Goal: Task Accomplishment & Management: Manage account settings

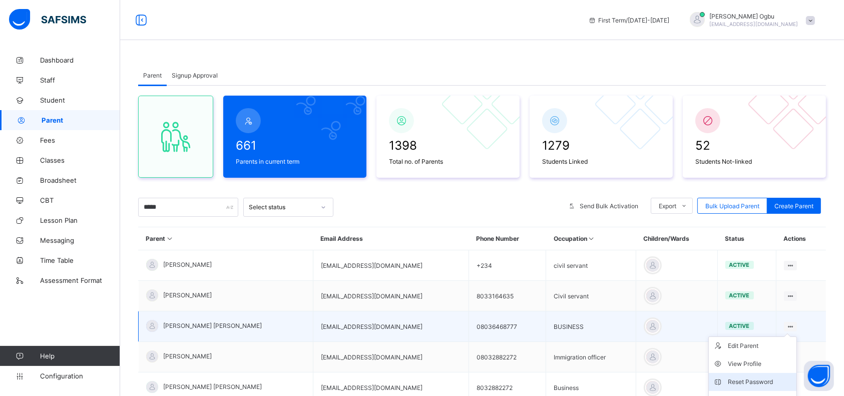
type input "*****"
click at [751, 375] on li "Reset Password" at bounding box center [753, 382] width 88 height 18
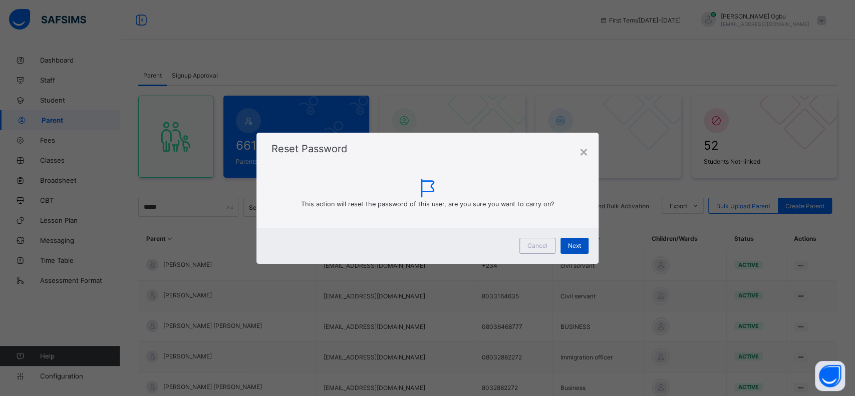
click at [576, 245] on span "Next" at bounding box center [574, 246] width 13 height 8
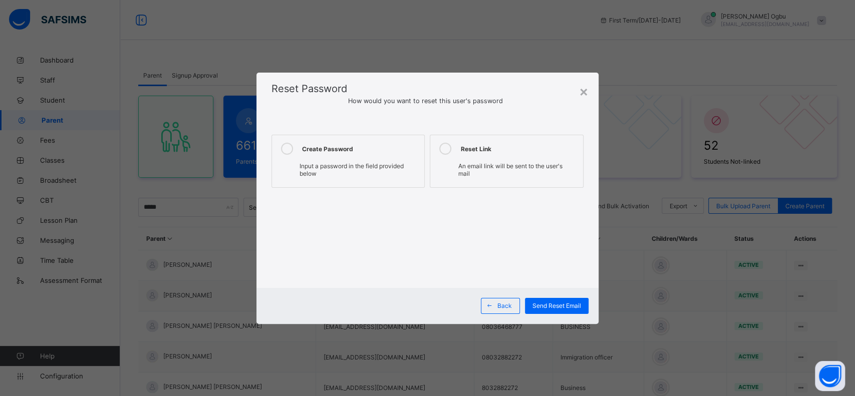
click at [337, 156] on label "Create Password Input a password in the field provided below" at bounding box center [347, 161] width 153 height 53
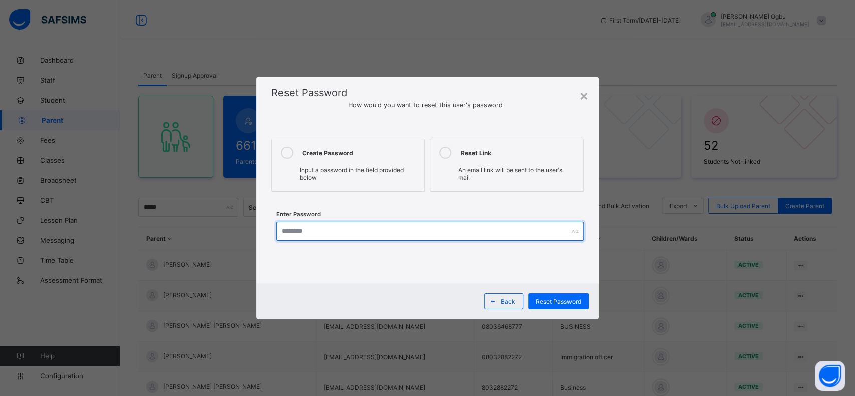
click at [303, 225] on input "text" at bounding box center [429, 231] width 307 height 19
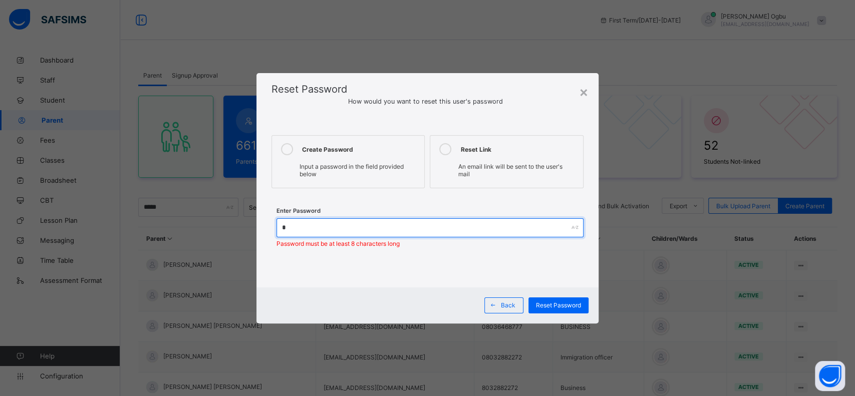
type input "********"
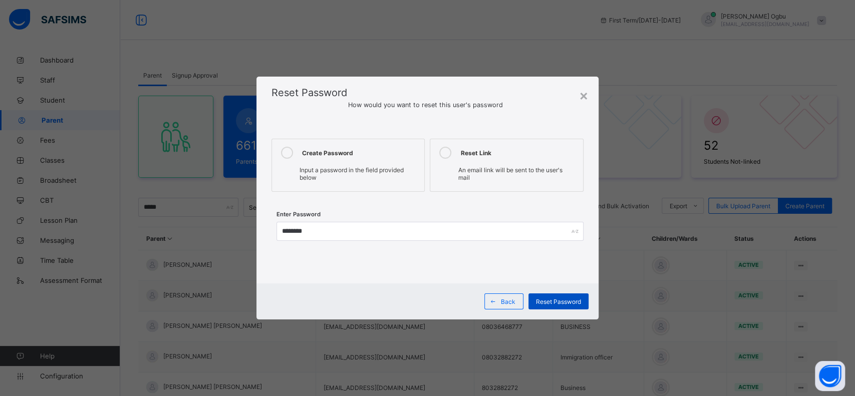
click at [547, 294] on div "Reset Password" at bounding box center [558, 301] width 60 height 16
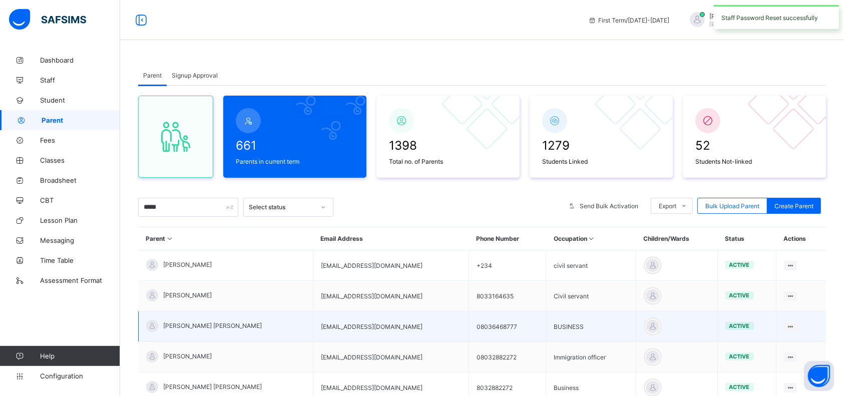
drag, startPoint x: 371, startPoint y: 323, endPoint x: 307, endPoint y: 329, distance: 63.9
click at [313, 322] on td "tastyrose99@gmail.com" at bounding box center [391, 326] width 156 height 31
copy td "tastyrose99@gmail.com"
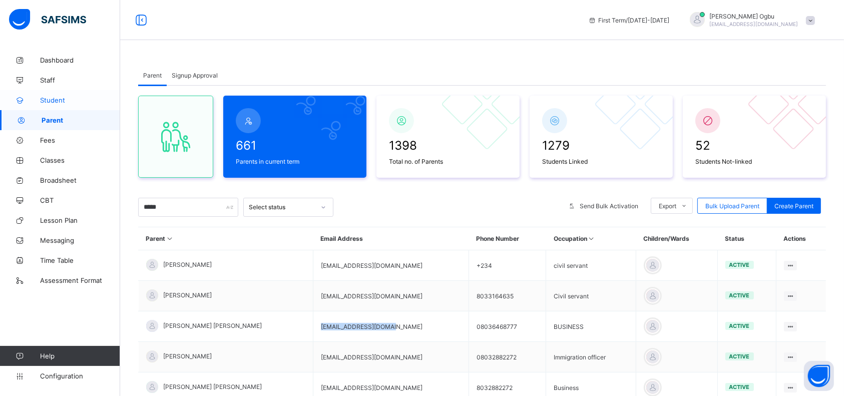
click at [58, 102] on span "Student" at bounding box center [80, 100] width 80 height 8
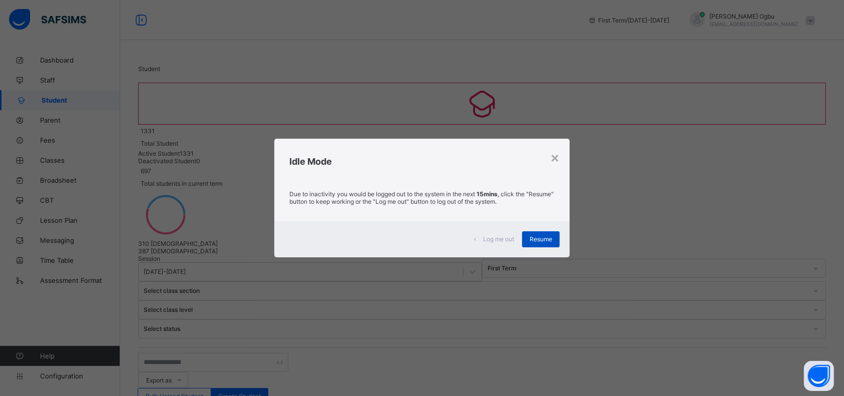
click at [548, 239] on span "Resume" at bounding box center [541, 239] width 23 height 8
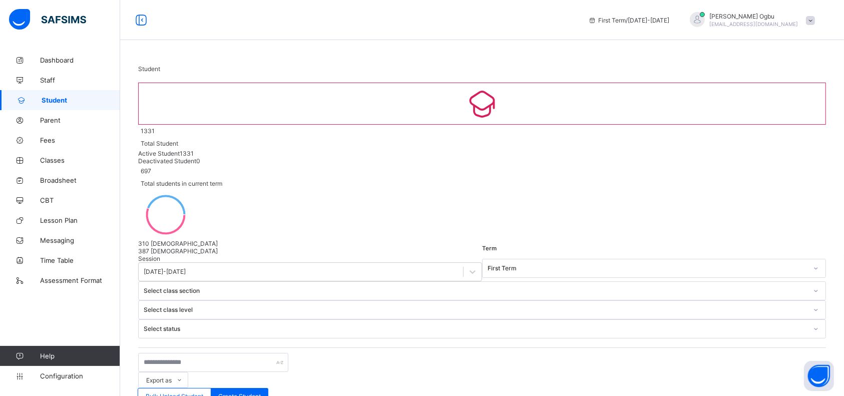
click at [234, 353] on input "text" at bounding box center [213, 362] width 150 height 19
type input "***"
click at [56, 123] on span "Parent" at bounding box center [80, 120] width 80 height 8
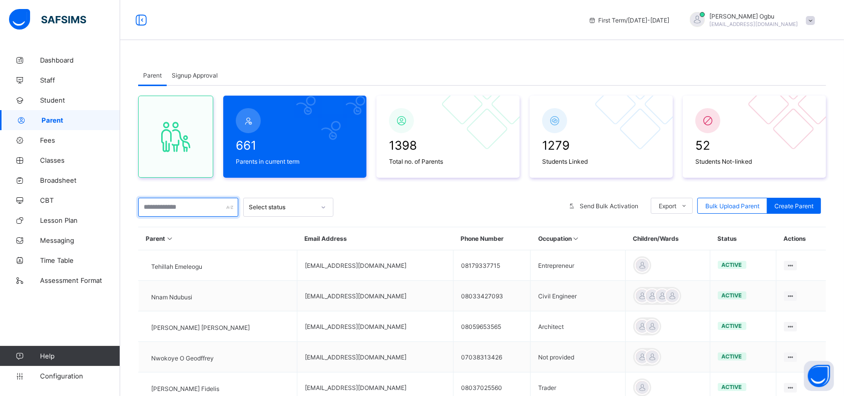
click at [179, 206] on input "text" at bounding box center [188, 207] width 100 height 19
type input "***"
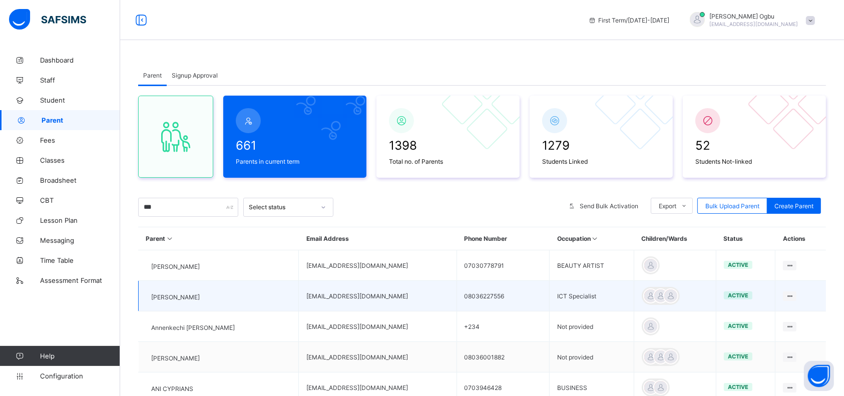
click at [180, 293] on div "Ann Ogbu" at bounding box center [173, 297] width 54 height 8
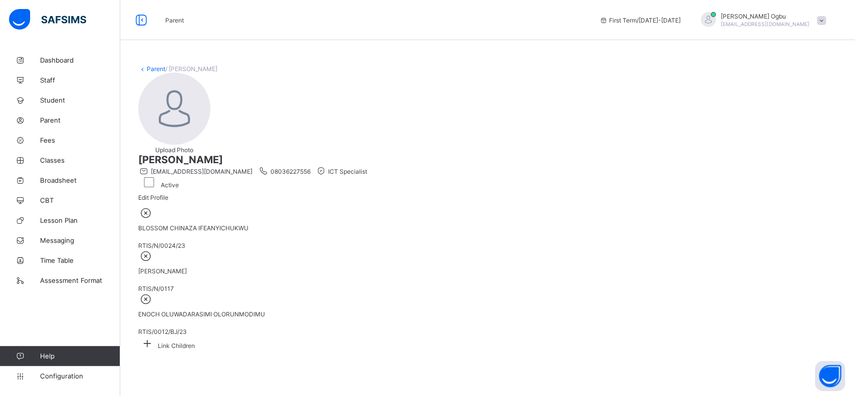
click at [154, 292] on icon at bounding box center [146, 298] width 16 height 13
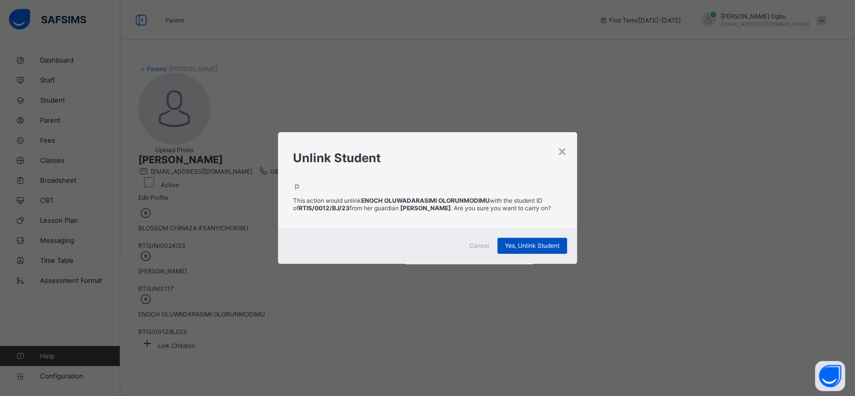
click at [527, 238] on div "Yes, Unlink Student" at bounding box center [532, 246] width 70 height 16
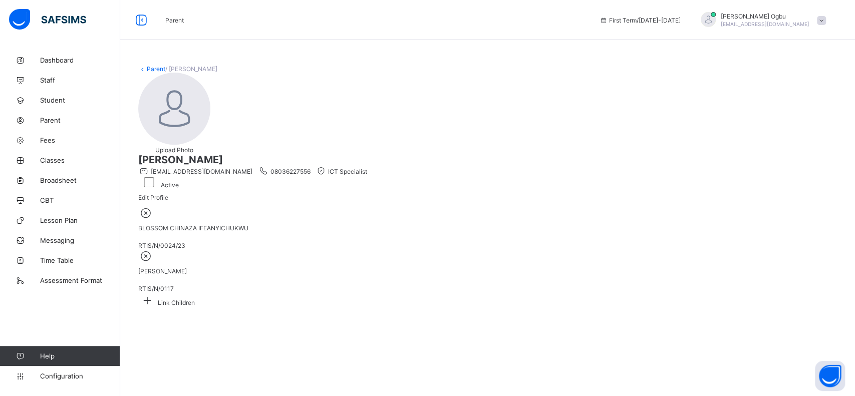
click at [156, 292] on icon at bounding box center [147, 300] width 18 height 16
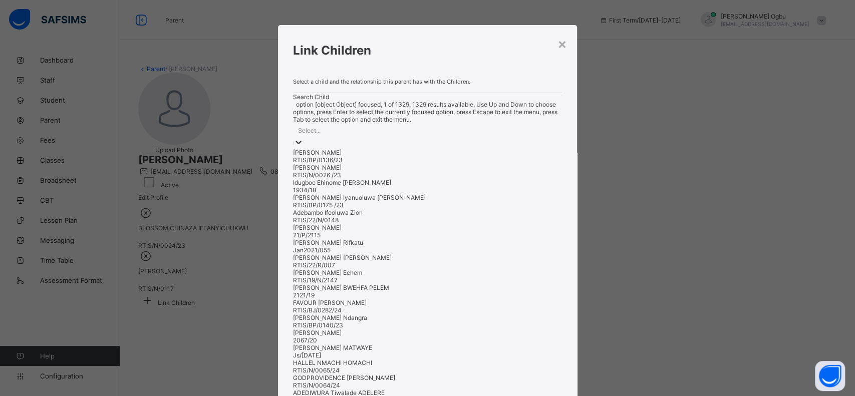
click at [303, 149] on div at bounding box center [298, 143] width 10 height 12
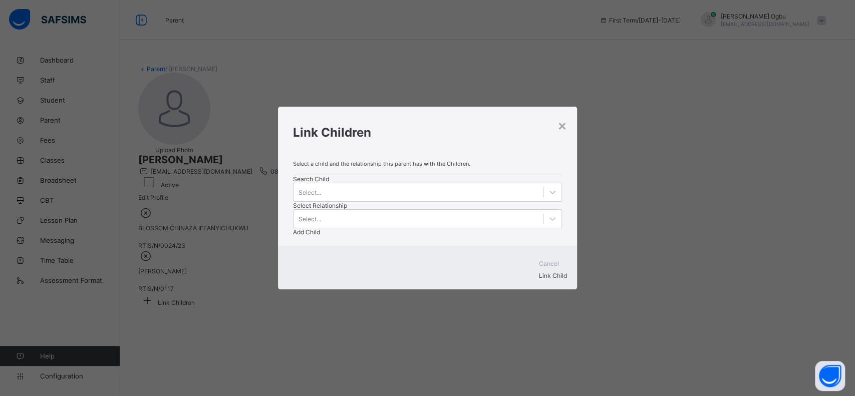
click at [560, 228] on div "Add Child" at bounding box center [427, 232] width 269 height 8
click at [557, 123] on div "×" at bounding box center [562, 125] width 10 height 17
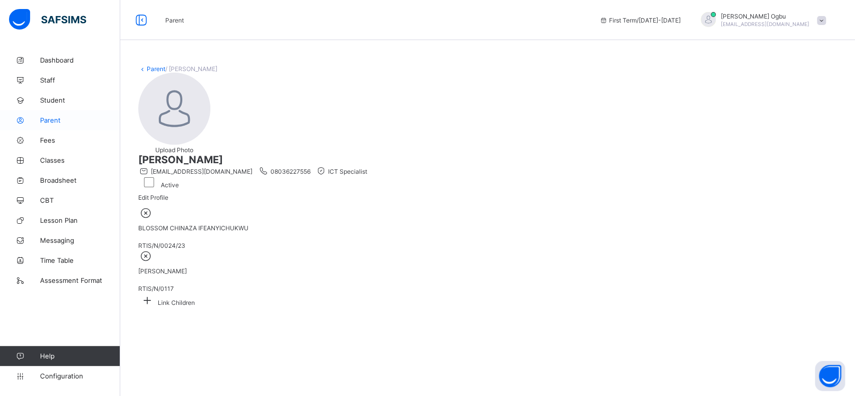
click at [55, 123] on span "Parent" at bounding box center [80, 120] width 80 height 8
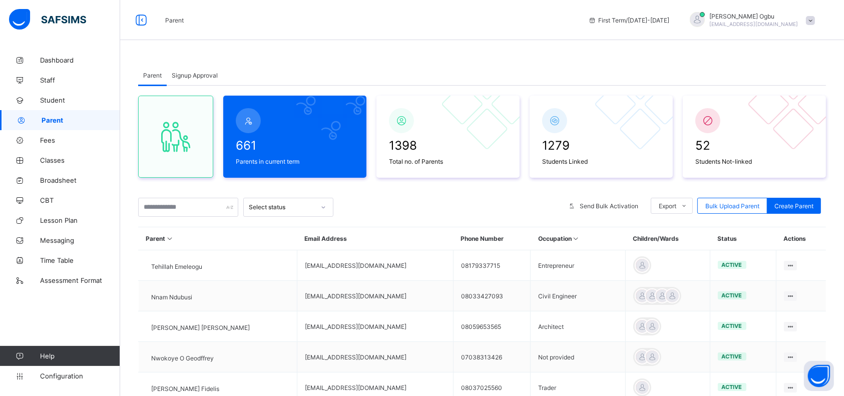
click at [195, 75] on span "Signup Approval" at bounding box center [195, 76] width 46 height 8
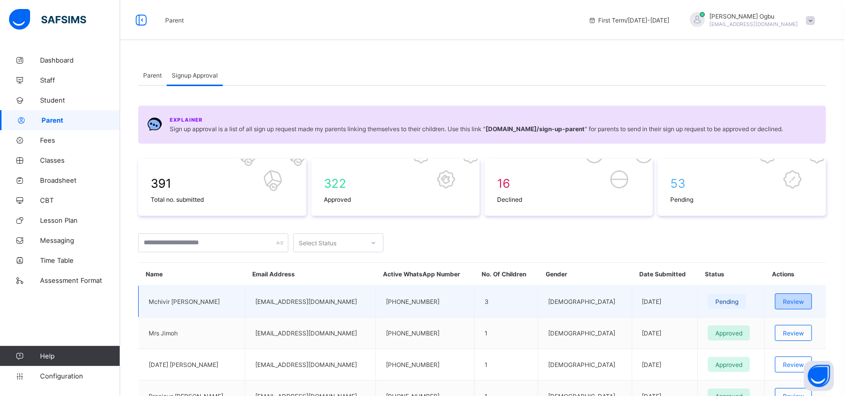
click at [797, 298] on span "Review" at bounding box center [793, 302] width 21 height 8
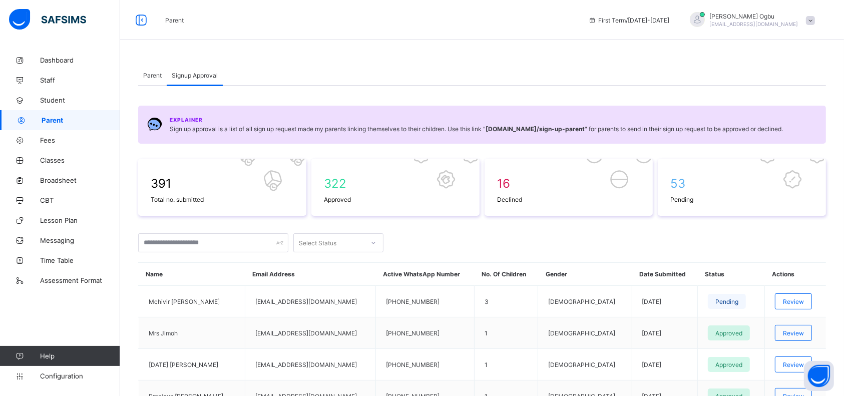
click at [153, 74] on span "Parent" at bounding box center [152, 76] width 19 height 8
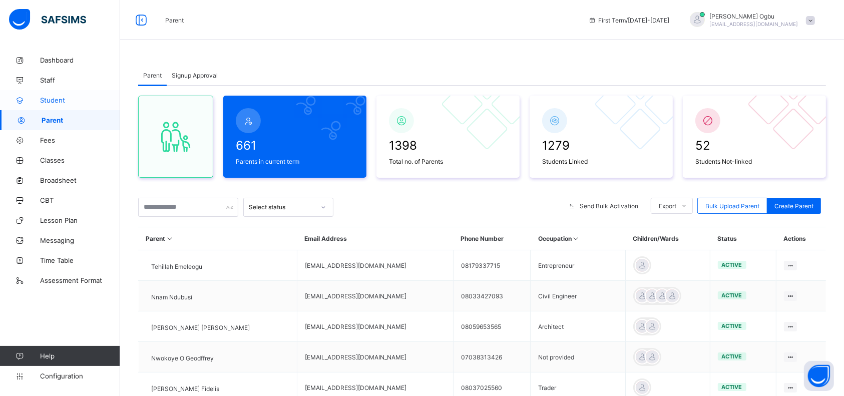
click at [49, 101] on span "Student" at bounding box center [80, 100] width 80 height 8
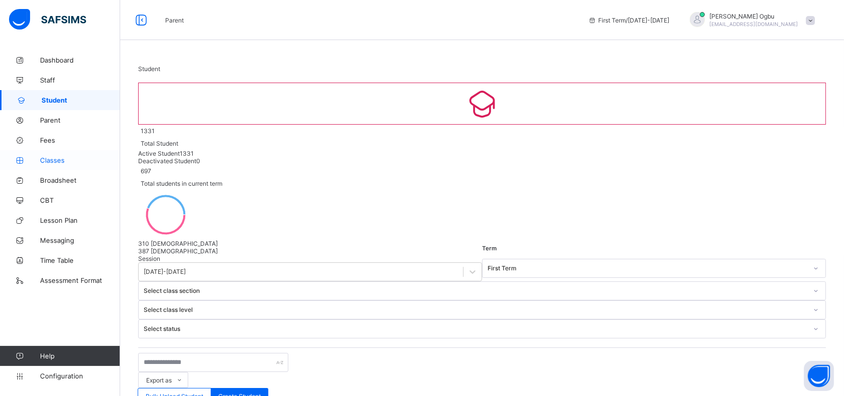
click at [56, 161] on span "Classes" at bounding box center [80, 160] width 80 height 8
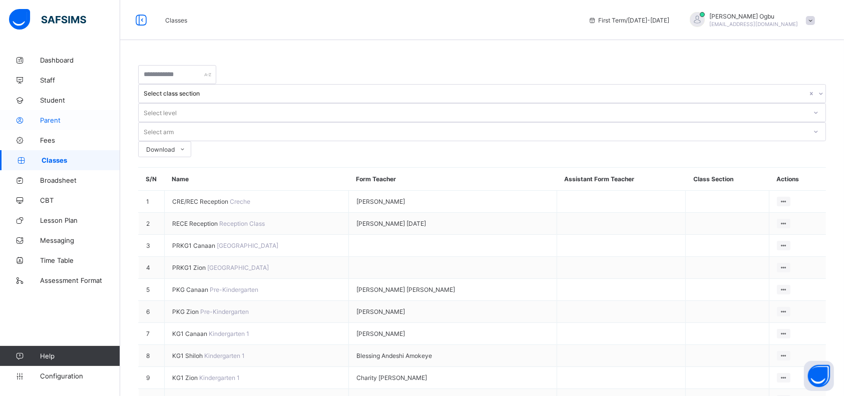
click at [45, 119] on span "Parent" at bounding box center [80, 120] width 80 height 8
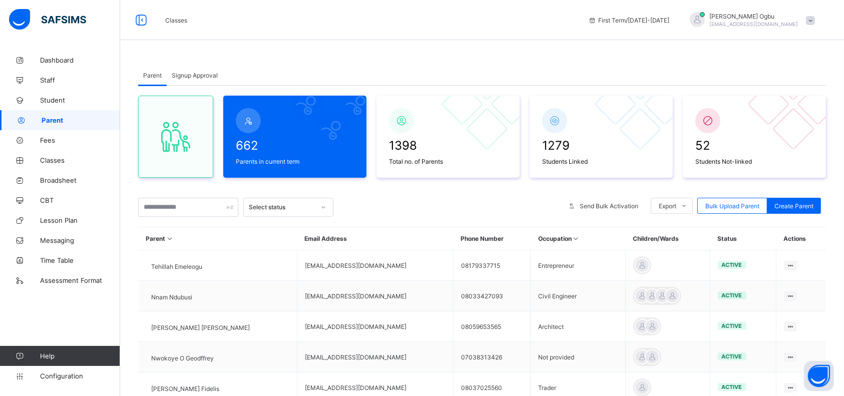
click at [595, 54] on div "Parent Signup Approval Parent Signup Approval 662 Parents in current term 1398 …" at bounding box center [482, 329] width 724 height 559
click at [169, 204] on input "text" at bounding box center [188, 207] width 100 height 19
type input "***"
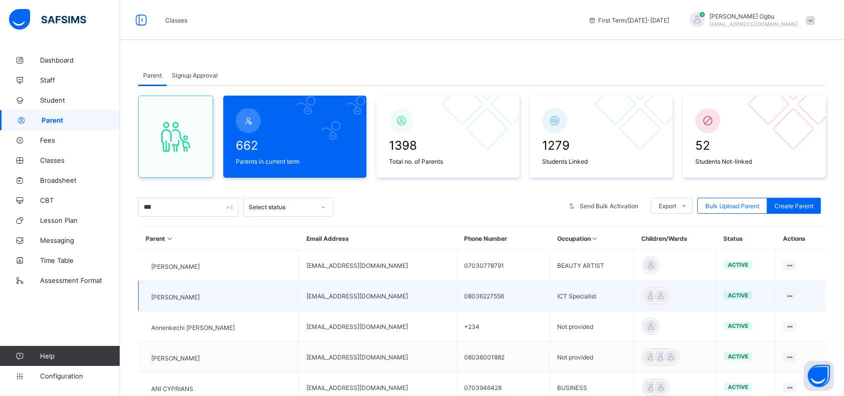
click at [187, 294] on span "Ann Ogbu" at bounding box center [175, 297] width 49 height 8
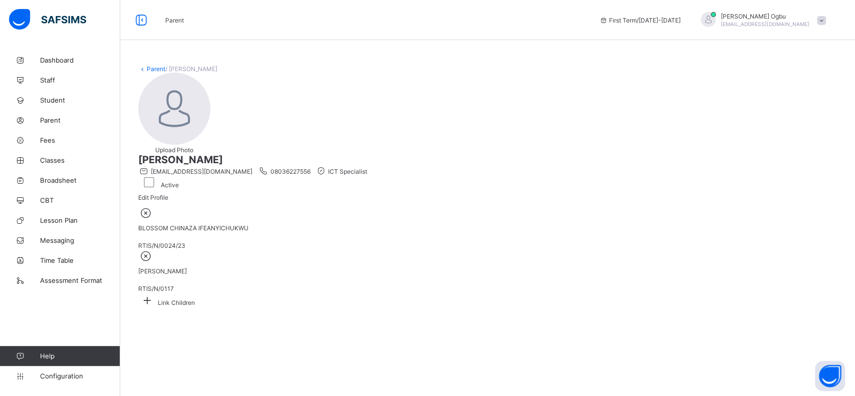
click at [156, 292] on icon at bounding box center [147, 300] width 18 height 16
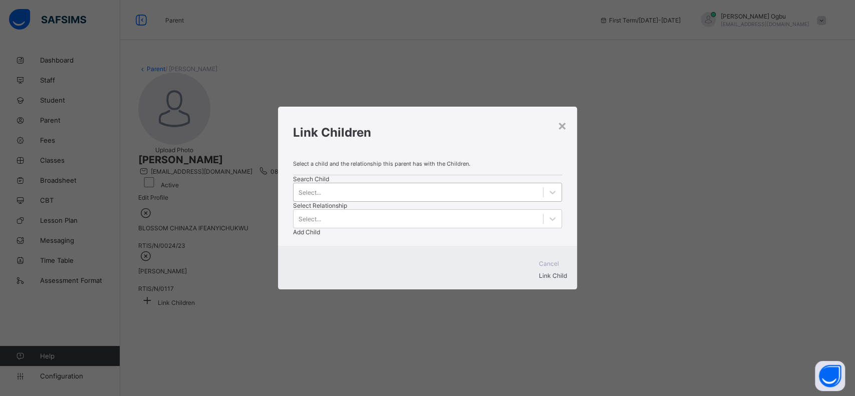
click at [353, 199] on div "Select..." at bounding box center [417, 192] width 249 height 14
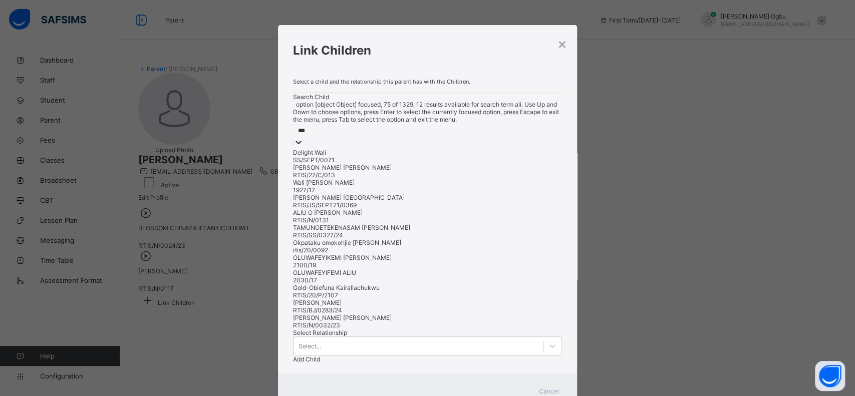
type input "****"
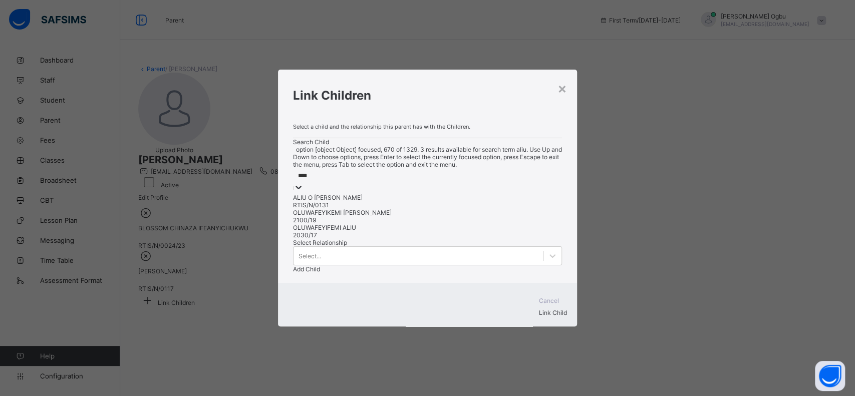
click at [346, 201] on div "ALIU O Bernice" at bounding box center [427, 198] width 269 height 8
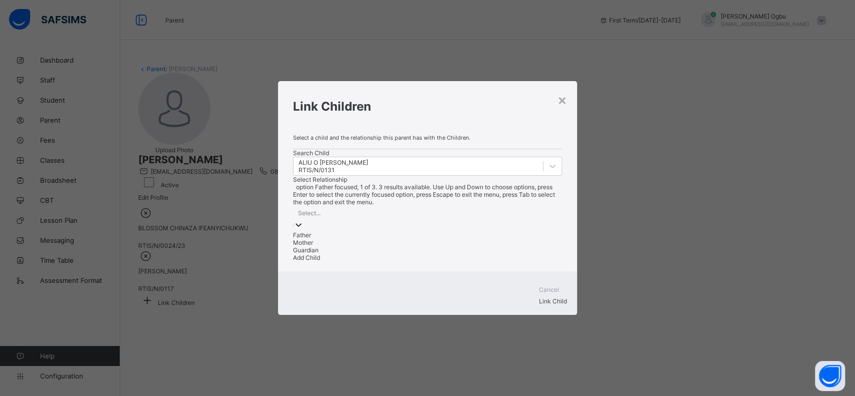
click at [436, 206] on div "Select..." at bounding box center [427, 213] width 269 height 14
click at [425, 254] on div "Guardian" at bounding box center [427, 250] width 269 height 8
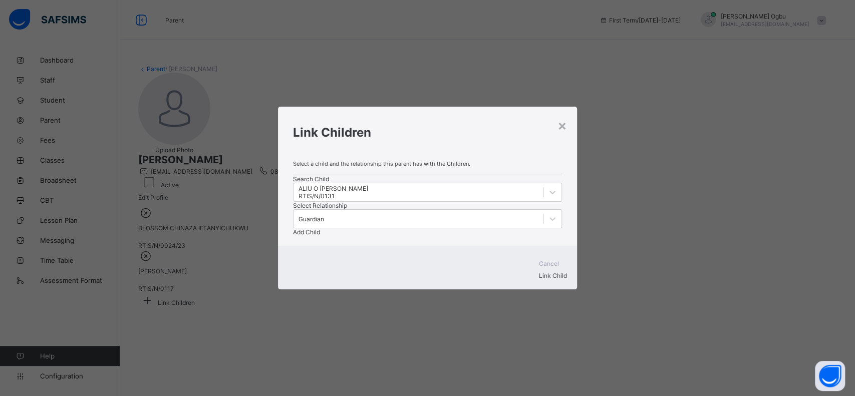
click at [320, 228] on span "Add Child" at bounding box center [306, 232] width 27 height 8
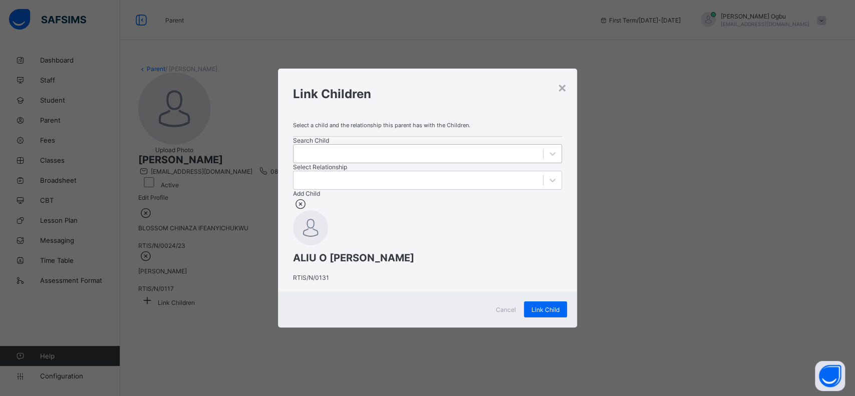
click at [333, 147] on div at bounding box center [417, 154] width 249 height 14
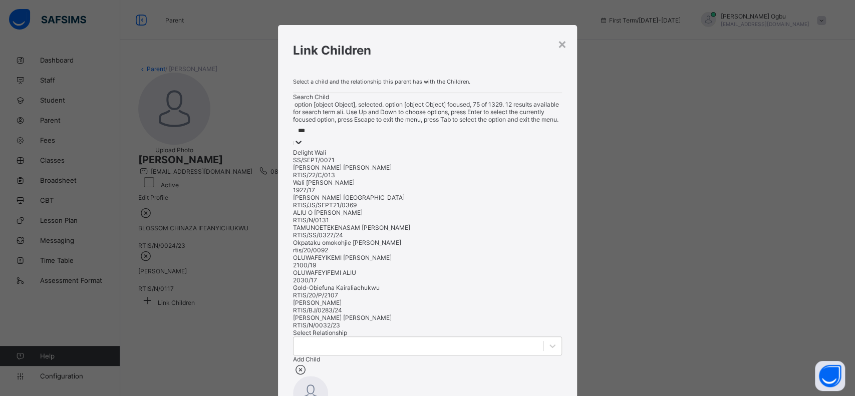
type input "****"
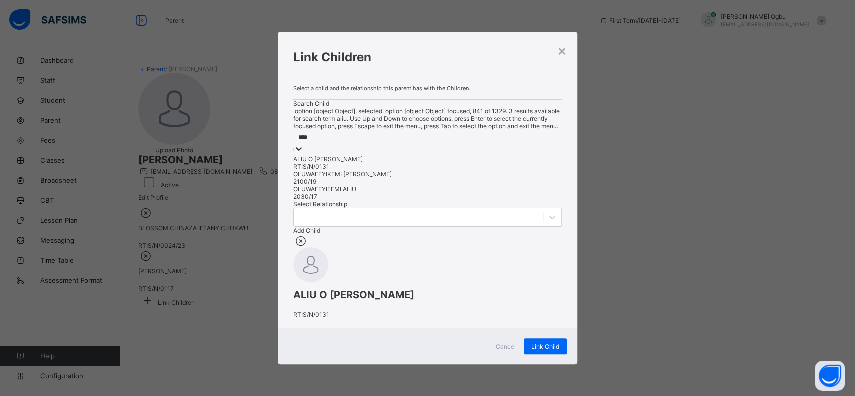
click at [351, 193] on div "OLUWAFEYIFEMI ALIU" at bounding box center [427, 189] width 269 height 8
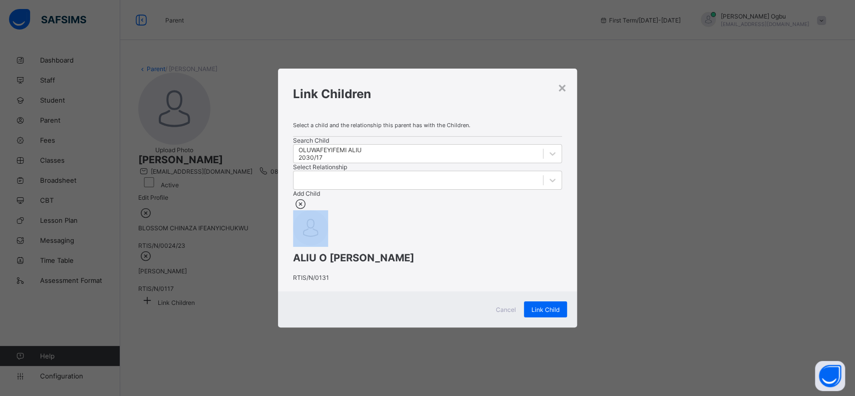
click at [351, 212] on div "ALIU O Bernice RTIS/N/0131" at bounding box center [427, 239] width 269 height 84
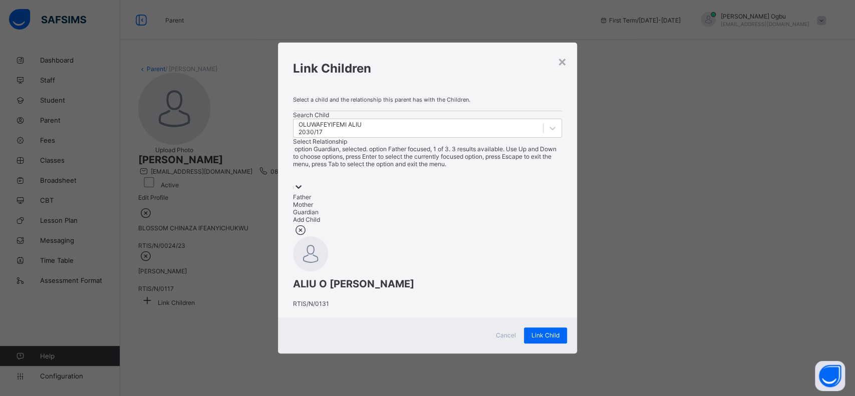
click at [436, 168] on div at bounding box center [427, 175] width 269 height 14
click at [424, 208] on div "Guardian" at bounding box center [427, 212] width 269 height 8
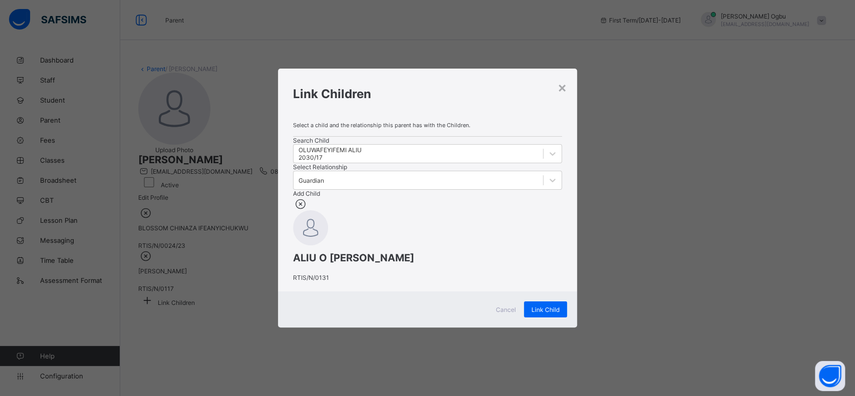
click at [517, 190] on div "Add Child" at bounding box center [427, 194] width 269 height 8
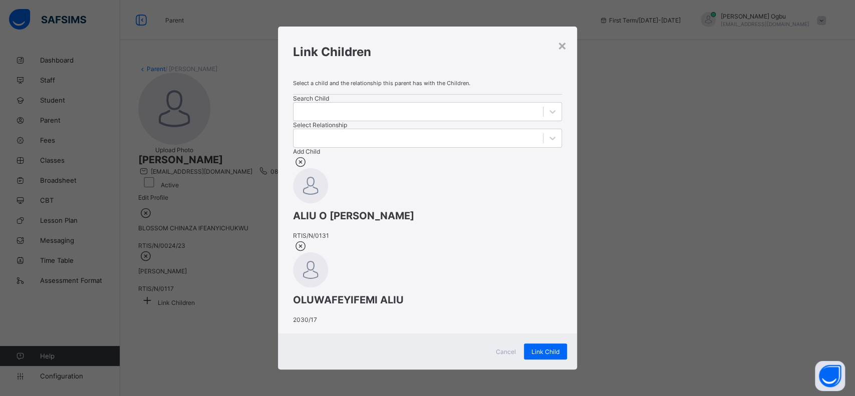
click at [517, 148] on div "Add Child" at bounding box center [427, 152] width 269 height 8
click at [340, 119] on div at bounding box center [417, 112] width 249 height 14
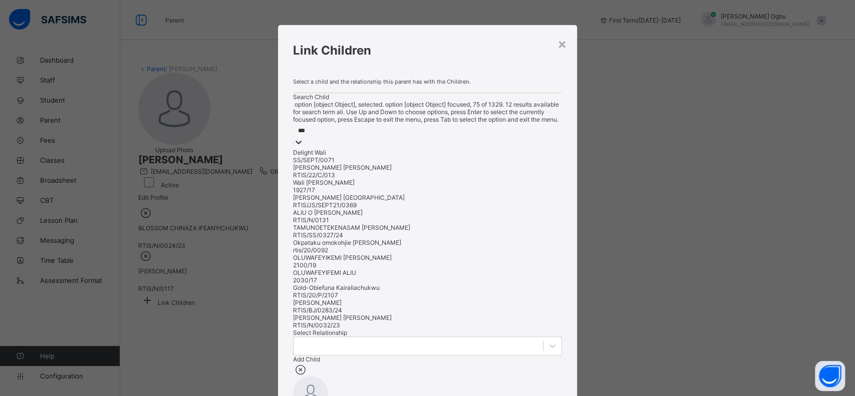
type input "****"
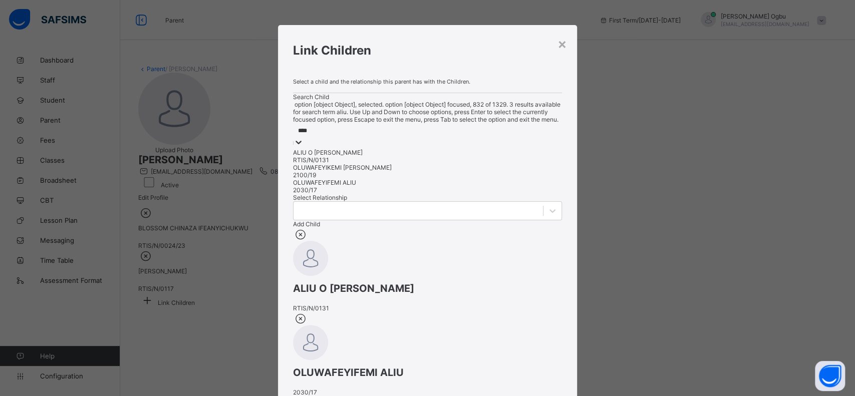
click at [335, 171] on div "OLUWAFEYIKEMI ELIANA ALIU" at bounding box center [427, 168] width 269 height 8
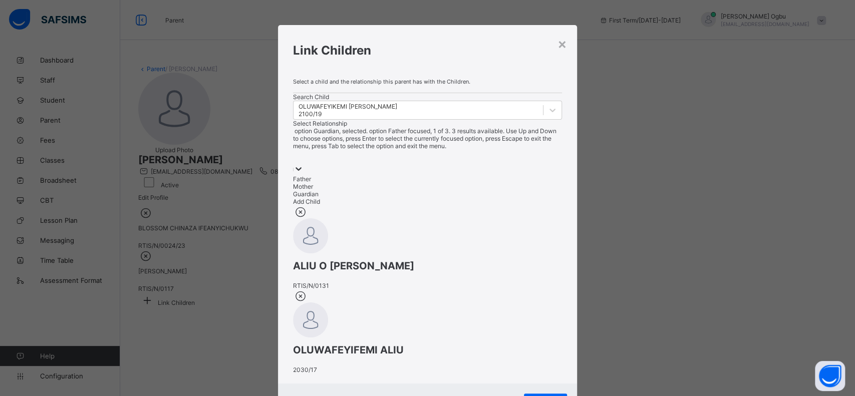
click at [424, 150] on div at bounding box center [427, 157] width 269 height 14
click at [419, 190] on div "Guardian" at bounding box center [427, 194] width 269 height 8
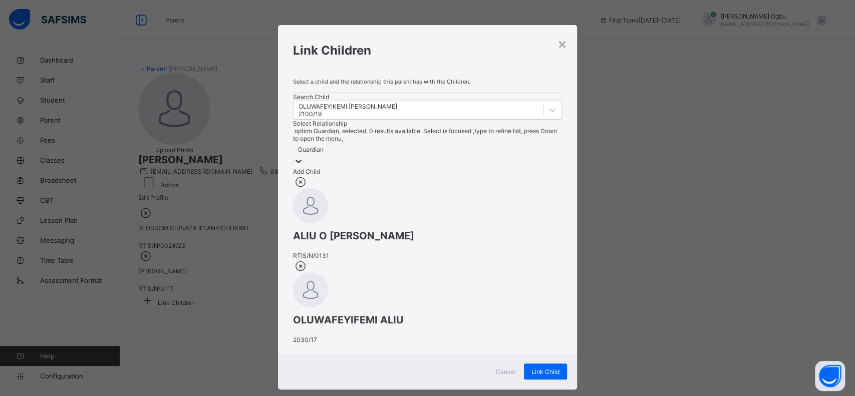
click at [501, 168] on div "Add Child" at bounding box center [427, 172] width 269 height 8
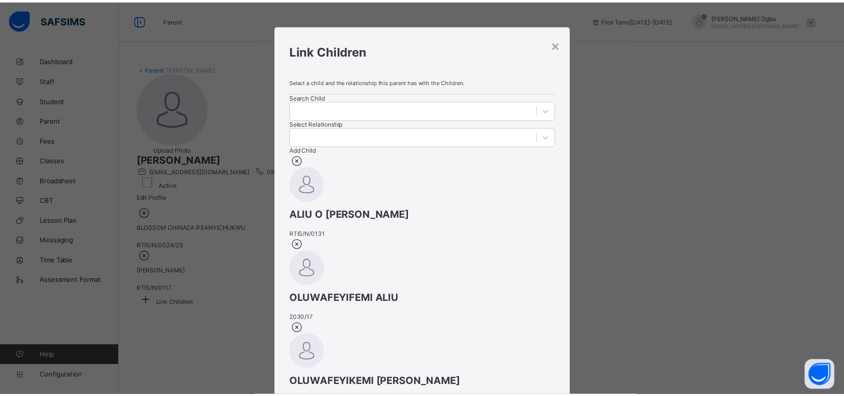
scroll to position [214, 0]
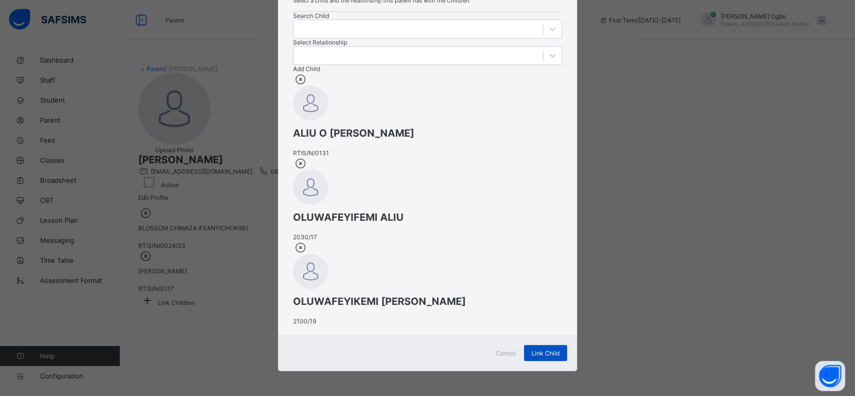
click at [542, 360] on div "Link Child" at bounding box center [545, 353] width 43 height 16
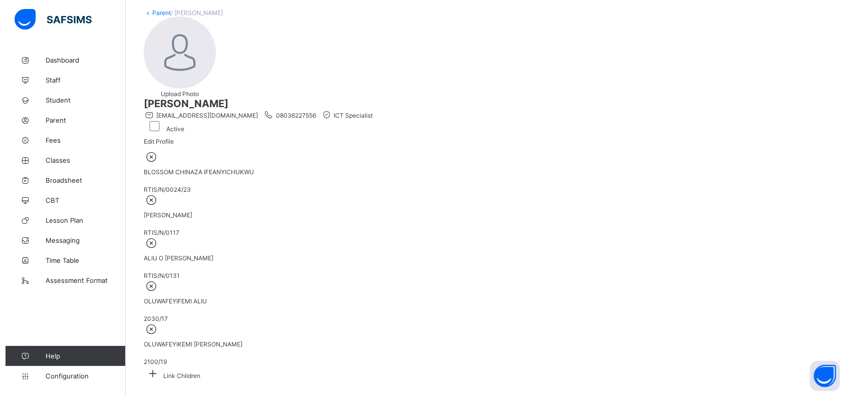
scroll to position [76, 0]
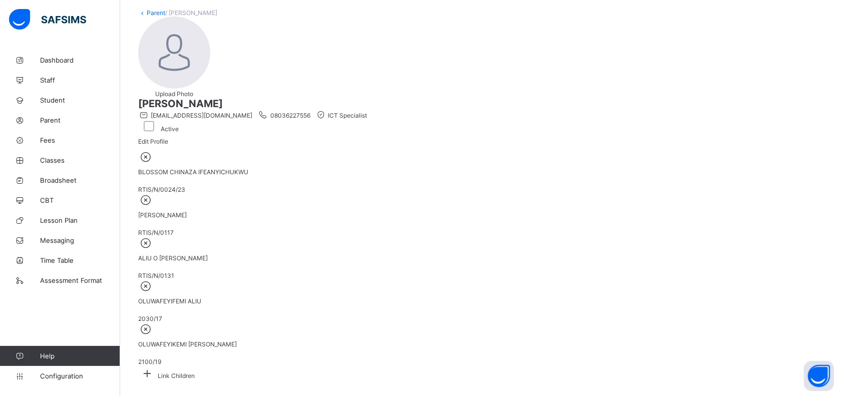
click at [154, 193] on icon at bounding box center [146, 199] width 16 height 13
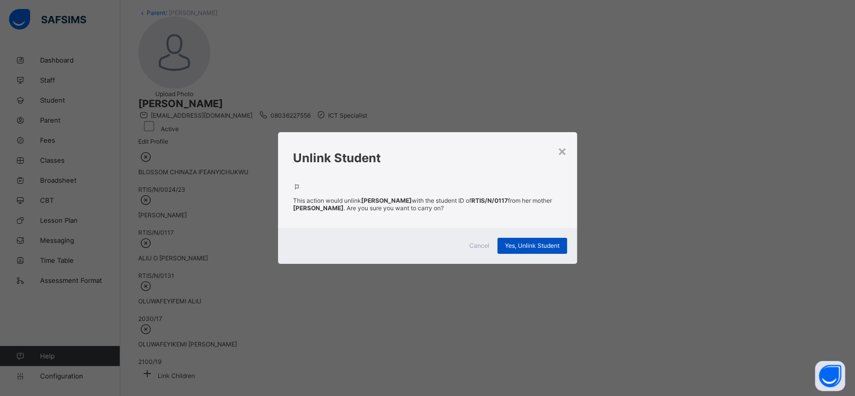
click at [542, 244] on span "Yes, Unlink Student" at bounding box center [532, 246] width 55 height 8
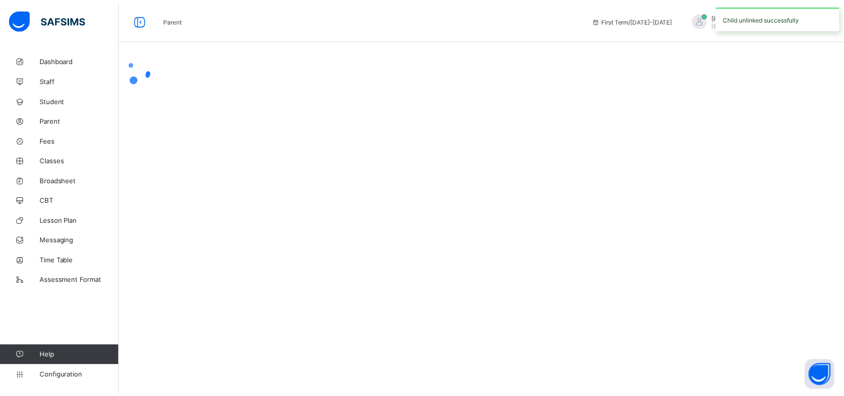
scroll to position [0, 0]
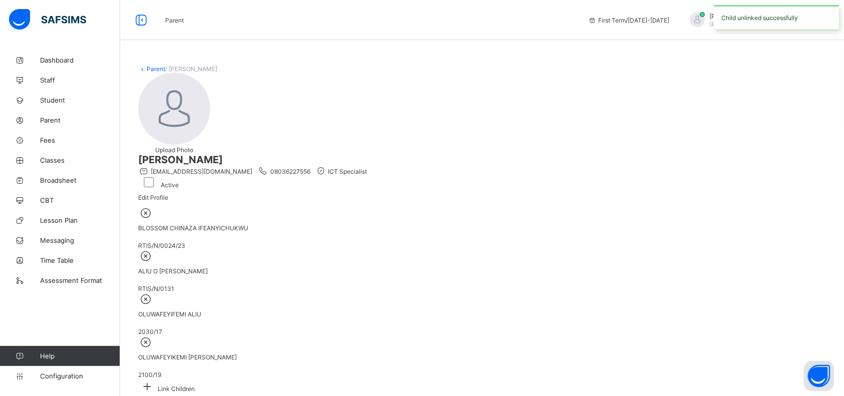
click at [154, 219] on icon at bounding box center [146, 212] width 16 height 13
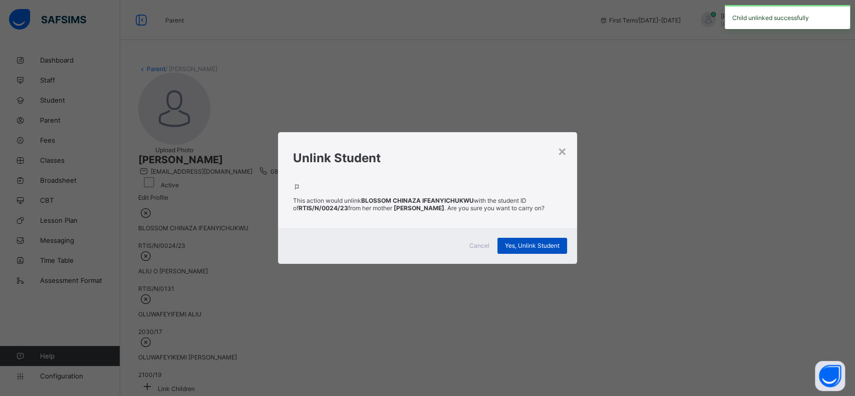
click at [523, 242] on span "Yes, Unlink Student" at bounding box center [532, 246] width 55 height 8
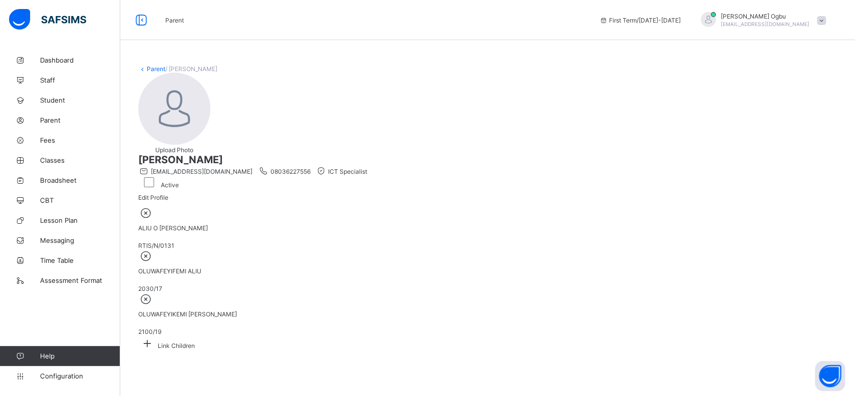
click at [157, 72] on div "Parent / Ann Ogbu Upload Photo Ann Ogbu teststudent41@rtis-edu.ng 08036227556 I…" at bounding box center [487, 208] width 735 height 316
click at [157, 69] on link "Parent" at bounding box center [156, 69] width 19 height 8
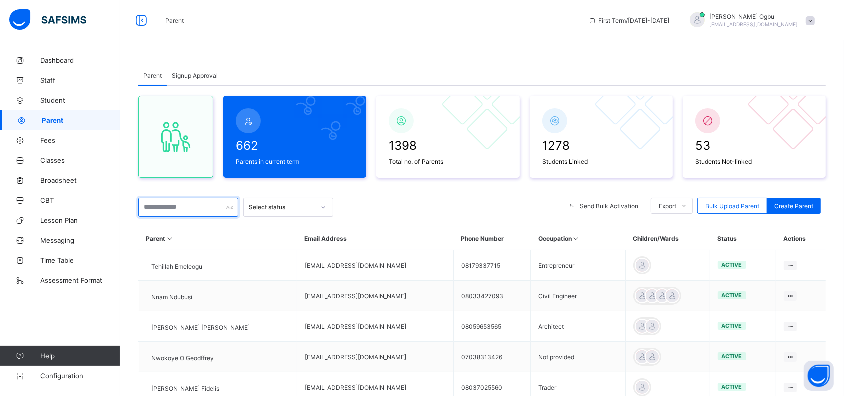
click at [169, 209] on input "text" at bounding box center [188, 207] width 100 height 19
click at [196, 79] on div "Signup Approval" at bounding box center [195, 75] width 56 height 20
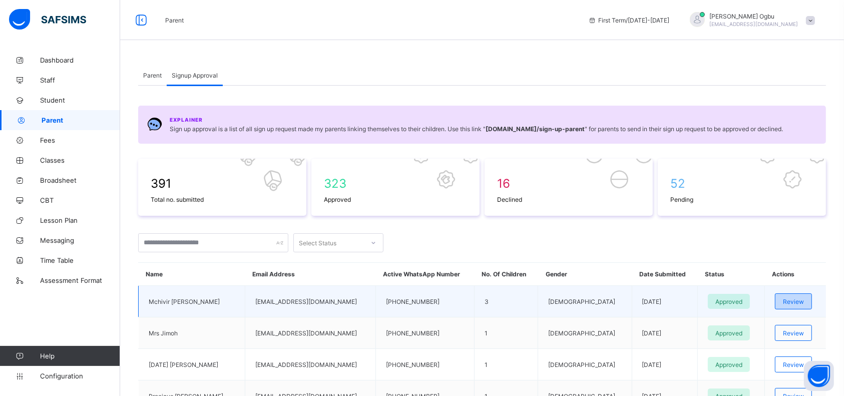
click at [800, 302] on span "Review" at bounding box center [793, 302] width 21 height 8
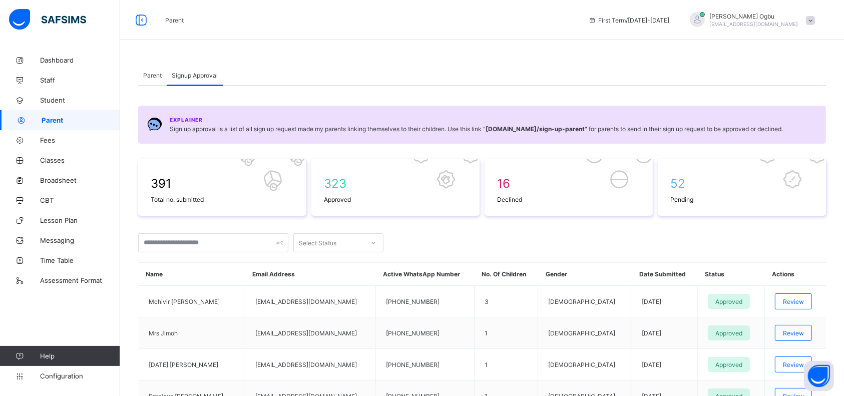
click at [184, 20] on span "Parent" at bounding box center [174, 21] width 19 height 8
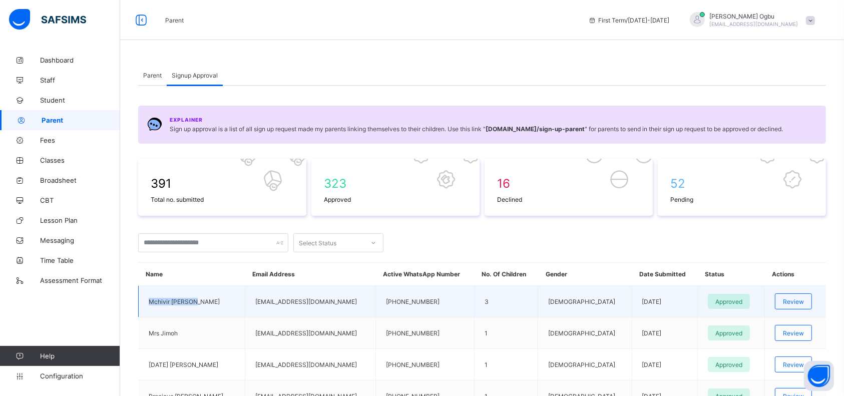
drag, startPoint x: 188, startPoint y: 301, endPoint x: 151, endPoint y: 303, distance: 37.6
click at [151, 303] on td "Mchivir Hillary" at bounding box center [192, 302] width 107 height 32
copy td "Mchivir Hillary"
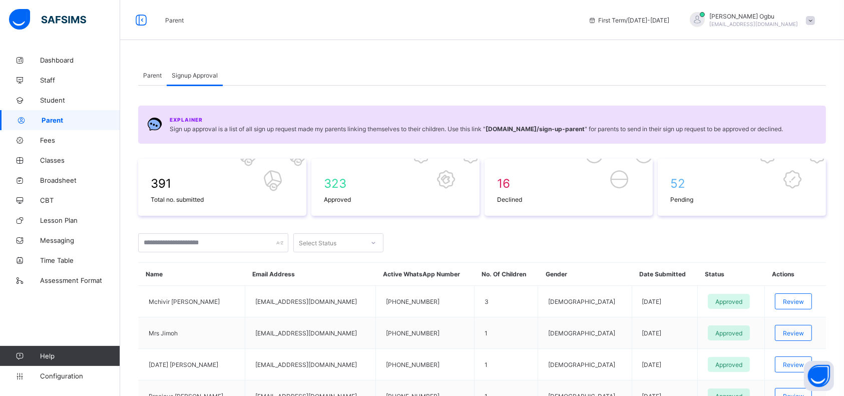
click at [152, 78] on span "Parent" at bounding box center [152, 76] width 19 height 8
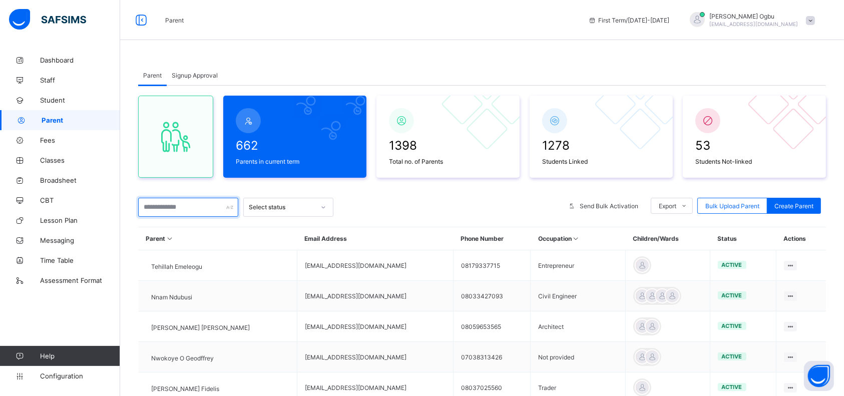
click at [187, 210] on input "text" at bounding box center [188, 207] width 100 height 19
paste input "**********"
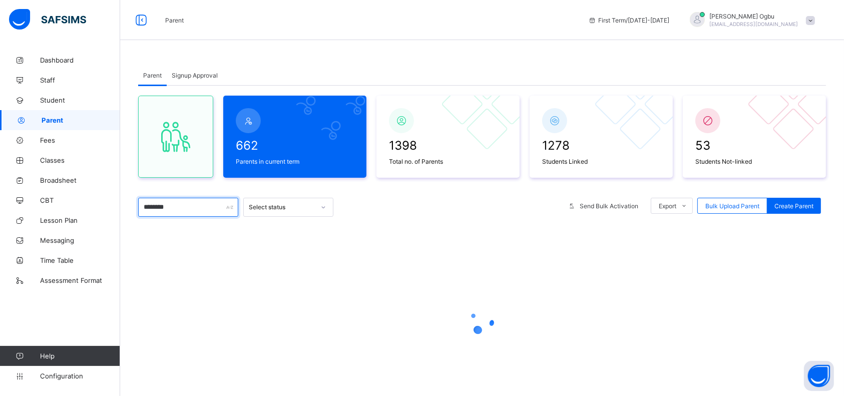
type input "*******"
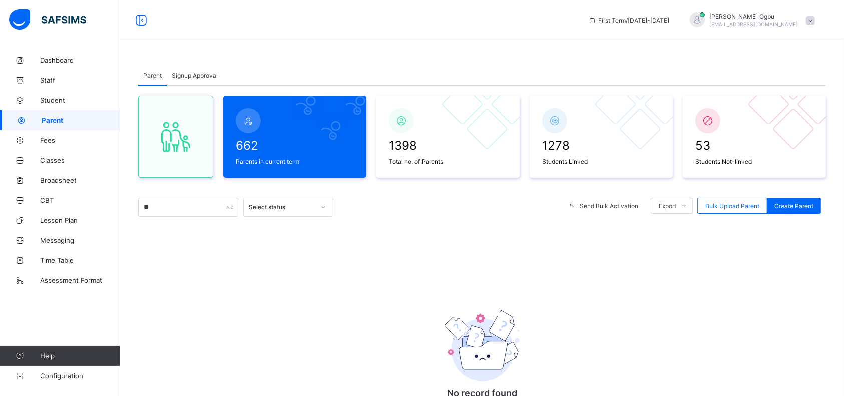
type input "*"
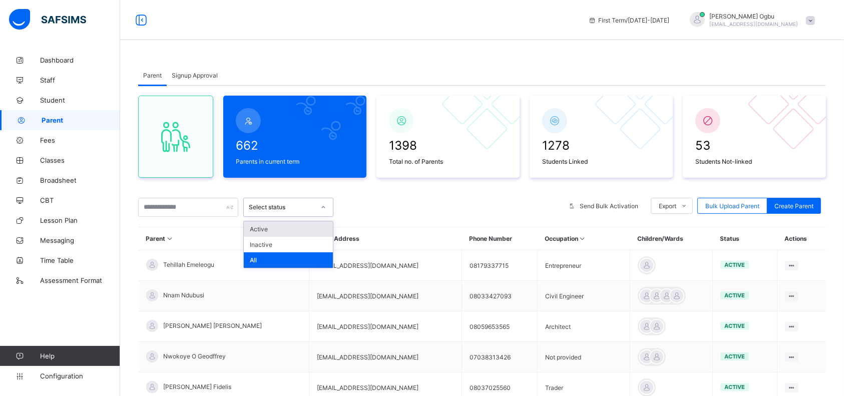
click at [296, 210] on div "Select status" at bounding box center [282, 208] width 66 height 8
click at [193, 73] on span "Signup Approval" at bounding box center [195, 76] width 46 height 8
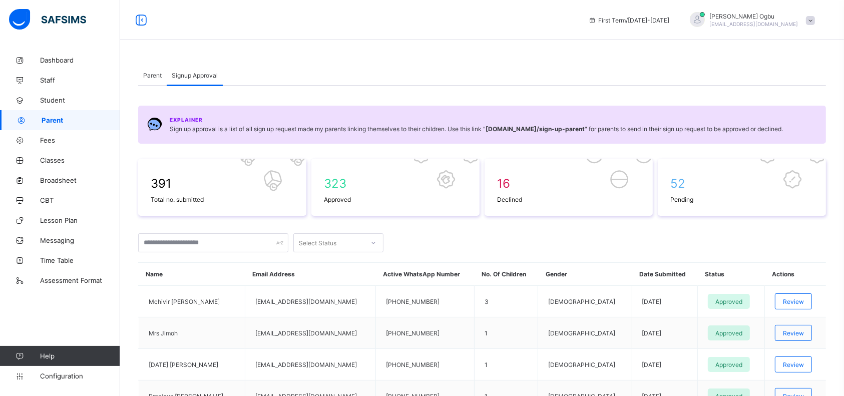
click at [153, 78] on span "Parent" at bounding box center [152, 76] width 19 height 8
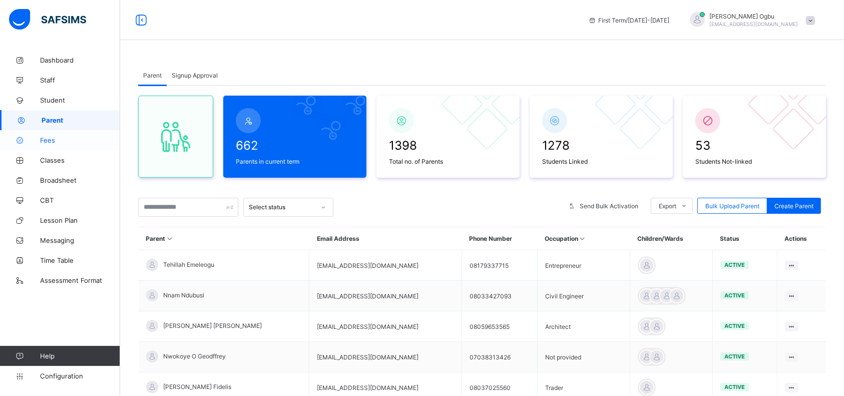
click at [48, 142] on span "Fees" at bounding box center [80, 140] width 80 height 8
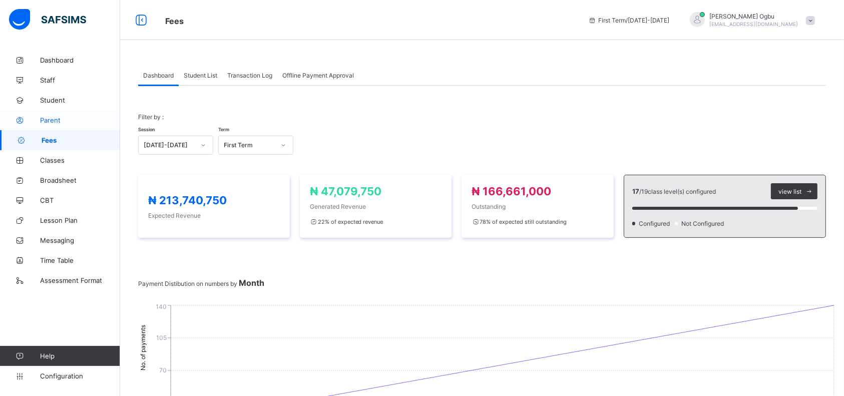
click at [48, 120] on span "Parent" at bounding box center [80, 120] width 80 height 8
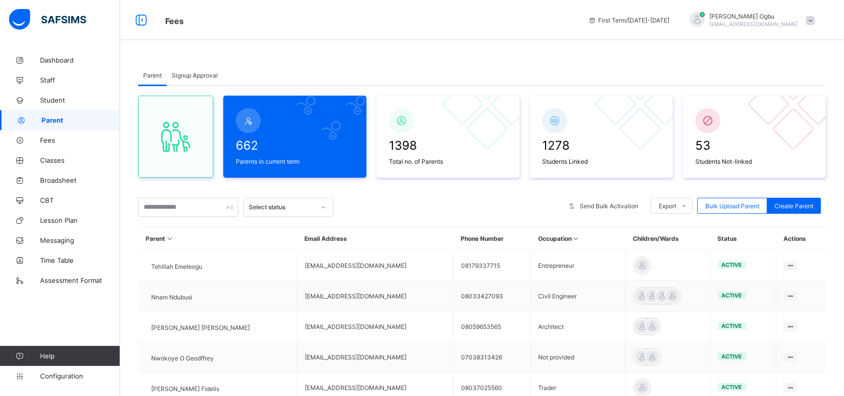
click at [205, 75] on span "Signup Approval" at bounding box center [195, 76] width 46 height 8
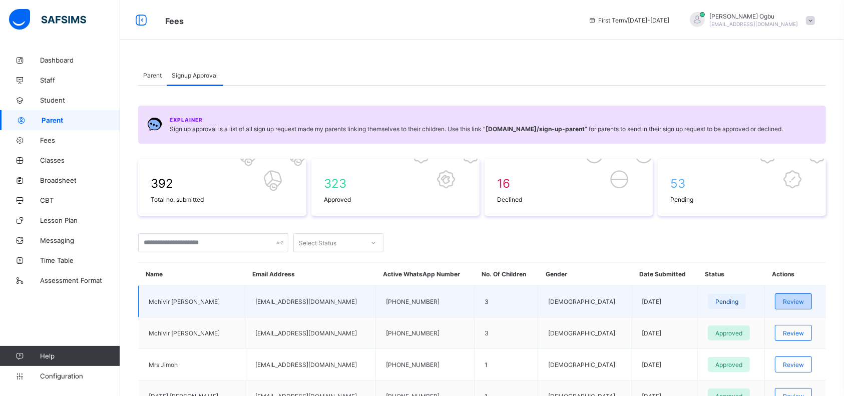
click at [789, 298] on span "Review" at bounding box center [793, 302] width 21 height 8
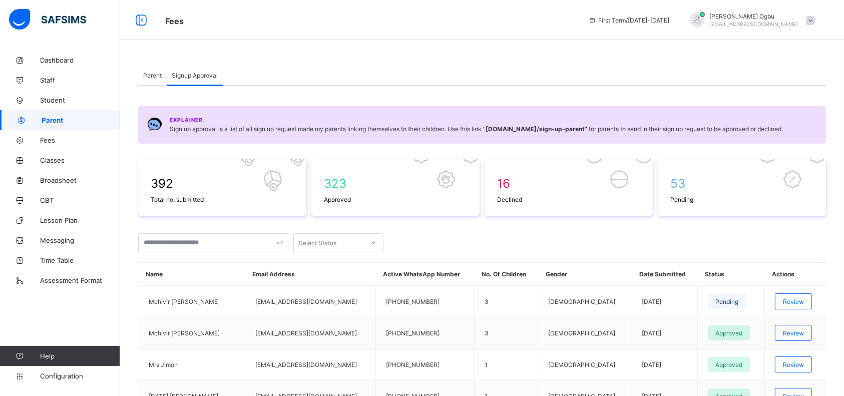
click at [156, 76] on span "Parent" at bounding box center [152, 76] width 19 height 8
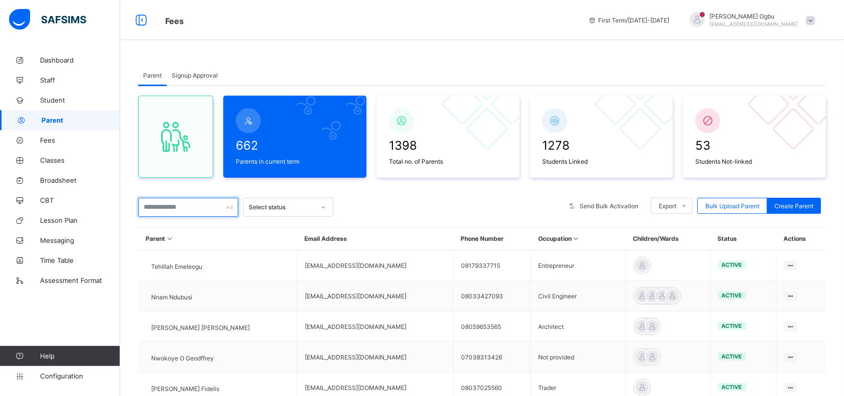
click at [181, 207] on input "text" at bounding box center [188, 207] width 100 height 19
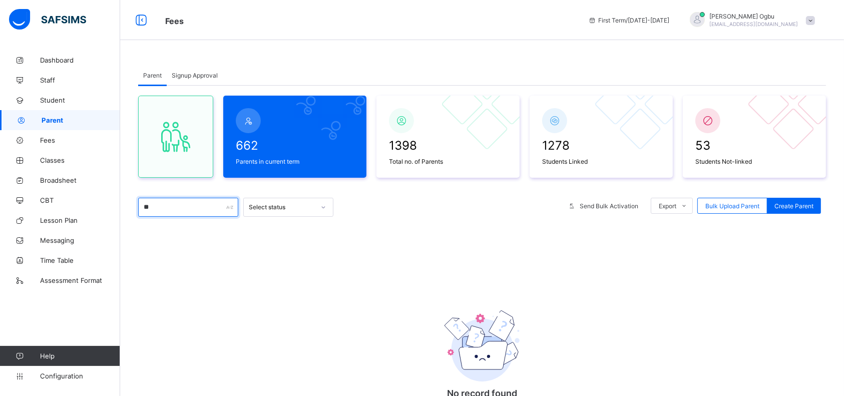
type input "*"
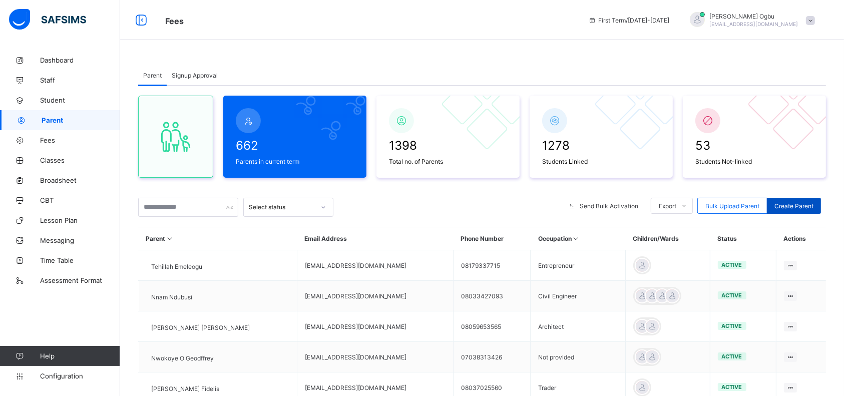
click at [803, 201] on div "Create Parent" at bounding box center [794, 206] width 54 height 16
select select "**"
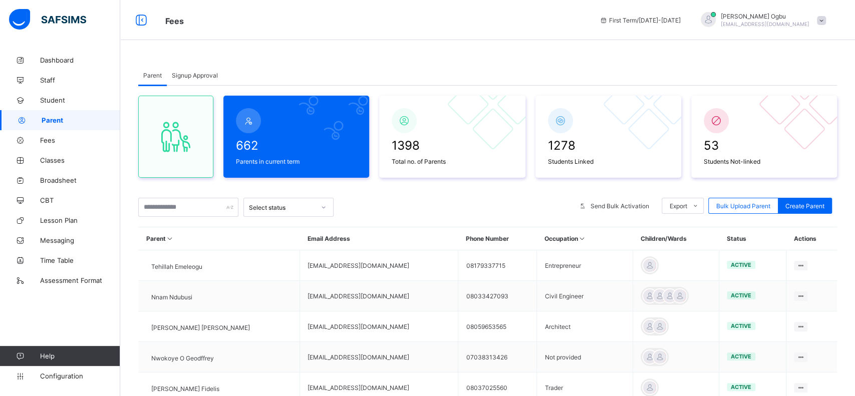
scroll to position [64, 0]
type input "*******"
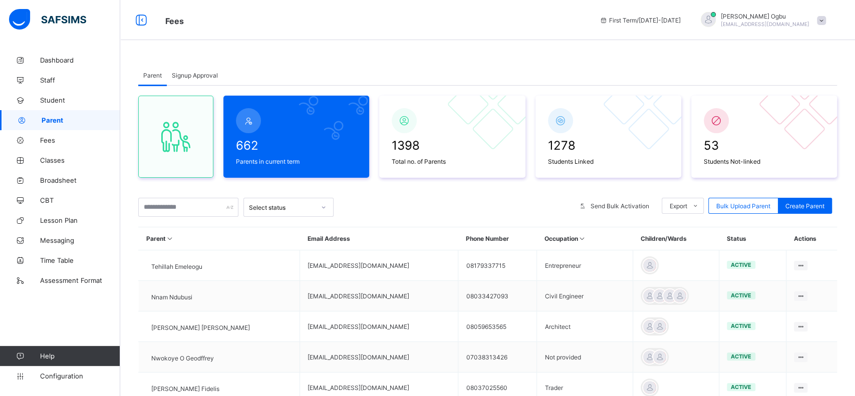
type input "*******"
type input "**********"
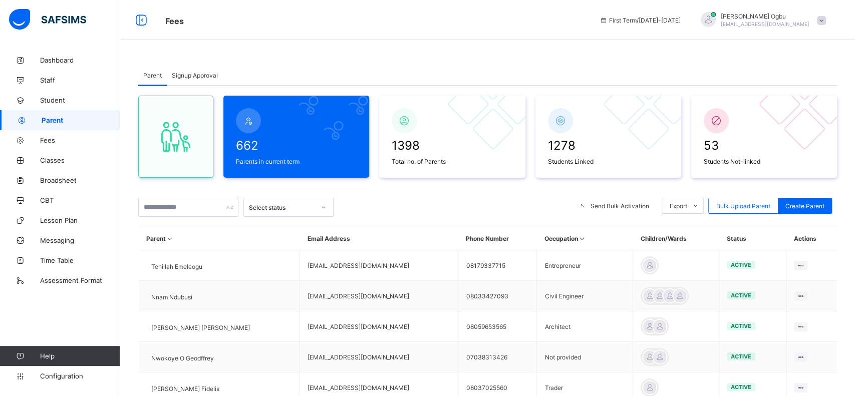
type input "***"
type input "**"
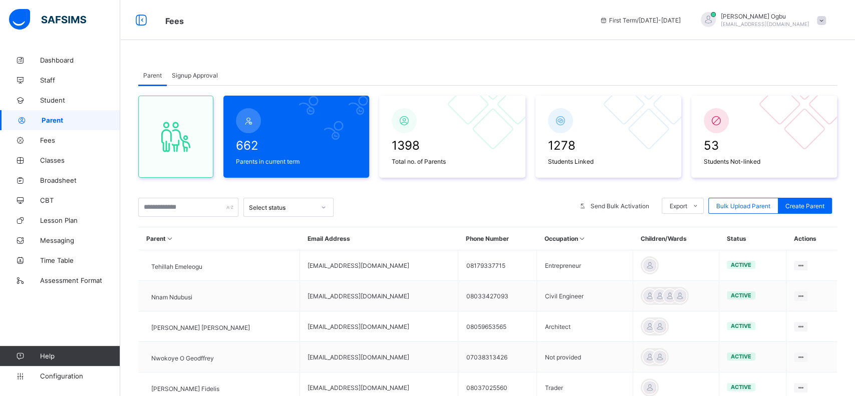
type textarea "**********"
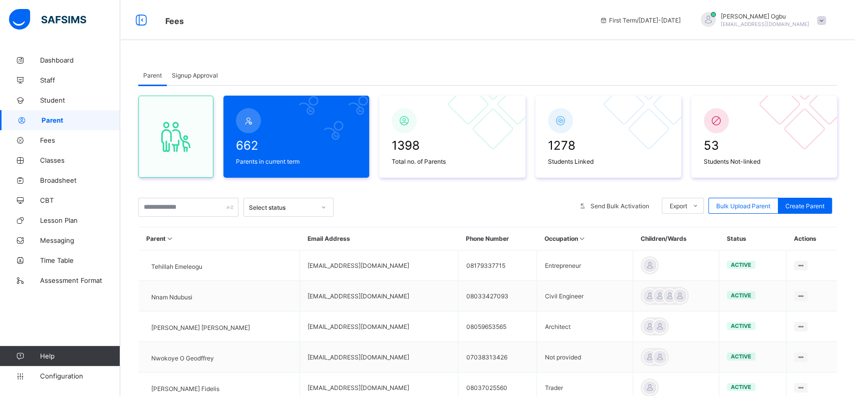
type input "*"
type input "*****"
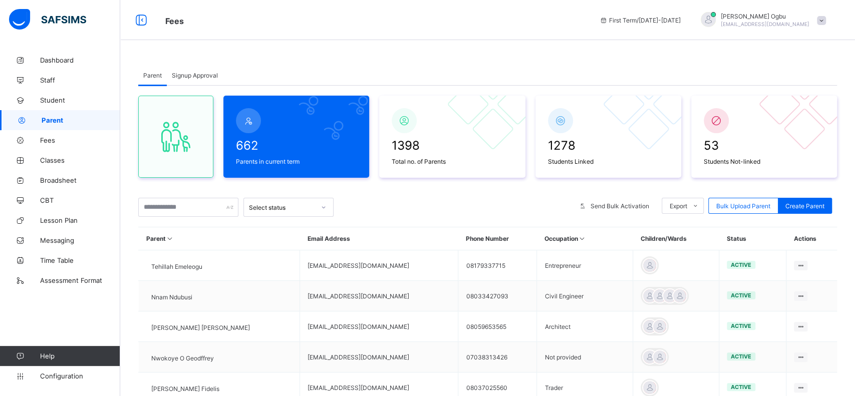
type input "**********"
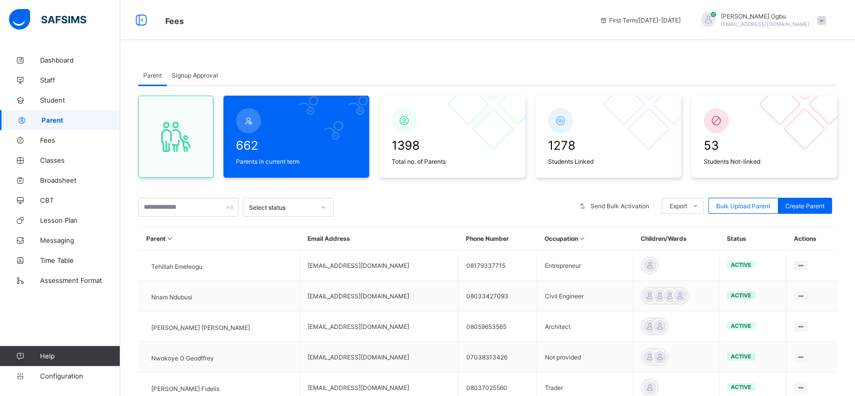
type input "*"
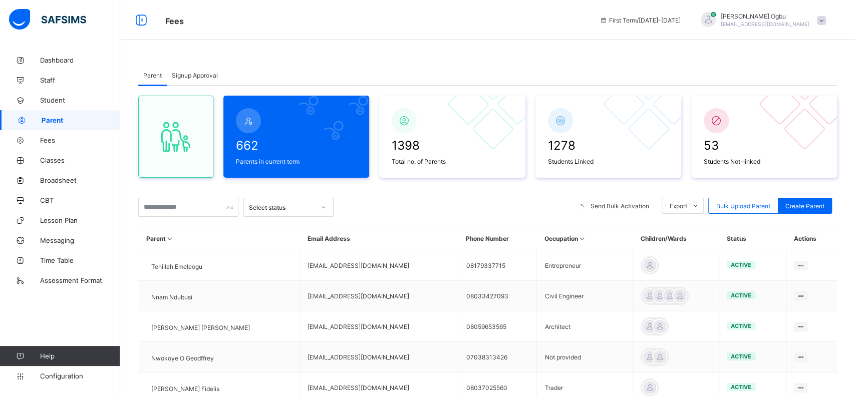
type input "****"
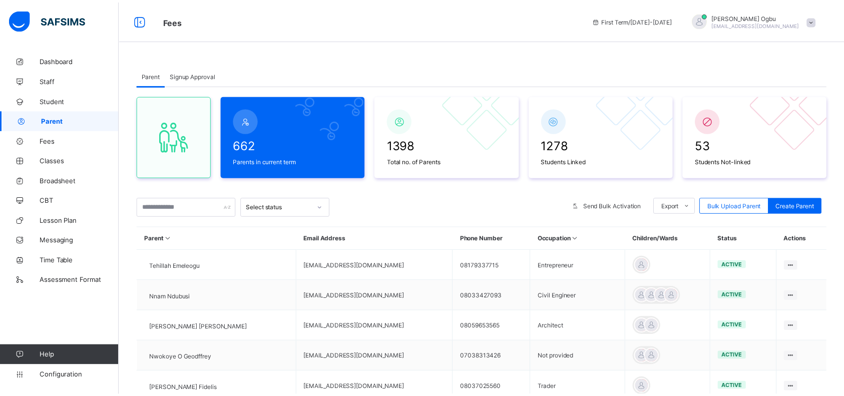
scroll to position [0, 0]
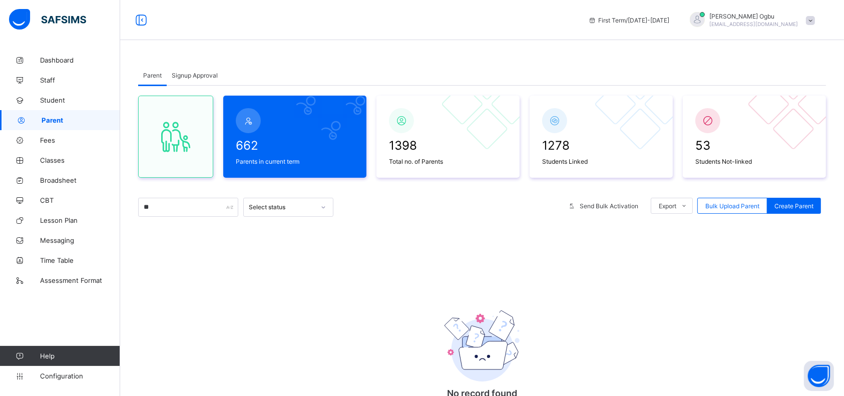
type input "*"
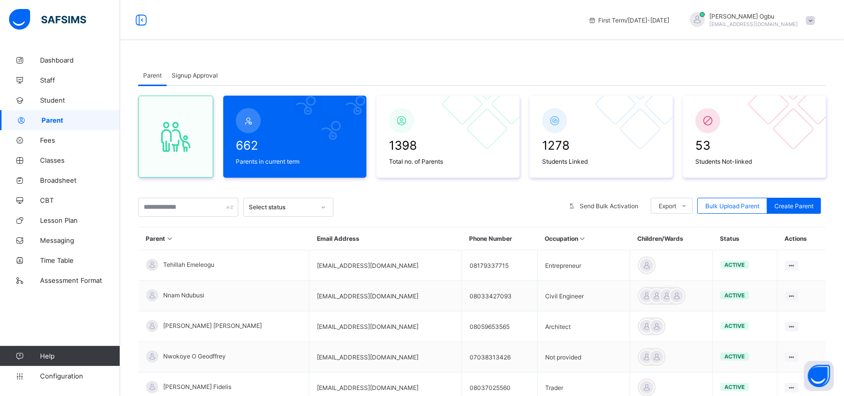
click at [185, 69] on div "Signup Approval" at bounding box center [195, 75] width 56 height 20
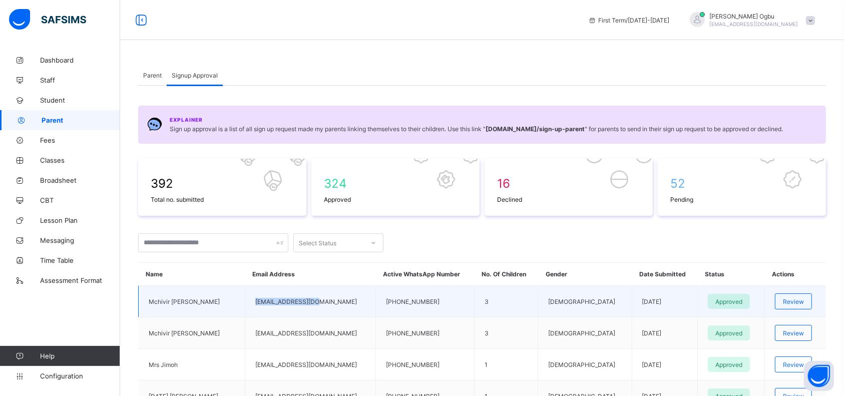
drag, startPoint x: 312, startPoint y: 299, endPoint x: 251, endPoint y: 301, distance: 61.1
click at [251, 301] on td "hmchivir@gmail.com" at bounding box center [310, 302] width 131 height 32
copy td "hmchivir@gmail.com"
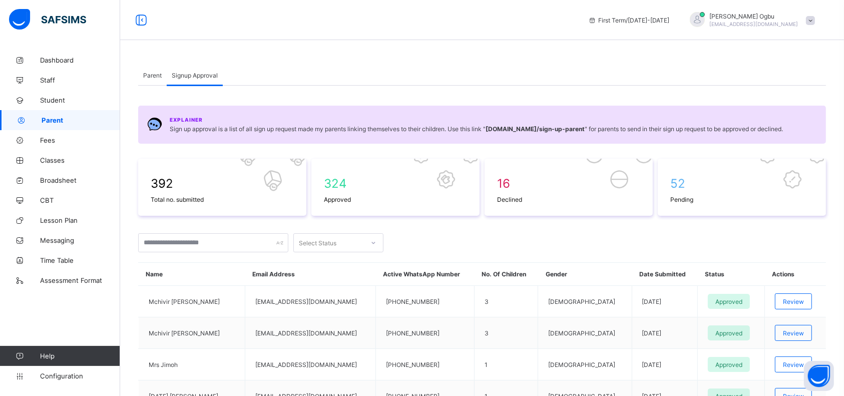
click at [150, 75] on span "Parent" at bounding box center [152, 76] width 19 height 8
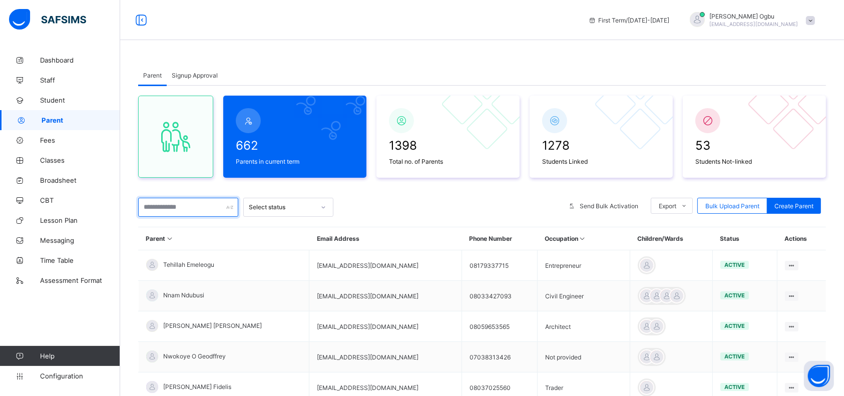
click at [181, 207] on input "text" at bounding box center [188, 207] width 100 height 19
paste input "**********"
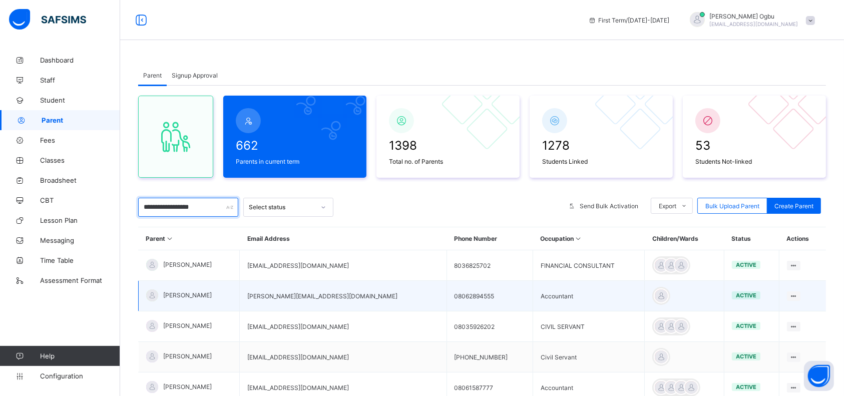
type input "**********"
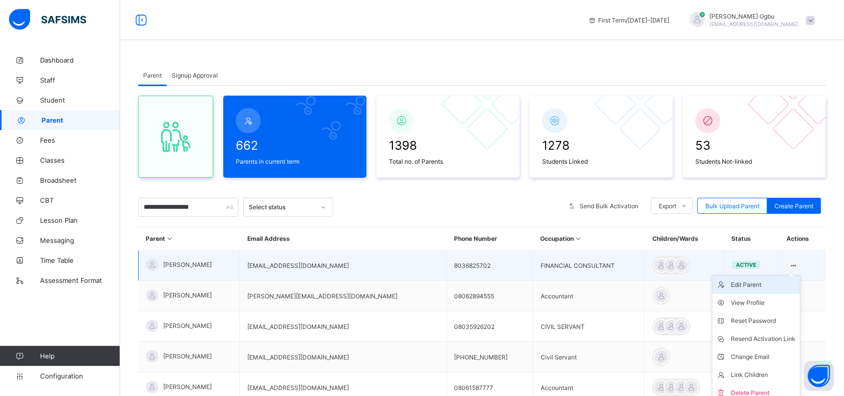
click at [756, 280] on div "Edit Parent" at bounding box center [764, 285] width 65 height 10
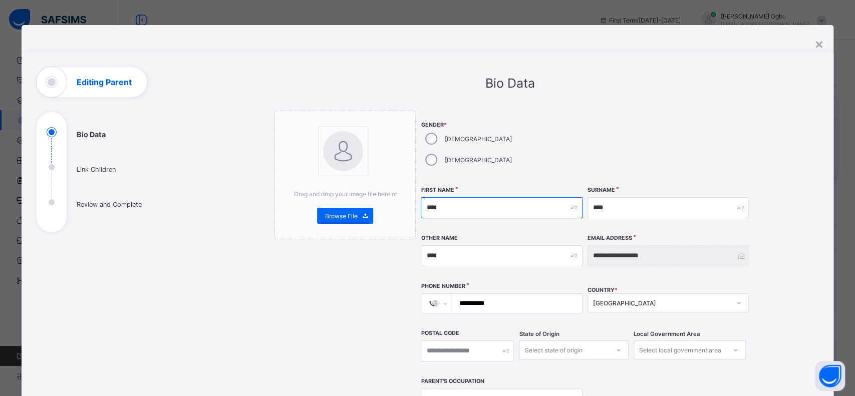
click at [455, 197] on input "****" at bounding box center [501, 207] width 161 height 21
type input "*"
type input "*******"
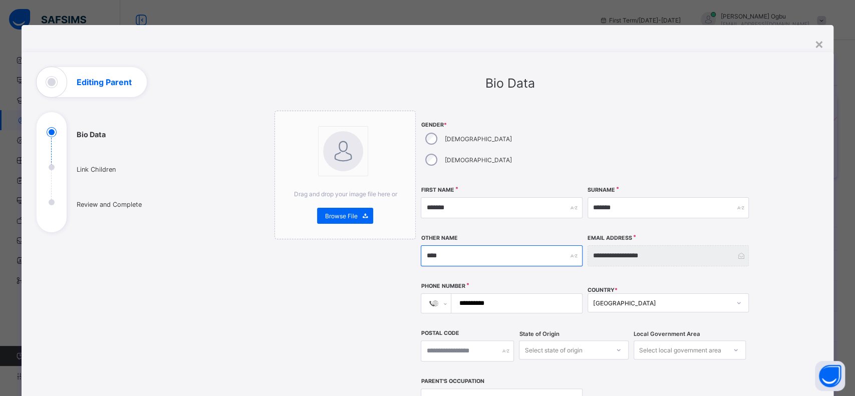
click at [478, 245] on input "****" at bounding box center [501, 255] width 161 height 21
type input "*"
click at [478, 245] on input "text" at bounding box center [501, 255] width 161 height 21
click at [522, 294] on input "**********" at bounding box center [514, 303] width 123 height 19
type input "***"
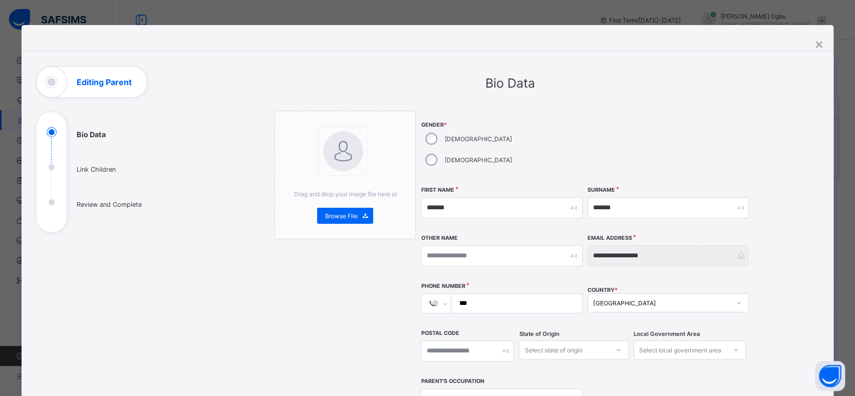
select select "**"
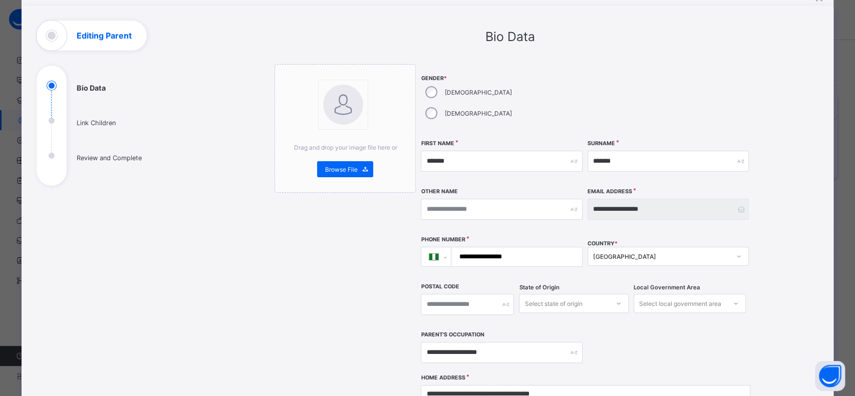
scroll to position [85, 0]
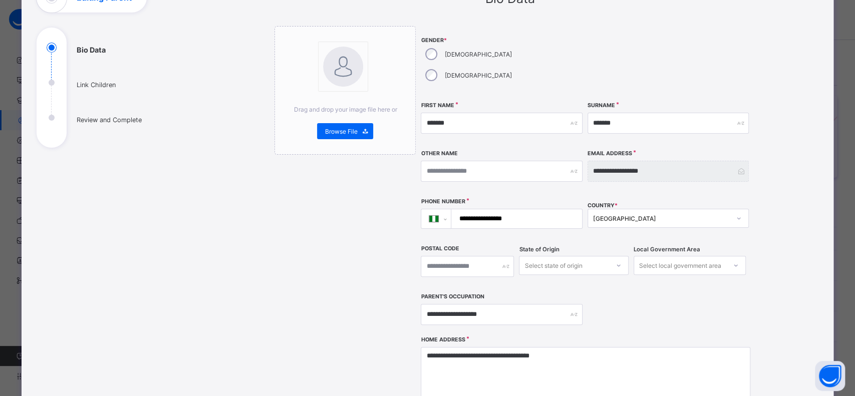
type input "**********"
click at [684, 256] on div "Select local government area" at bounding box center [680, 265] width 82 height 19
click at [639, 256] on div "Select local government area" at bounding box center [680, 265] width 82 height 19
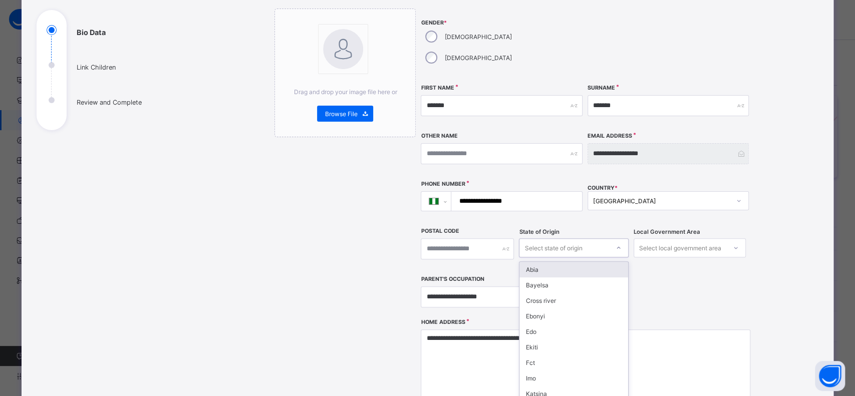
click at [582, 250] on div "option Abia focused, 1 of 37. 37 results available. Use Up and Down to choose o…" at bounding box center [573, 247] width 109 height 19
type input "**"
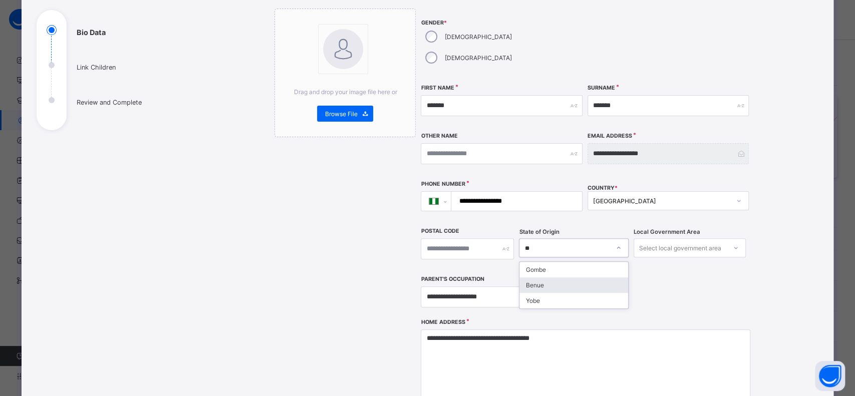
click at [576, 277] on div "Benue" at bounding box center [573, 285] width 108 height 16
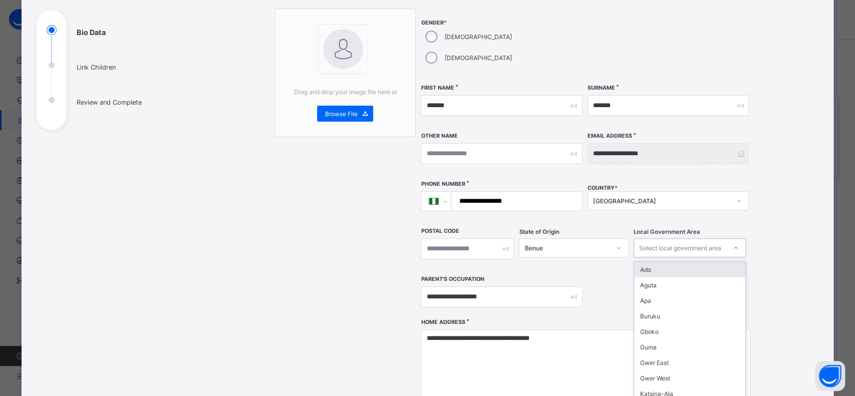
click at [663, 238] on div "Select local government area" at bounding box center [680, 247] width 82 height 19
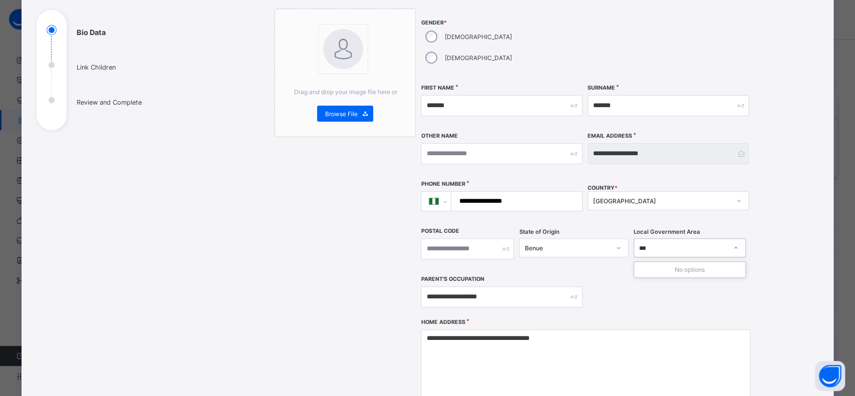
type input "**"
click at [660, 262] on div "Buruku" at bounding box center [690, 270] width 112 height 16
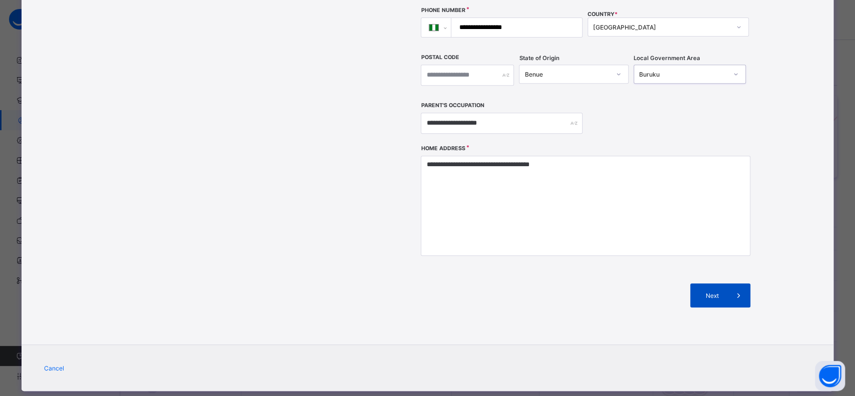
click at [720, 283] on div "Next" at bounding box center [720, 295] width 60 height 24
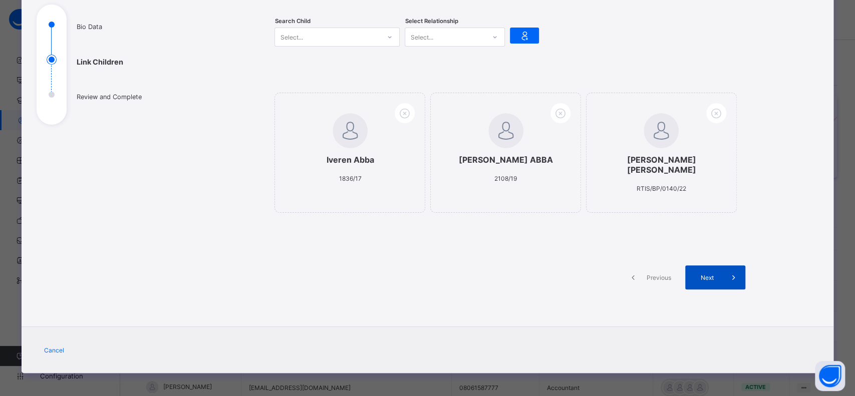
click at [723, 274] on span at bounding box center [733, 277] width 24 height 24
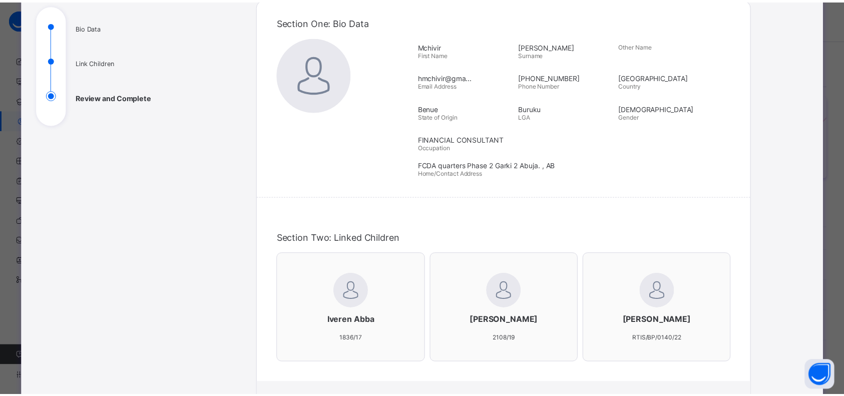
scroll to position [276, 0]
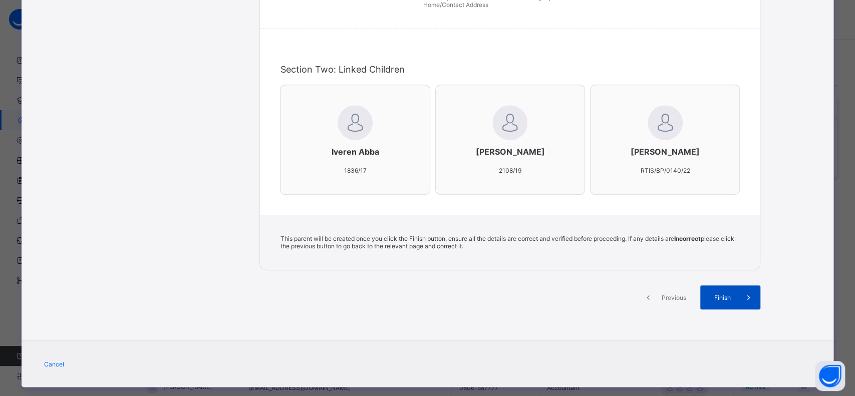
click at [727, 301] on span "Finish" at bounding box center [722, 298] width 29 height 8
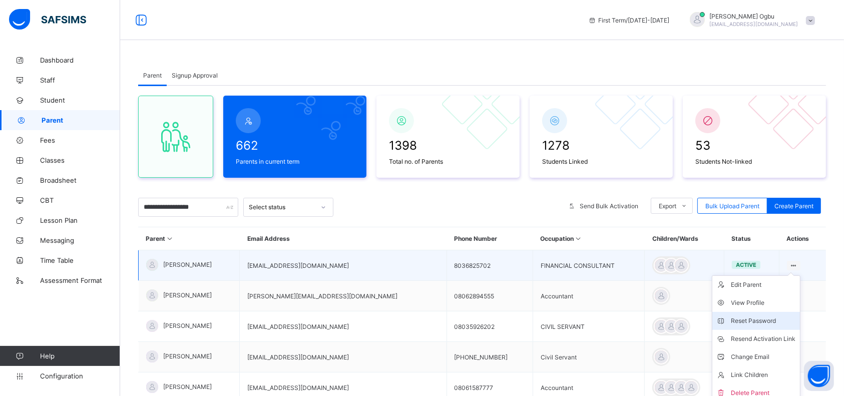
click at [750, 323] on div "Reset Password" at bounding box center [764, 321] width 65 height 10
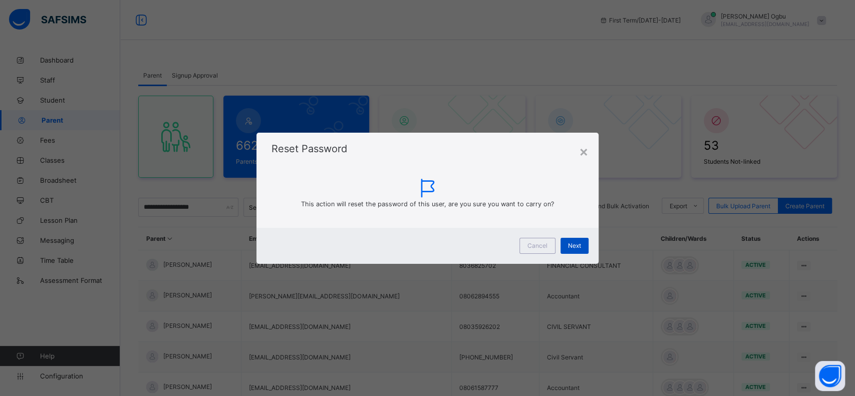
click at [570, 242] on span "Next" at bounding box center [574, 246] width 13 height 8
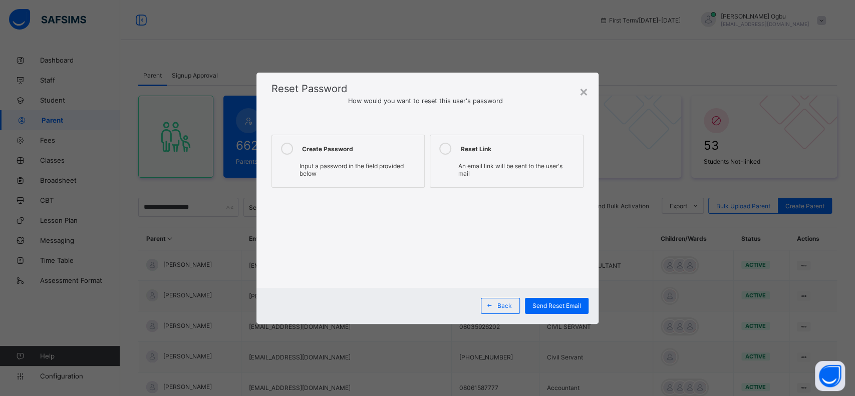
click at [379, 146] on div "Create Password" at bounding box center [360, 149] width 117 height 12
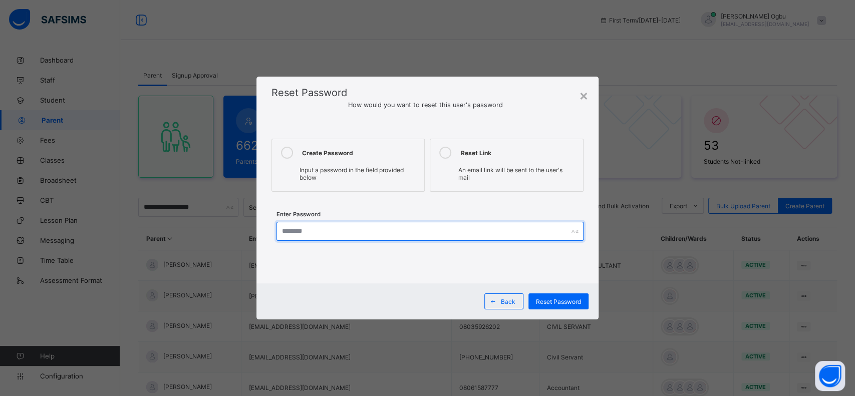
click at [320, 235] on input "text" at bounding box center [429, 231] width 307 height 19
type input "*"
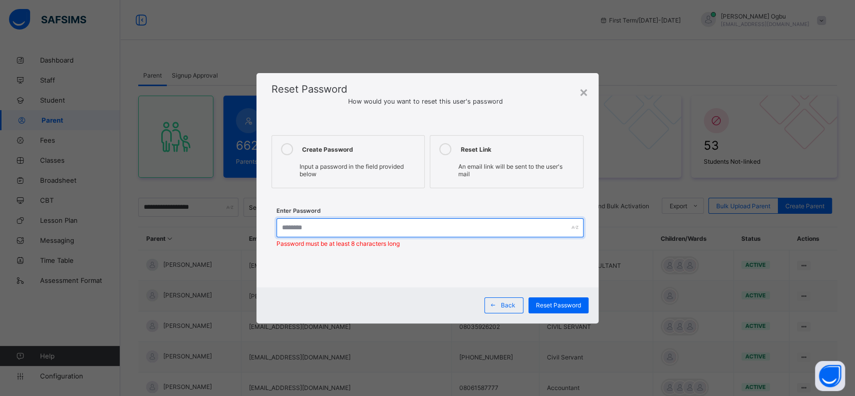
type input "*"
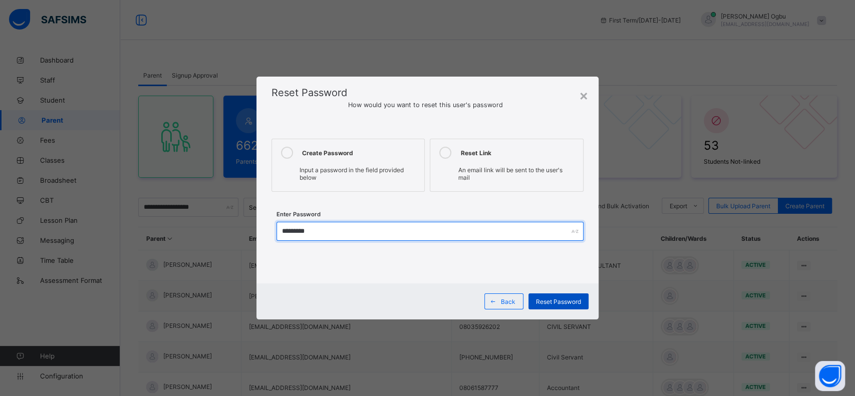
type input "*********"
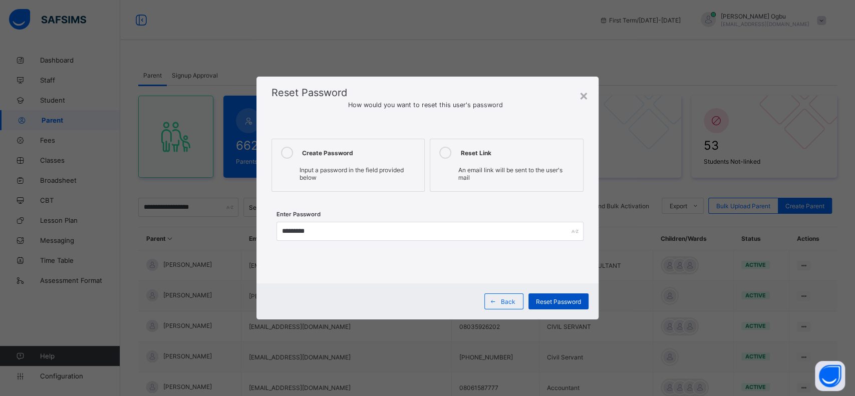
click at [554, 299] on span "Reset Password" at bounding box center [558, 302] width 45 height 8
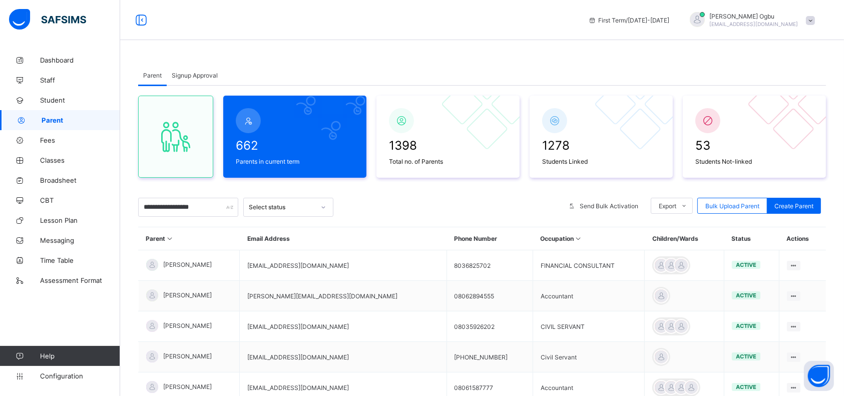
click at [531, 65] on div "Parent Signup Approval" at bounding box center [482, 75] width 688 height 21
click at [48, 162] on span "Classes" at bounding box center [80, 160] width 80 height 8
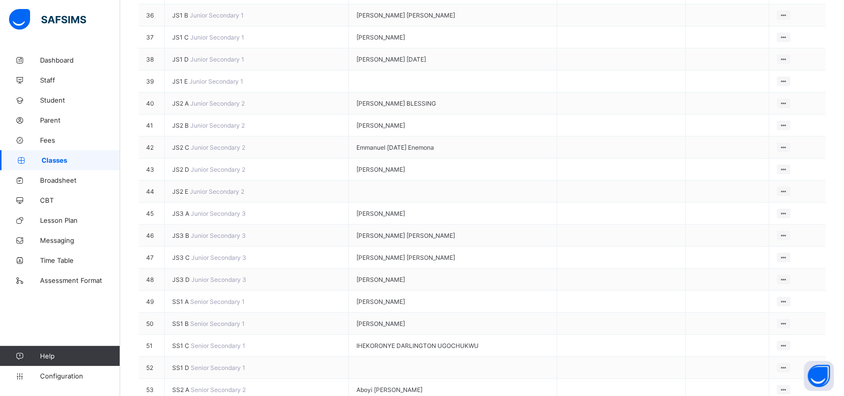
scroll to position [973, 0]
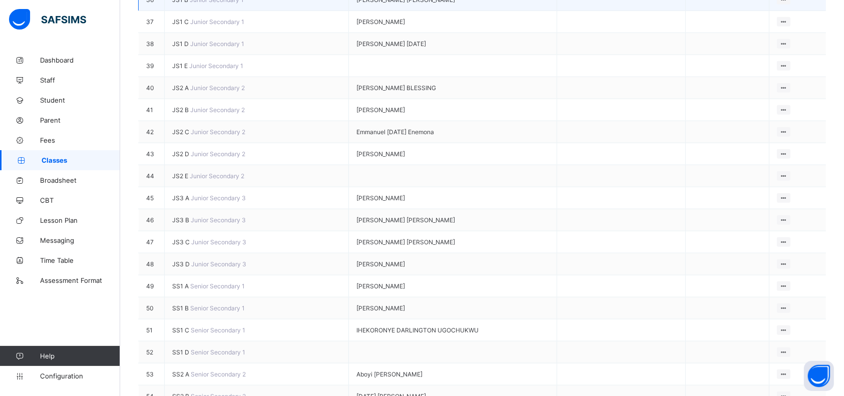
click at [181, 4] on span "JS1 B" at bounding box center [181, 0] width 18 height 8
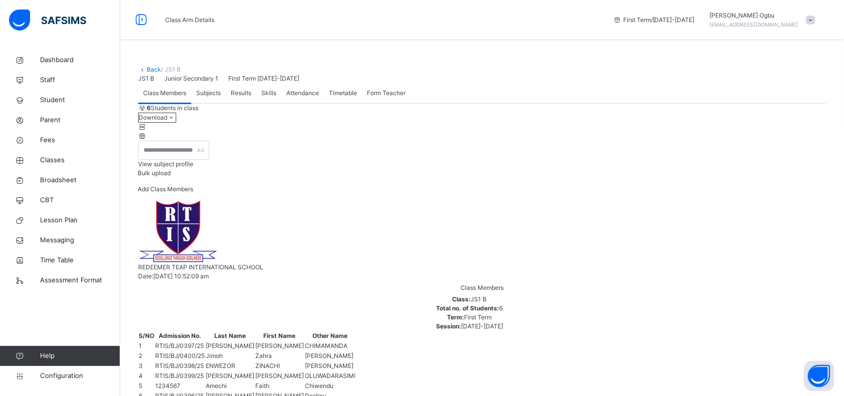
click at [193, 193] on span "Add Class Members" at bounding box center [166, 189] width 56 height 8
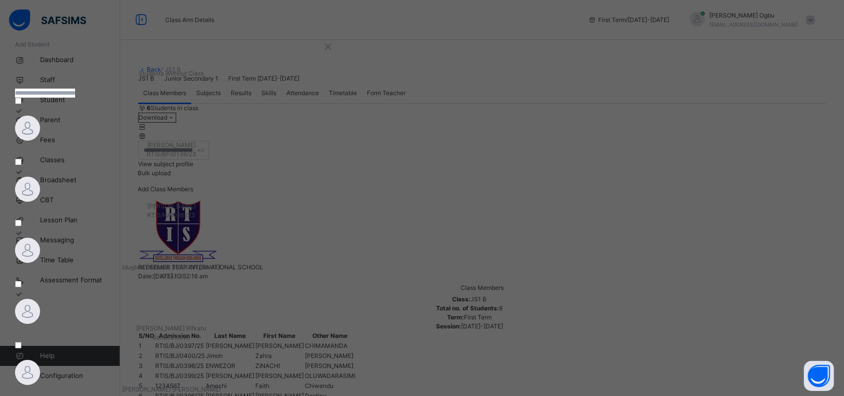
click at [75, 98] on input "text" at bounding box center [45, 93] width 60 height 9
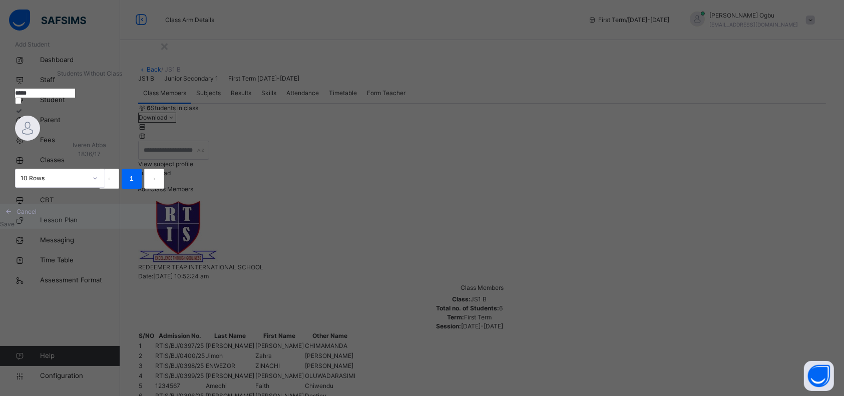
type input "*****"
click at [40, 141] on img at bounding box center [27, 128] width 25 height 25
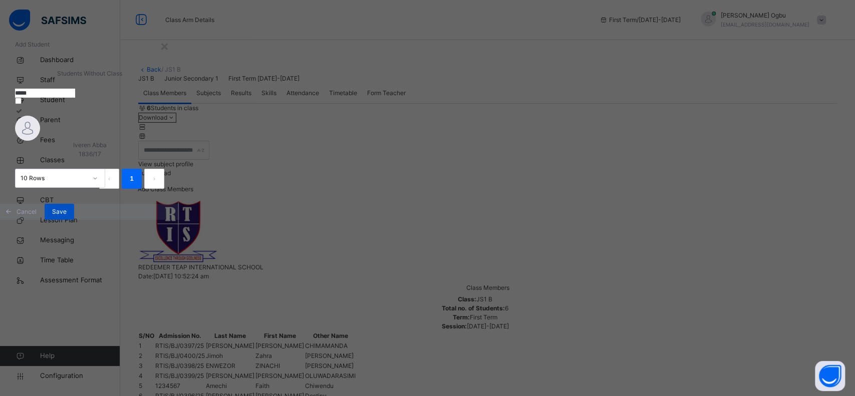
click at [67, 216] on span "Save" at bounding box center [59, 211] width 15 height 9
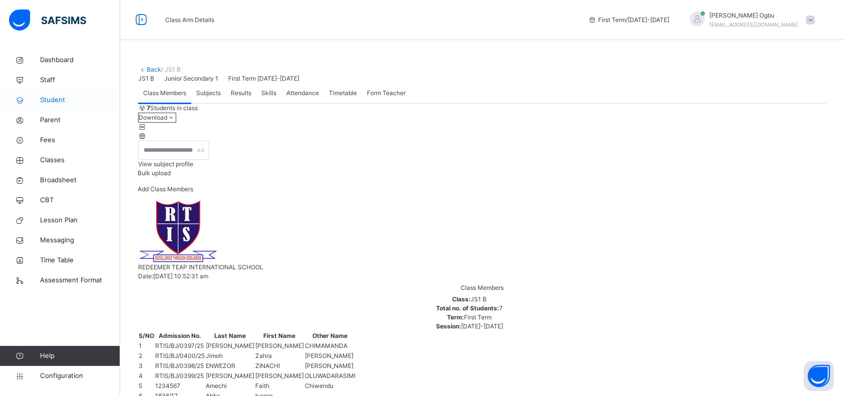
click at [56, 103] on span "Student" at bounding box center [80, 100] width 80 height 10
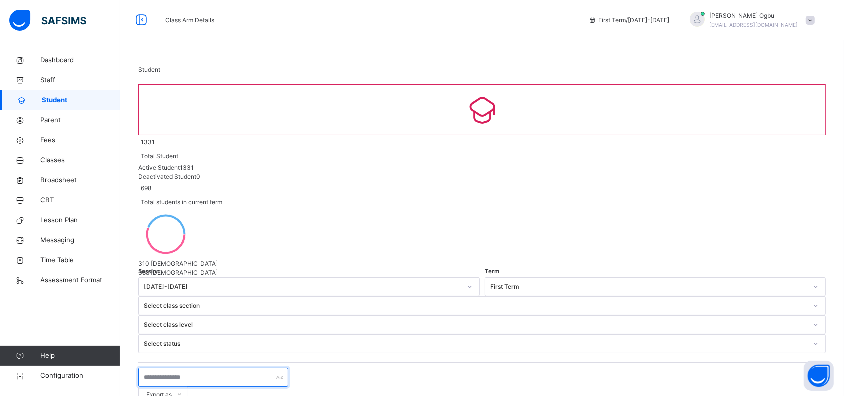
click at [172, 368] on input "text" at bounding box center [213, 377] width 150 height 19
click at [351, 368] on div "Export as Pdf Report Excel Report Excel Report (LMS) Bulk Upload Student Create…" at bounding box center [482, 393] width 688 height 51
click at [198, 209] on div at bounding box center [168, 234] width 60 height 50
click at [160, 368] on input "text" at bounding box center [213, 377] width 150 height 19
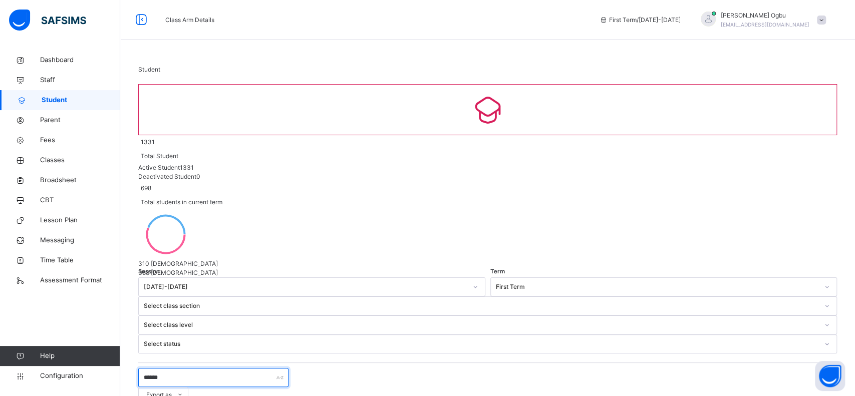
type input "******"
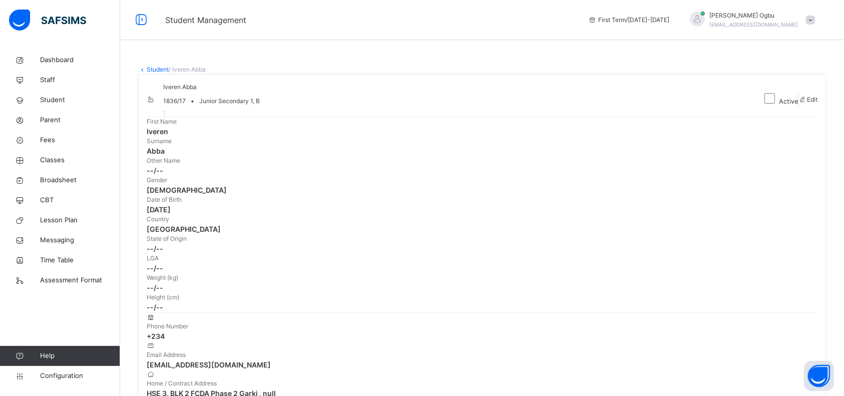
click at [780, 245] on div "Iveren Abba 1836/17 • Junior Secondary 1, B Active Edit First Name Iveren Surna…" at bounding box center [482, 240] width 688 height 333
click at [799, 103] on icon at bounding box center [803, 100] width 9 height 8
select select "**"
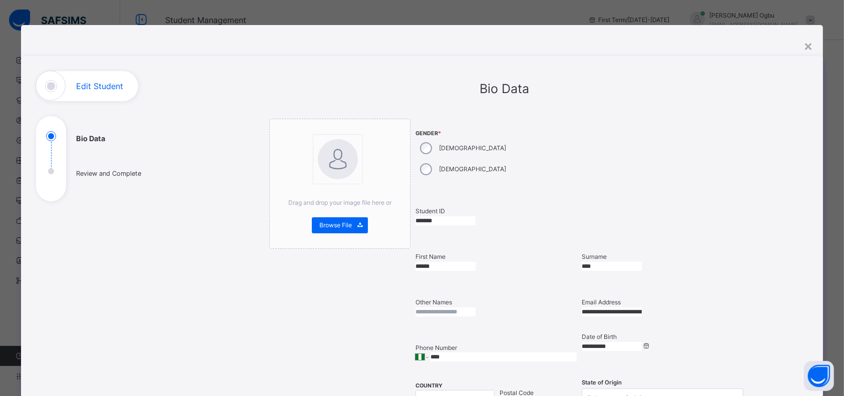
click at [450, 216] on input "*******" at bounding box center [446, 220] width 60 height 9
drag, startPoint x: 450, startPoint y: 197, endPoint x: 331, endPoint y: 188, distance: 120.0
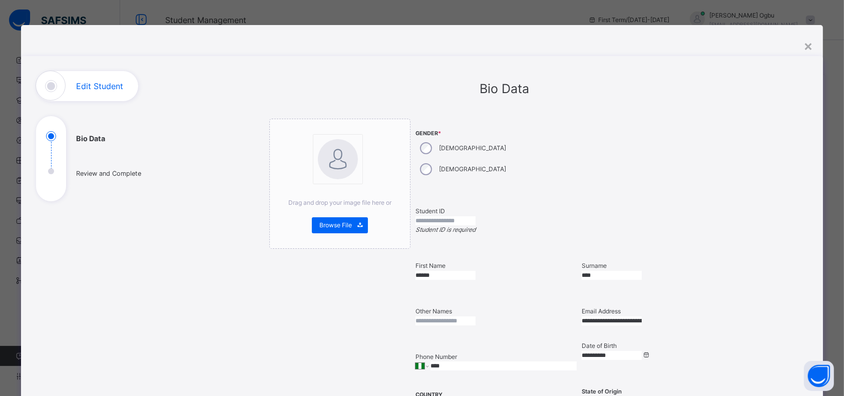
paste input "**********"
type input "**********"
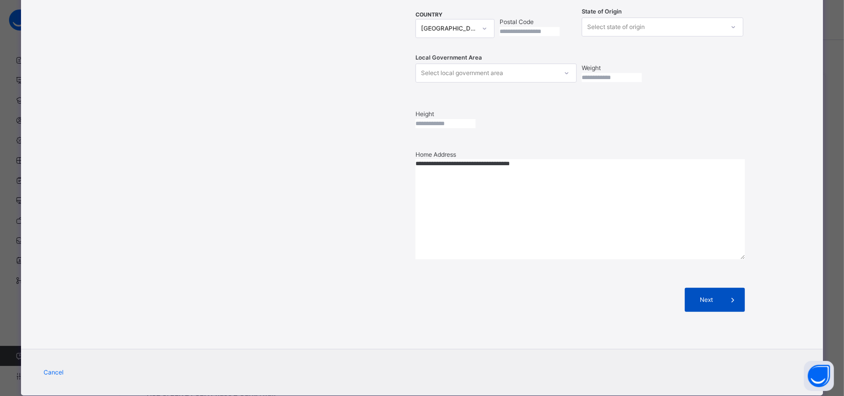
click at [721, 288] on span at bounding box center [733, 300] width 24 height 24
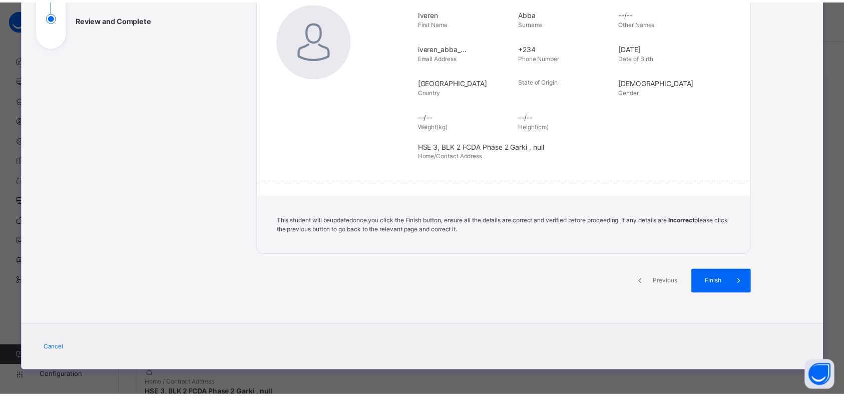
scroll to position [154, 0]
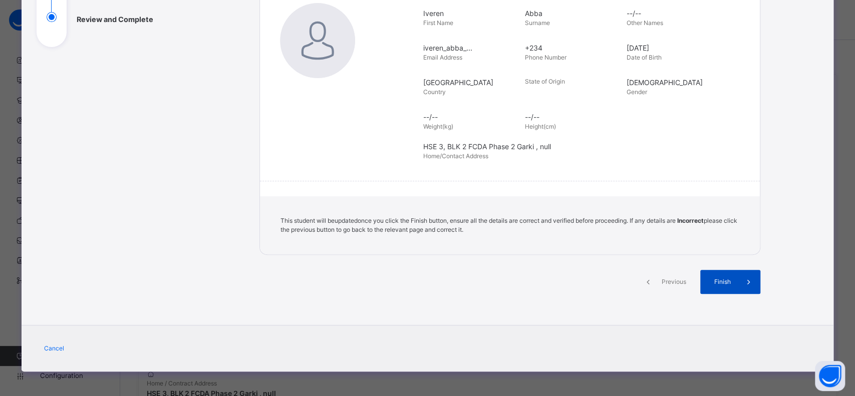
click at [721, 272] on div "Finish" at bounding box center [730, 282] width 60 height 24
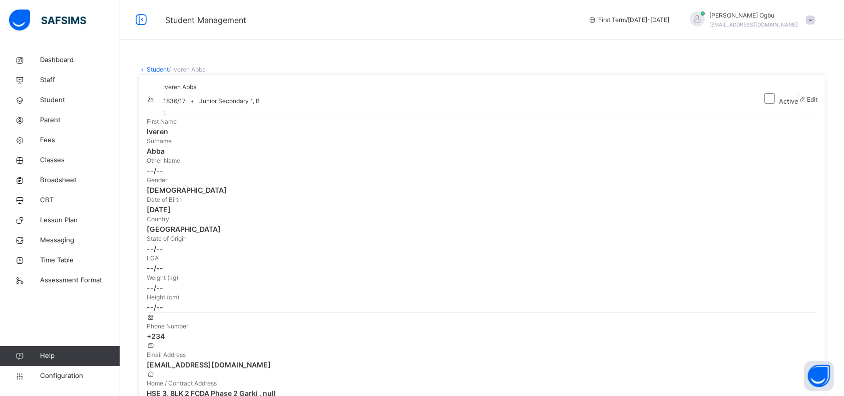
click at [156, 71] on link "Student" at bounding box center [158, 70] width 22 height 8
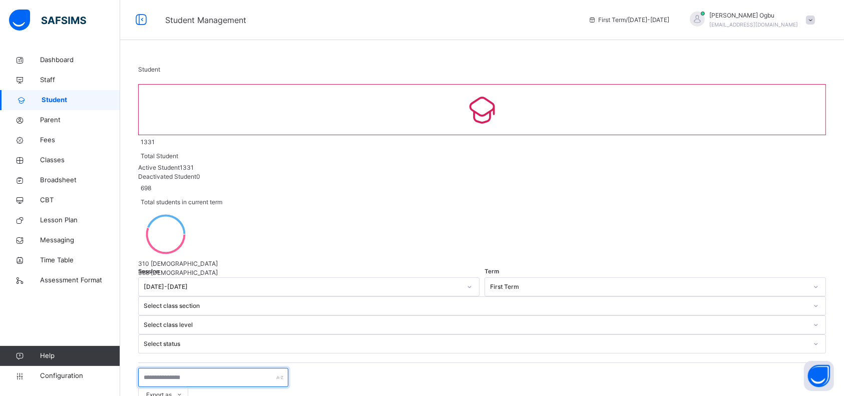
click at [195, 368] on input "text" at bounding box center [213, 377] width 150 height 19
type input "*******"
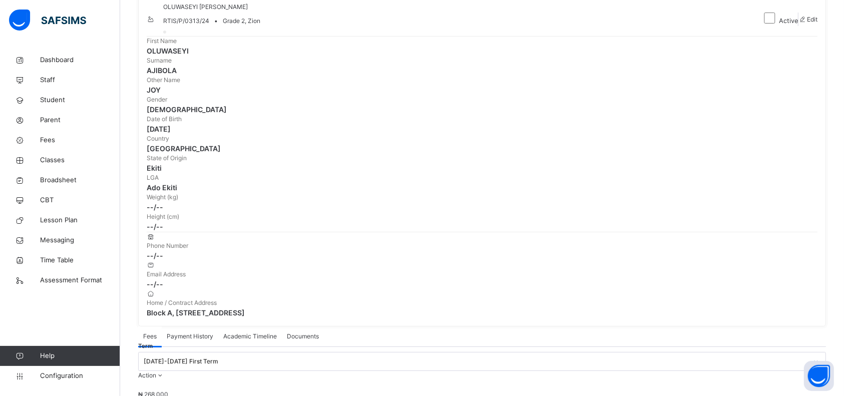
scroll to position [396, 0]
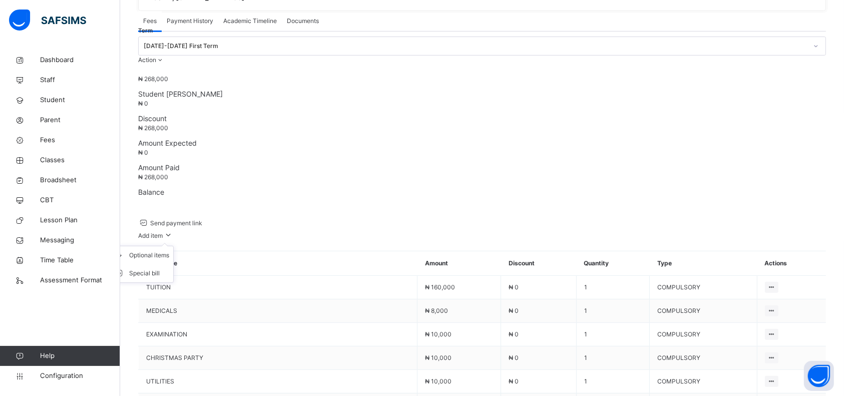
click at [174, 246] on ul "Optional items Special bill" at bounding box center [142, 264] width 64 height 37
click at [169, 250] on div "Optional items" at bounding box center [149, 255] width 40 height 10
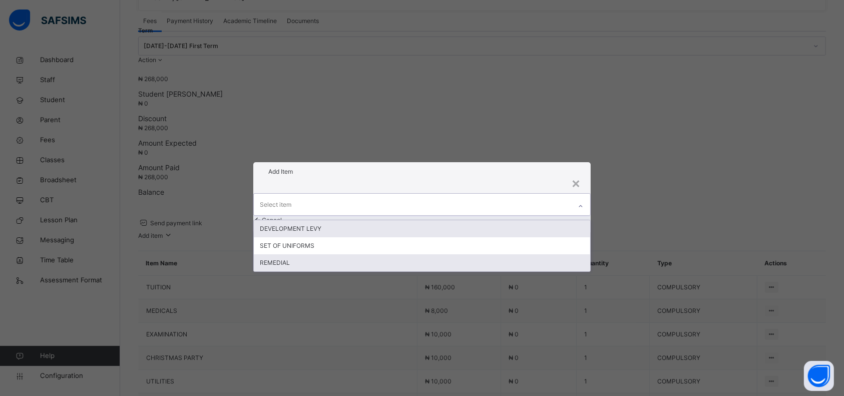
click at [293, 255] on div "REMEDIAL" at bounding box center [422, 262] width 337 height 17
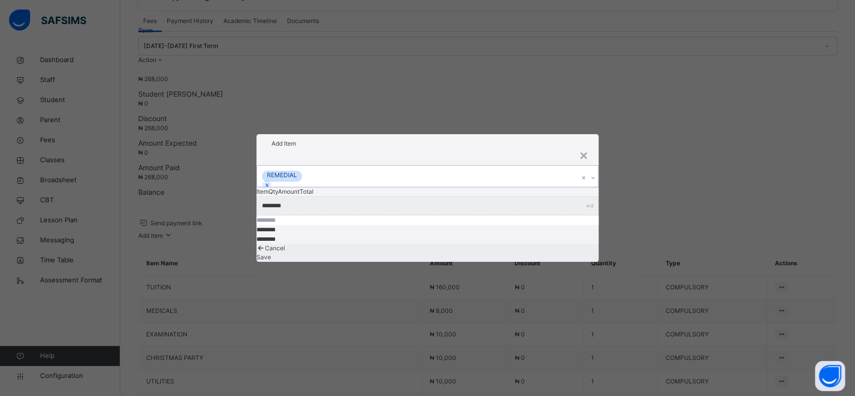
click at [545, 260] on div "Save" at bounding box center [427, 257] width 342 height 9
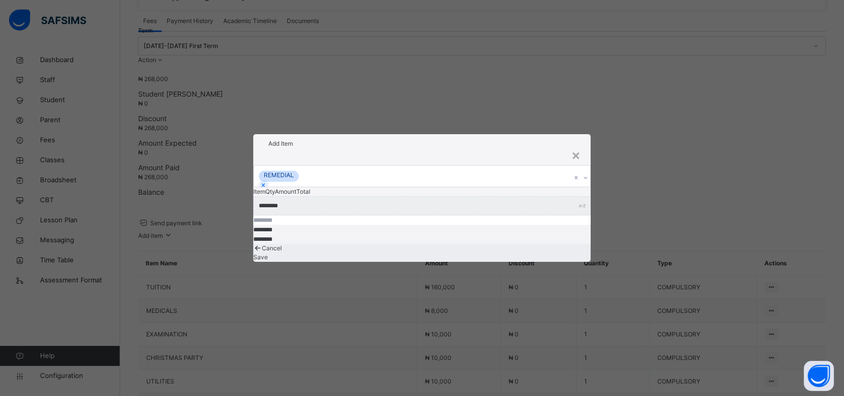
click at [183, 112] on div "× Add Item REMEDIAL Item Qty Amount Total ******** * Cancel Save" at bounding box center [422, 198] width 844 height 396
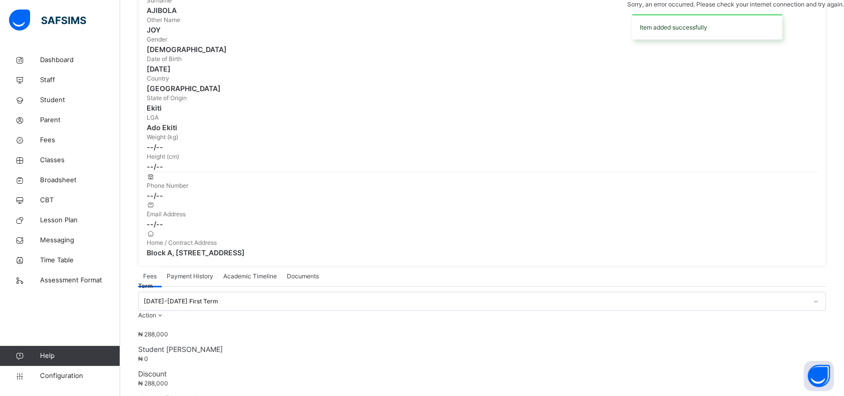
scroll to position [0, 0]
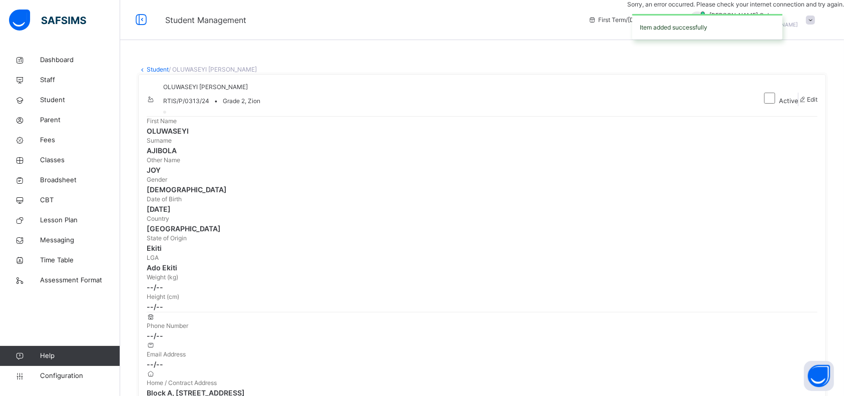
click at [160, 71] on link "Student" at bounding box center [158, 70] width 22 height 8
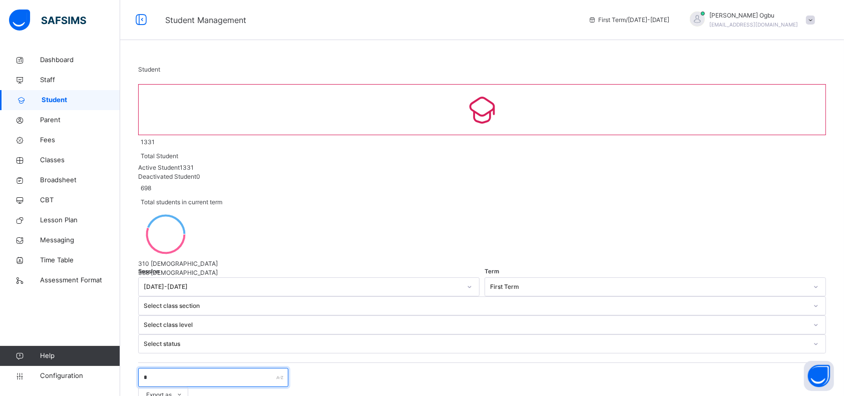
click at [217, 368] on input "*" at bounding box center [213, 377] width 150 height 19
type input "*******"
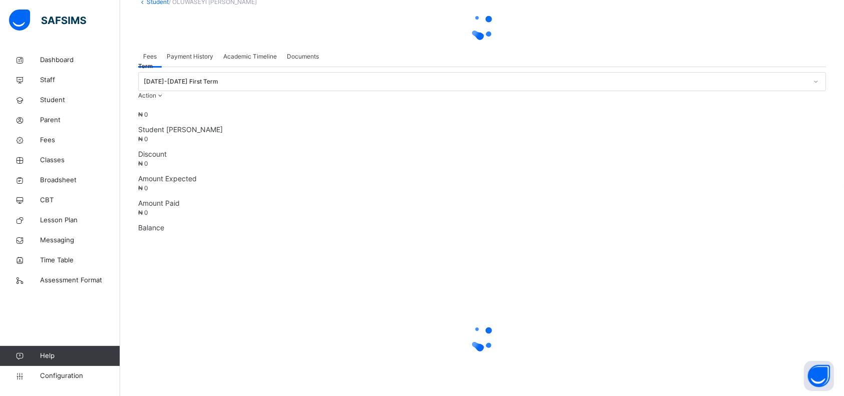
scroll to position [152, 0]
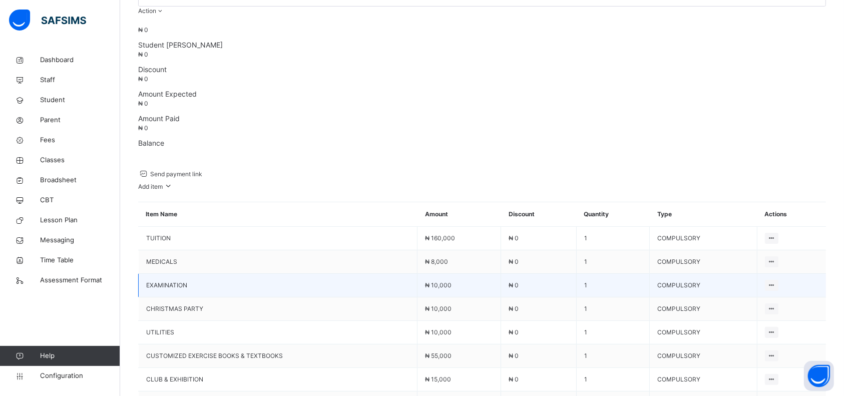
click at [705, 287] on td "COMPULSORY" at bounding box center [704, 285] width 108 height 24
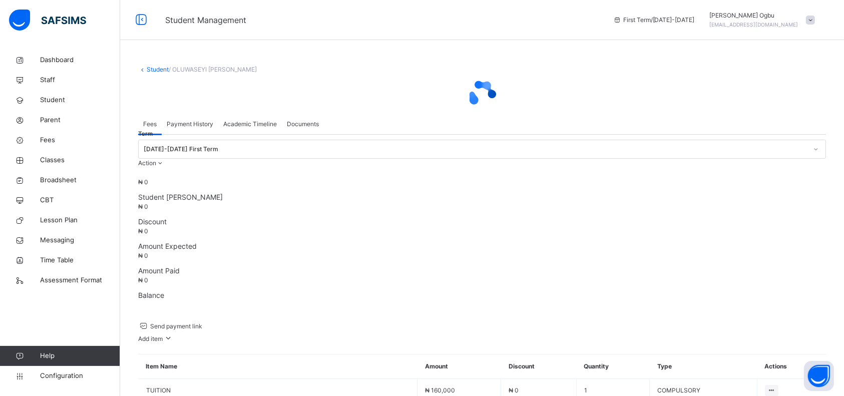
scroll to position [0, 0]
click at [150, 67] on link "Student" at bounding box center [158, 70] width 22 height 8
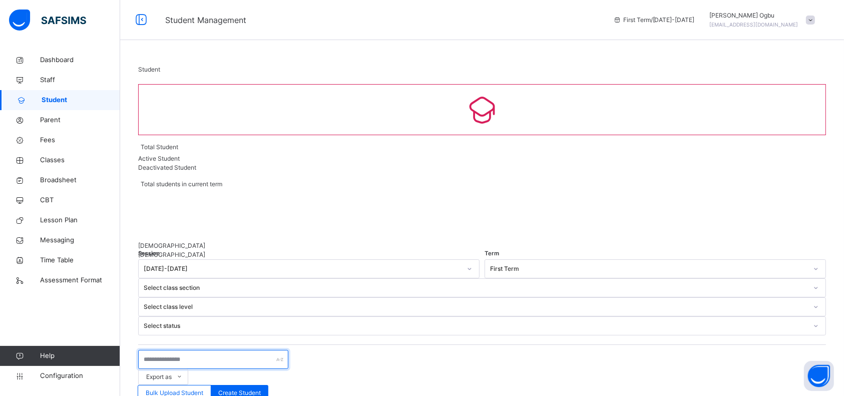
click at [207, 350] on input "text" at bounding box center [213, 359] width 150 height 19
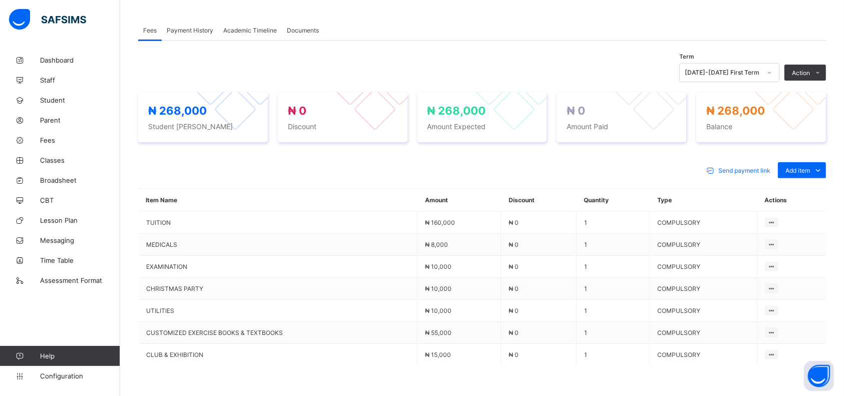
scroll to position [325, 0]
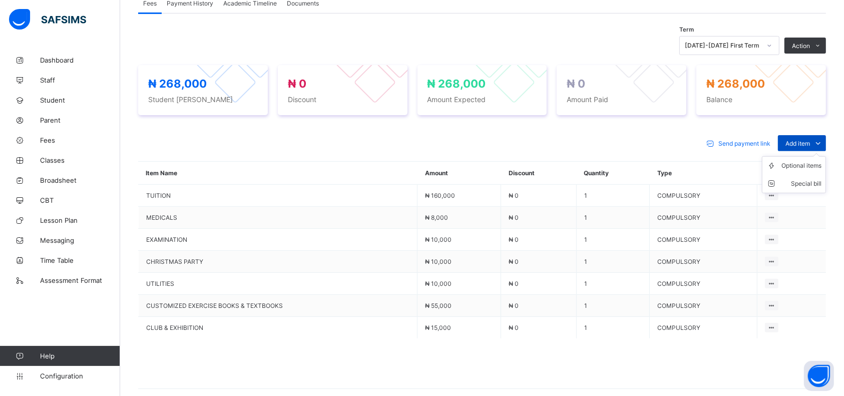
click at [810, 141] on span "Add item" at bounding box center [798, 144] width 25 height 8
click at [812, 164] on div "Optional items" at bounding box center [802, 166] width 40 height 10
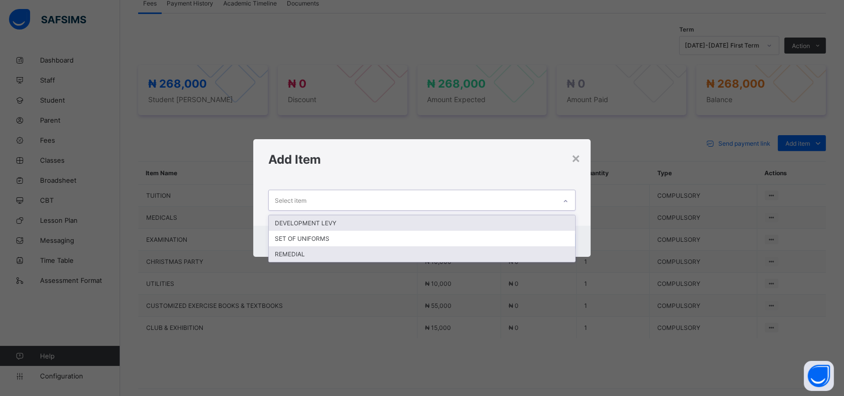
click at [457, 258] on div "REMEDIAL" at bounding box center [422, 254] width 306 height 16
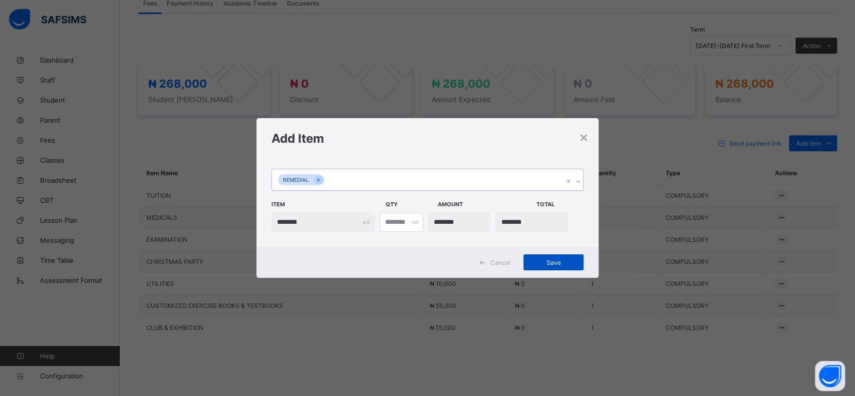
click at [554, 259] on span "Save" at bounding box center [553, 263] width 45 height 8
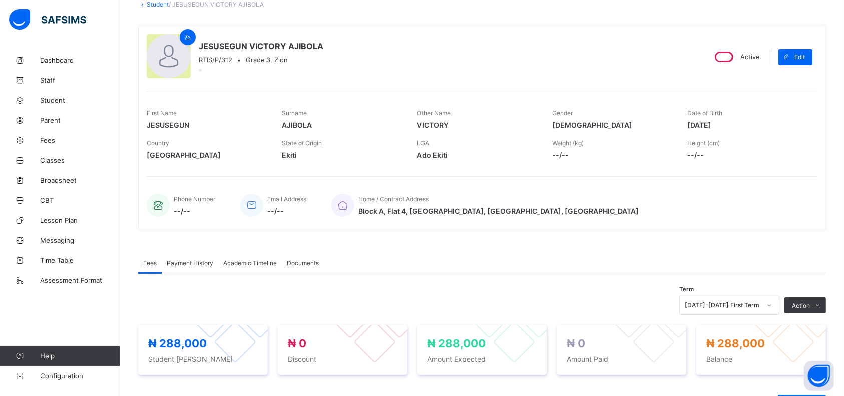
scroll to position [0, 0]
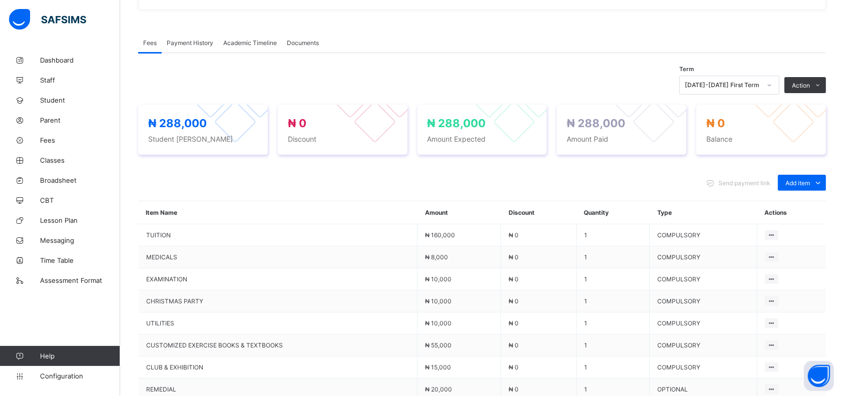
scroll to position [281, 0]
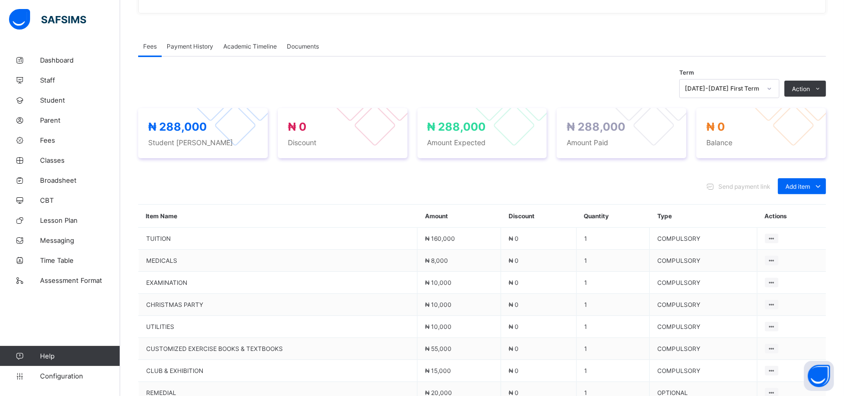
click at [193, 38] on div "Payment History" at bounding box center [190, 46] width 57 height 20
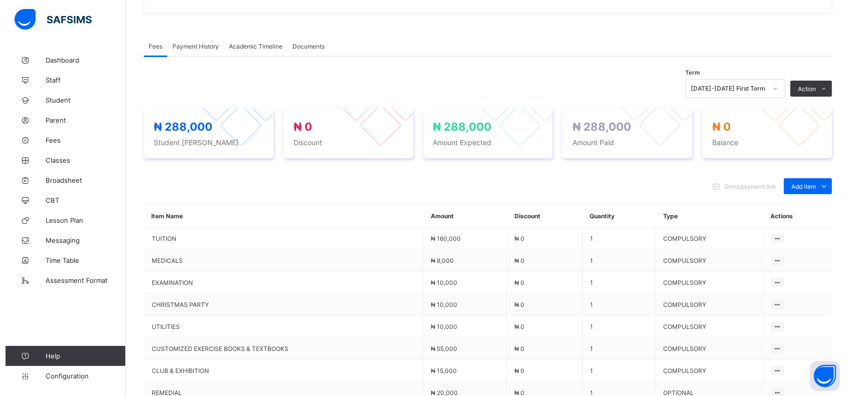
scroll to position [78, 0]
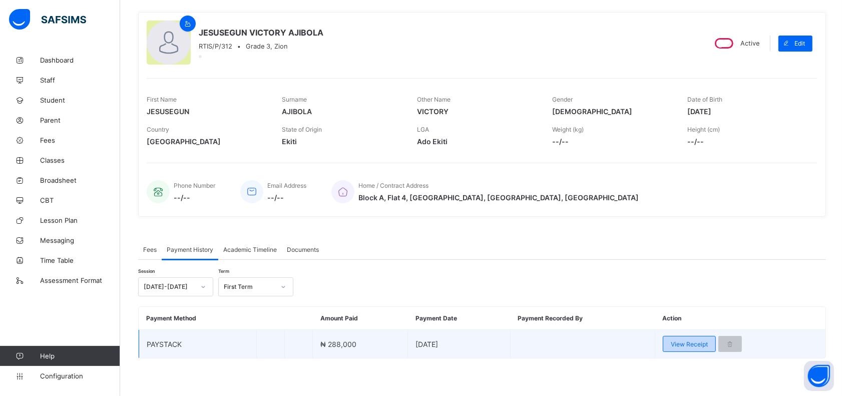
click at [679, 341] on span "View Receipt" at bounding box center [689, 345] width 37 height 8
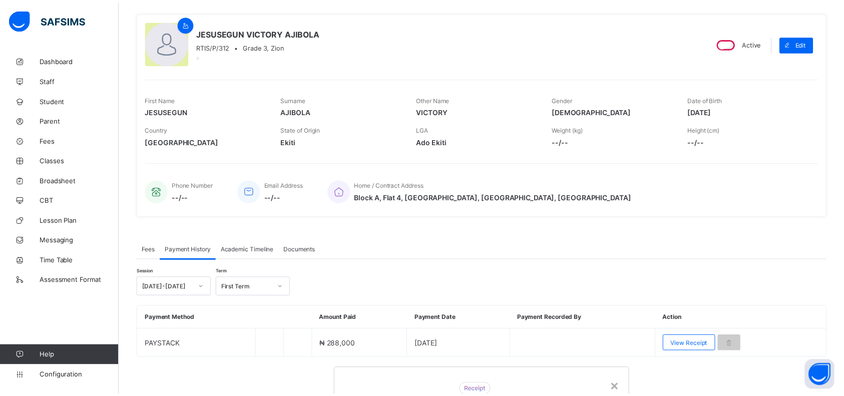
scroll to position [0, 0]
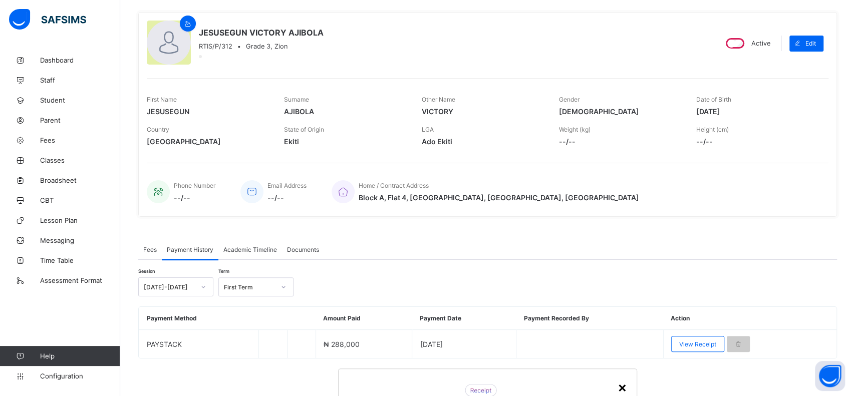
click at [617, 379] on div "×" at bounding box center [622, 387] width 10 height 17
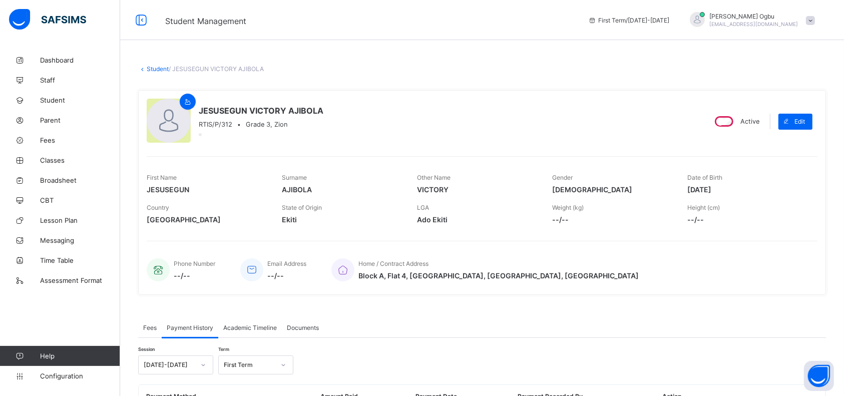
click at [152, 70] on link "Student" at bounding box center [158, 69] width 22 height 8
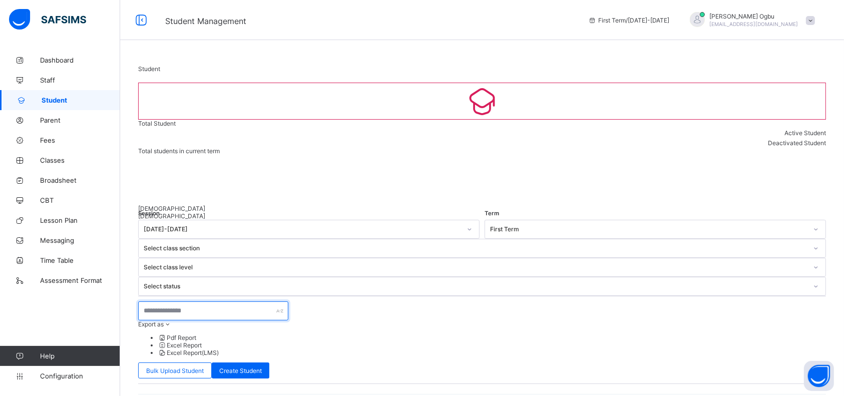
click at [191, 301] on input "text" at bounding box center [213, 310] width 150 height 19
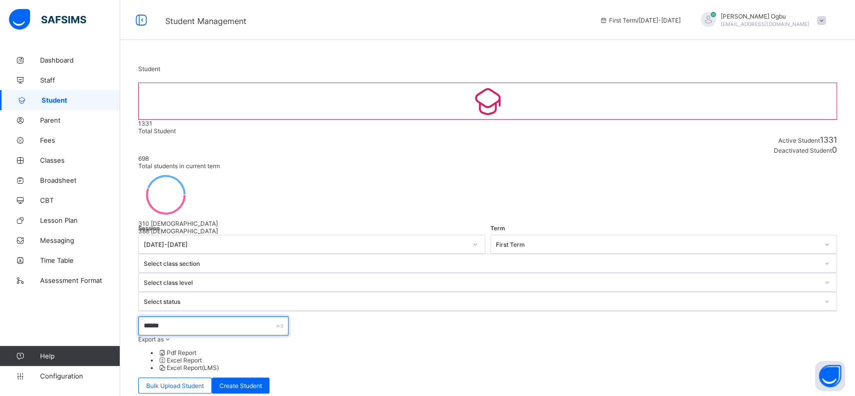
type input "*******"
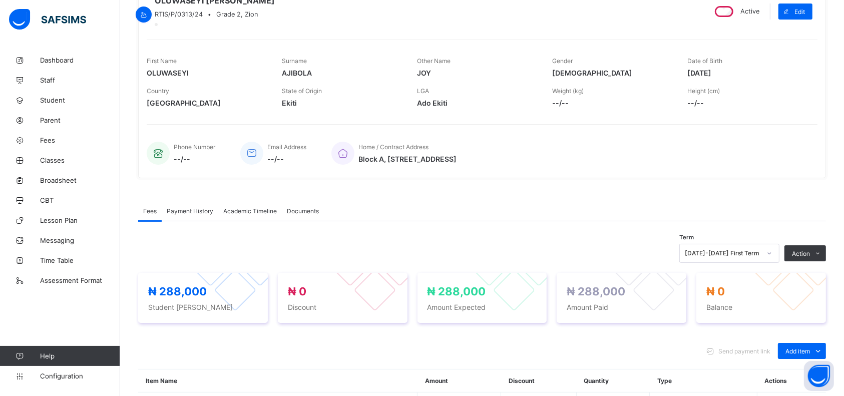
click at [202, 216] on div "Payment History" at bounding box center [190, 211] width 57 height 20
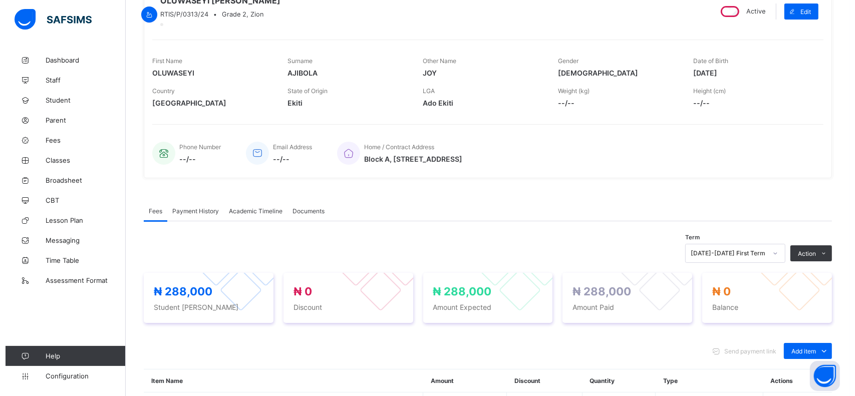
scroll to position [78, 0]
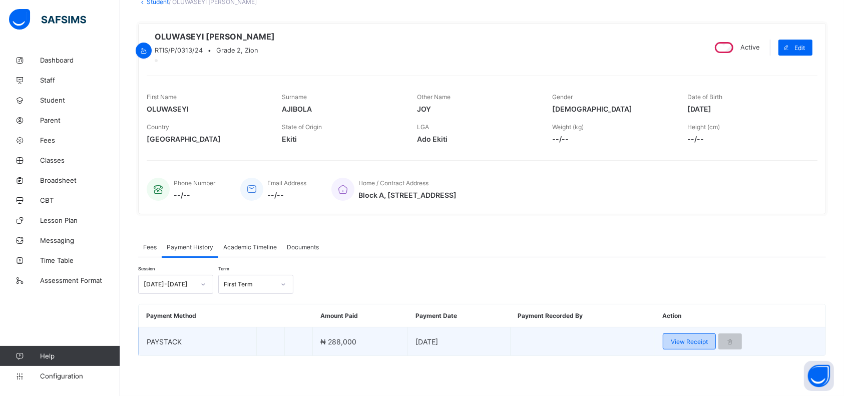
click at [695, 342] on span "View Receipt" at bounding box center [689, 342] width 37 height 8
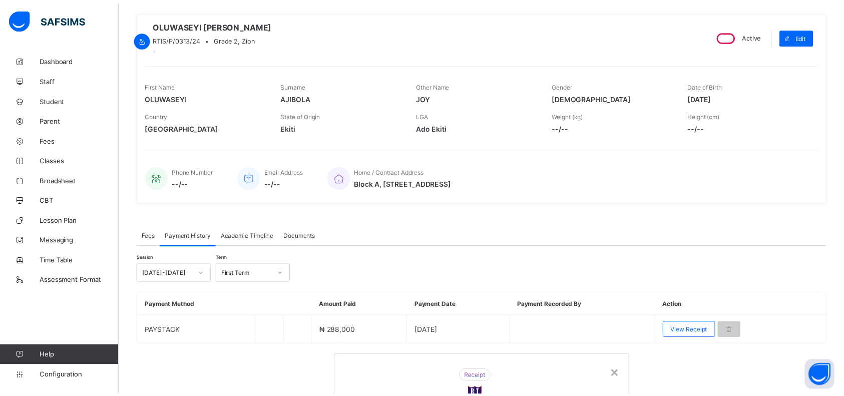
scroll to position [0, 0]
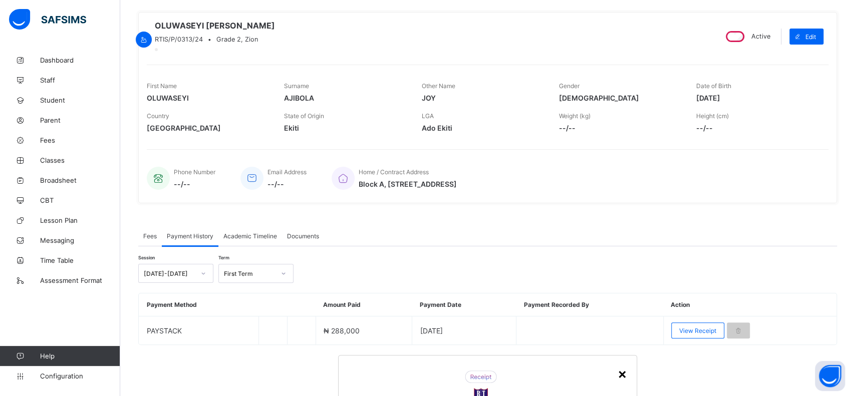
click at [617, 365] on div "×" at bounding box center [622, 373] width 10 height 17
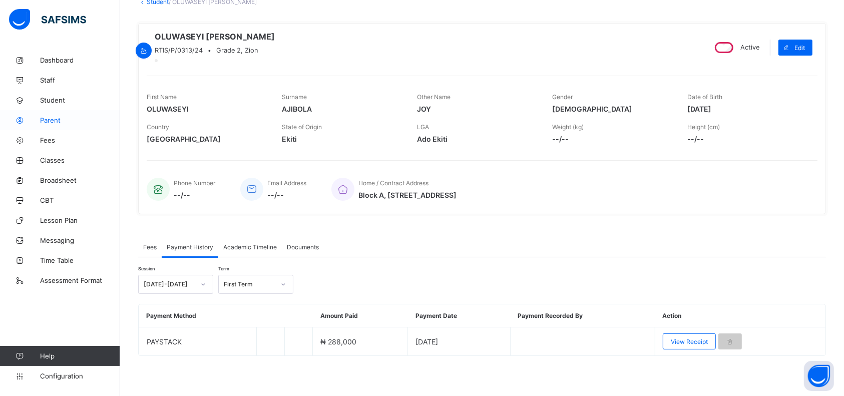
click at [50, 122] on span "Parent" at bounding box center [80, 120] width 80 height 8
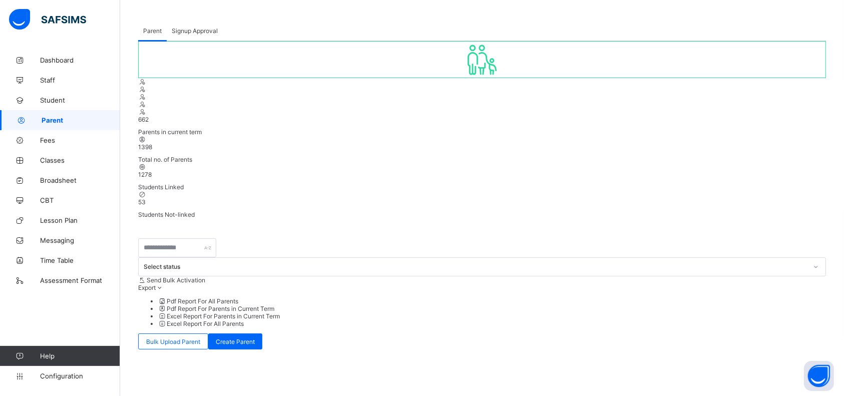
scroll to position [78, 0]
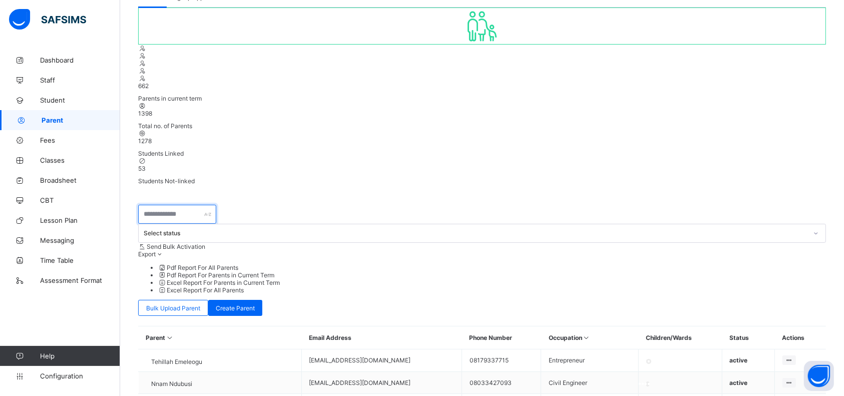
click at [175, 205] on input "text" at bounding box center [177, 214] width 78 height 19
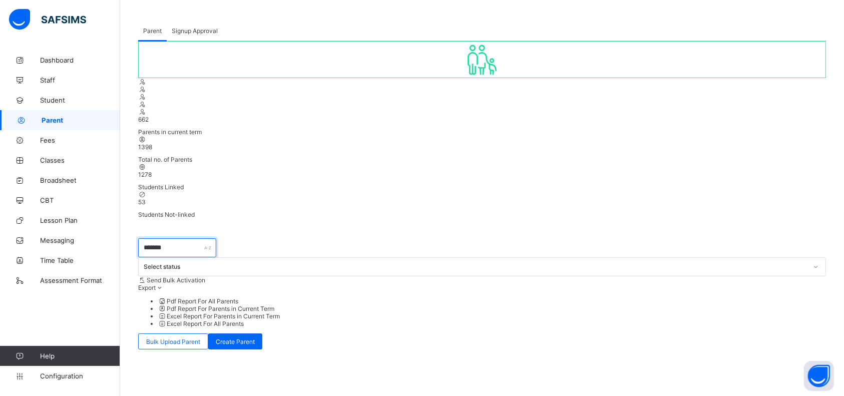
scroll to position [0, 0]
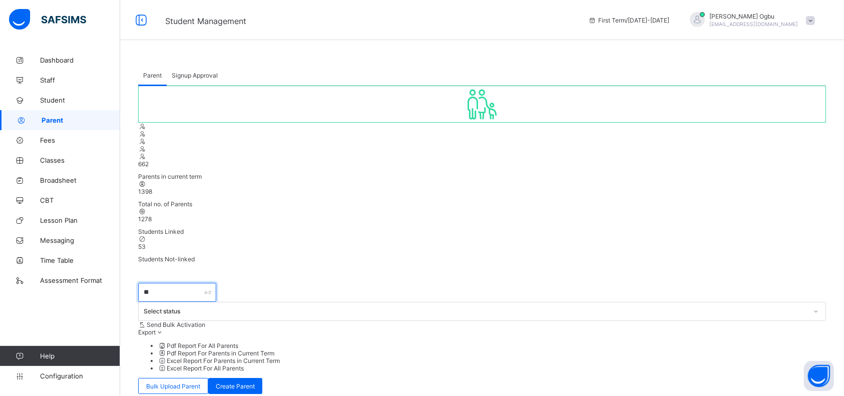
type input "*"
type input "********"
click at [387, 321] on div at bounding box center [482, 321] width 688 height 0
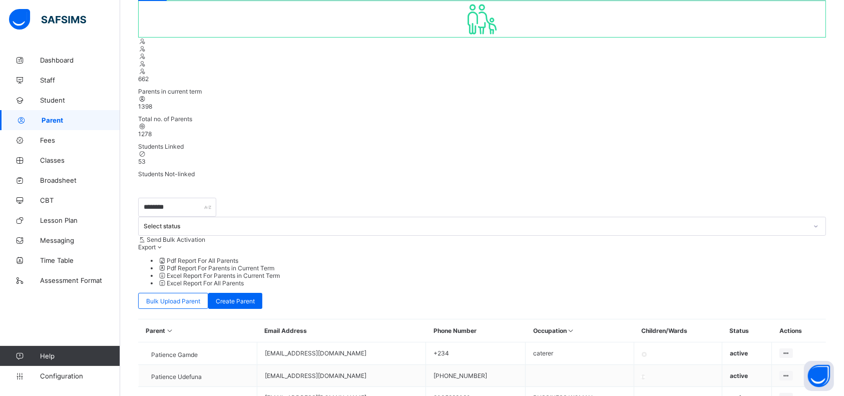
scroll to position [86, 0]
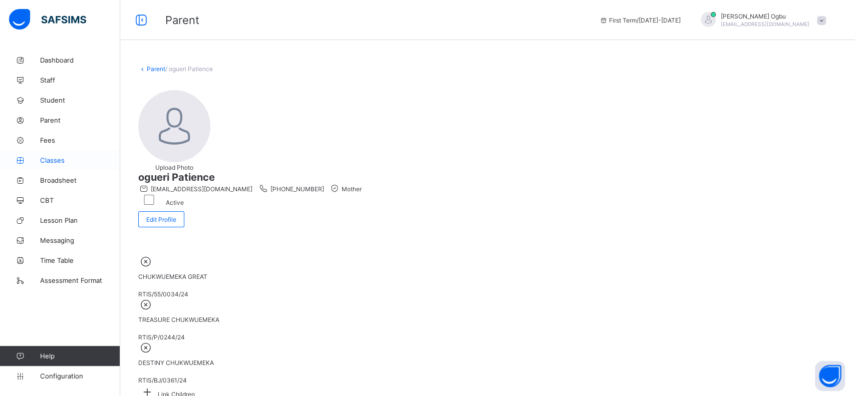
click at [52, 161] on span "Classes" at bounding box center [80, 160] width 80 height 8
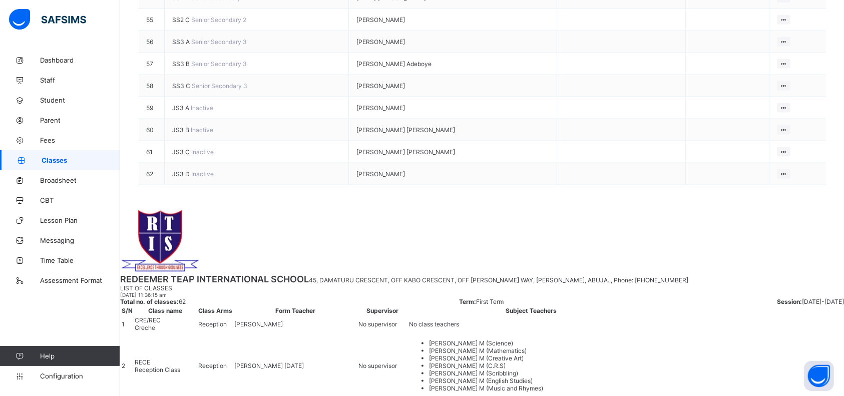
scroll to position [1358, 0]
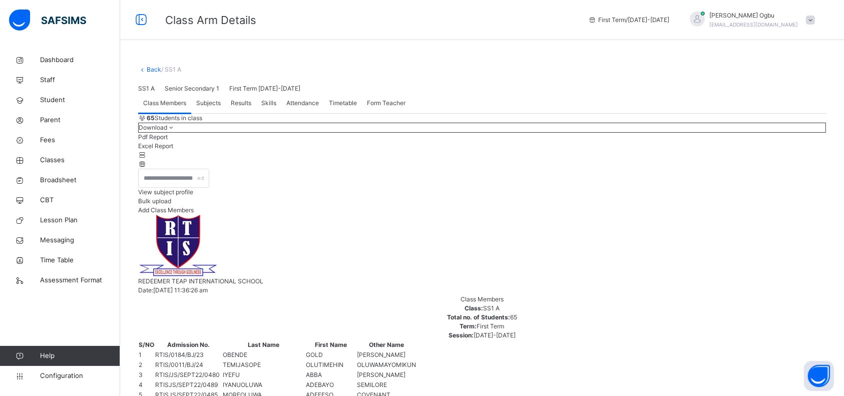
click at [194, 214] on span "Add Class Members" at bounding box center [166, 210] width 56 height 8
type input "*******"
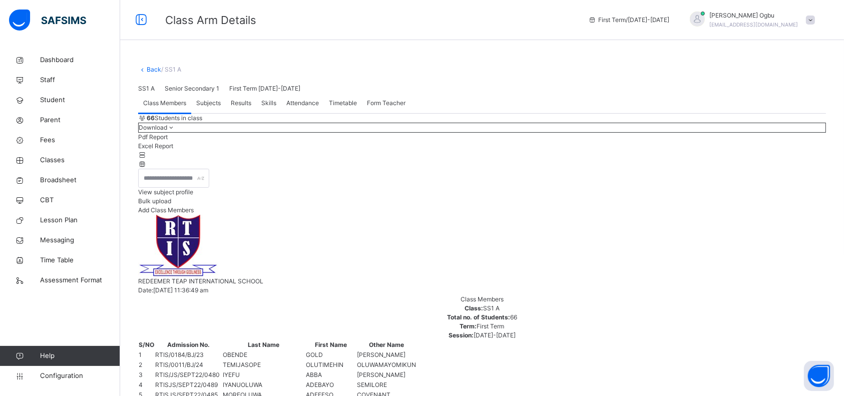
click at [582, 93] on div "SS1 A Senior Secondary 1 First Term 2025-2026" at bounding box center [482, 88] width 688 height 9
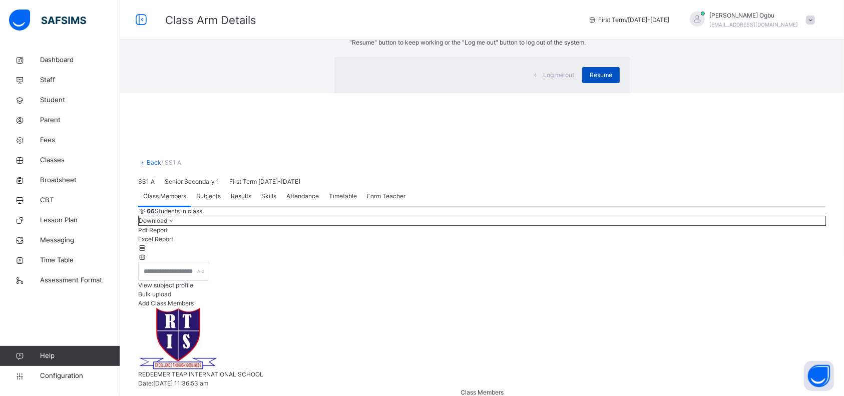
click at [590, 80] on span "Resume" at bounding box center [601, 75] width 23 height 9
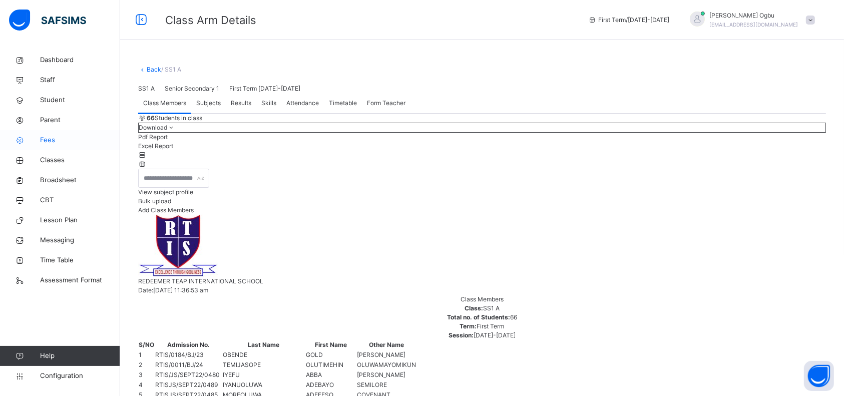
click at [47, 142] on span "Fees" at bounding box center [80, 140] width 80 height 10
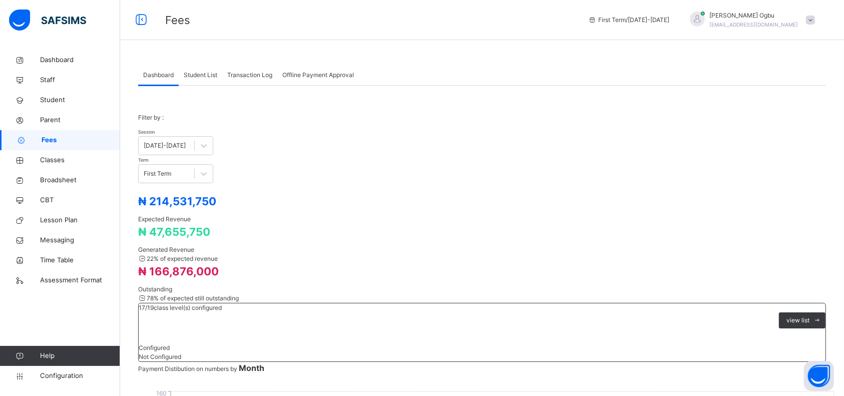
click at [260, 75] on span "Transaction Log" at bounding box center [249, 75] width 45 height 9
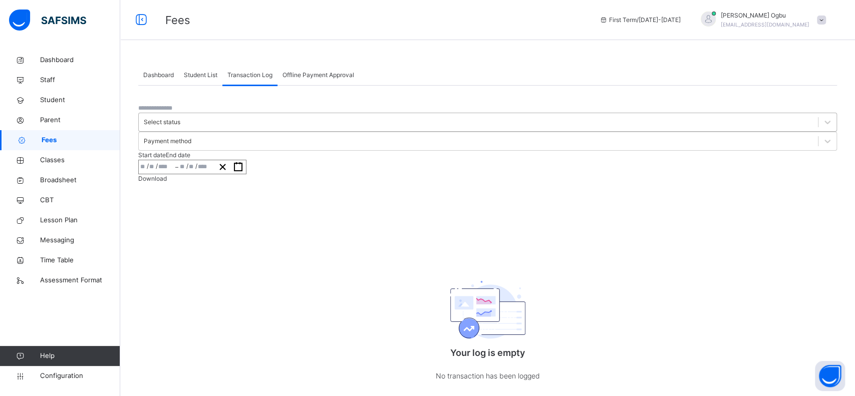
click at [180, 125] on div "Select status" at bounding box center [162, 122] width 37 height 9
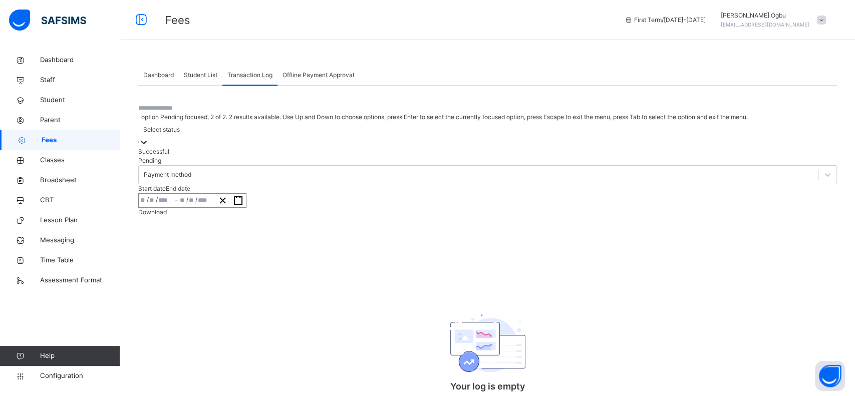
click at [376, 160] on div "Pending" at bounding box center [487, 160] width 699 height 9
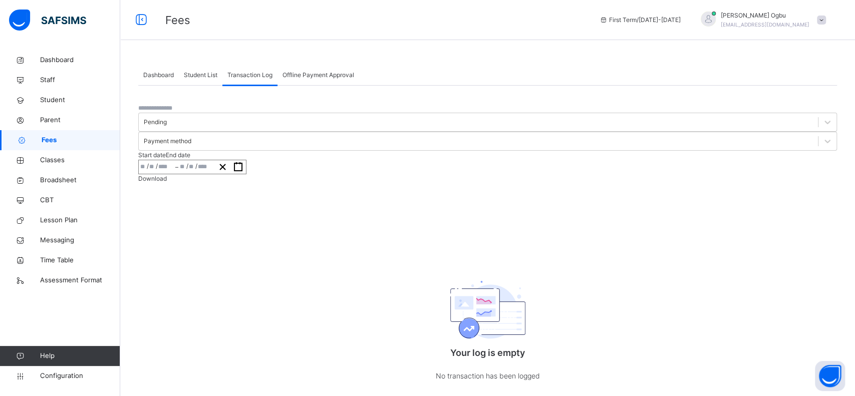
click at [198, 113] on input "text" at bounding box center [168, 108] width 60 height 9
type input "******"
click at [167, 126] on div "Pending" at bounding box center [155, 122] width 23 height 9
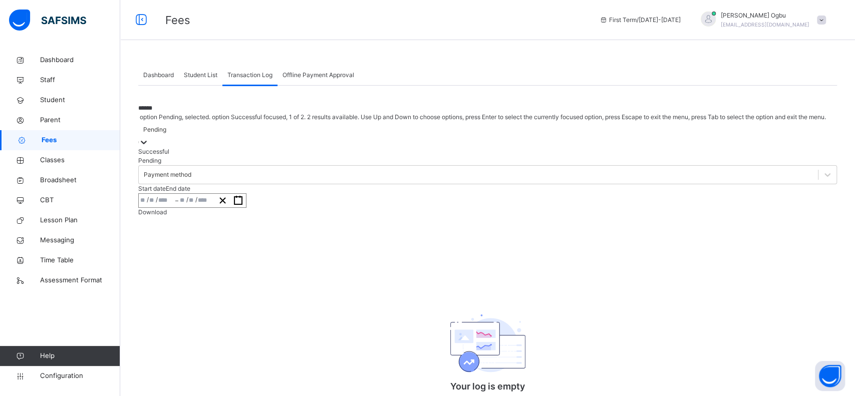
click at [409, 147] on div "Successful" at bounding box center [487, 151] width 699 height 9
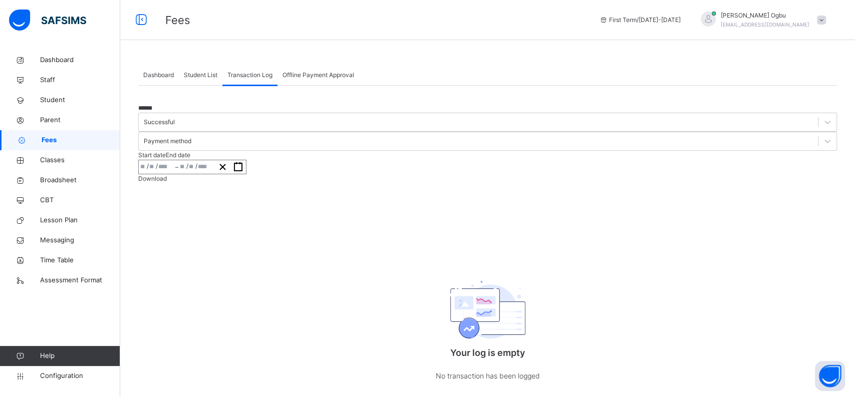
click at [175, 160] on div "/ /" at bounding box center [157, 167] width 37 height 14
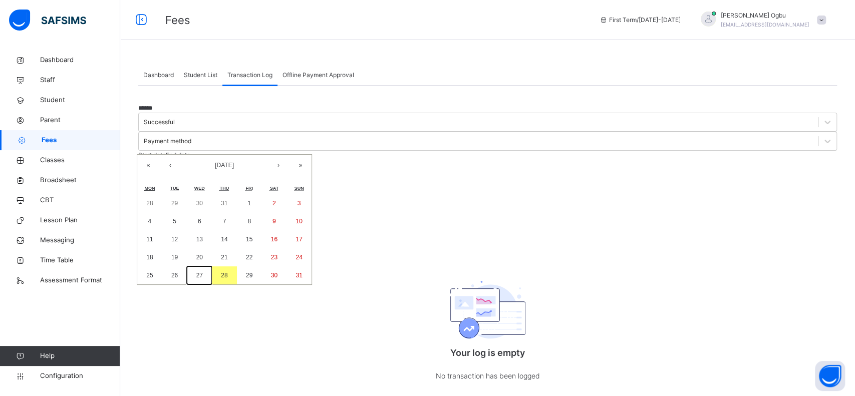
click at [212, 266] on button "27" at bounding box center [199, 275] width 25 height 18
click at [178, 272] on abbr "26" at bounding box center [174, 275] width 7 height 7
type input "**********"
type input "**"
type input "*"
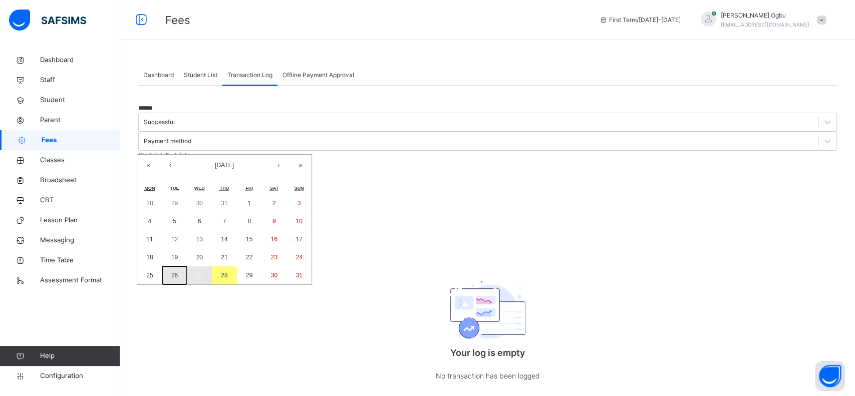
type input "****"
type input "**********"
type input "**"
type input "*"
type input "****"
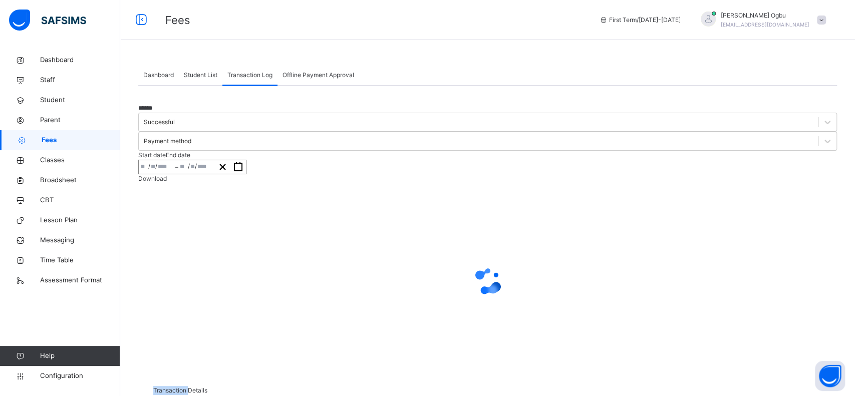
click at [622, 261] on div at bounding box center [487, 281] width 699 height 40
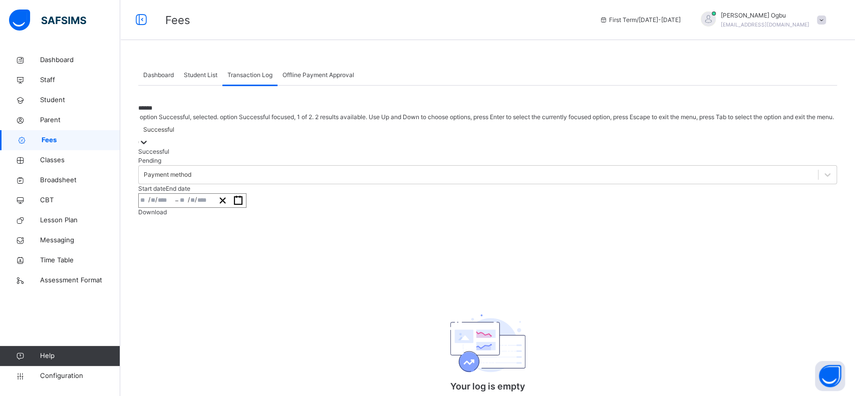
click at [361, 122] on div "Successful" at bounding box center [487, 135] width 699 height 26
click at [349, 164] on div "Pending" at bounding box center [487, 160] width 699 height 9
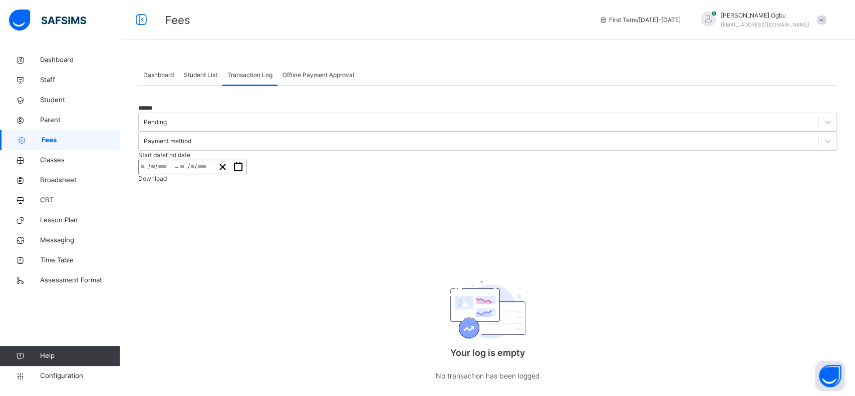
click at [198, 74] on span "Student List" at bounding box center [201, 75] width 34 height 9
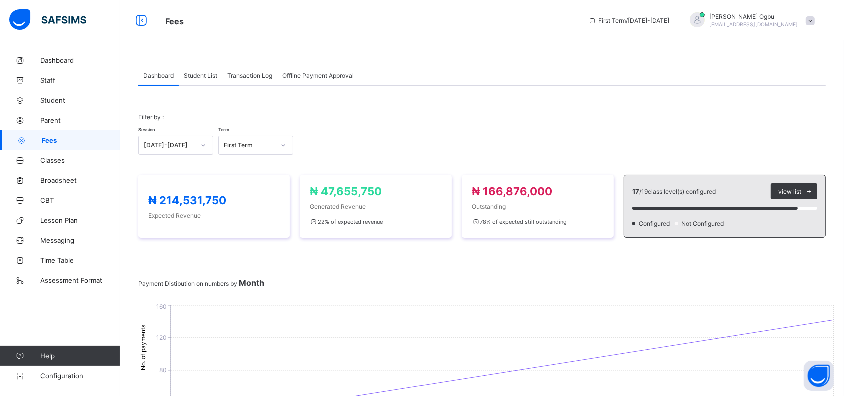
click at [252, 77] on span "Transaction Log" at bounding box center [249, 76] width 45 height 8
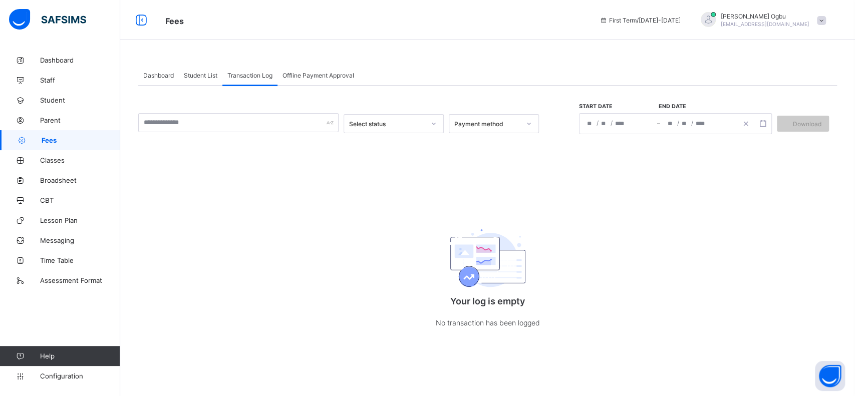
click at [601, 124] on div "/ / – / /" at bounding box center [675, 123] width 193 height 21
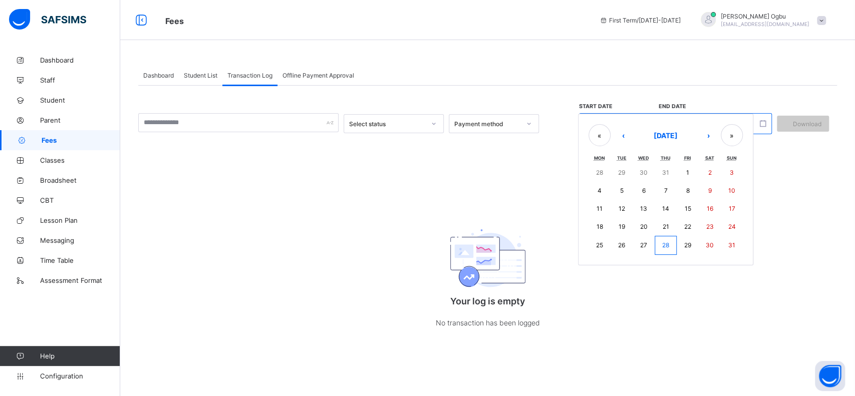
click at [641, 242] on abbr "27" at bounding box center [643, 245] width 7 height 8
type input "**********"
type input "**"
type input "*"
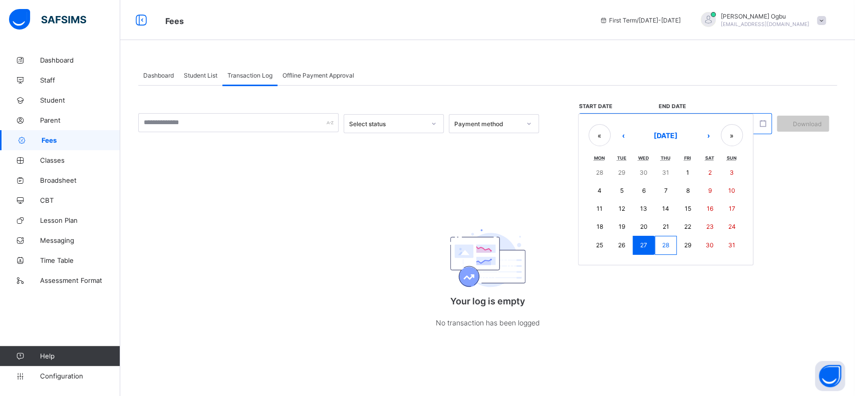
type input "****"
type input "**********"
type input "**"
type input "*"
type input "****"
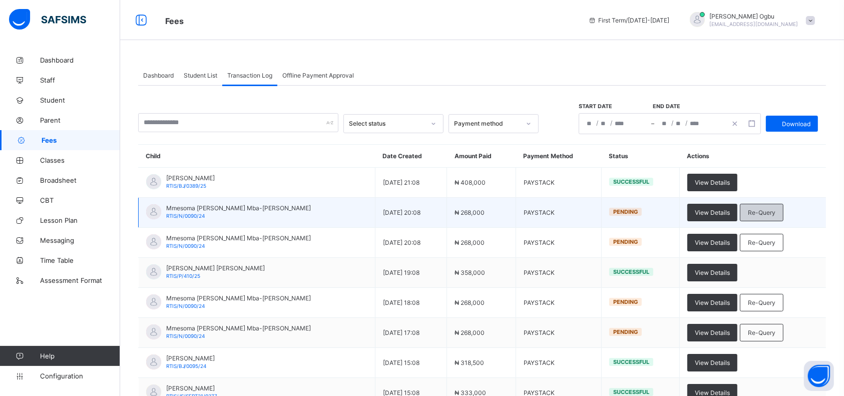
click at [766, 209] on span "Re-Query" at bounding box center [762, 213] width 28 height 8
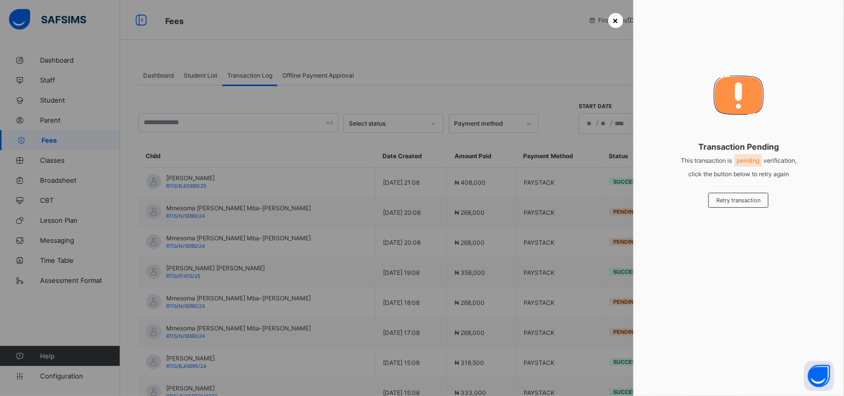
click at [608, 20] on div "×" at bounding box center [615, 20] width 15 height 15
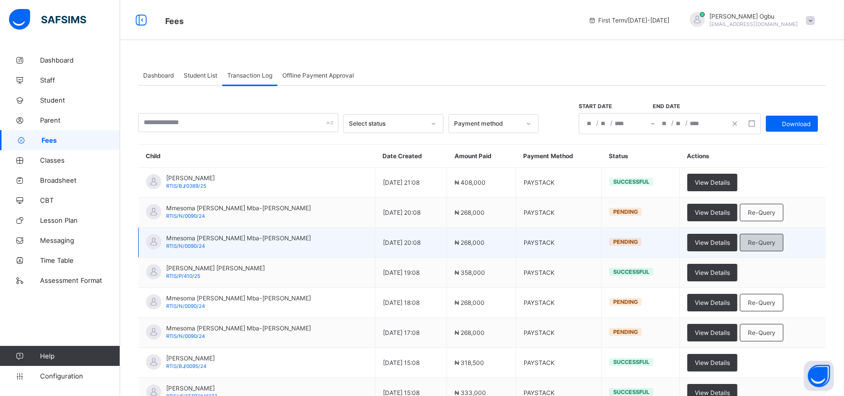
click at [759, 248] on div "Re-Query" at bounding box center [762, 243] width 44 height 18
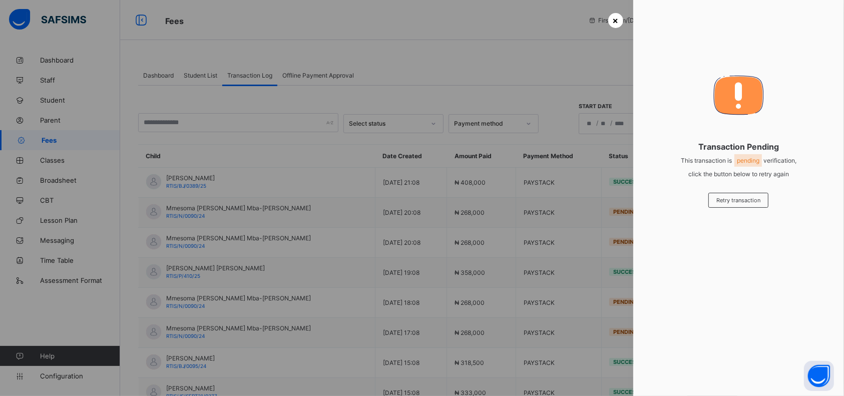
click at [613, 21] on span "×" at bounding box center [616, 20] width 6 height 11
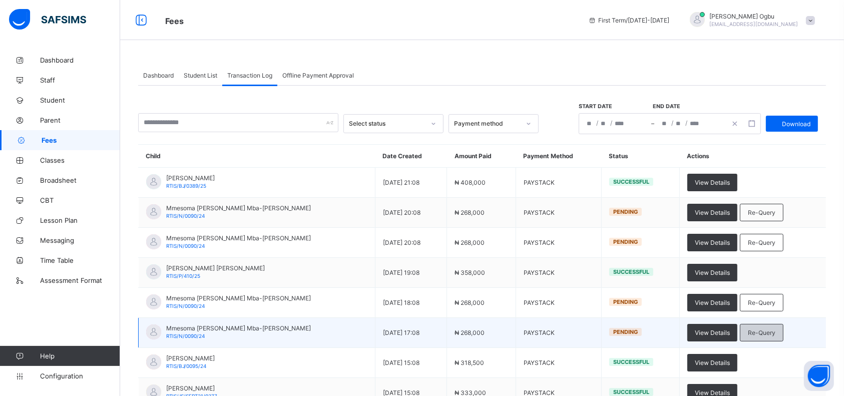
click at [762, 337] on div "Re-Query" at bounding box center [762, 333] width 44 height 18
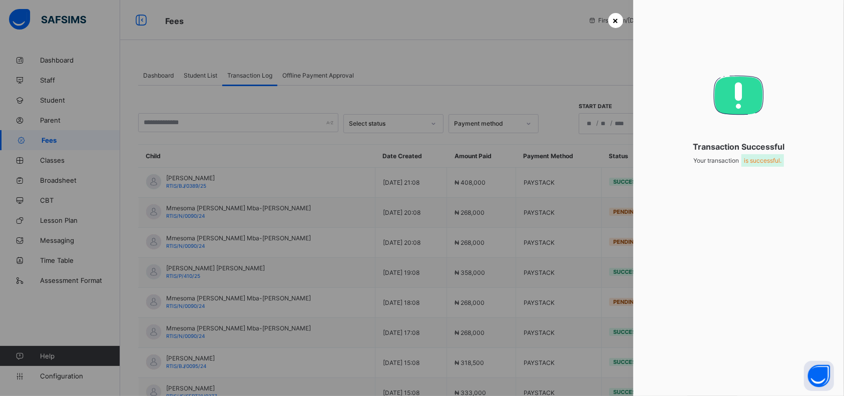
click at [613, 18] on span "×" at bounding box center [616, 20] width 6 height 11
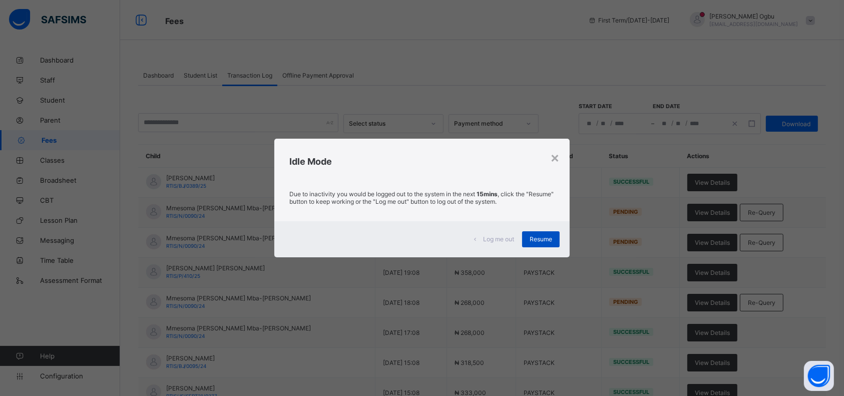
click at [538, 237] on span "Resume" at bounding box center [541, 239] width 23 height 8
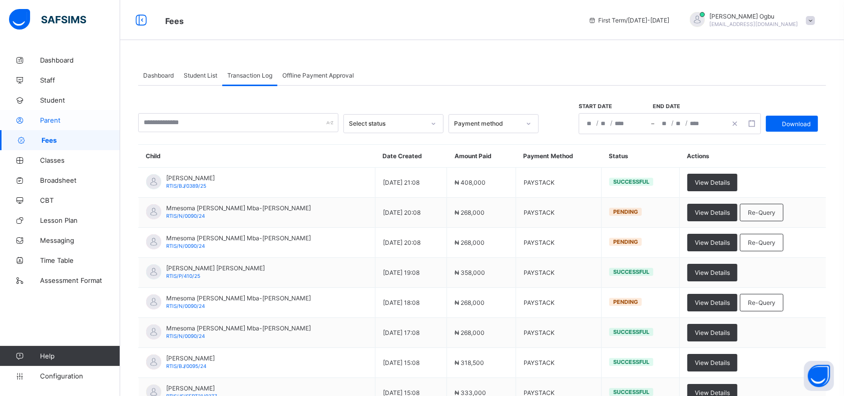
click at [57, 127] on link "Parent" at bounding box center [60, 120] width 120 height 20
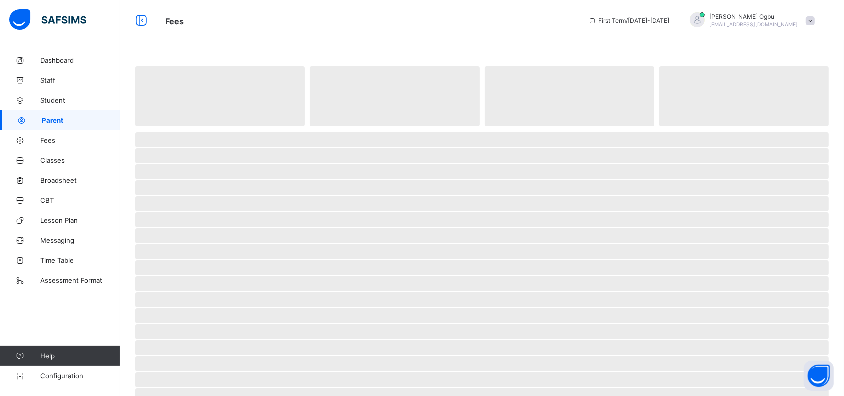
click at [56, 121] on span "Parent" at bounding box center [81, 120] width 79 height 8
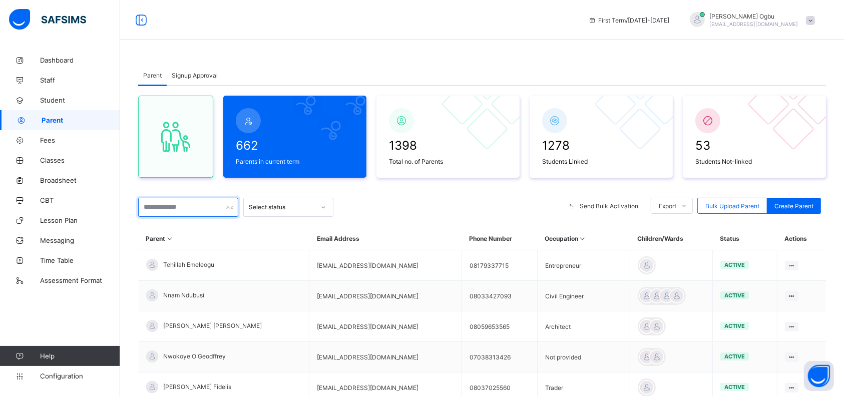
click at [198, 209] on input "text" at bounding box center [188, 207] width 100 height 19
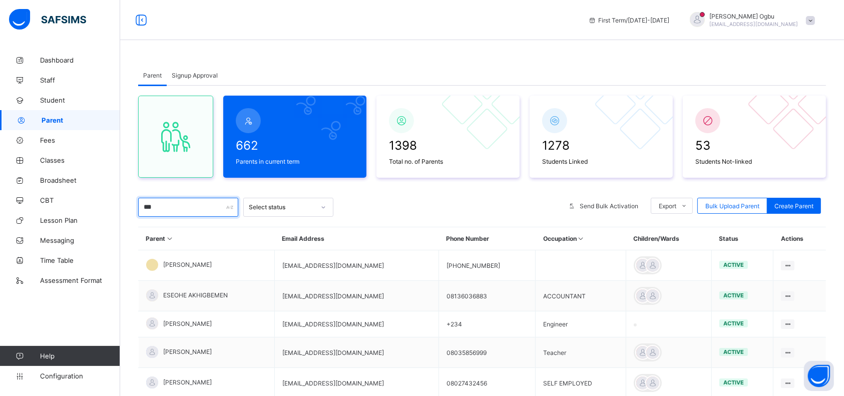
type input "*****"
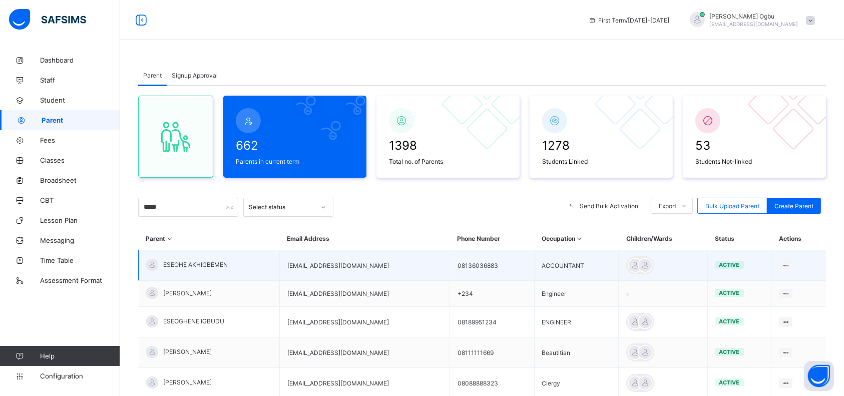
click at [325, 274] on td "[EMAIL_ADDRESS][DOMAIN_NAME]" at bounding box center [364, 265] width 170 height 31
click at [321, 266] on td "[EMAIL_ADDRESS][DOMAIN_NAME]" at bounding box center [364, 265] width 170 height 31
click at [192, 261] on span "ESEOHE AKHIGBEMEN" at bounding box center [195, 265] width 65 height 8
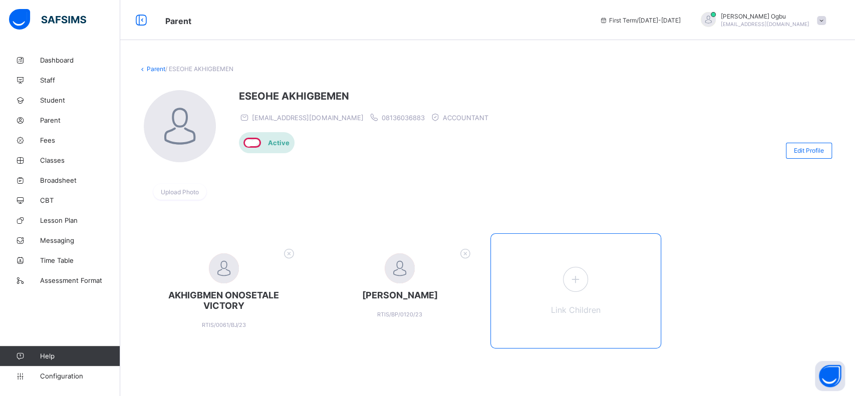
click at [585, 282] on span at bounding box center [575, 279] width 25 height 25
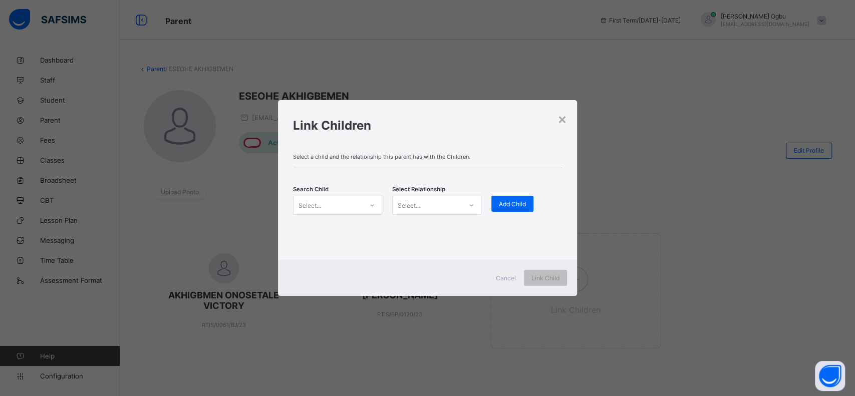
click at [341, 198] on div "Select..." at bounding box center [337, 205] width 89 height 19
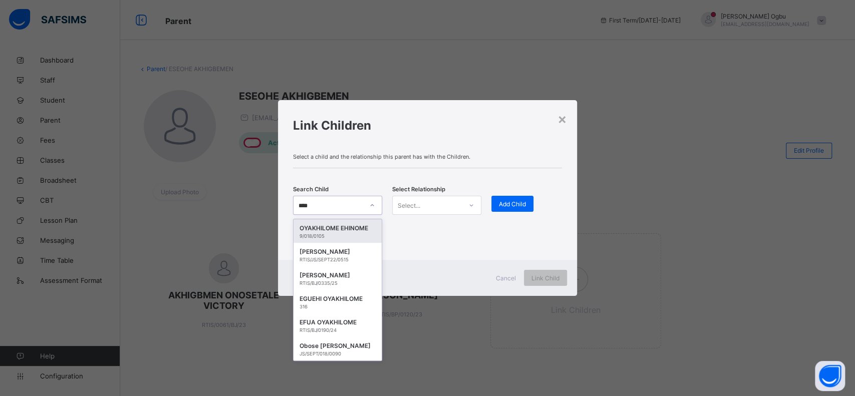
type input "*****"
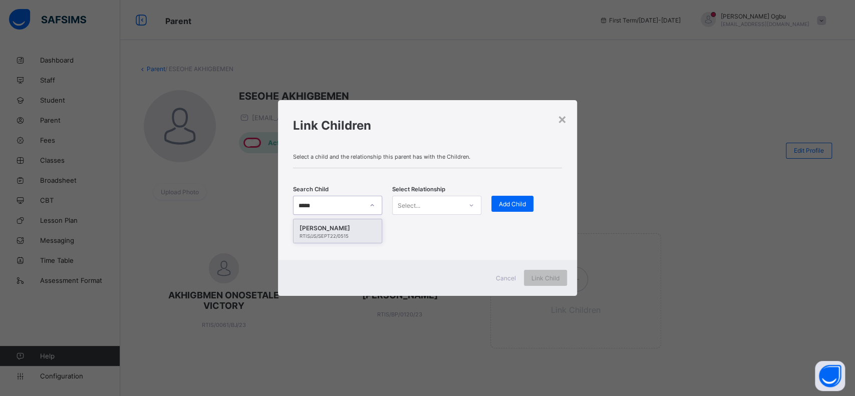
click at [337, 230] on div "[PERSON_NAME]" at bounding box center [337, 228] width 76 height 10
click at [426, 210] on div "Select..." at bounding box center [427, 205] width 69 height 14
click at [409, 245] on div "Mother" at bounding box center [437, 243] width 88 height 16
click at [505, 202] on span "Add Child" at bounding box center [512, 204] width 27 height 8
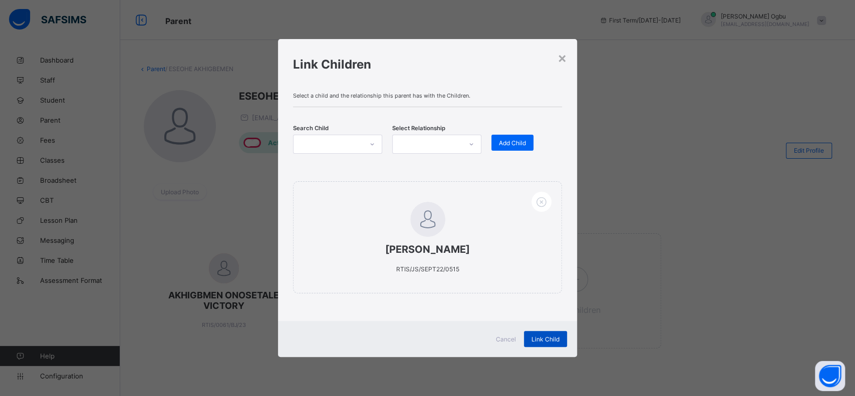
click at [544, 336] on span "Link Child" at bounding box center [545, 340] width 28 height 8
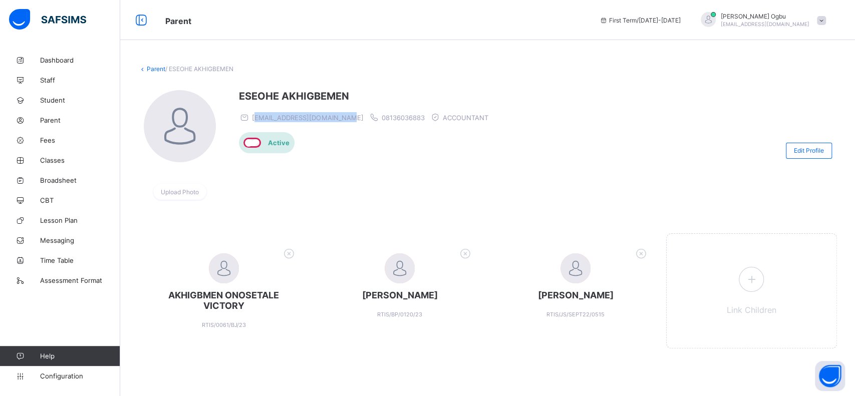
drag, startPoint x: 349, startPoint y: 116, endPoint x: 255, endPoint y: 116, distance: 93.1
click at [255, 116] on span "[EMAIL_ADDRESS][DOMAIN_NAME]" at bounding box center [307, 118] width 111 height 8
drag, startPoint x: 255, startPoint y: 116, endPoint x: 249, endPoint y: 116, distance: 6.5
click at [249, 116] on icon at bounding box center [244, 117] width 11 height 10
drag, startPoint x: 253, startPoint y: 117, endPoint x: 349, endPoint y: 115, distance: 95.7
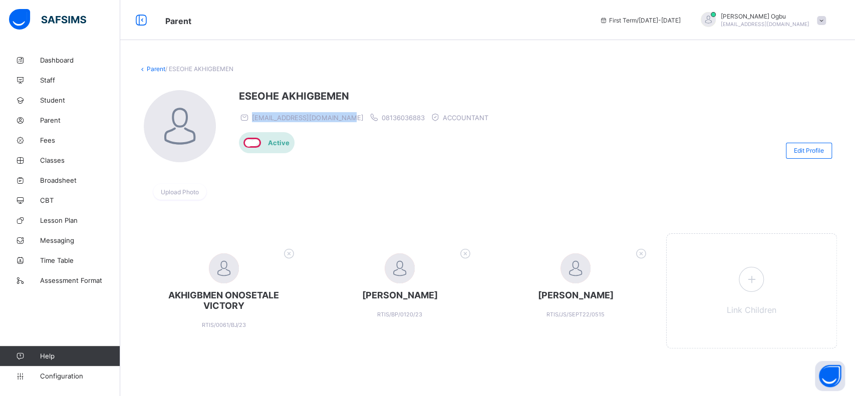
click at [349, 115] on span "[EMAIL_ADDRESS][DOMAIN_NAME]" at bounding box center [307, 118] width 111 height 8
copy span "[EMAIL_ADDRESS][DOMAIN_NAME]"
click at [157, 72] on link "Parent" at bounding box center [156, 69] width 19 height 8
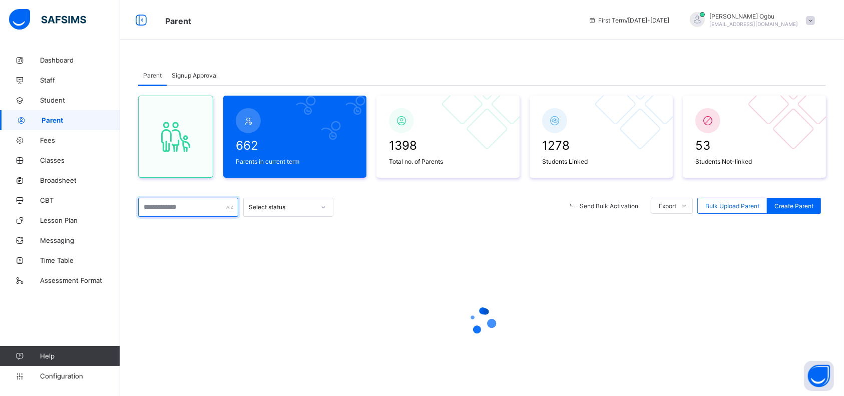
click at [164, 207] on input "text" at bounding box center [188, 207] width 100 height 19
paste input "**********"
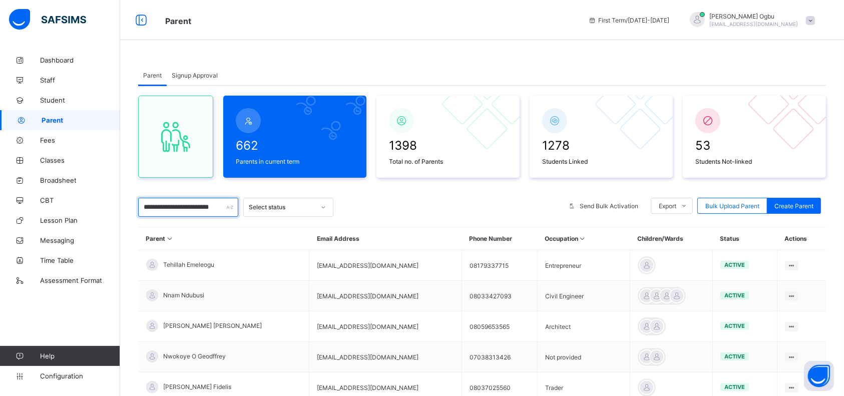
scroll to position [0, 6]
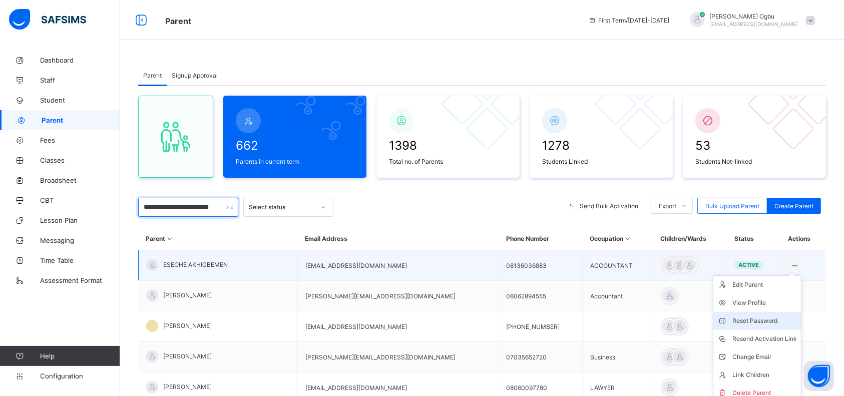
type input "**********"
click at [747, 321] on div "Reset Password" at bounding box center [765, 321] width 65 height 10
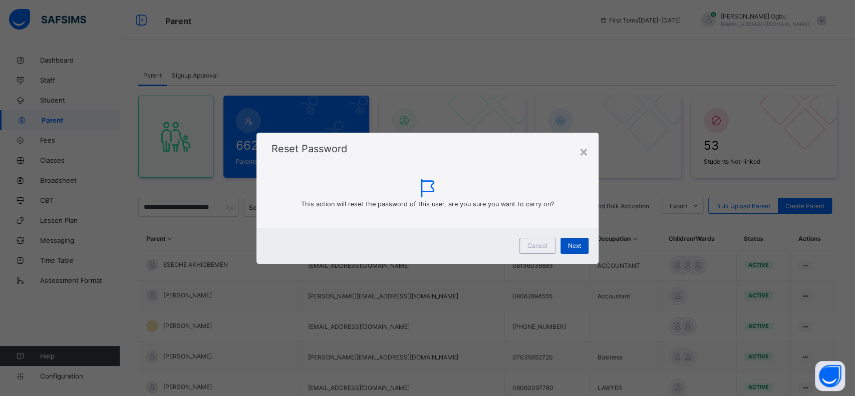
click at [576, 249] on span "Next" at bounding box center [574, 246] width 13 height 8
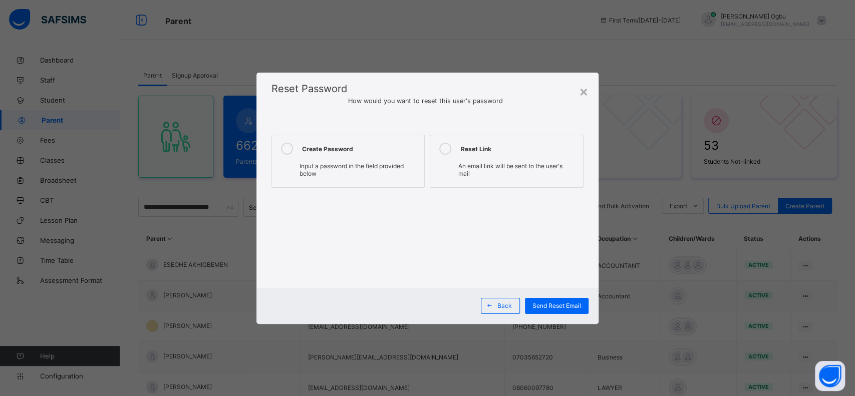
click at [387, 166] on span "Input a password in the field provided below" at bounding box center [351, 169] width 104 height 15
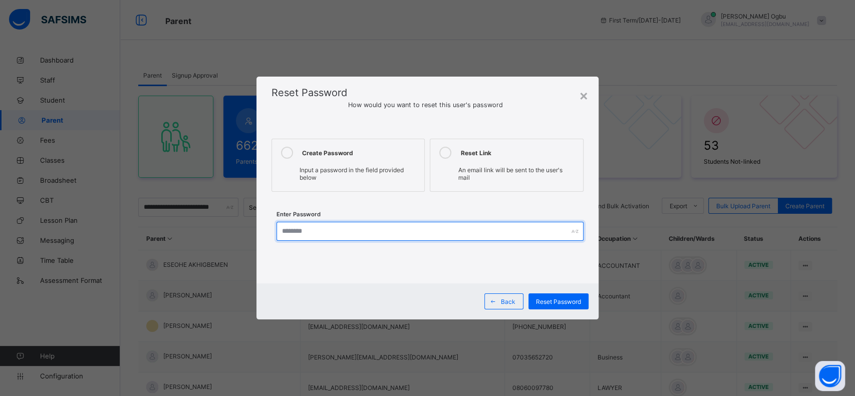
click at [354, 233] on input "text" at bounding box center [429, 231] width 307 height 19
click at [339, 231] on input "********" at bounding box center [429, 231] width 307 height 19
type input "********"
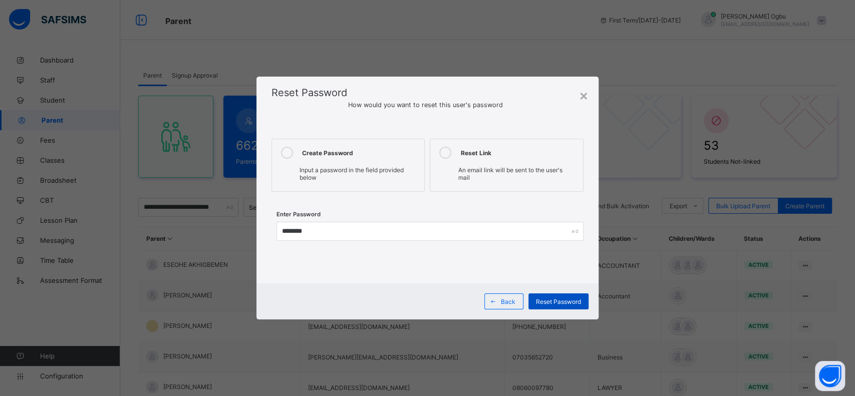
click at [554, 301] on span "Reset Password" at bounding box center [558, 302] width 45 height 8
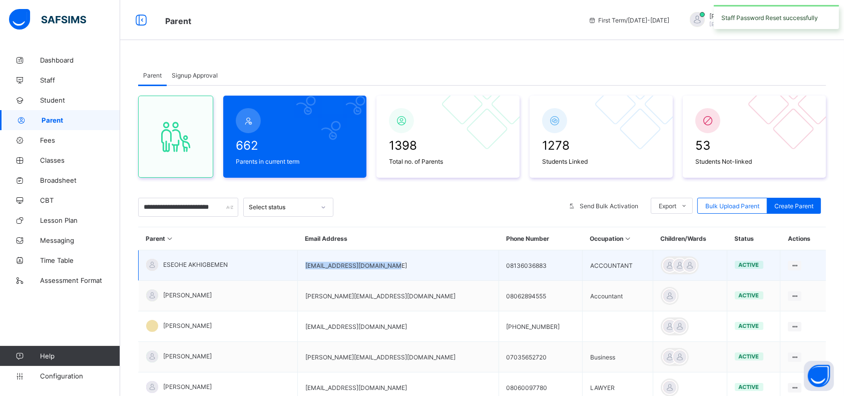
drag, startPoint x: 387, startPoint y: 261, endPoint x: 289, endPoint y: 268, distance: 97.4
click at [297, 268] on td "[EMAIL_ADDRESS][DOMAIN_NAME]" at bounding box center [397, 265] width 201 height 31
copy td "[EMAIL_ADDRESS][DOMAIN_NAME]"
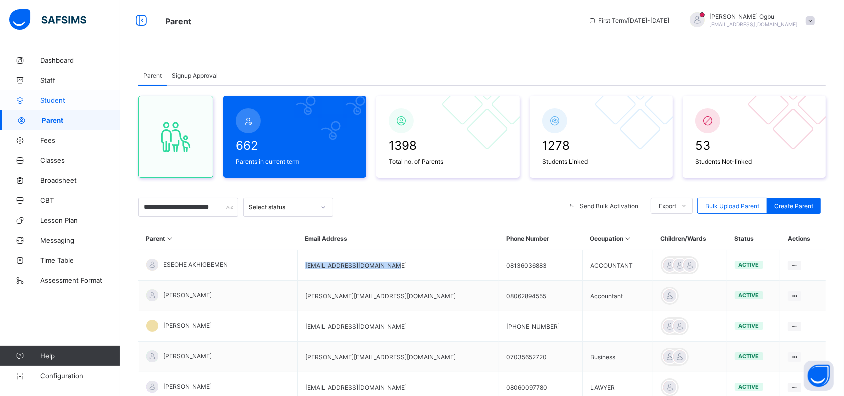
click at [49, 99] on span "Student" at bounding box center [80, 100] width 80 height 8
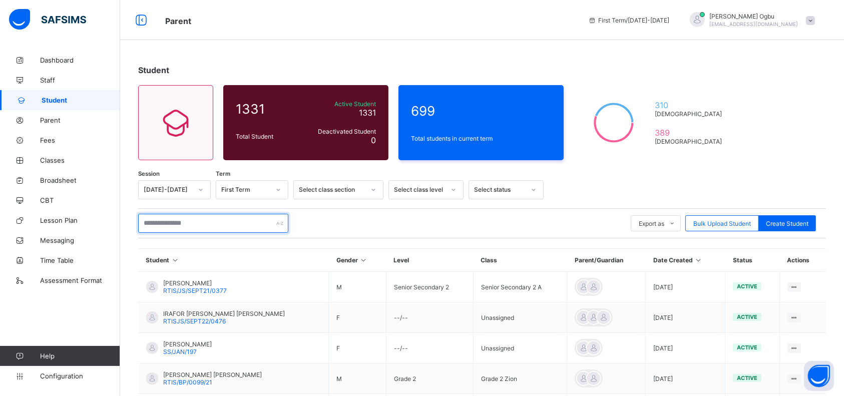
click at [224, 226] on input "text" at bounding box center [213, 223] width 150 height 19
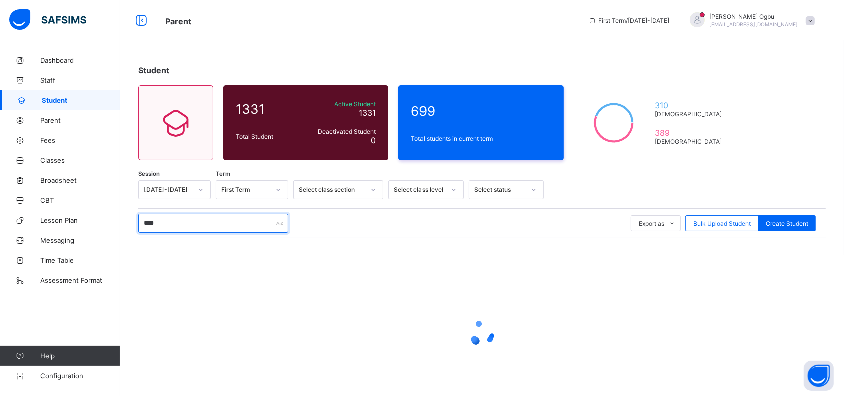
type input "**********"
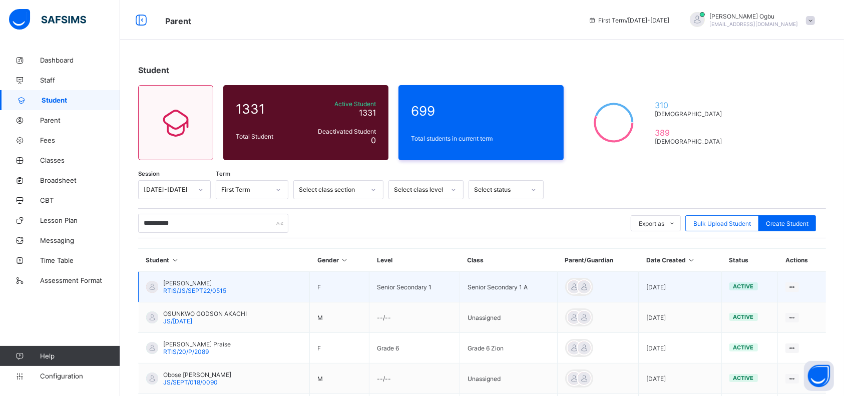
click at [212, 283] on span "[PERSON_NAME]" at bounding box center [194, 283] width 63 height 8
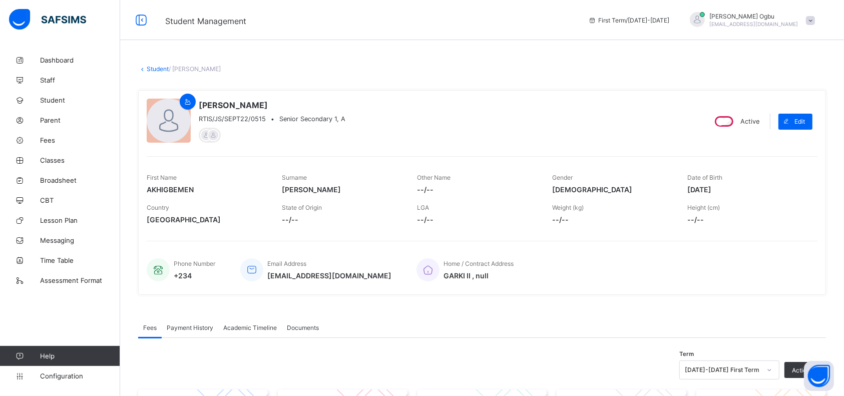
click at [327, 157] on div "First Name AKHIGBEMEN Surname [PERSON_NAME] Other Name --/-- Gender [DEMOGRAPHI…" at bounding box center [482, 192] width 671 height 73
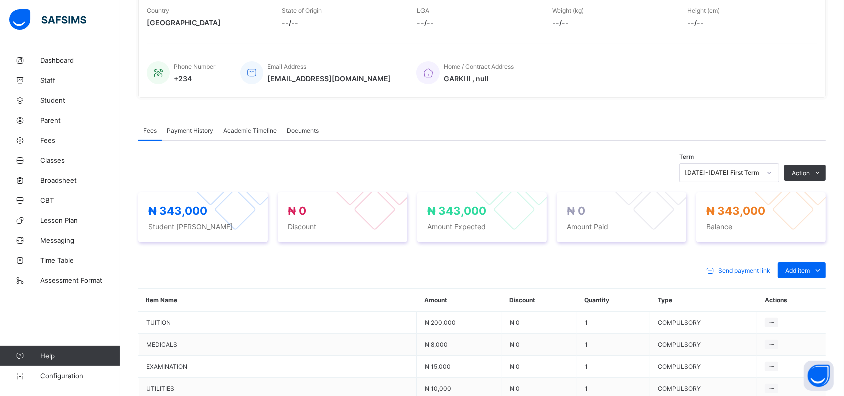
scroll to position [199, 0]
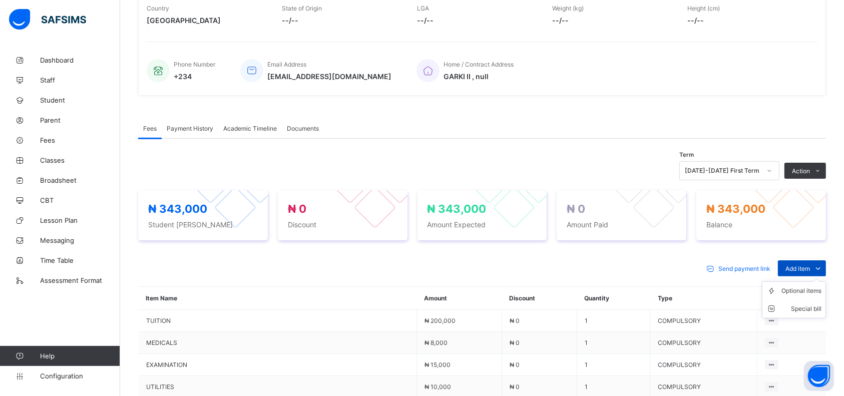
click at [805, 265] on span "Add item" at bounding box center [798, 269] width 25 height 8
click at [815, 282] on ul "Optional items Special bill" at bounding box center [794, 299] width 64 height 37
click at [810, 286] on div "Optional items" at bounding box center [802, 291] width 40 height 10
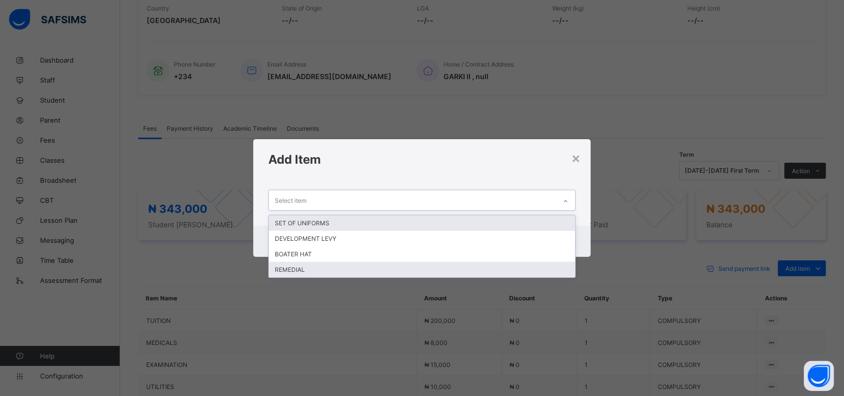
click at [312, 271] on div "REMEDIAL" at bounding box center [422, 270] width 306 height 16
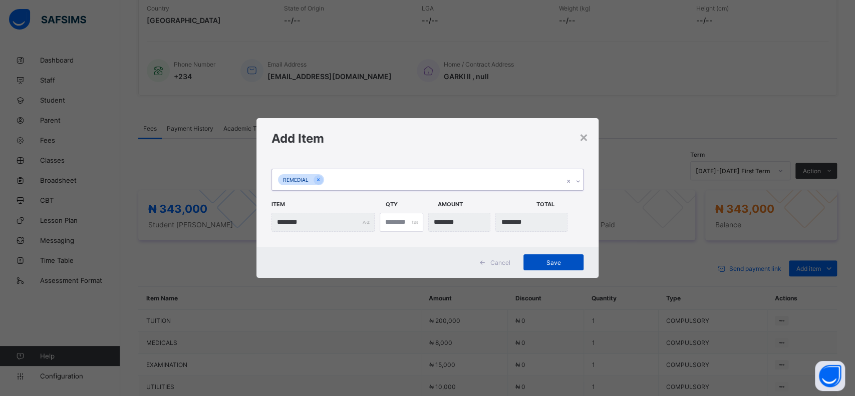
click at [553, 262] on span "Save" at bounding box center [553, 263] width 45 height 8
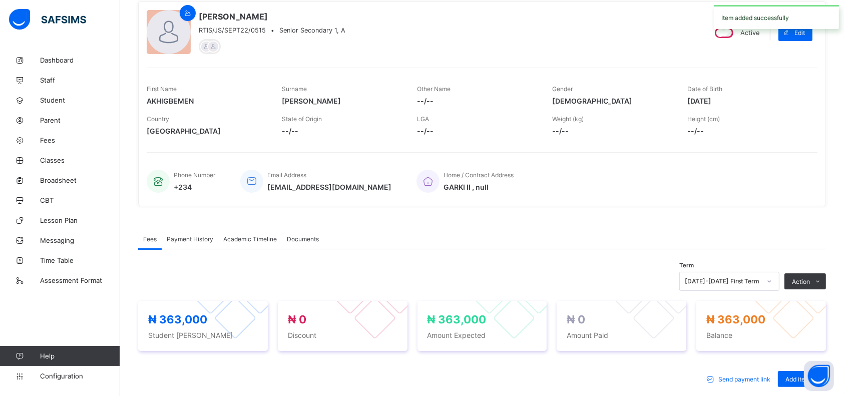
scroll to position [0, 0]
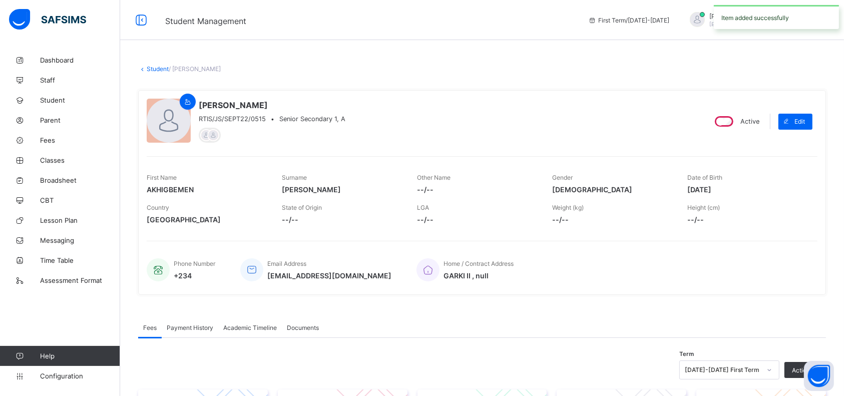
click at [154, 72] on link "Student" at bounding box center [158, 69] width 22 height 8
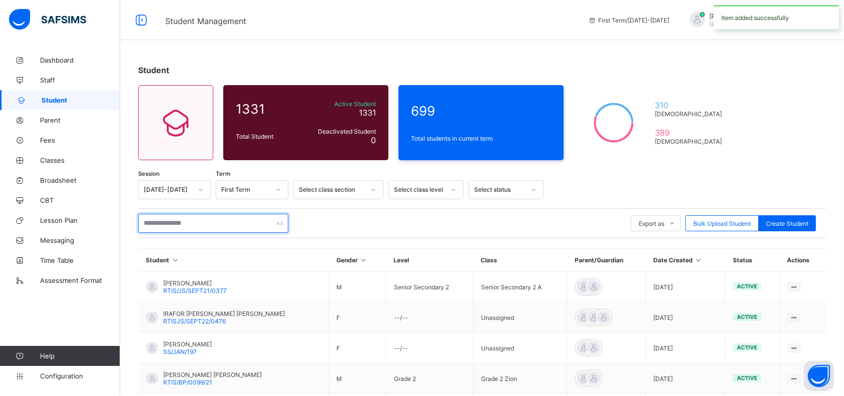
click at [211, 219] on input "text" at bounding box center [213, 223] width 150 height 19
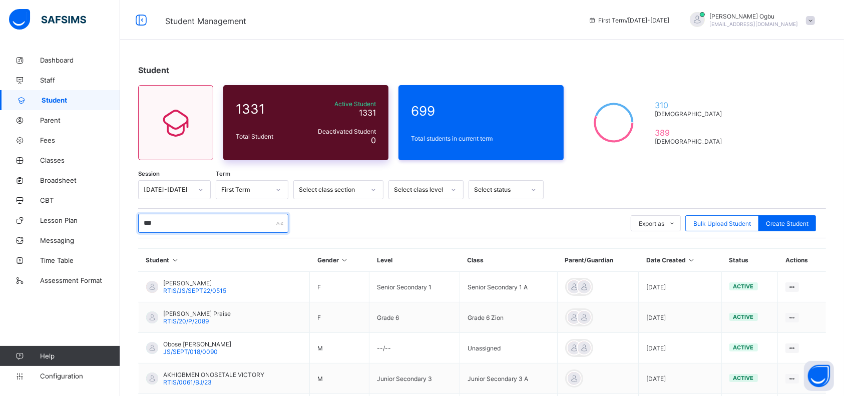
type input "**********"
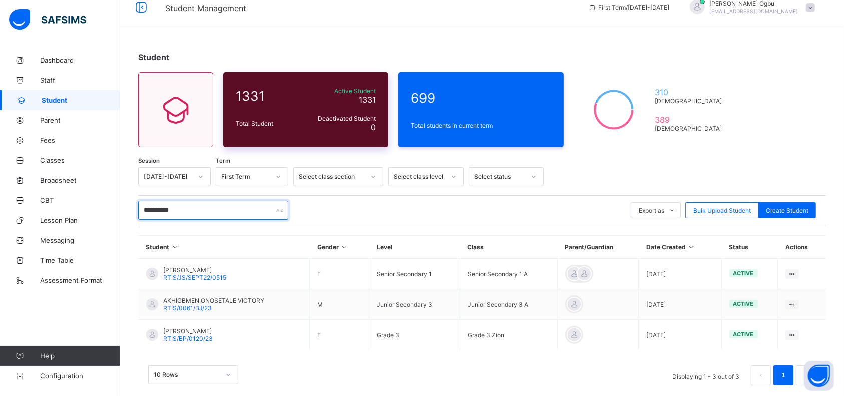
scroll to position [26, 0]
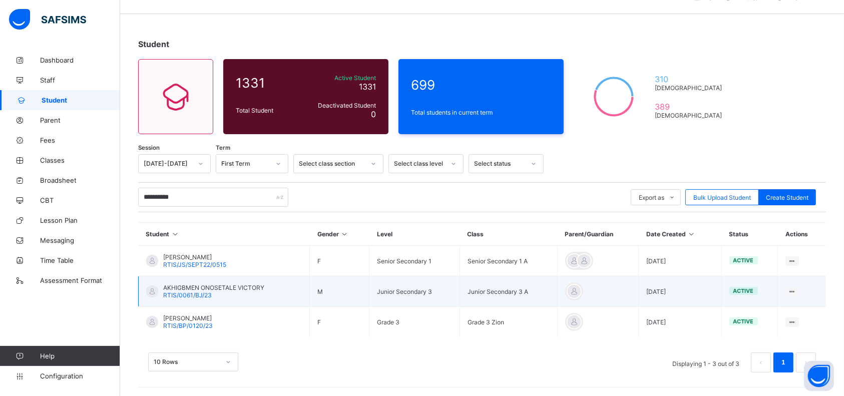
click at [195, 291] on span "RTIS/0061/BJ/23" at bounding box center [187, 295] width 49 height 8
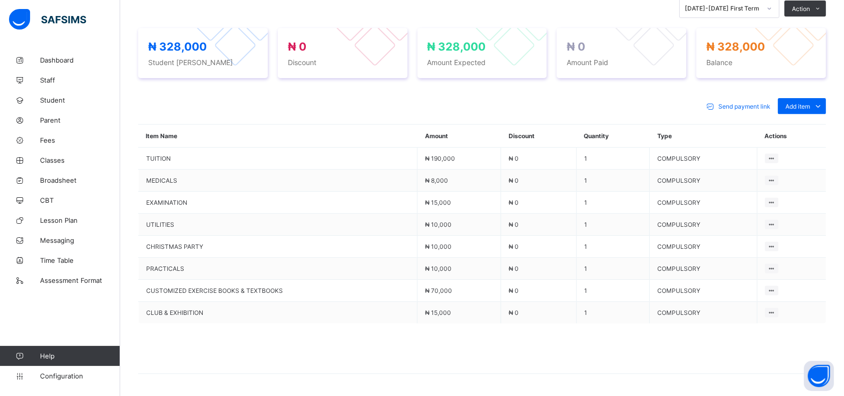
scroll to position [363, 0]
click at [810, 102] on span "Add item" at bounding box center [798, 106] width 25 height 8
click at [801, 120] on ul "Optional items Special bill" at bounding box center [794, 136] width 64 height 37
click at [801, 126] on div "Optional items" at bounding box center [802, 128] width 40 height 10
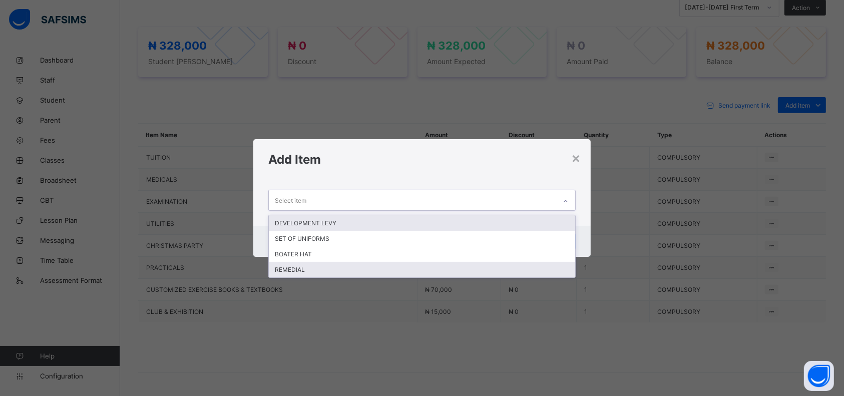
click at [409, 268] on div "REMEDIAL" at bounding box center [422, 270] width 306 height 16
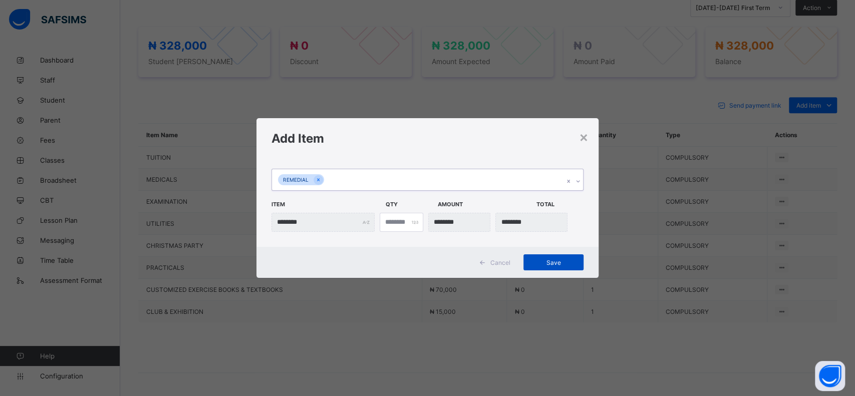
click at [545, 259] on span "Save" at bounding box center [553, 263] width 45 height 8
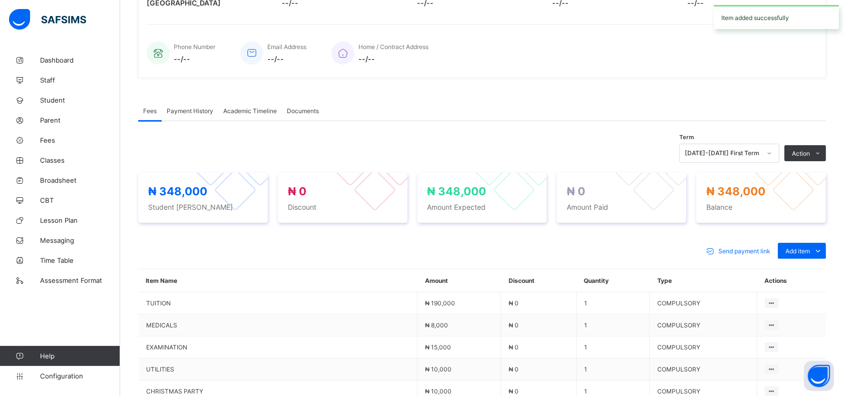
scroll to position [0, 0]
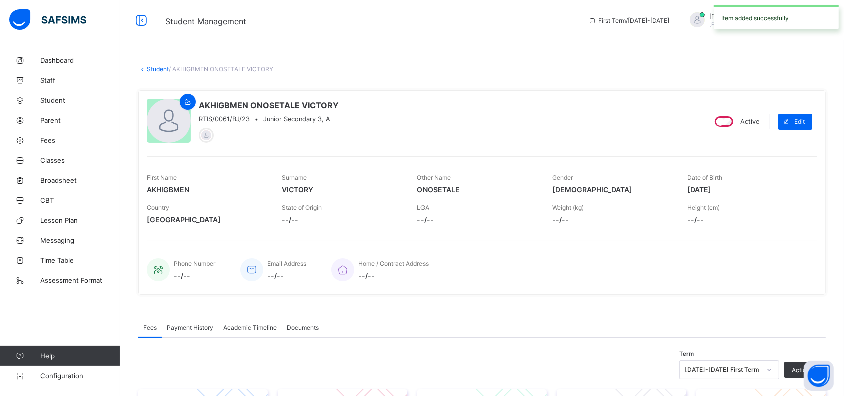
click at [152, 69] on link "Student" at bounding box center [158, 69] width 22 height 8
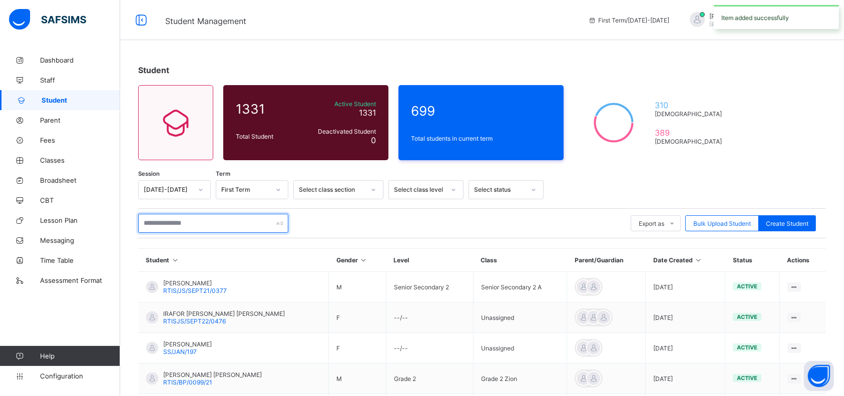
click at [206, 223] on input "text" at bounding box center [213, 223] width 150 height 19
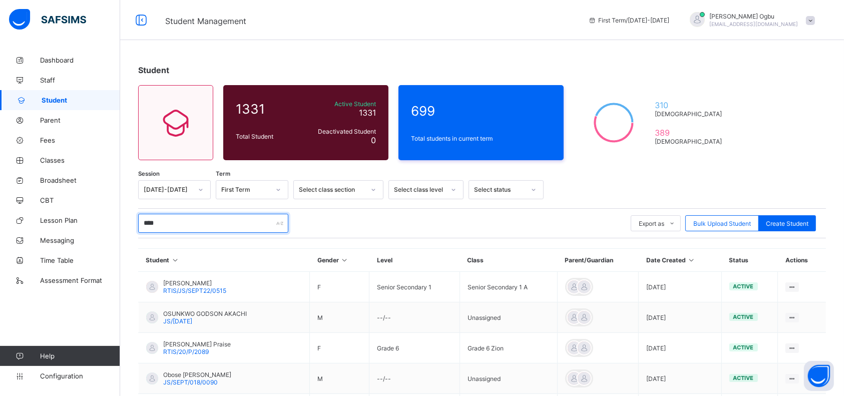
type input "**********"
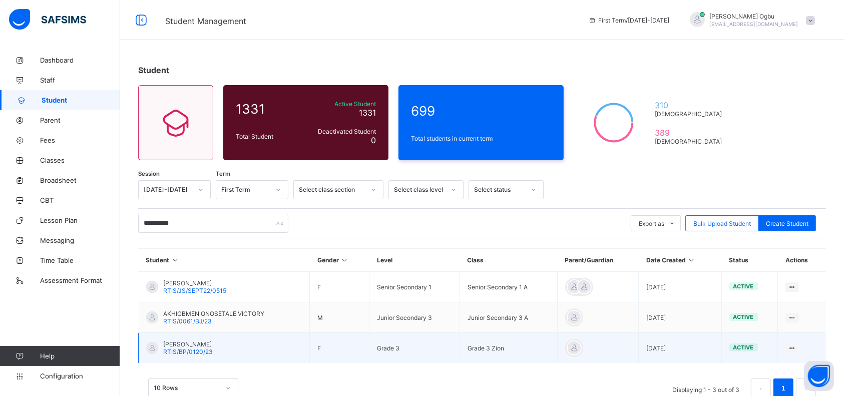
click at [178, 345] on span "[PERSON_NAME]" at bounding box center [188, 345] width 50 height 8
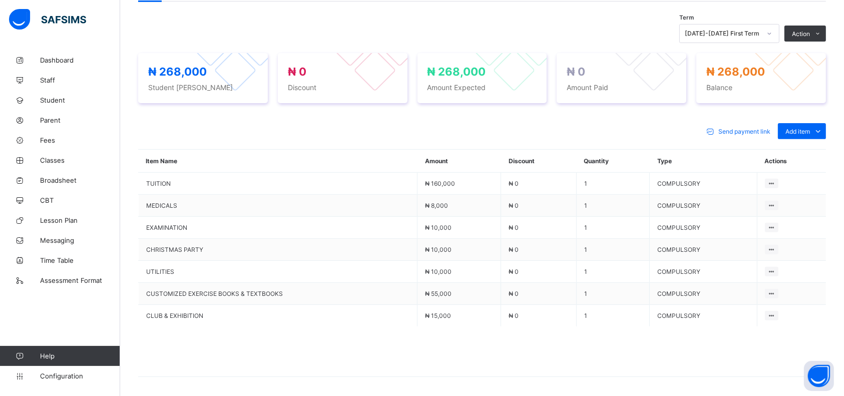
scroll to position [367, 0]
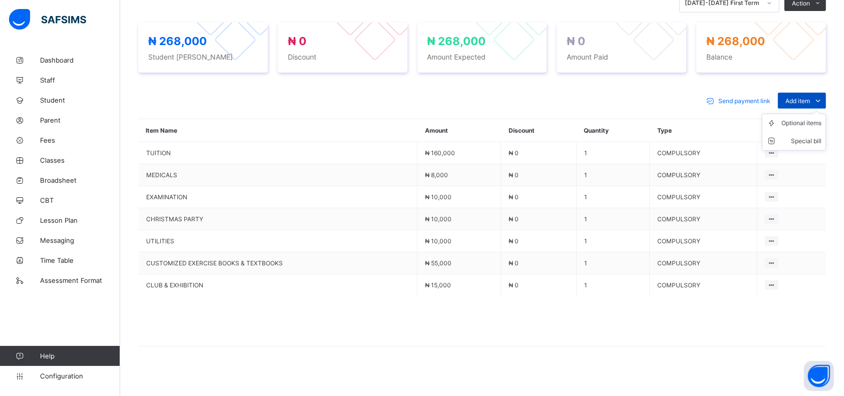
click at [813, 93] on div "Add item" at bounding box center [802, 101] width 48 height 16
click at [814, 136] on div "Special bill" at bounding box center [802, 141] width 40 height 10
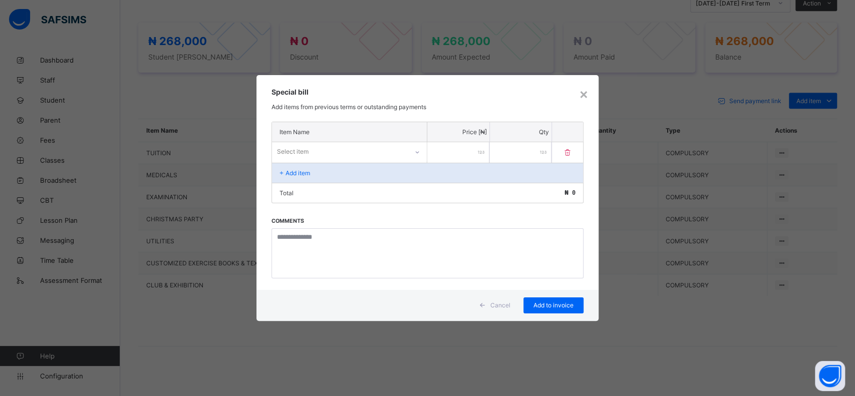
click at [571, 95] on h3 "Special bill" at bounding box center [427, 92] width 312 height 9
click at [588, 94] on div "×" at bounding box center [584, 93] width 10 height 17
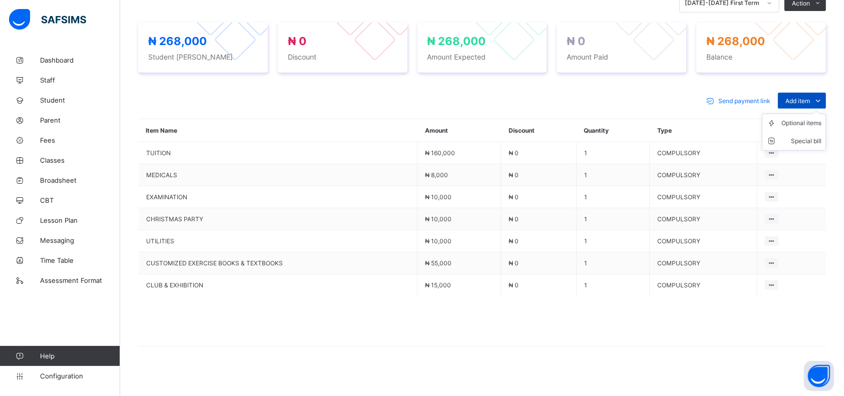
click at [820, 99] on span at bounding box center [818, 101] width 16 height 16
click at [809, 120] on div "Optional items" at bounding box center [802, 123] width 40 height 10
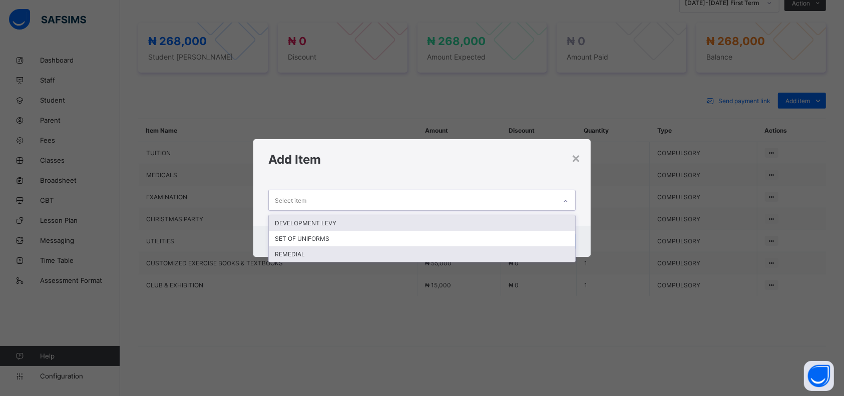
click at [396, 255] on div "REMEDIAL" at bounding box center [422, 254] width 306 height 16
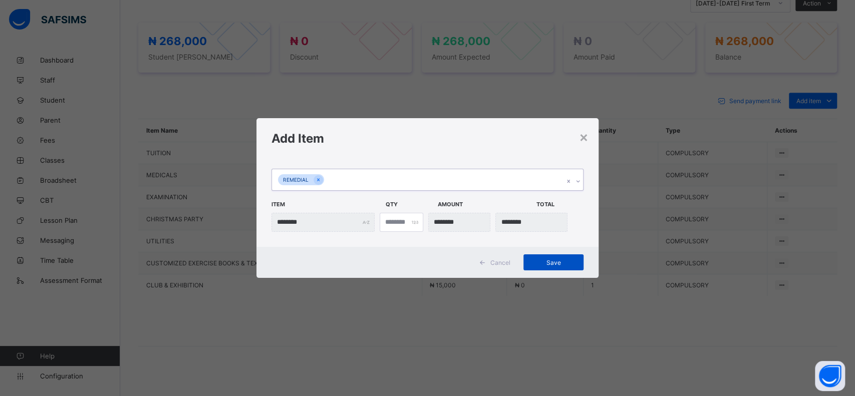
click at [548, 260] on span "Save" at bounding box center [553, 263] width 45 height 8
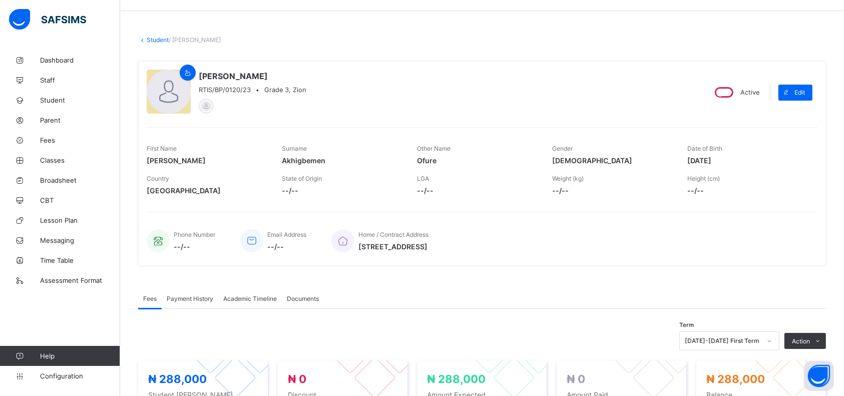
scroll to position [0, 0]
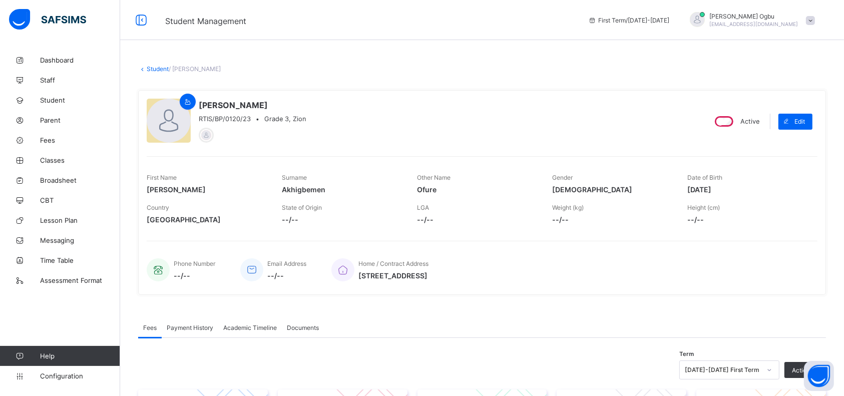
click at [154, 69] on link "Student" at bounding box center [158, 69] width 22 height 8
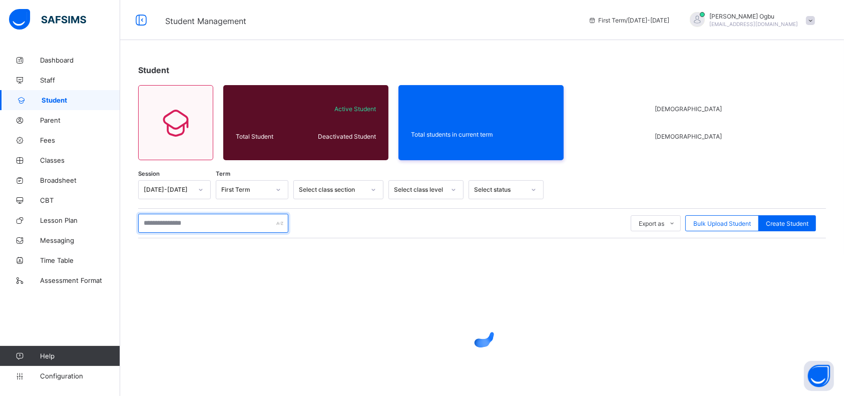
click at [198, 221] on input "text" at bounding box center [213, 223] width 150 height 19
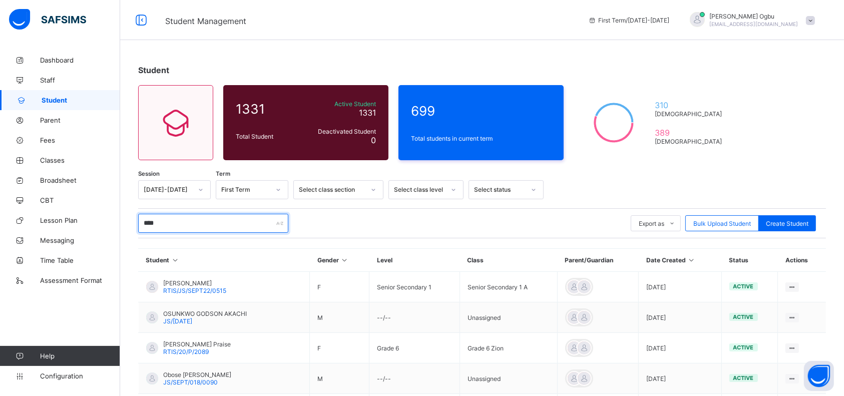
type input "**********"
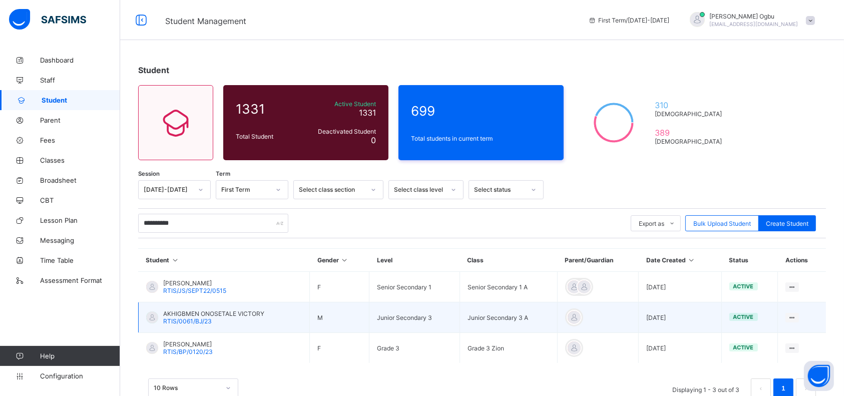
click at [193, 318] on span "RTIS/0061/BJ/23" at bounding box center [187, 322] width 49 height 8
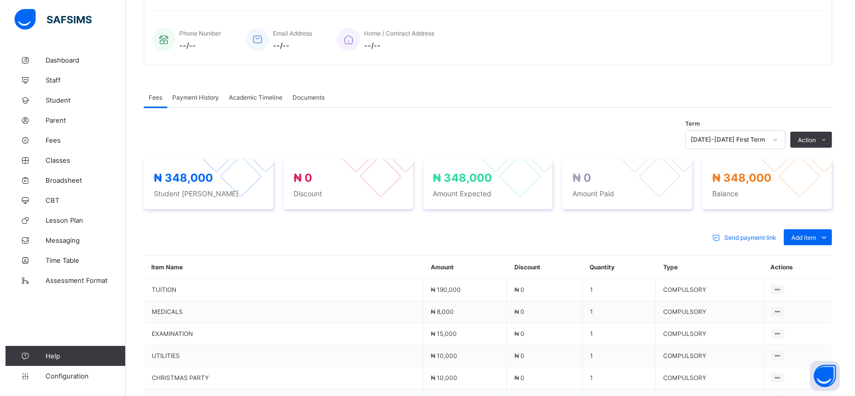
scroll to position [229, 0]
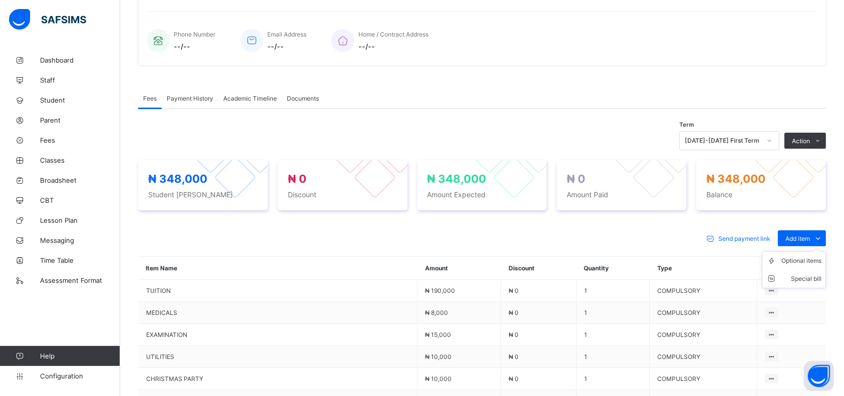
click at [807, 251] on ul "Optional items Special bill" at bounding box center [794, 269] width 64 height 37
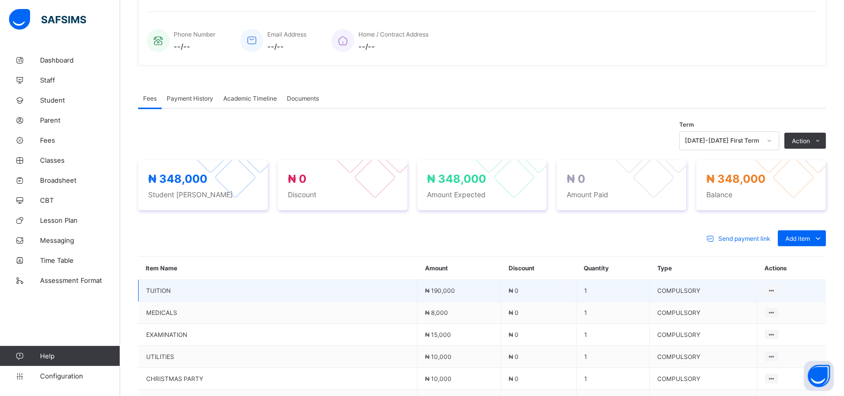
click at [673, 282] on td "COMPULSORY" at bounding box center [704, 291] width 108 height 22
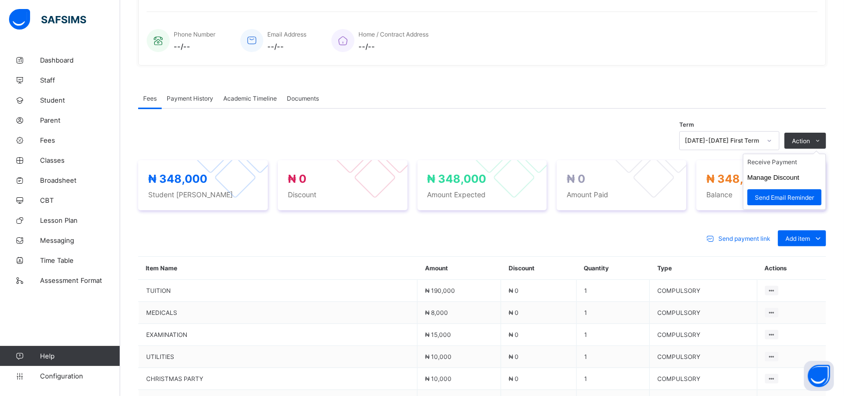
click at [819, 154] on ul "Receive Payment Manage Discount Send Email Reminder" at bounding box center [784, 182] width 83 height 56
click at [795, 175] on button "Manage Discount" at bounding box center [774, 178] width 52 height 8
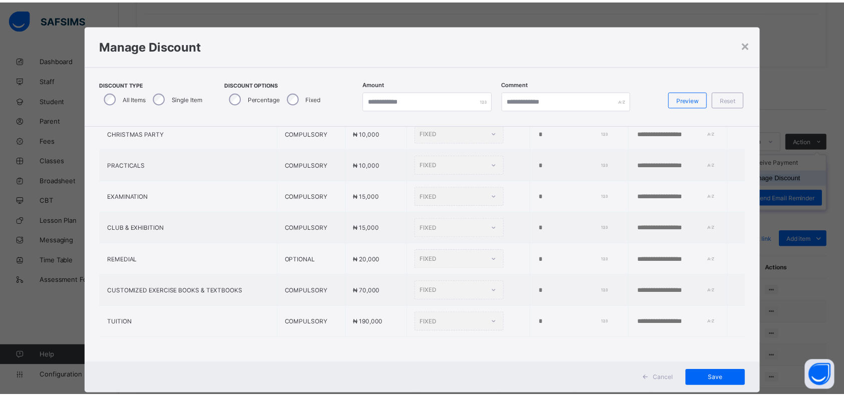
scroll to position [129, 0]
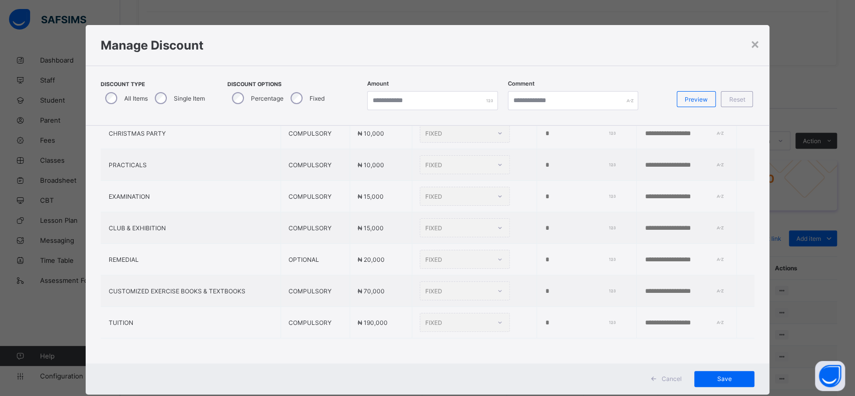
click at [180, 95] on label "Single Item" at bounding box center [189, 99] width 31 height 8
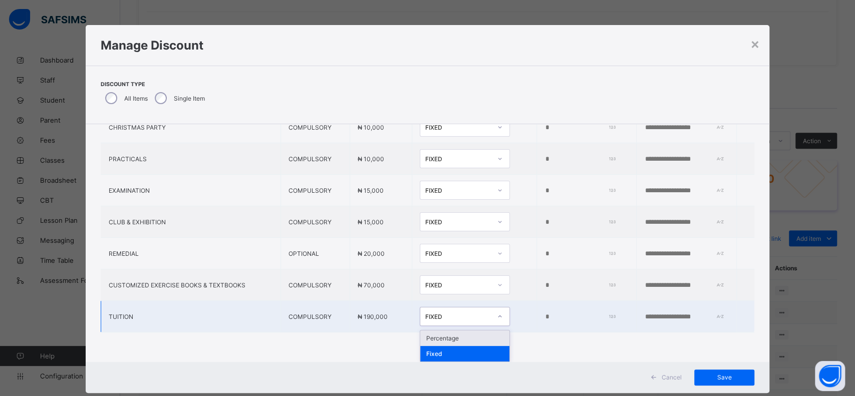
click at [437, 333] on div "Percentage" at bounding box center [464, 339] width 89 height 16
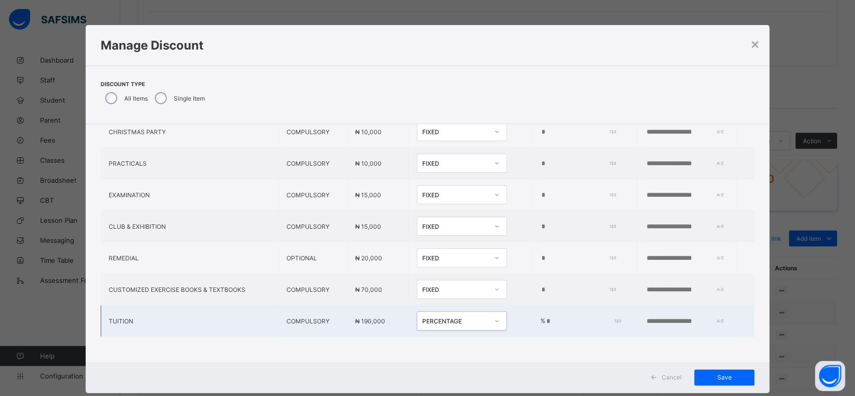
click at [545, 318] on input "*" at bounding box center [581, 322] width 73 height 8
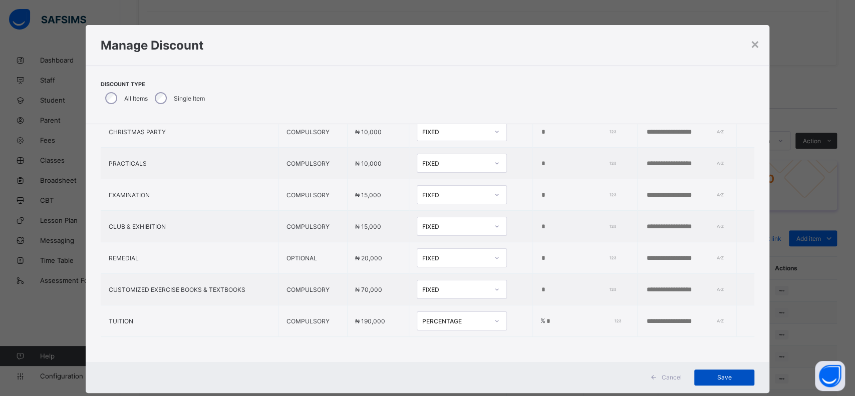
type input "*"
click at [718, 377] on span "Save" at bounding box center [724, 378] width 45 height 8
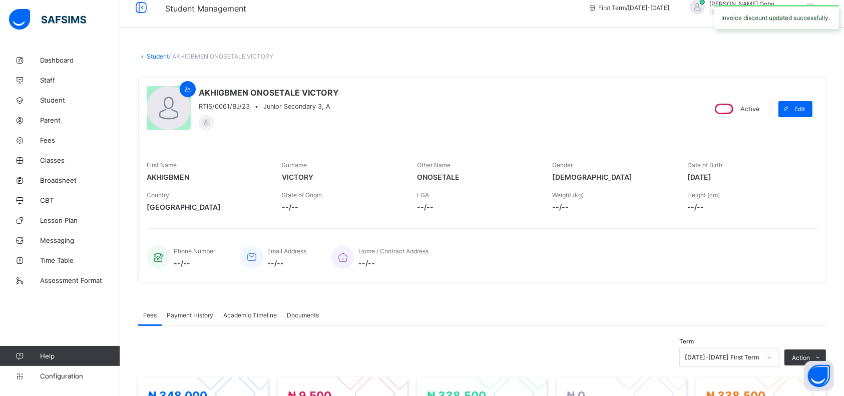
scroll to position [0, 0]
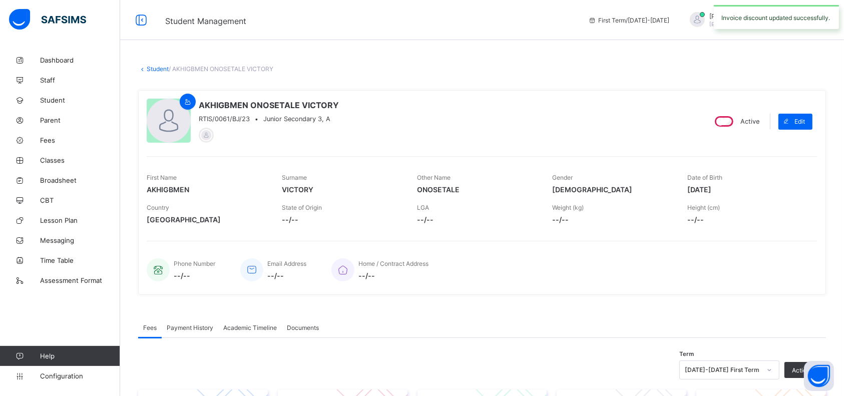
click at [156, 67] on link "Student" at bounding box center [158, 69] width 22 height 8
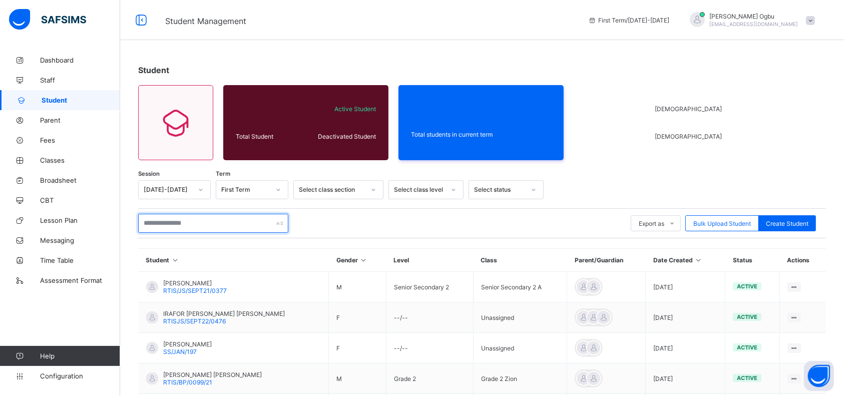
click at [192, 223] on input "text" at bounding box center [213, 223] width 150 height 19
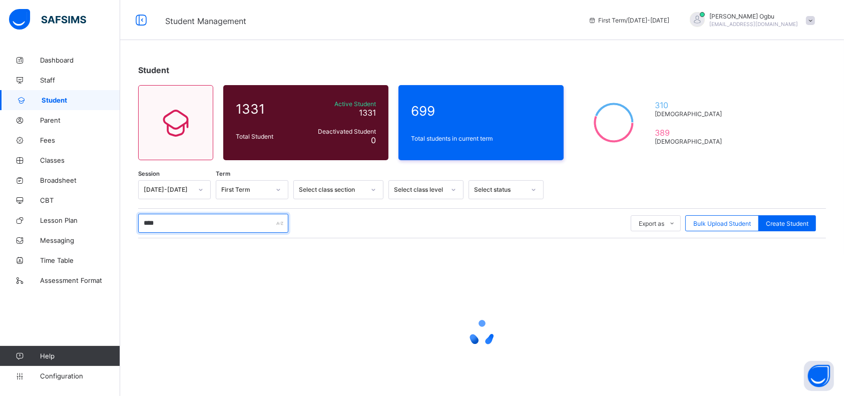
type input "**********"
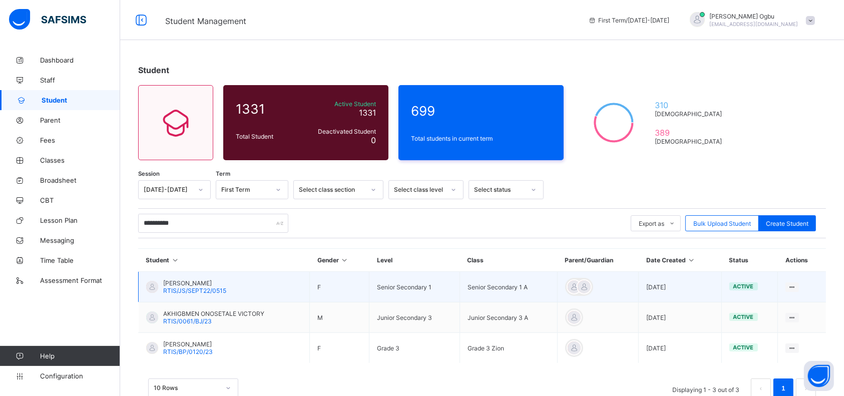
click at [202, 284] on span "[PERSON_NAME]" at bounding box center [194, 283] width 63 height 8
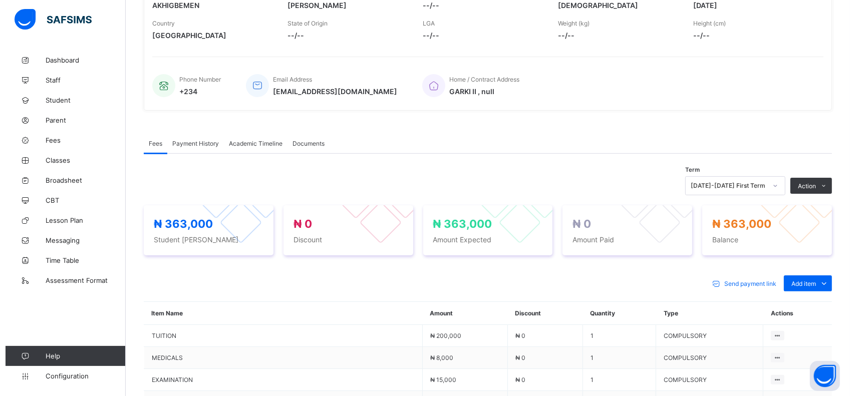
scroll to position [185, 0]
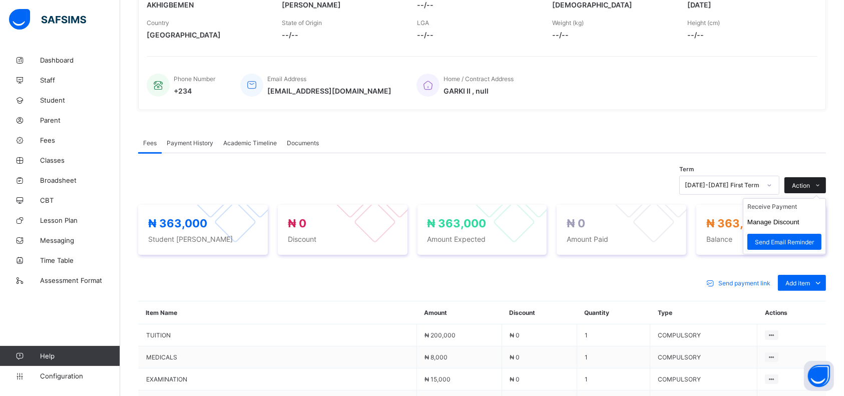
click at [810, 182] on span "Action" at bounding box center [801, 186] width 18 height 8
click at [785, 219] on button "Manage Discount" at bounding box center [774, 222] width 52 height 8
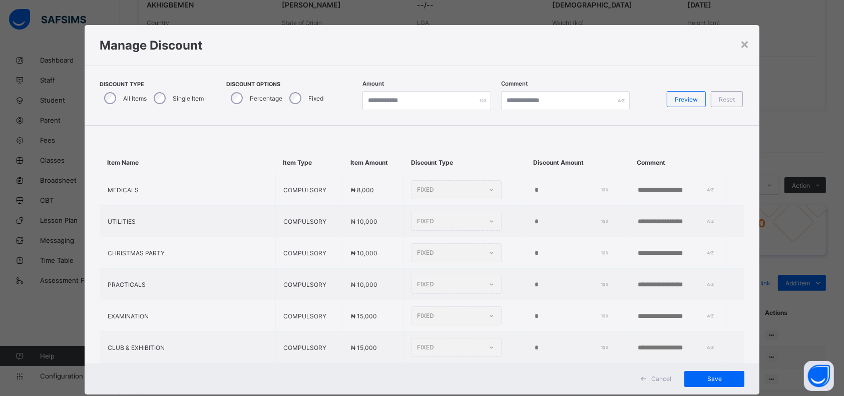
click at [173, 96] on label "Single Item" at bounding box center [188, 99] width 31 height 8
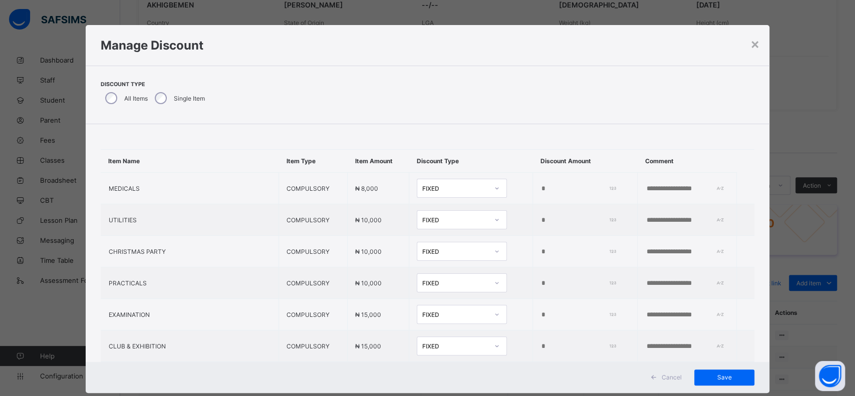
type input "*"
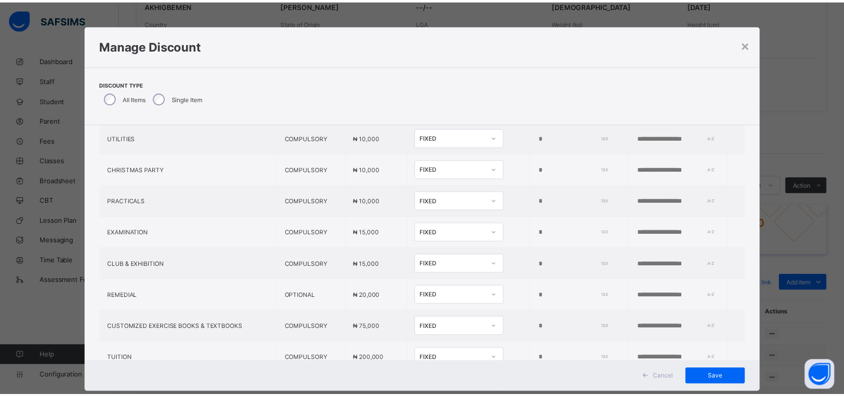
scroll to position [129, 0]
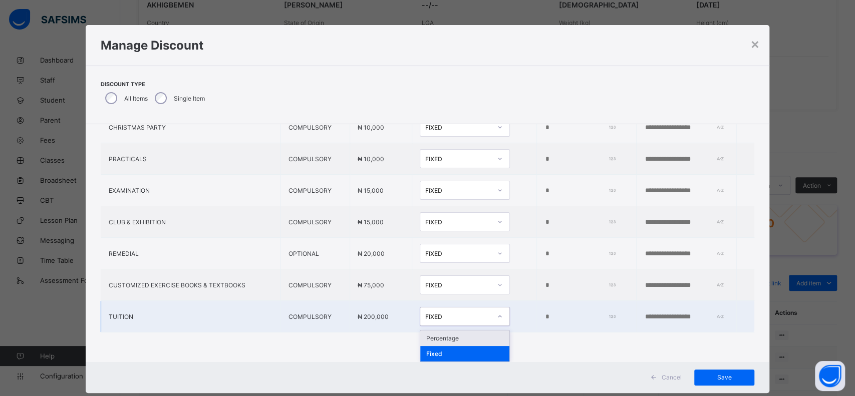
click at [453, 331] on div "Percentage" at bounding box center [464, 339] width 89 height 16
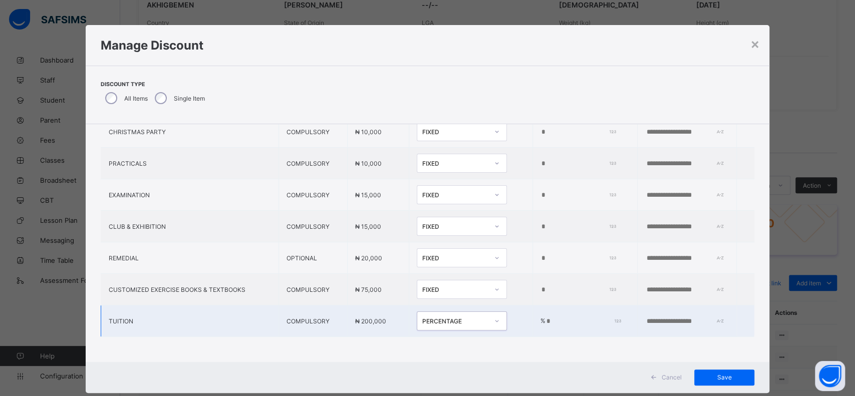
click at [545, 318] on input "*" at bounding box center [581, 322] width 73 height 8
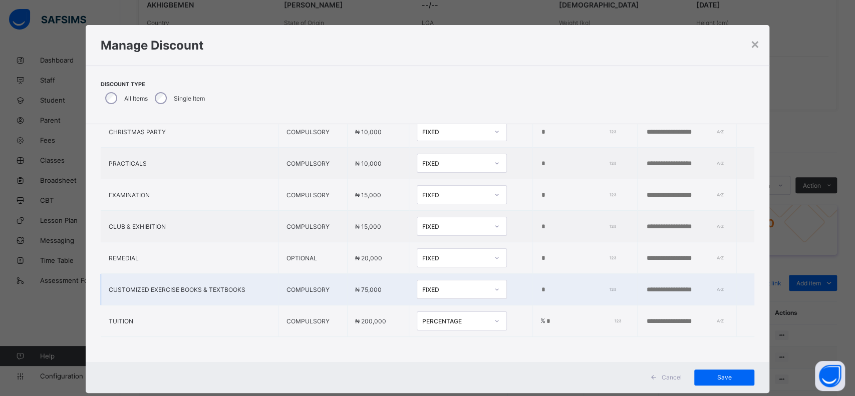
type input "*"
click at [573, 286] on input "*" at bounding box center [576, 290] width 73 height 8
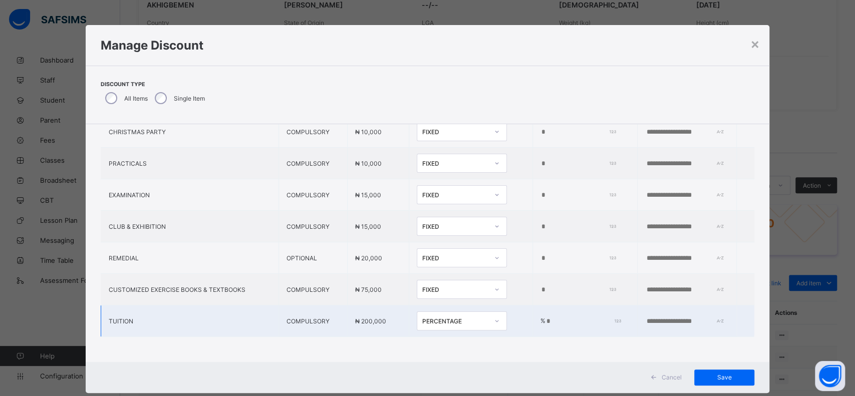
click at [551, 318] on input "*" at bounding box center [581, 322] width 73 height 8
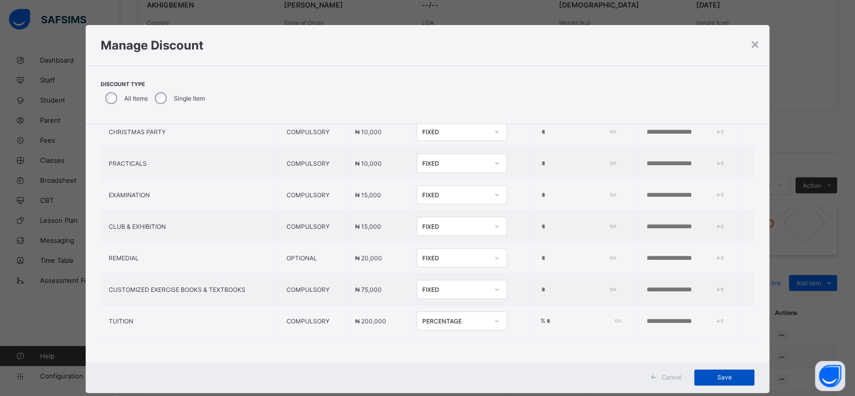
click at [711, 377] on span "Save" at bounding box center [724, 378] width 45 height 8
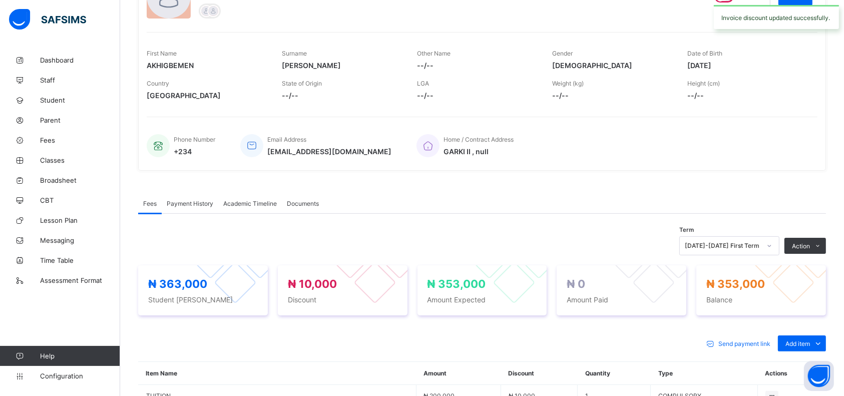
scroll to position [0, 0]
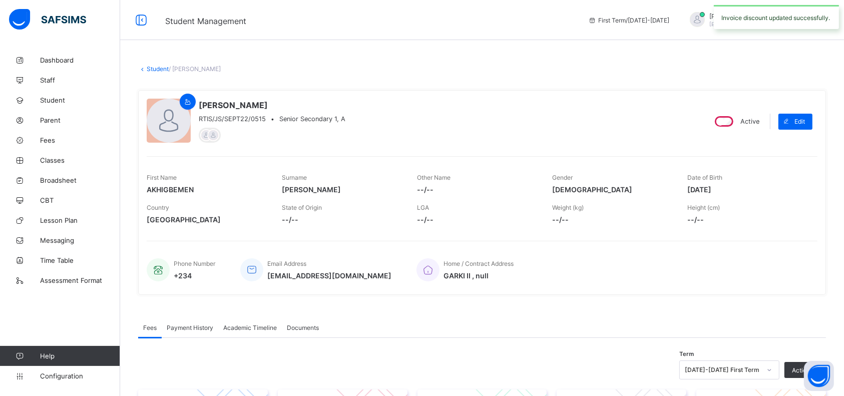
click at [152, 68] on link "Student" at bounding box center [158, 69] width 22 height 8
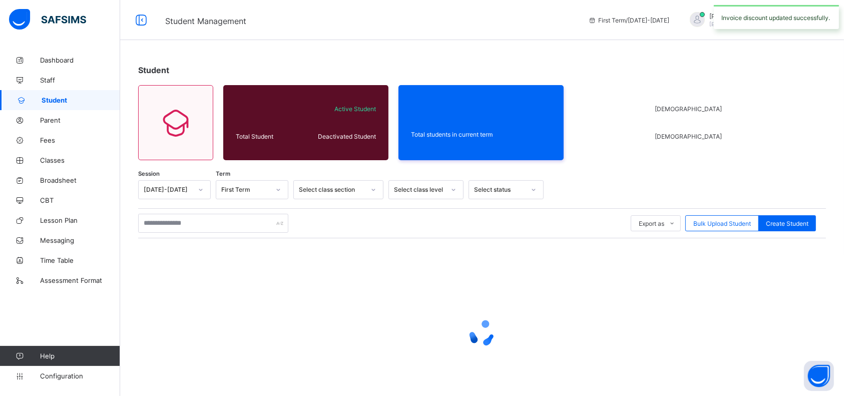
click at [325, 227] on div "Export as Pdf Report Excel Report Excel Report (LMS) Bulk Upload Student Create…" at bounding box center [482, 223] width 688 height 19
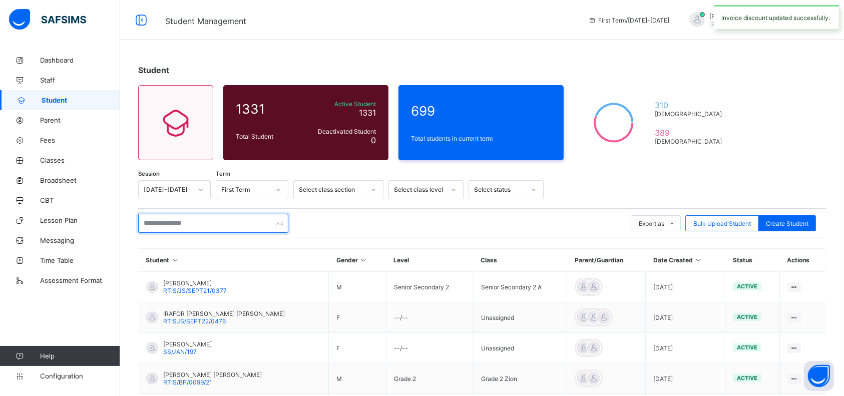
click at [224, 220] on input "text" at bounding box center [213, 223] width 150 height 19
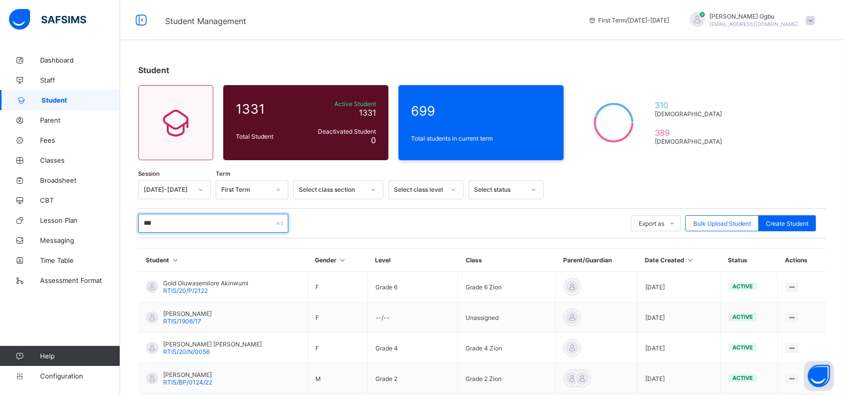
type input "**********"
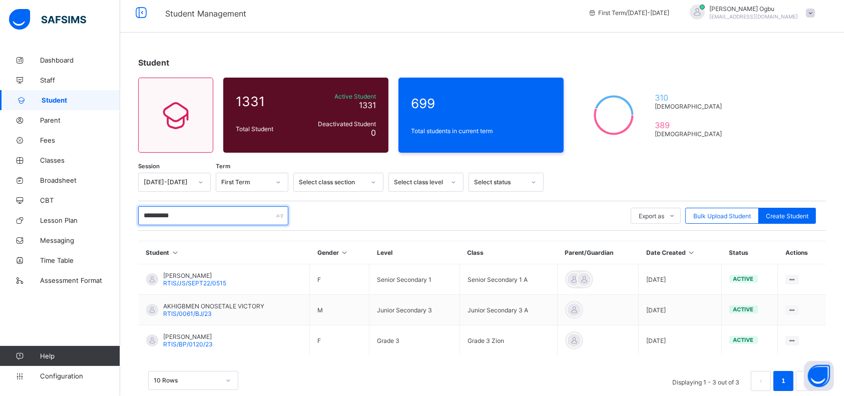
scroll to position [26, 0]
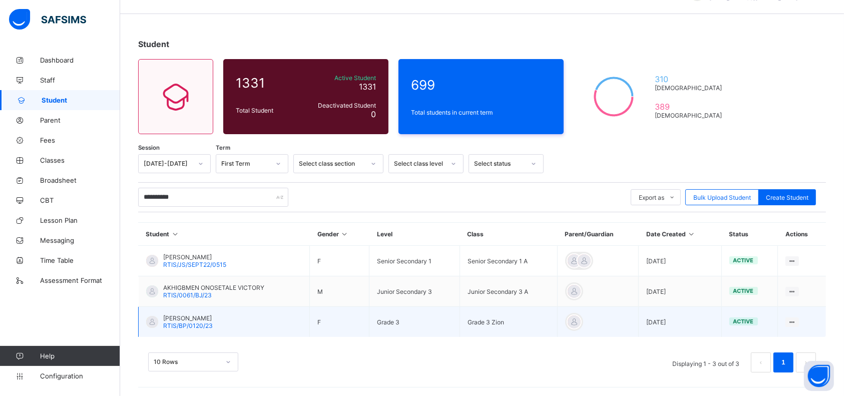
click at [212, 321] on div "[PERSON_NAME] RTIS/BP/0120/23" at bounding box center [188, 321] width 50 height 15
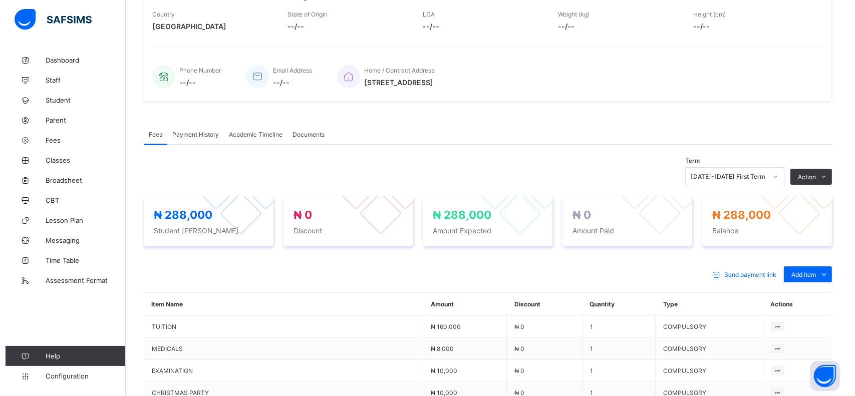
scroll to position [200, 0]
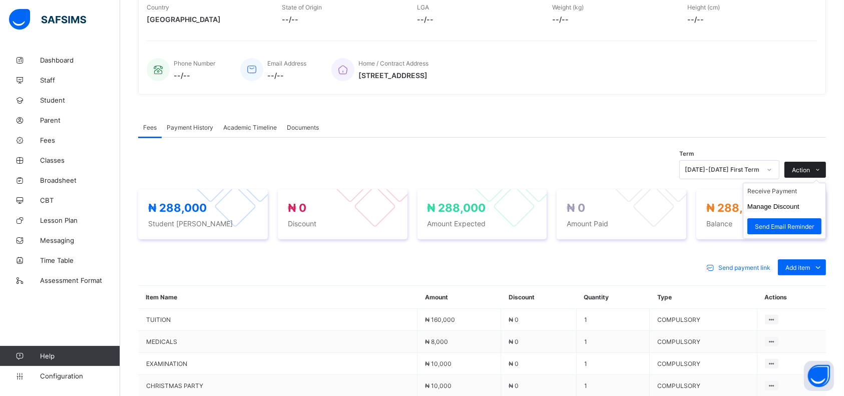
click at [810, 168] on span "Action" at bounding box center [801, 170] width 18 height 8
click at [782, 206] on button "Manage Discount" at bounding box center [774, 207] width 52 height 8
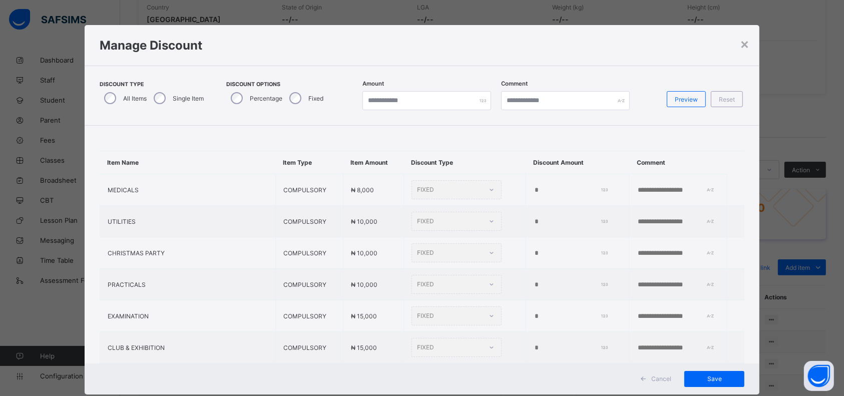
click at [173, 97] on label "Single Item" at bounding box center [188, 99] width 31 height 8
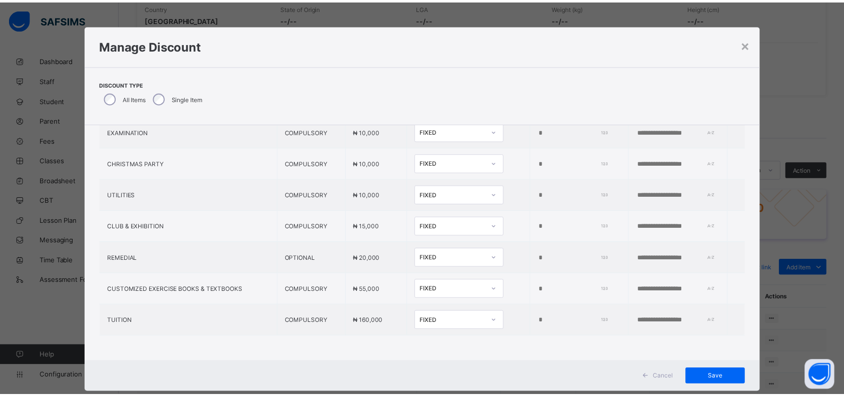
scroll to position [97, 0]
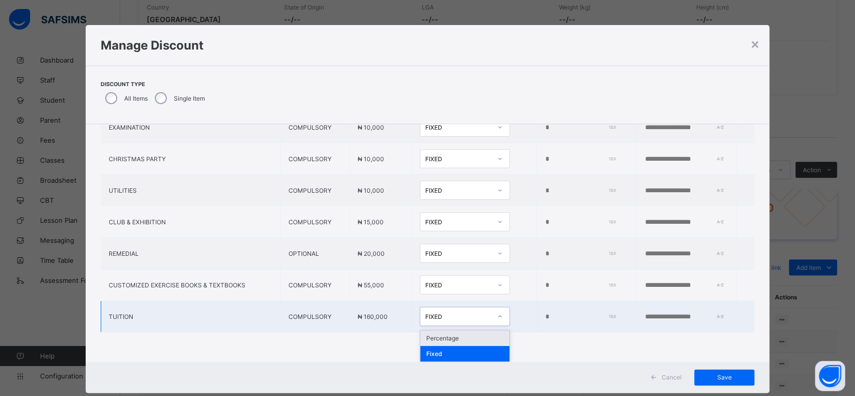
click at [443, 332] on div "Percentage" at bounding box center [464, 339] width 89 height 16
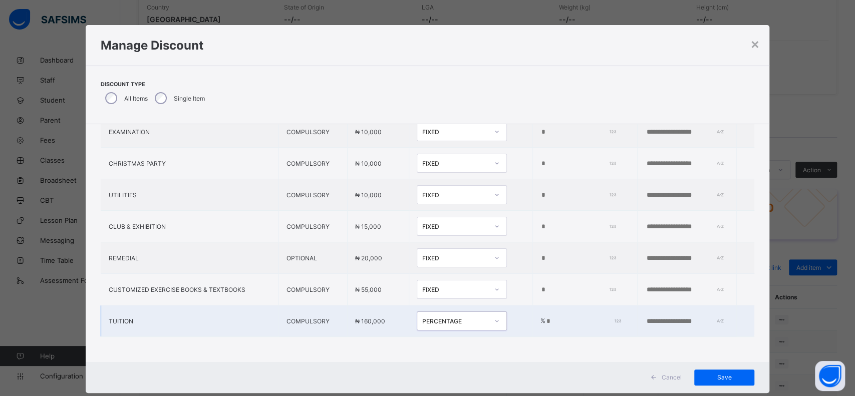
click at [545, 318] on input "*" at bounding box center [581, 322] width 73 height 8
type input "*"
click at [585, 318] on input "*" at bounding box center [581, 322] width 73 height 8
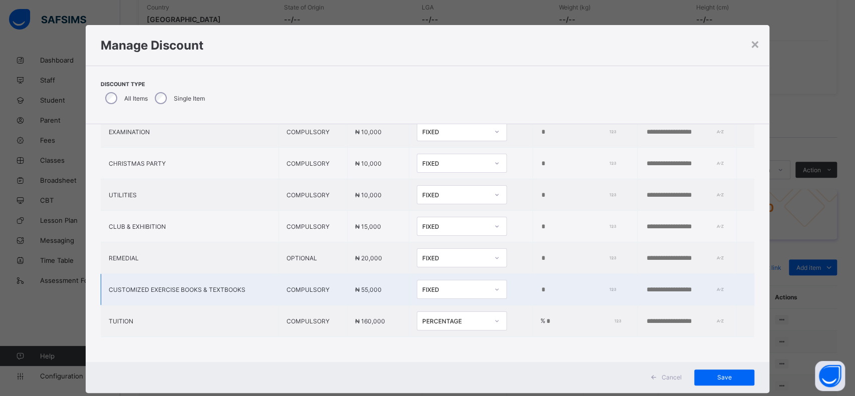
click at [545, 286] on input "*" at bounding box center [576, 290] width 73 height 8
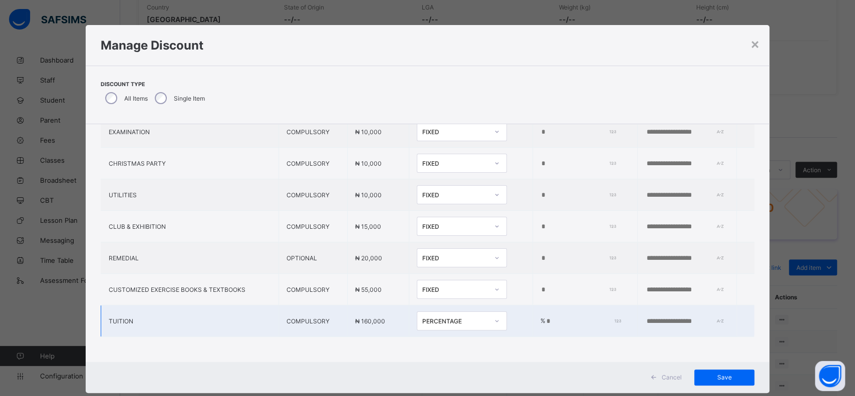
click at [545, 318] on input "*" at bounding box center [581, 322] width 73 height 8
type input "*"
click at [540, 254] on input "*" at bounding box center [576, 258] width 73 height 8
click at [557, 179] on td "*" at bounding box center [584, 195] width 105 height 32
click at [715, 381] on span "Save" at bounding box center [724, 378] width 45 height 8
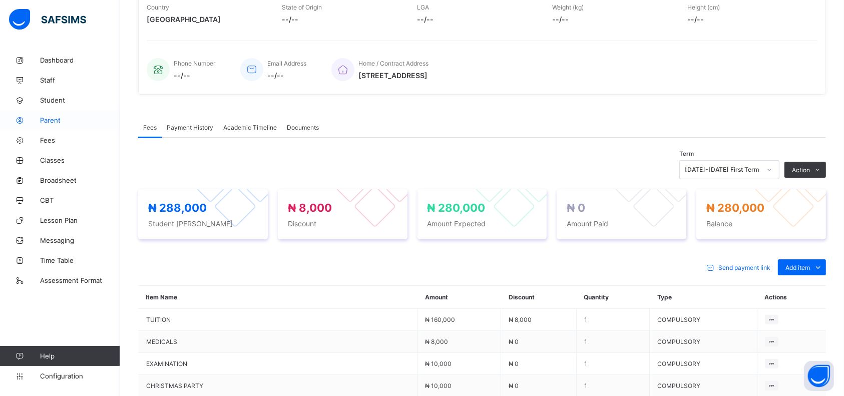
click at [54, 122] on span "Parent" at bounding box center [80, 120] width 80 height 8
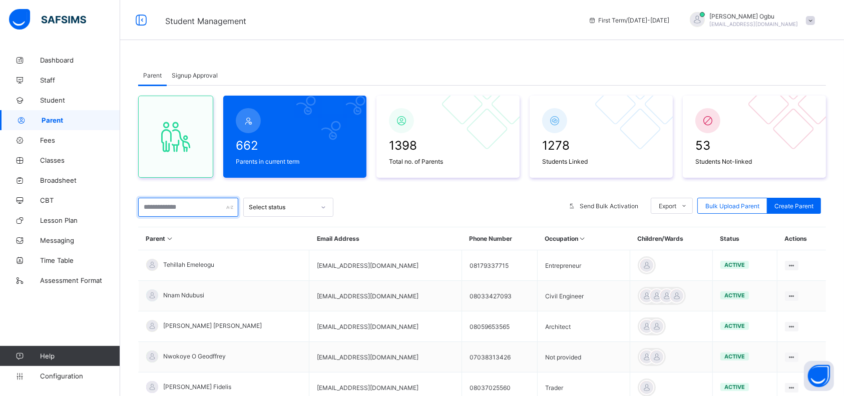
click at [193, 207] on input "text" at bounding box center [188, 207] width 100 height 19
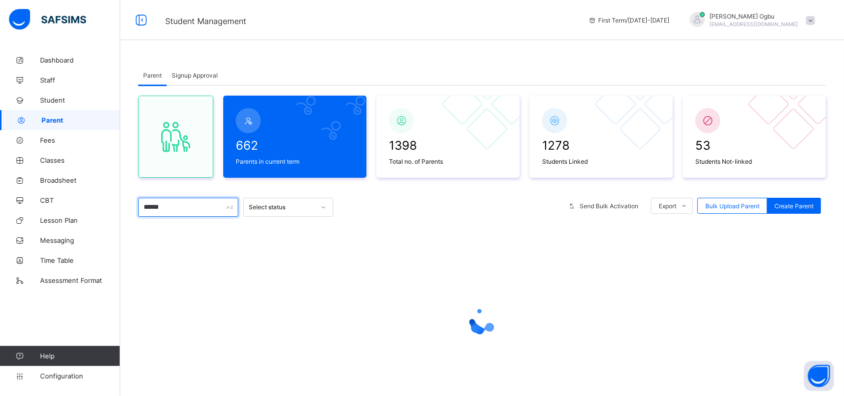
type input "******"
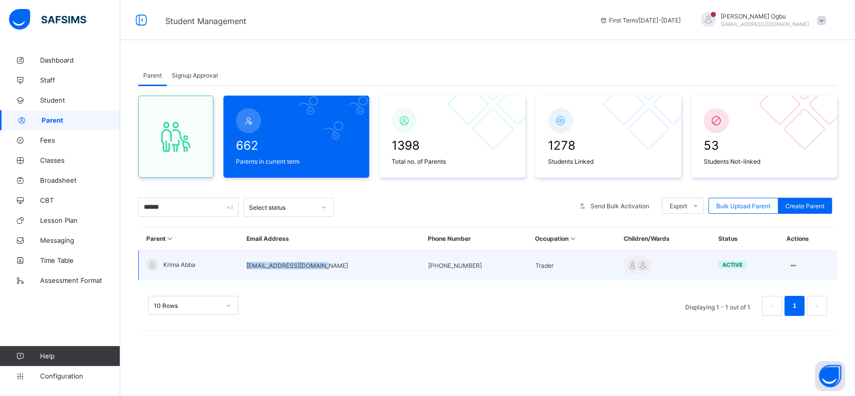
drag, startPoint x: 335, startPoint y: 265, endPoint x: 242, endPoint y: 266, distance: 92.6
click at [242, 266] on tr "Krima [PERSON_NAME] [PERSON_NAME][EMAIL_ADDRESS][DOMAIN_NAME] [PHONE_NUMBER] Tr…" at bounding box center [488, 265] width 699 height 31
copy tr "[EMAIL_ADDRESS][DOMAIN_NAME]"
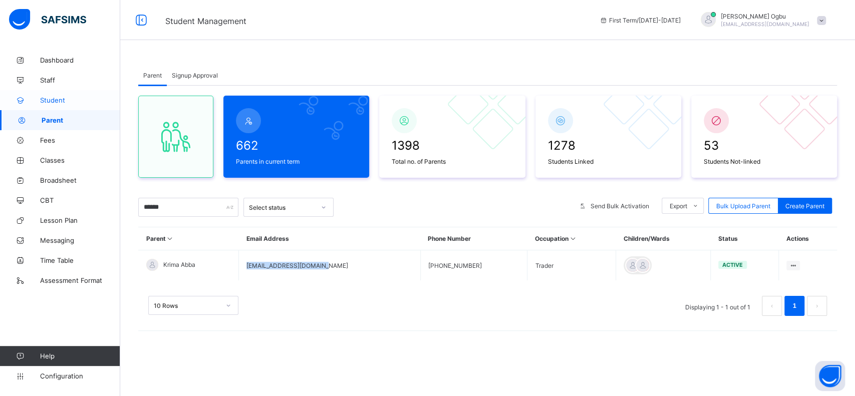
click at [60, 98] on span "Student" at bounding box center [80, 100] width 80 height 8
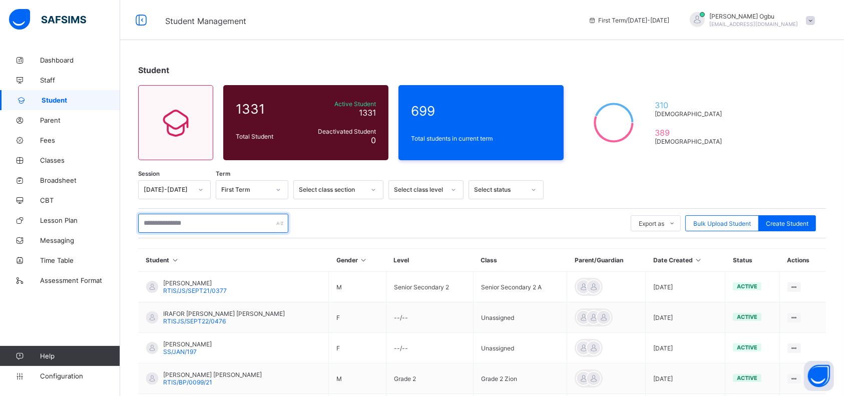
click at [189, 225] on input "text" at bounding box center [213, 223] width 150 height 19
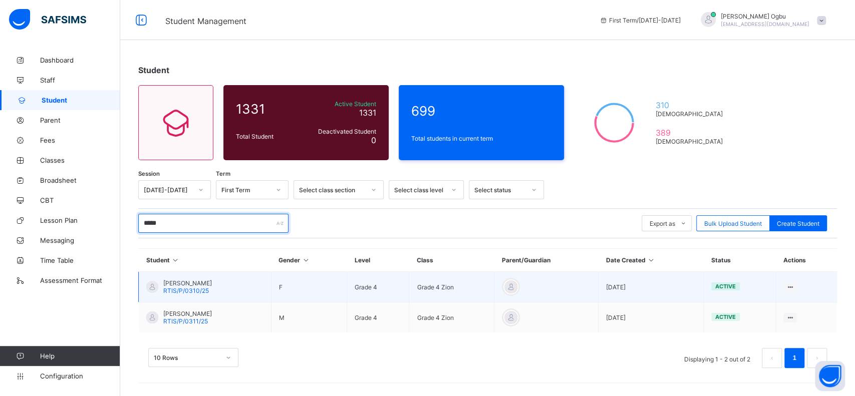
type input "*****"
click at [202, 287] on span "RTIS/P/0310/25" at bounding box center [186, 291] width 46 height 8
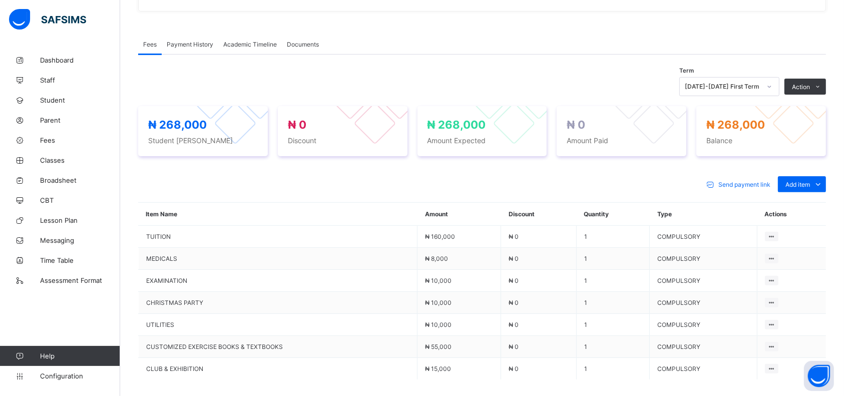
scroll to position [287, 0]
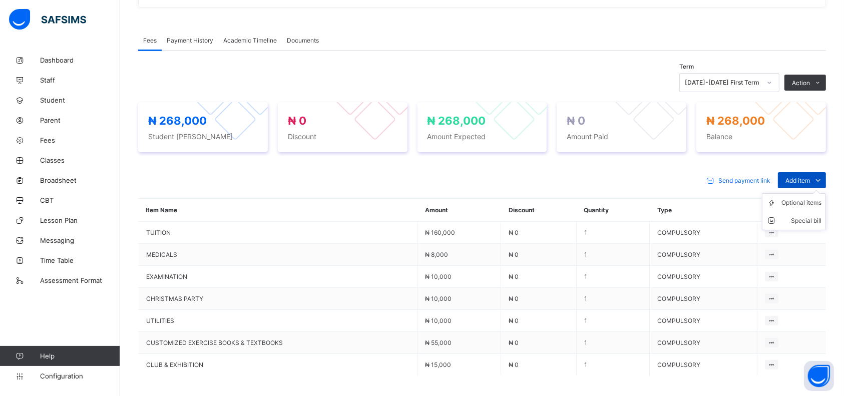
click at [809, 178] on span "Add item" at bounding box center [798, 181] width 25 height 8
click at [821, 203] on div "Optional items" at bounding box center [802, 203] width 40 height 10
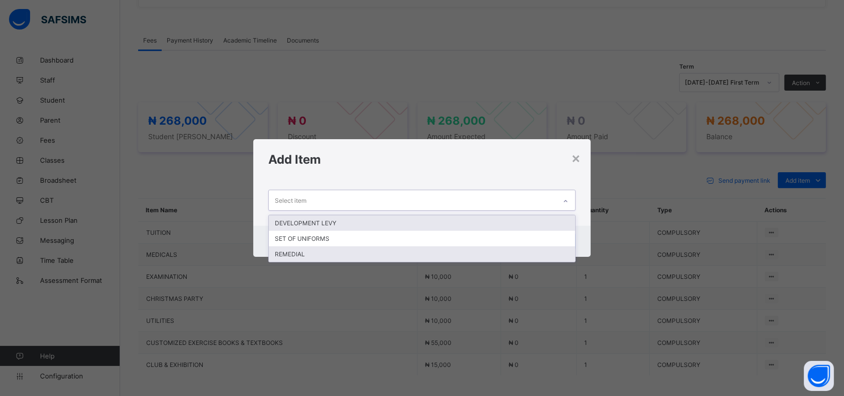
click at [296, 252] on div "REMEDIAL" at bounding box center [422, 254] width 306 height 16
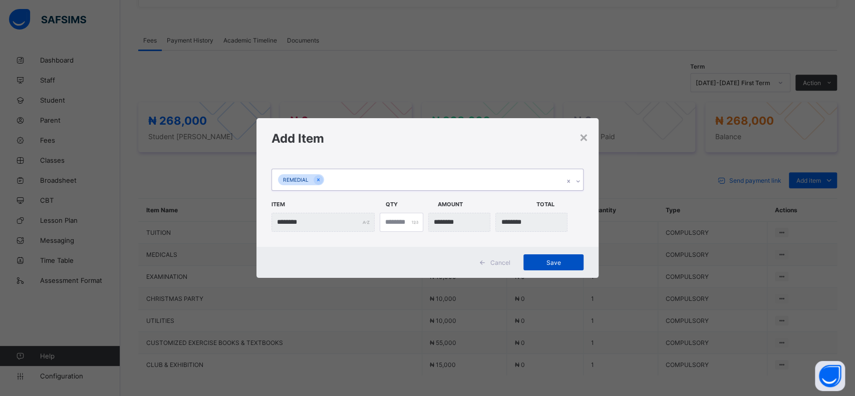
click at [546, 263] on span "Save" at bounding box center [553, 263] width 45 height 8
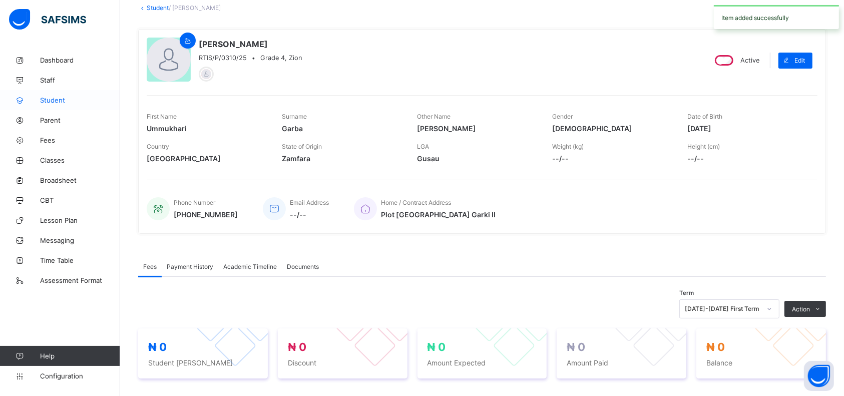
scroll to position [0, 0]
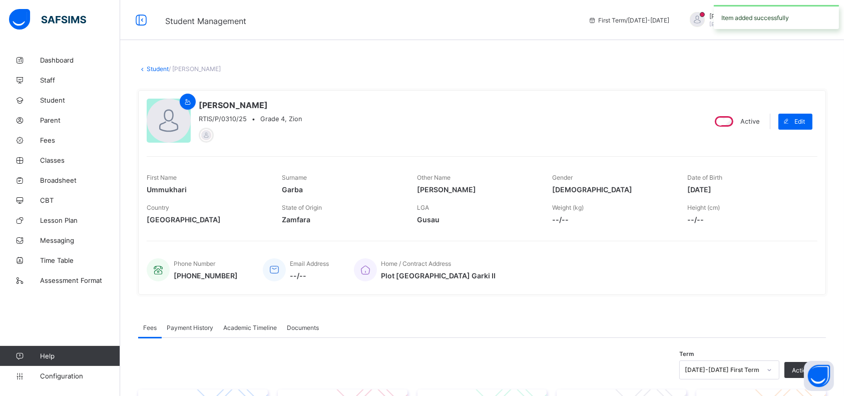
click at [159, 71] on link "Student" at bounding box center [158, 69] width 22 height 8
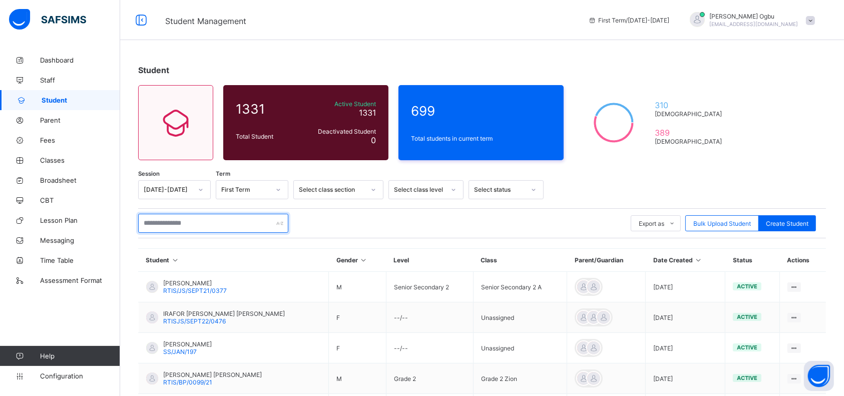
click at [174, 222] on input "text" at bounding box center [213, 223] width 150 height 19
type input "*****"
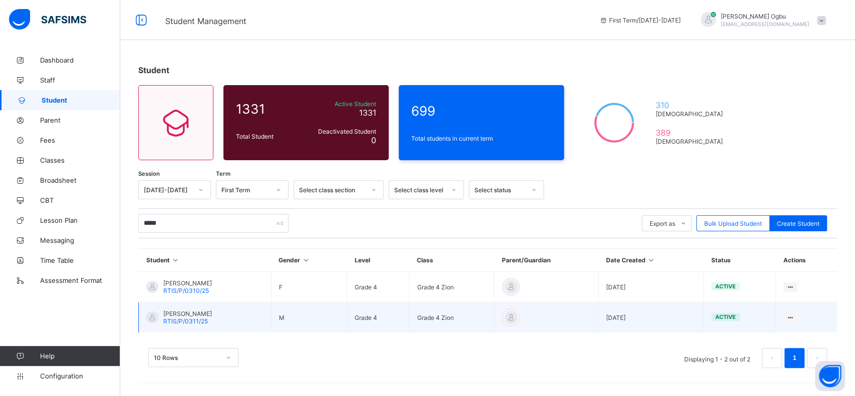
click at [199, 316] on span "[PERSON_NAME]" at bounding box center [187, 314] width 49 height 8
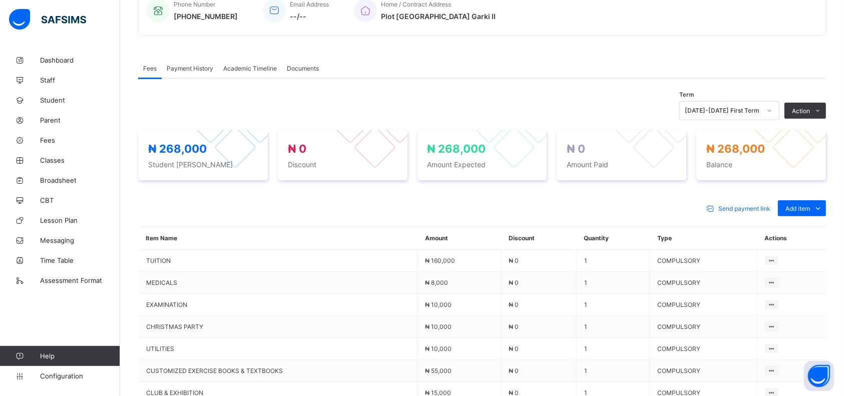
scroll to position [262, 0]
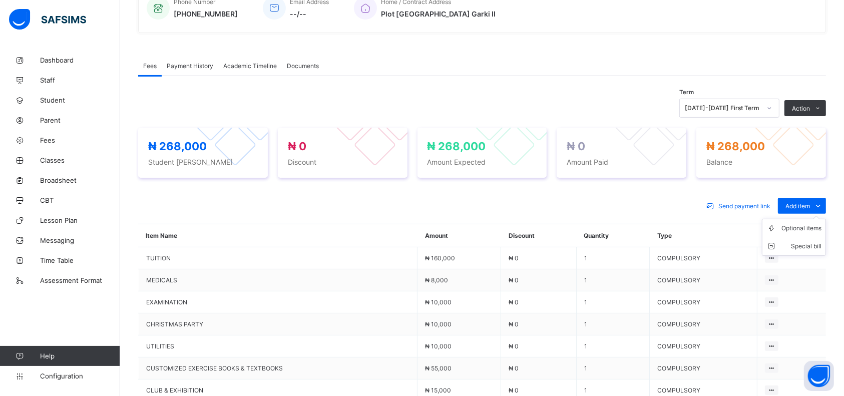
click at [817, 219] on ul "Optional items Special bill" at bounding box center [794, 237] width 64 height 37
click at [812, 231] on div "Optional items" at bounding box center [802, 228] width 40 height 10
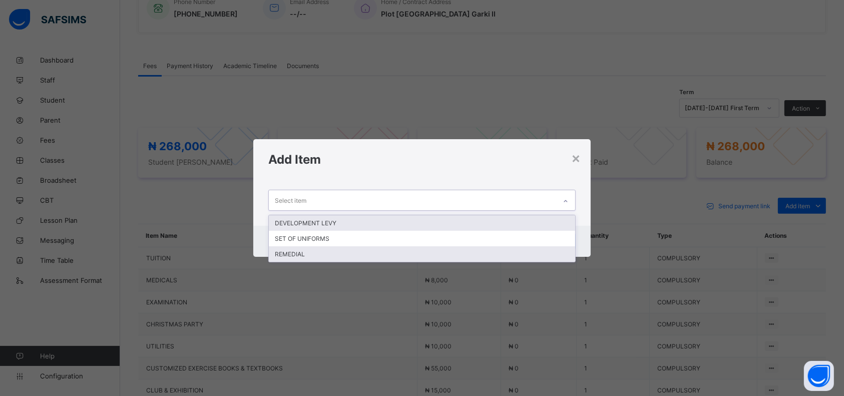
click at [297, 259] on div "REMEDIAL" at bounding box center [422, 254] width 306 height 16
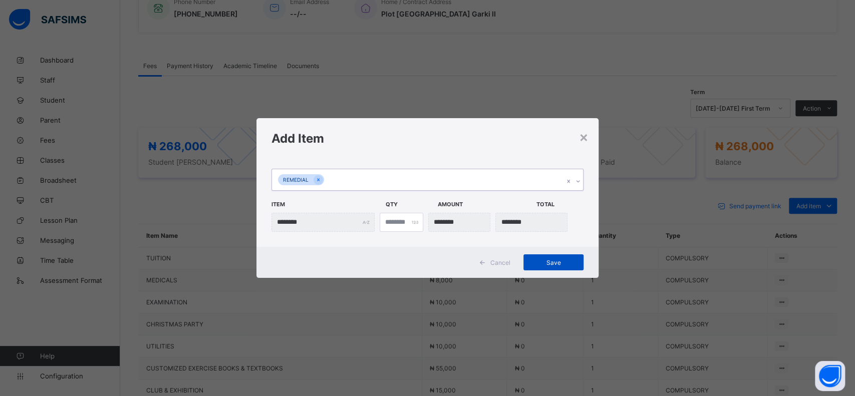
click at [548, 261] on span "Save" at bounding box center [553, 263] width 45 height 8
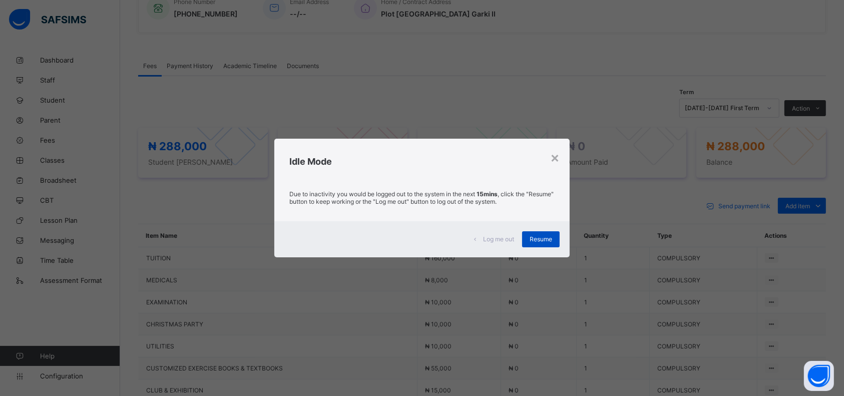
click at [547, 246] on div "Resume" at bounding box center [541, 239] width 38 height 16
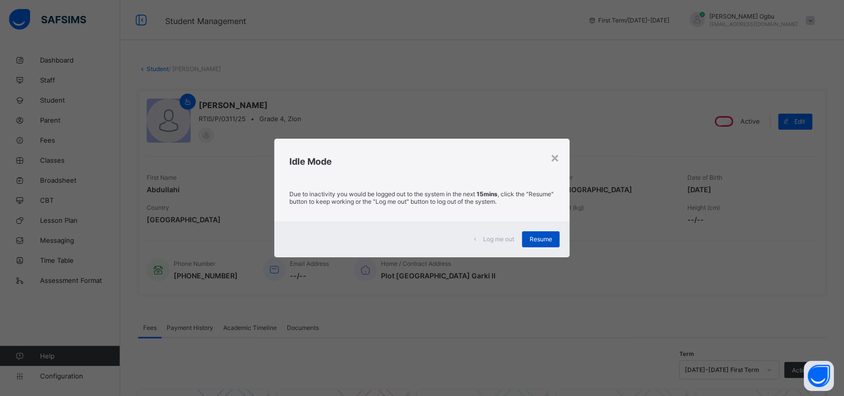
click at [550, 241] on span "Resume" at bounding box center [541, 239] width 23 height 8
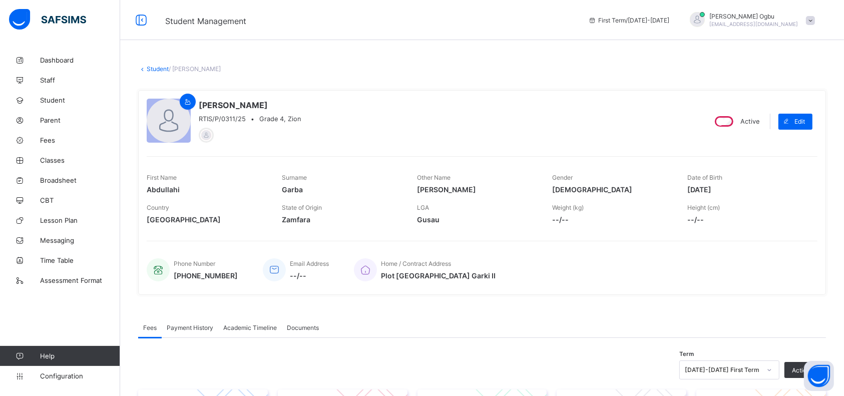
click at [532, 241] on div "Phone Number [PHONE_NUMBER] Email Address --/-- Home / Contract Address Plot [G…" at bounding box center [482, 264] width 671 height 46
click at [152, 70] on link "Student" at bounding box center [158, 69] width 22 height 8
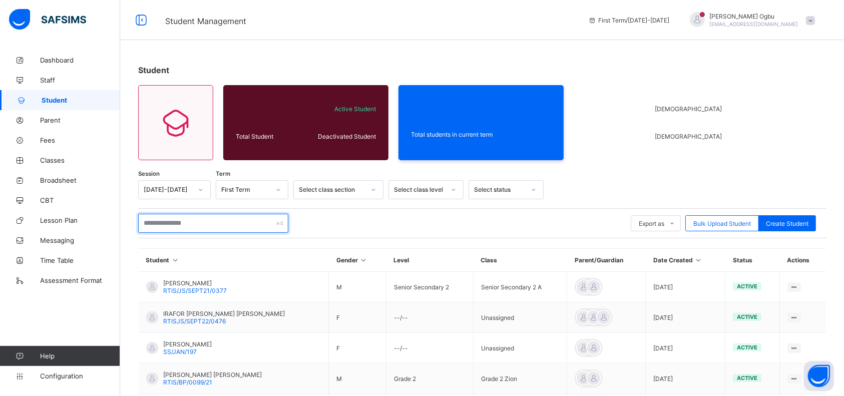
click at [175, 222] on input "text" at bounding box center [213, 223] width 150 height 19
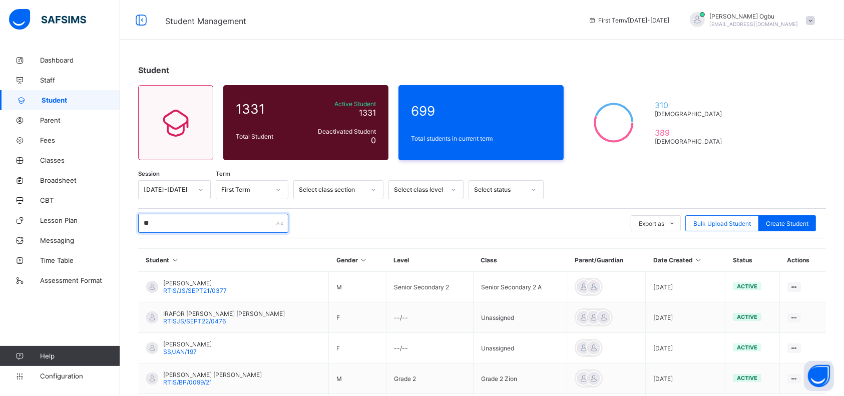
type input "***"
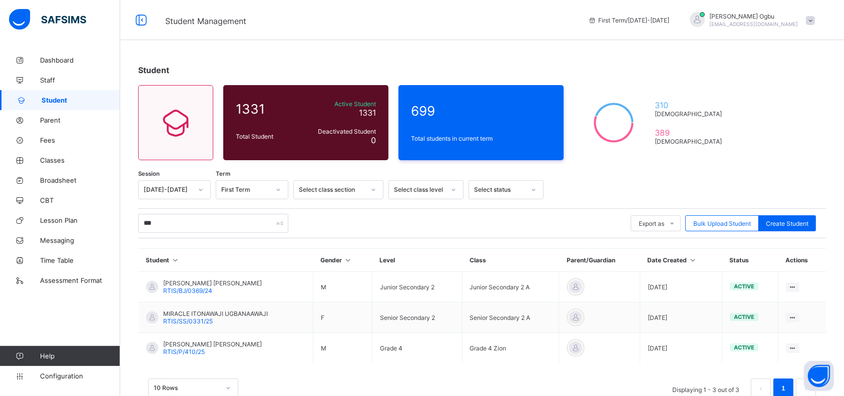
click at [180, 348] on span "RTIS/P/410/25" at bounding box center [184, 352] width 42 height 8
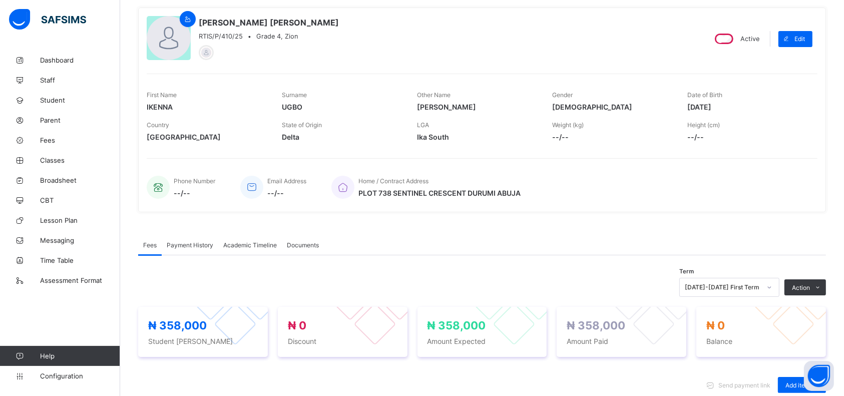
scroll to position [82, 0]
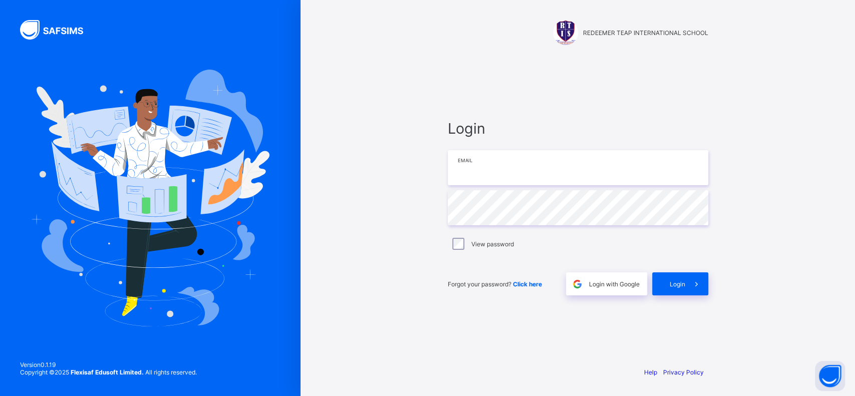
click at [493, 169] on input "email" at bounding box center [578, 167] width 260 height 35
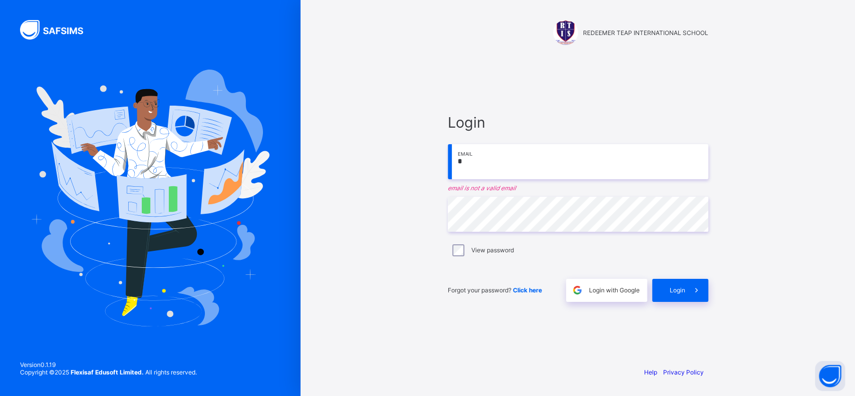
type input "**********"
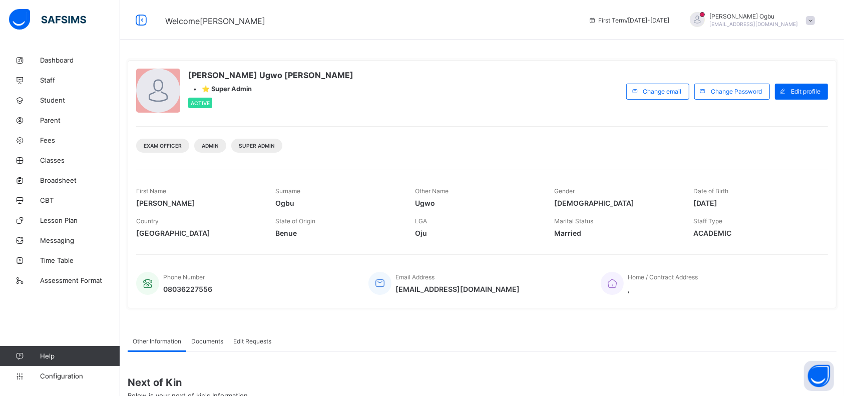
click at [54, 124] on span "Parent" at bounding box center [80, 120] width 80 height 8
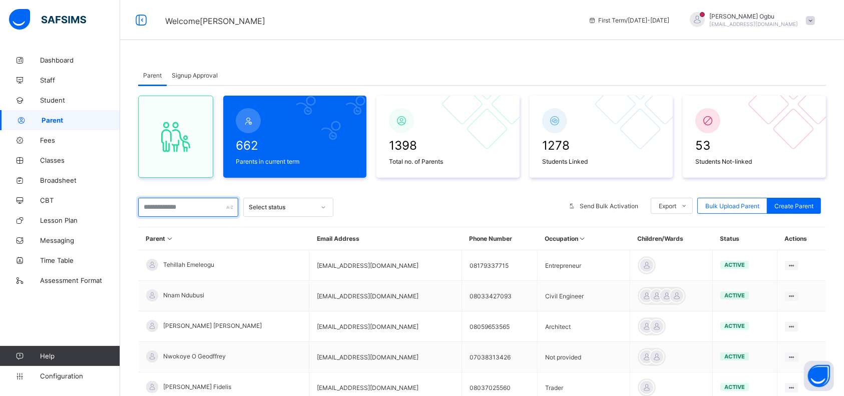
click at [171, 204] on input "text" at bounding box center [188, 207] width 100 height 19
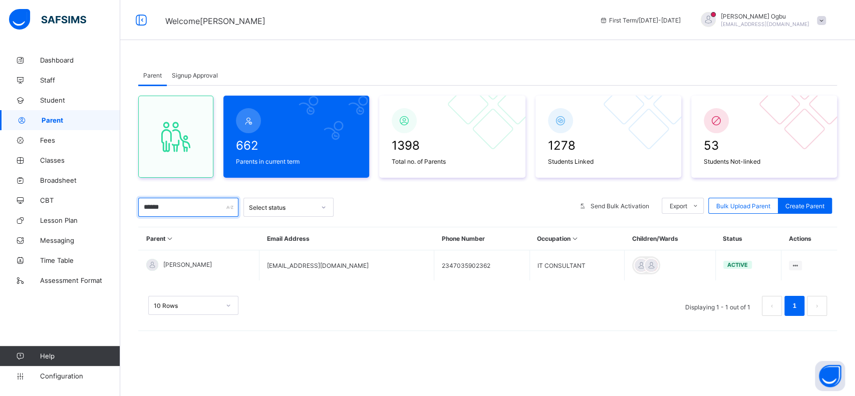
type input "**********"
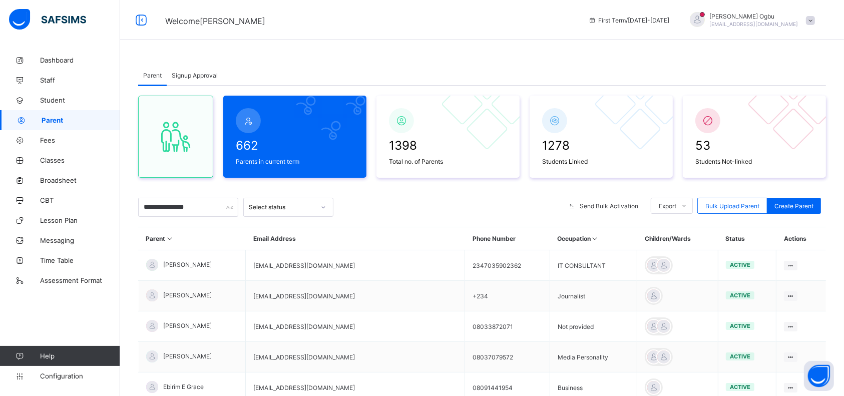
click at [0, 0] on ul "Edit Parent View Profile Reset Password Resend Activation Link Change Email Lin…" at bounding box center [0, 0] width 0 height 0
click at [0, 0] on div "Reset Password" at bounding box center [0, 0] width 0 height 0
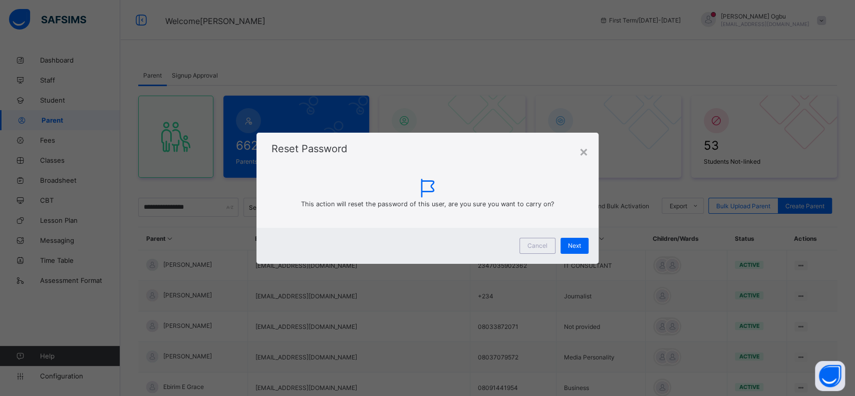
click at [757, 324] on div "× Reset Password This action will reset the password of this user, are you sure…" at bounding box center [427, 198] width 855 height 396
click at [569, 245] on span "Next" at bounding box center [574, 246] width 13 height 8
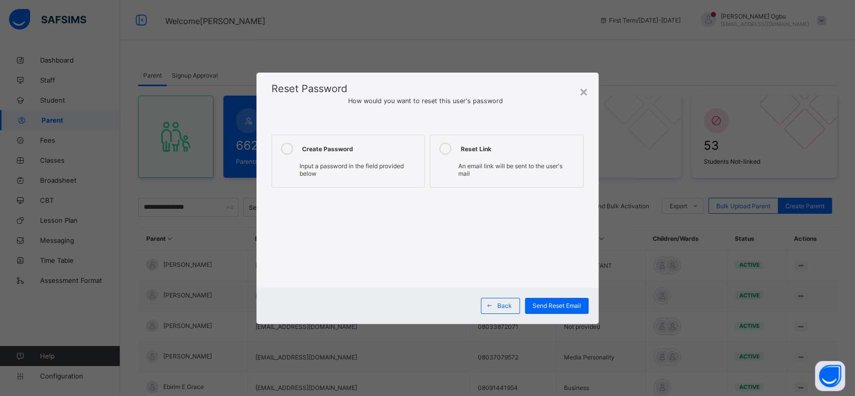
click at [359, 162] on span "Input a password in the field provided below" at bounding box center [351, 169] width 104 height 15
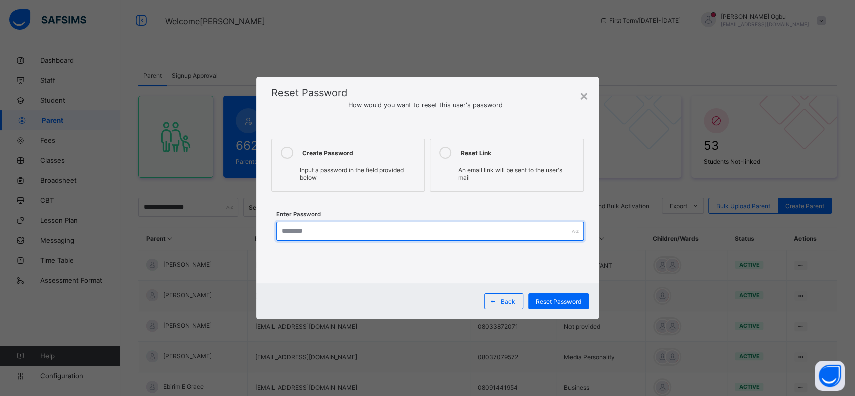
click at [336, 237] on input "text" at bounding box center [429, 231] width 307 height 19
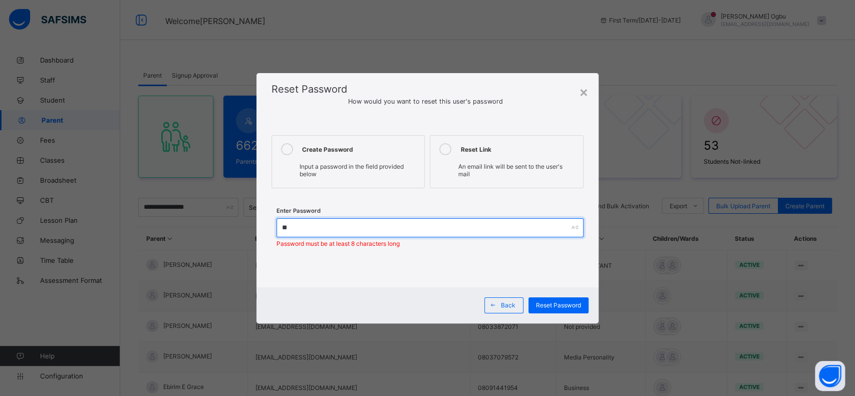
type input "**********"
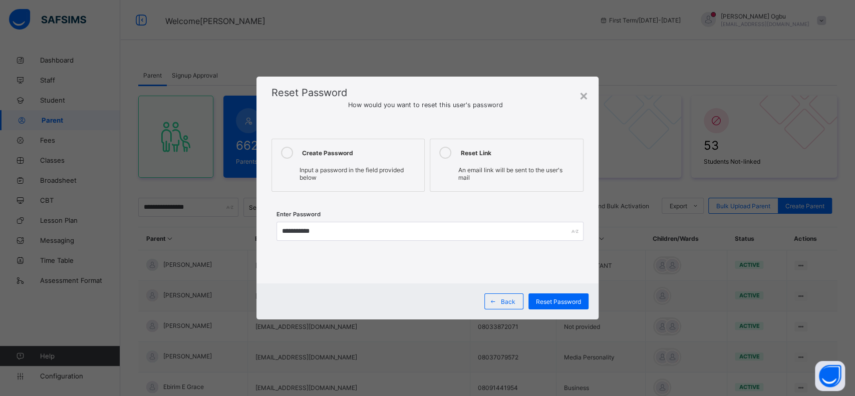
click at [564, 296] on div "Reset Password" at bounding box center [558, 301] width 60 height 16
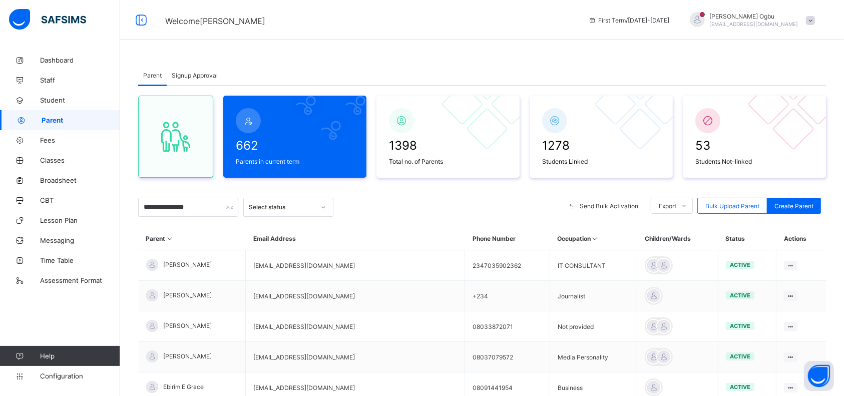
click at [53, 161] on span "Classes" at bounding box center [80, 160] width 80 height 8
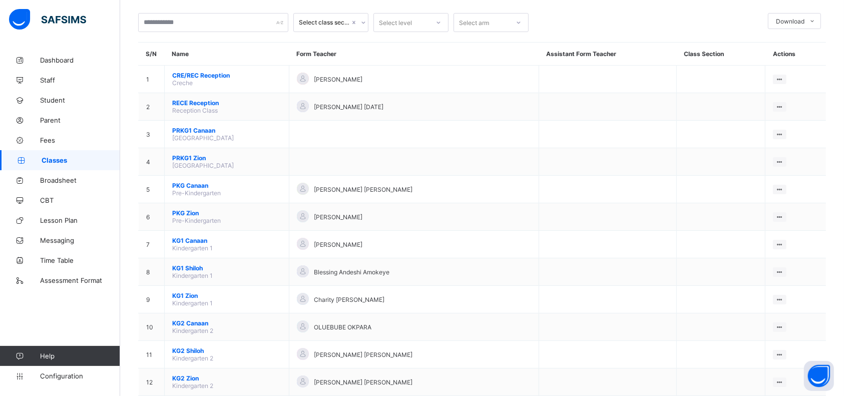
scroll to position [52, 0]
click at [188, 209] on span "PKG Zion" at bounding box center [226, 213] width 109 height 8
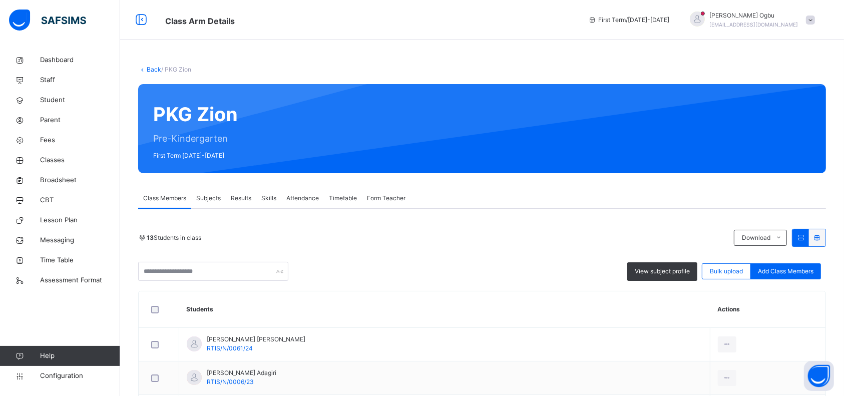
click at [795, 267] on span "Add Class Members" at bounding box center [786, 271] width 56 height 9
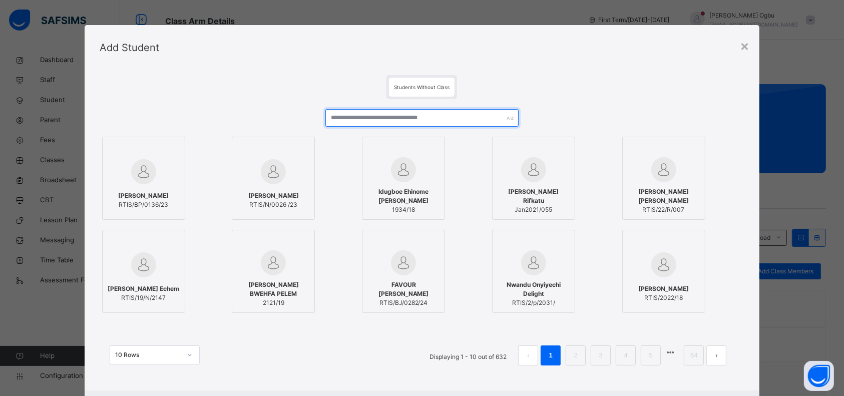
click at [465, 114] on input "text" at bounding box center [423, 118] width 194 height 18
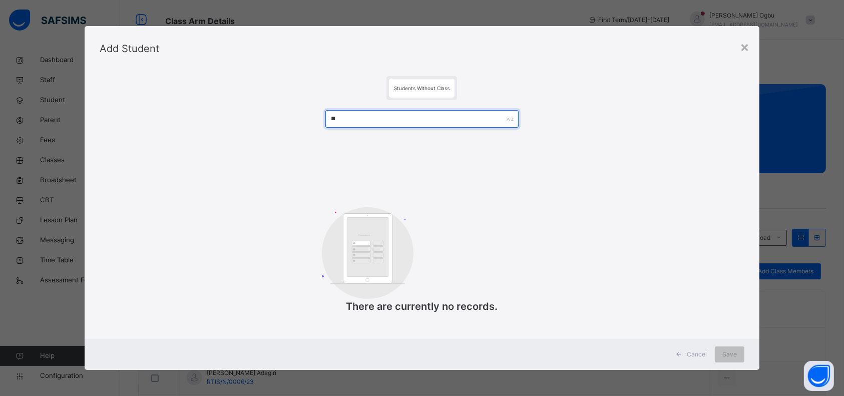
type input "*"
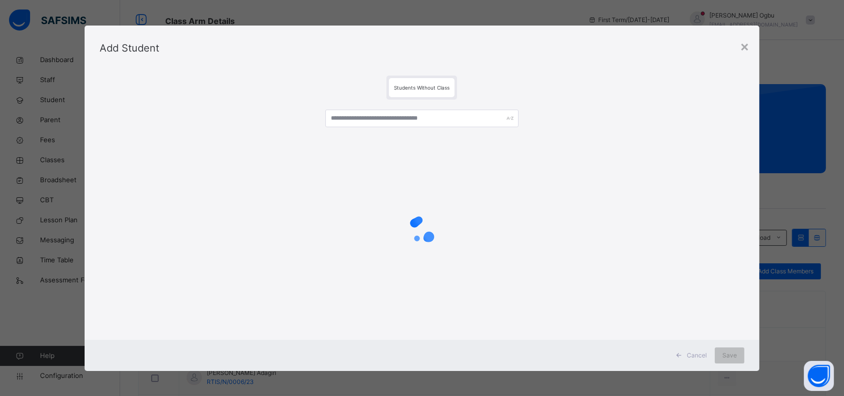
click at [750, 52] on div "×" at bounding box center [745, 46] width 10 height 21
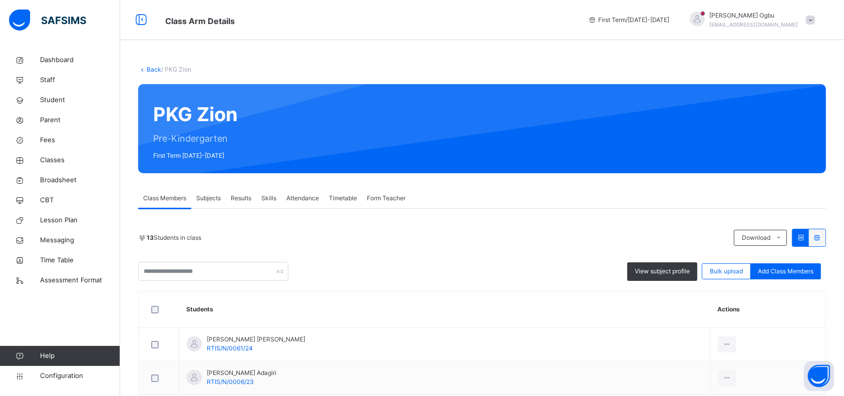
click at [58, 102] on span "Student" at bounding box center [80, 100] width 80 height 10
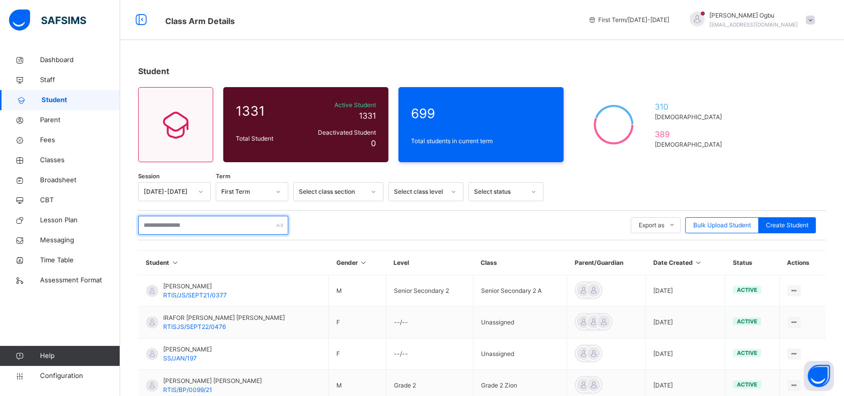
click at [189, 227] on input "text" at bounding box center [213, 225] width 150 height 19
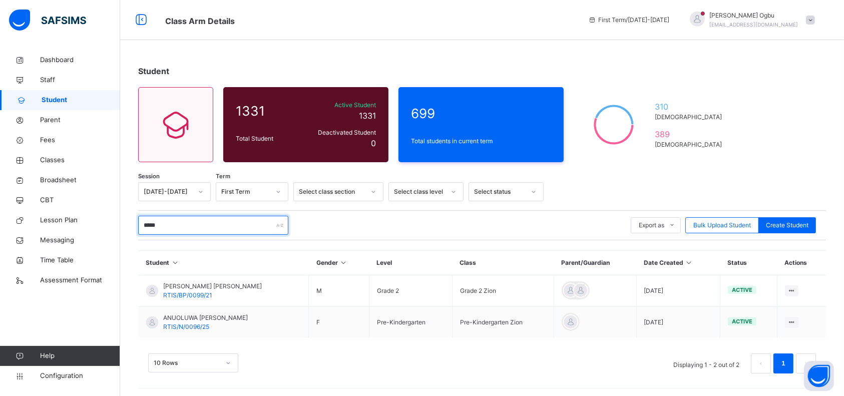
type input "*****"
click at [62, 126] on link "Parent" at bounding box center [60, 120] width 120 height 20
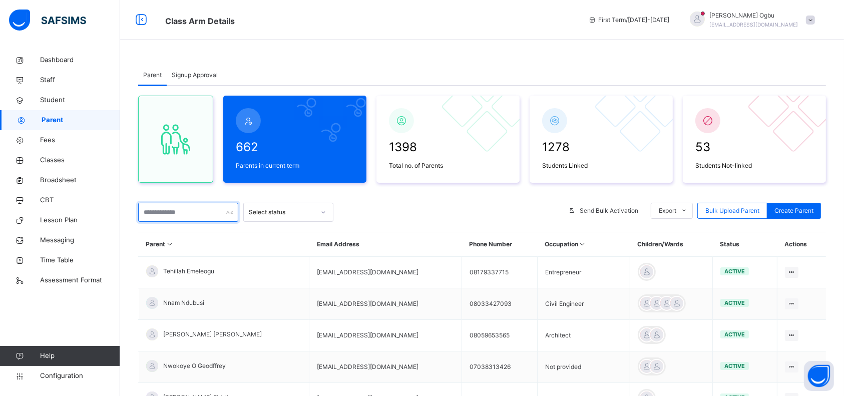
click at [202, 218] on input "text" at bounding box center [188, 212] width 100 height 19
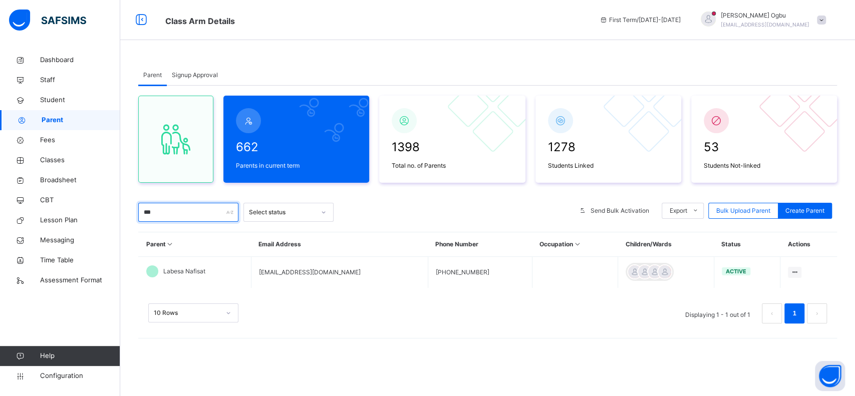
type input "***"
click at [189, 278] on td "Labesa Nafisat" at bounding box center [195, 273] width 113 height 32
click at [184, 269] on span "Labesa Nafisat" at bounding box center [184, 271] width 42 height 9
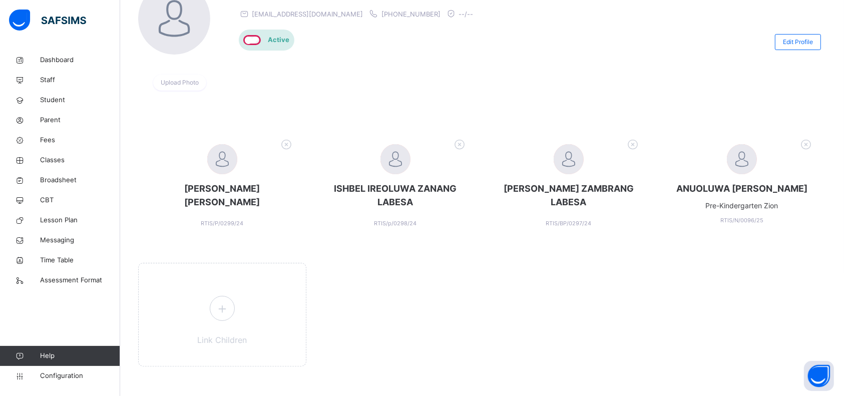
scroll to position [130, 0]
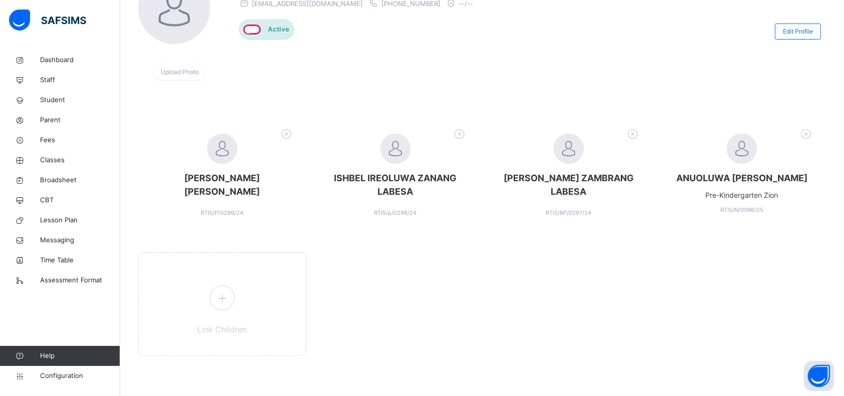
click at [253, 297] on div "Link Children" at bounding box center [222, 304] width 168 height 104
click at [217, 292] on icon at bounding box center [222, 298] width 18 height 20
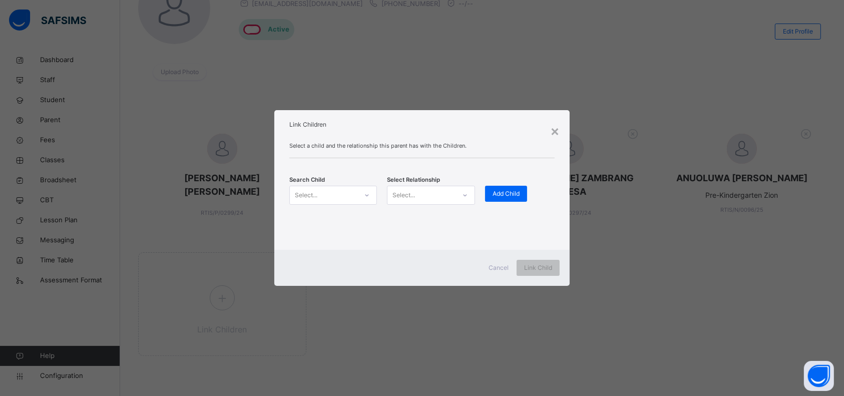
click at [341, 204] on div "Select..." at bounding box center [333, 195] width 88 height 19
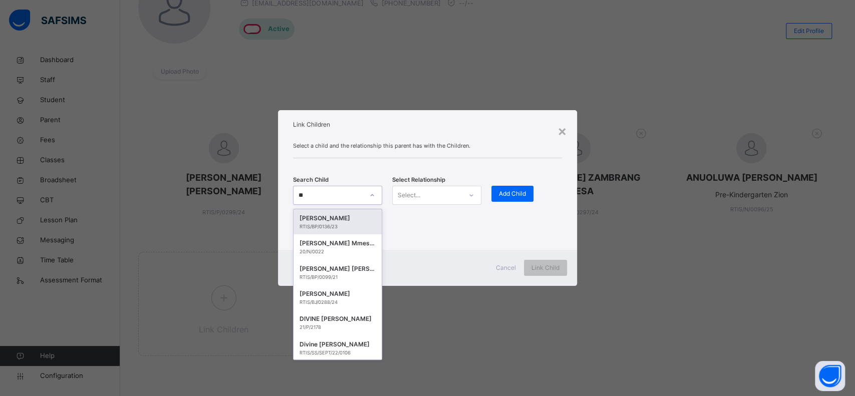
type input "*"
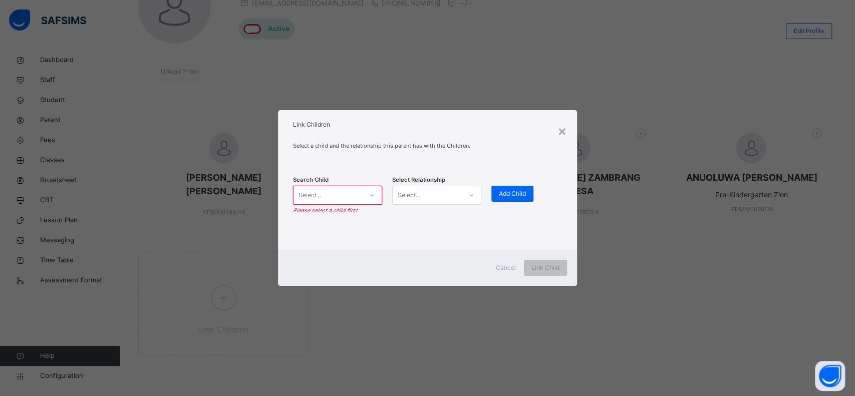
click at [563, 132] on div "×" at bounding box center [562, 130] width 10 height 21
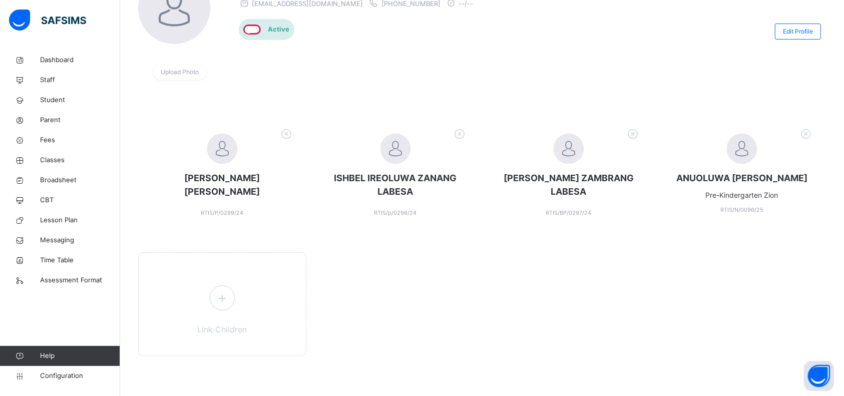
click at [47, 102] on span "Student" at bounding box center [80, 100] width 80 height 10
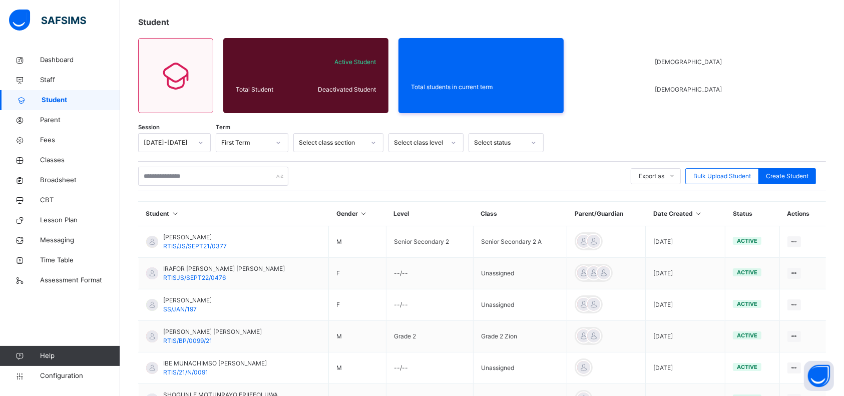
scroll to position [130, 0]
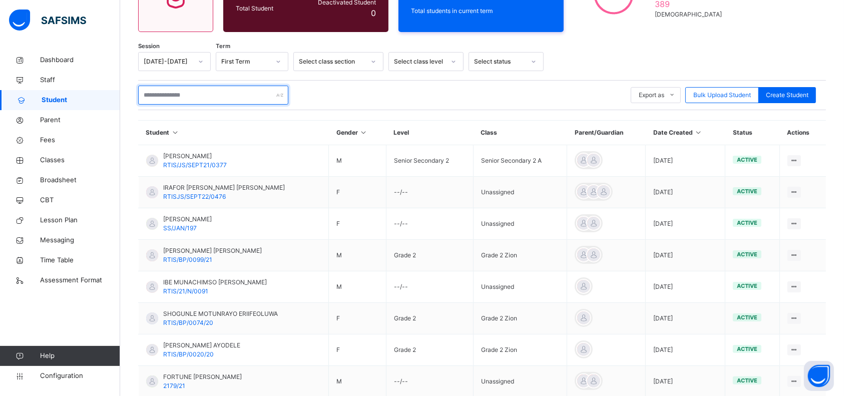
click at [190, 99] on input "text" at bounding box center [213, 95] width 150 height 19
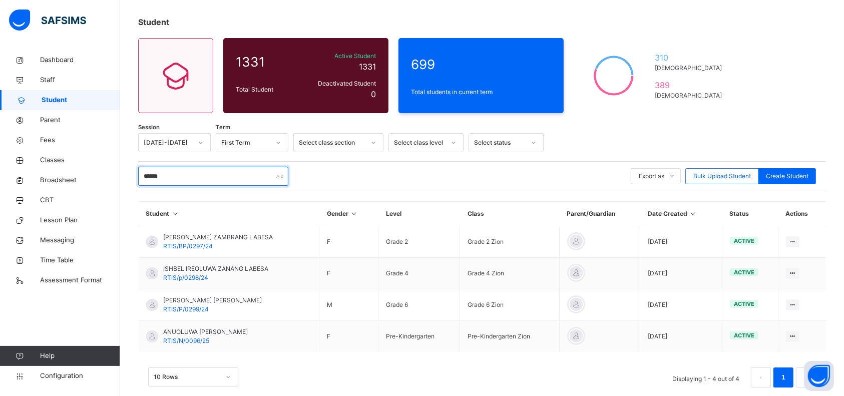
scroll to position [64, 0]
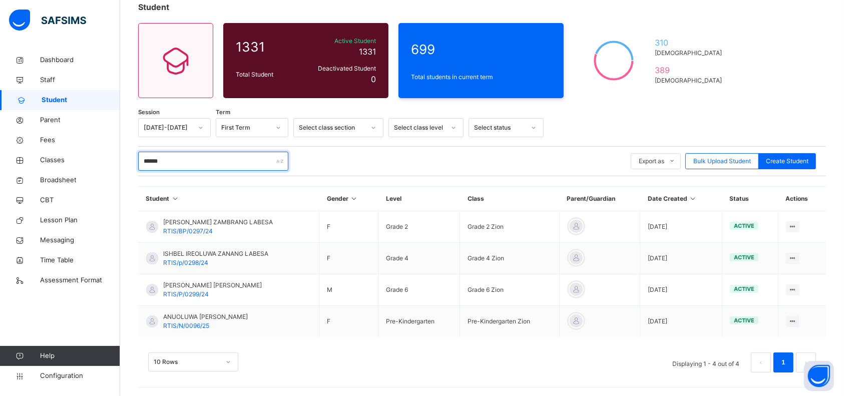
type input "******"
click at [195, 229] on span "RTIS/BP/0297/24" at bounding box center [188, 231] width 50 height 8
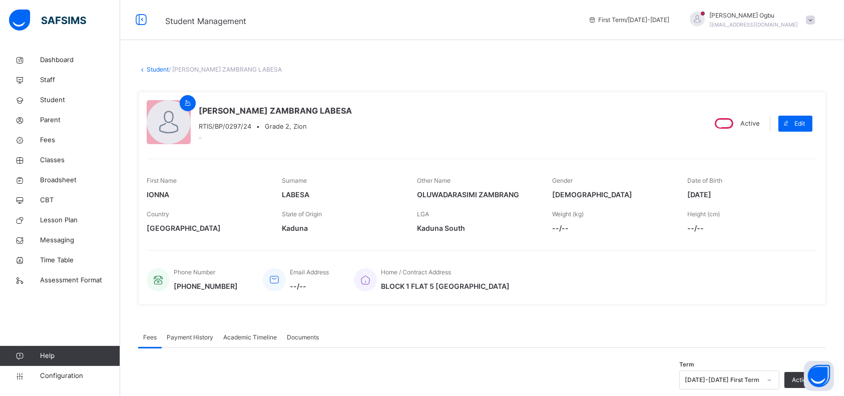
click at [186, 338] on span "Payment History" at bounding box center [190, 337] width 47 height 9
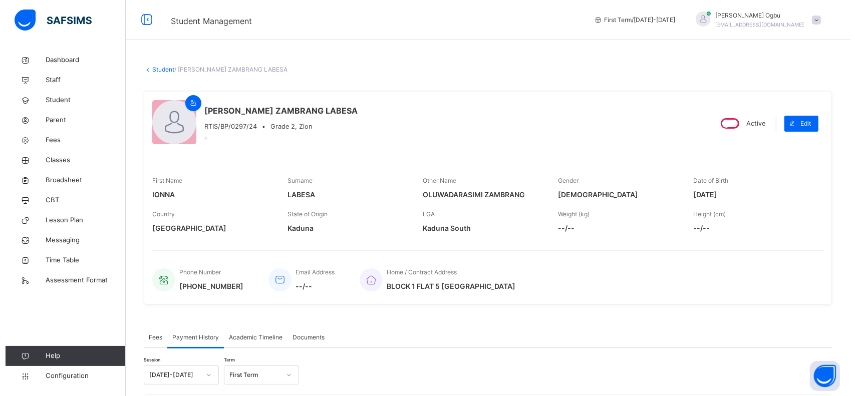
scroll to position [92, 0]
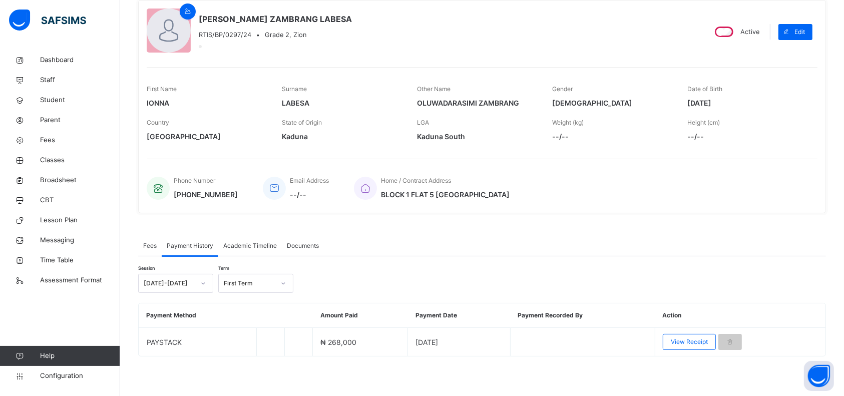
click at [689, 345] on span "View Receipt" at bounding box center [689, 342] width 37 height 9
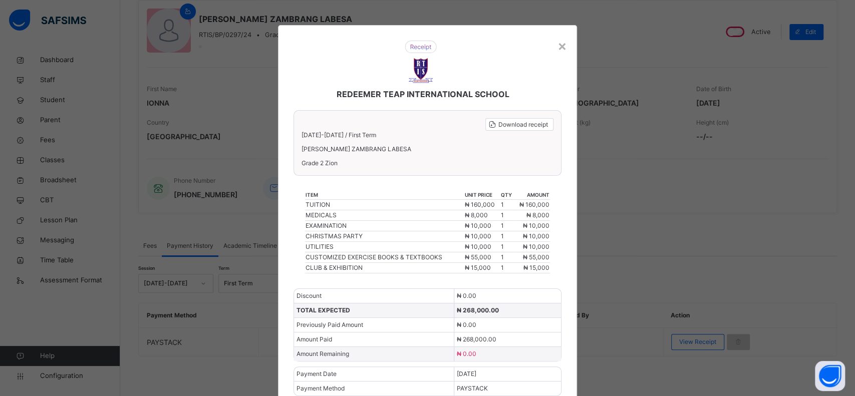
click at [501, 127] on span "Download receipt" at bounding box center [523, 124] width 50 height 9
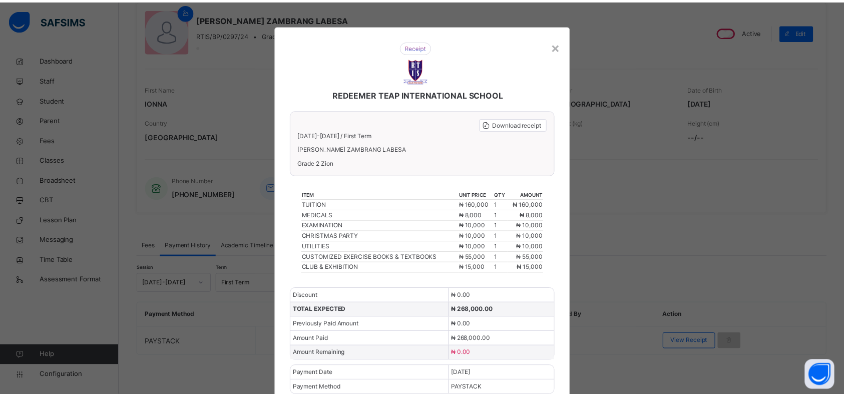
scroll to position [0, 0]
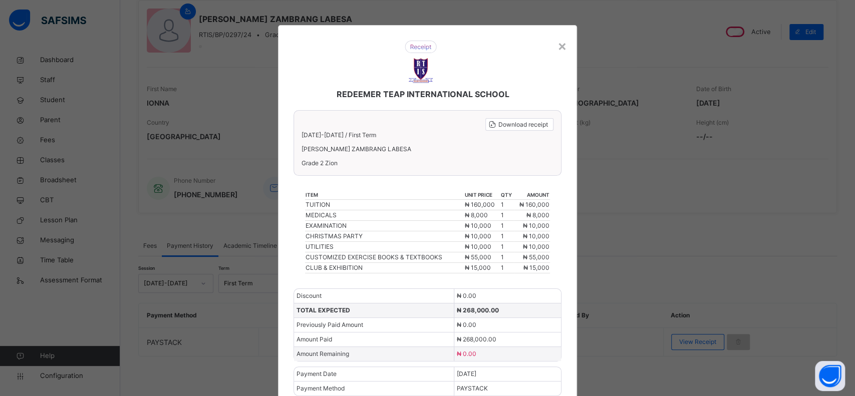
click at [562, 45] on div "×" at bounding box center [562, 45] width 10 height 21
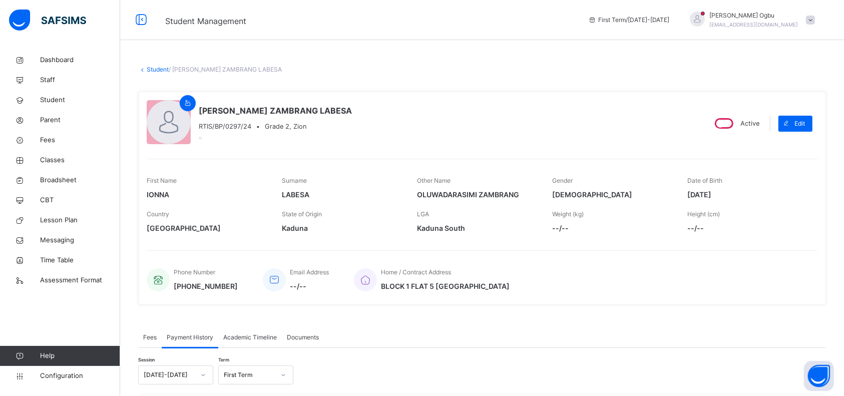
click at [151, 70] on link "Student" at bounding box center [158, 70] width 22 height 8
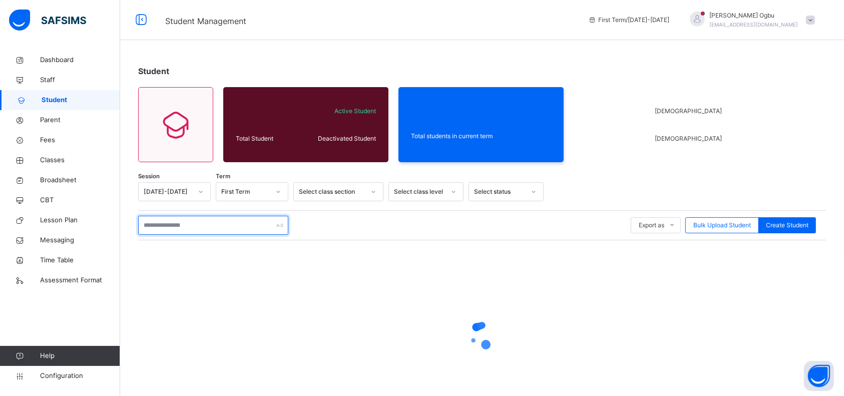
click at [196, 229] on input "text" at bounding box center [213, 225] width 150 height 19
type input "******"
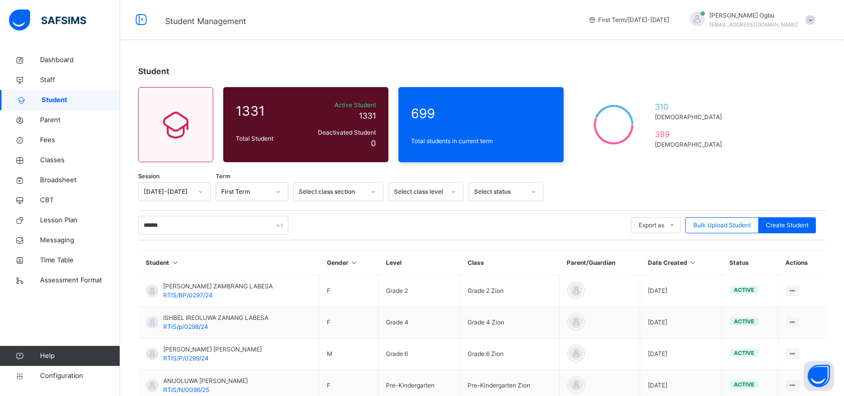
click at [198, 320] on span "ISHBEL IREOLUWA ZANANG LABESA" at bounding box center [215, 317] width 105 height 9
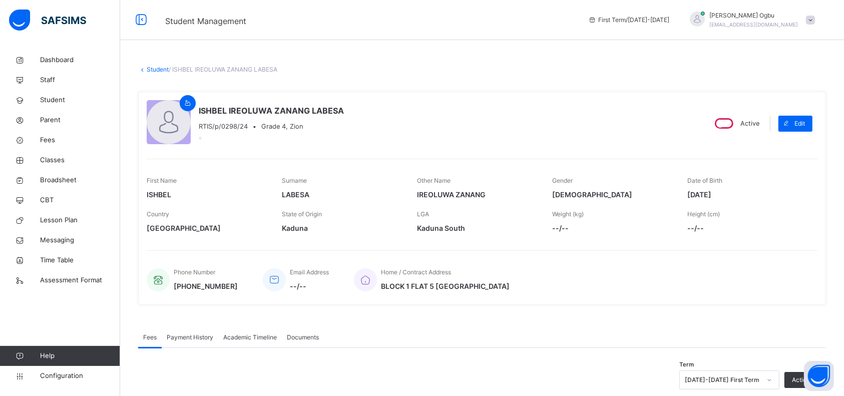
click at [191, 338] on span "Payment History" at bounding box center [190, 337] width 47 height 9
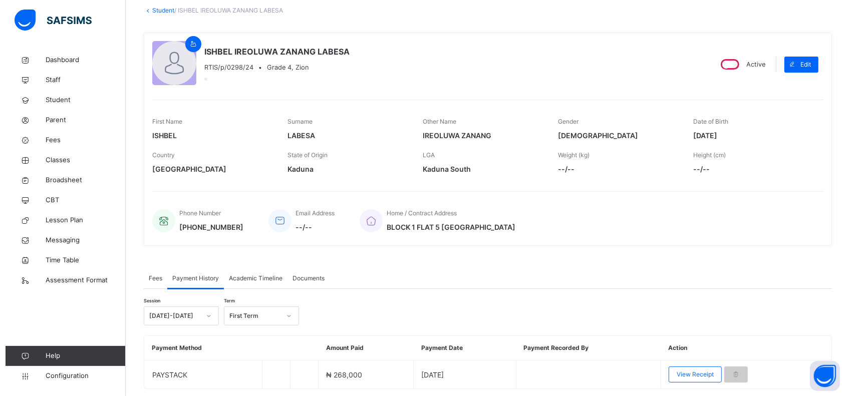
scroll to position [92, 0]
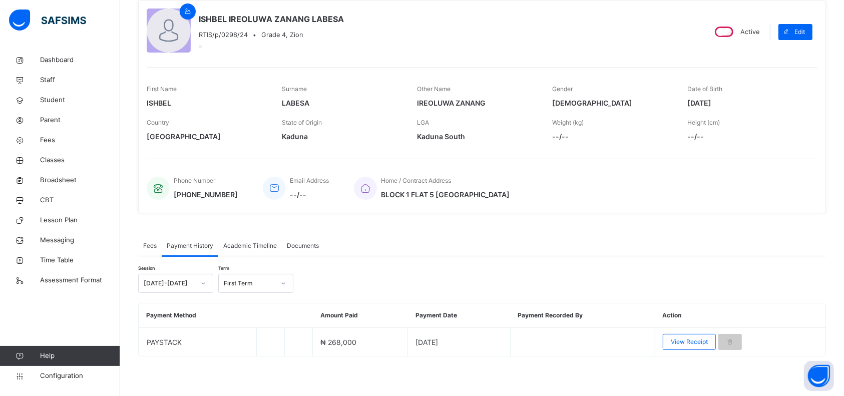
click at [693, 336] on div "View Receipt" at bounding box center [689, 342] width 53 height 16
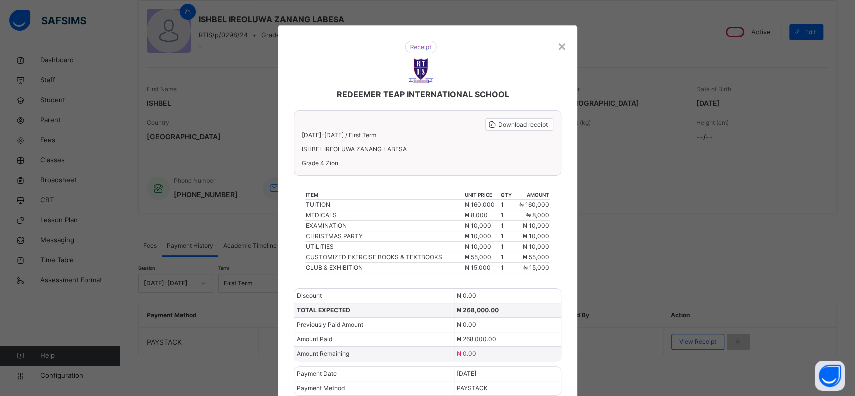
click at [505, 127] on span "Download receipt" at bounding box center [523, 124] width 50 height 9
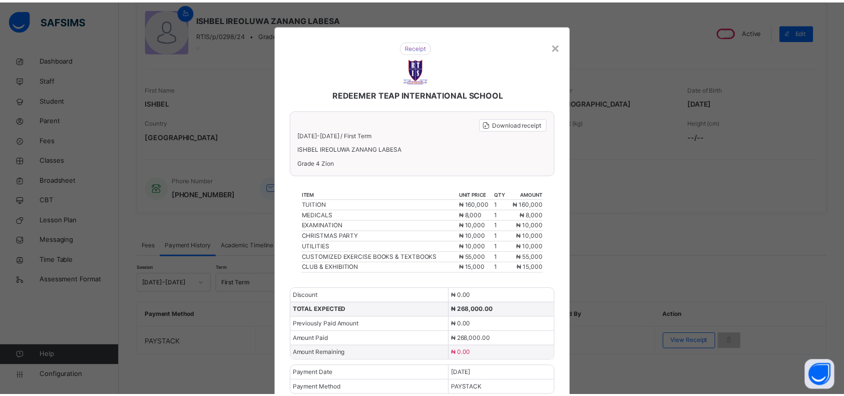
scroll to position [0, 0]
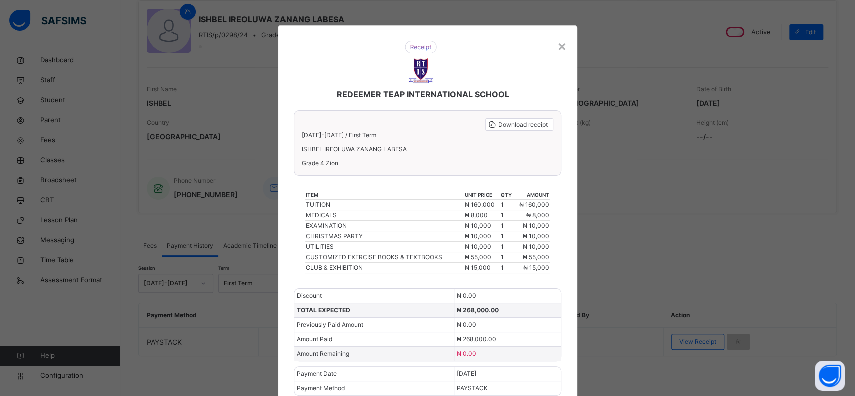
click at [557, 43] on div "×" at bounding box center [562, 45] width 10 height 21
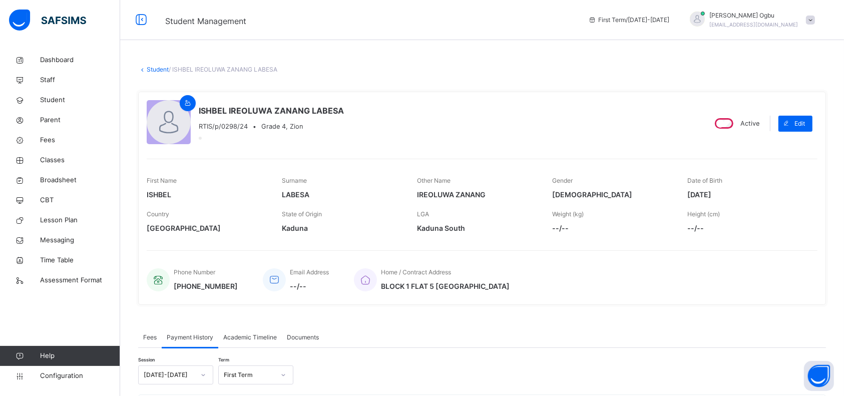
click at [151, 69] on link "Student" at bounding box center [158, 70] width 22 height 8
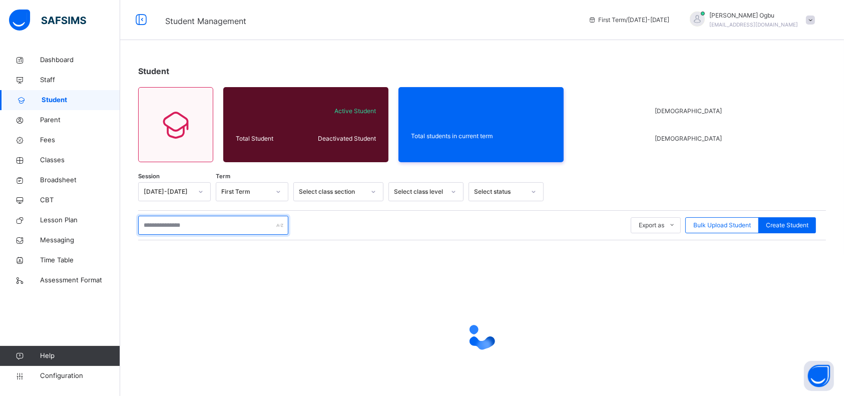
click at [191, 223] on input "text" at bounding box center [213, 225] width 150 height 19
type input "******"
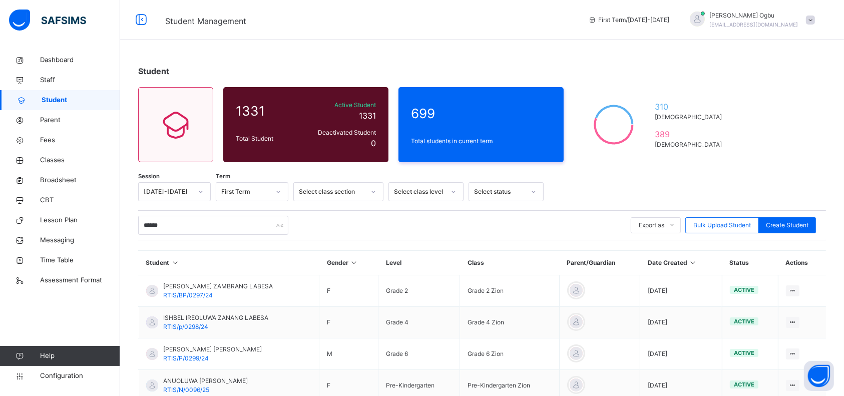
click at [184, 356] on span "RTIS/P/0299/24" at bounding box center [186, 359] width 46 height 8
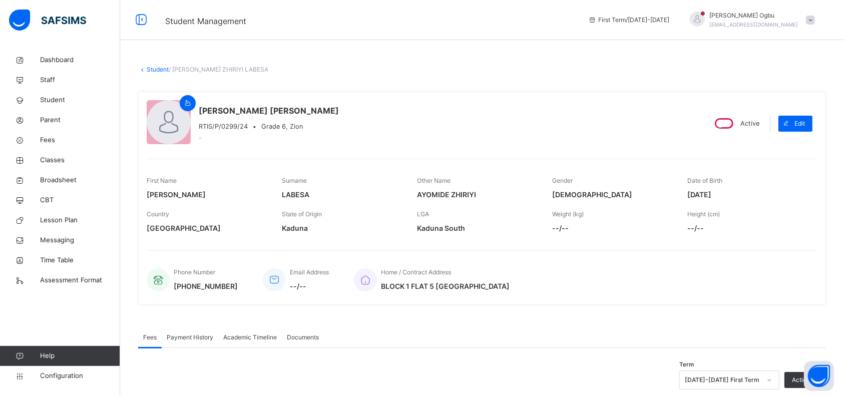
click at [192, 338] on span "Payment History" at bounding box center [190, 337] width 47 height 9
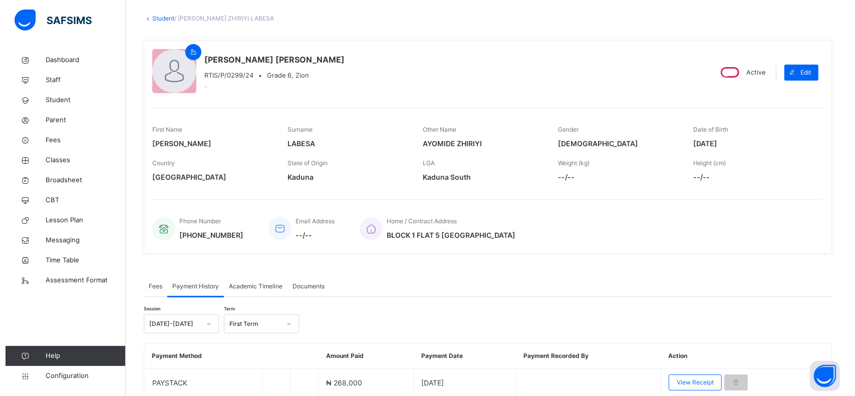
scroll to position [92, 0]
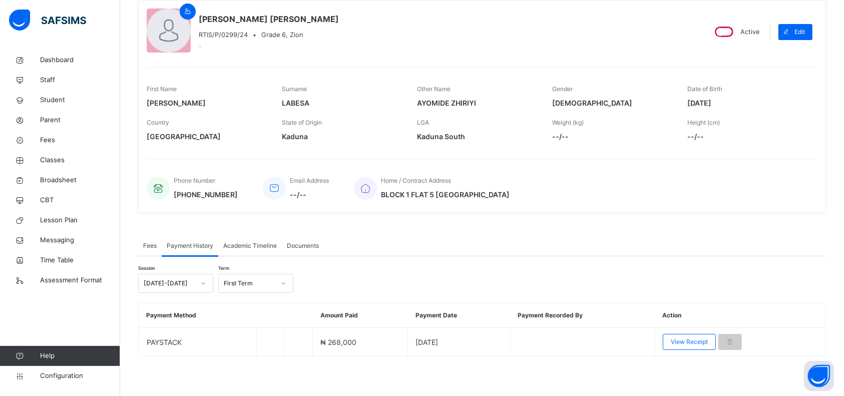
click at [690, 344] on span "View Receipt" at bounding box center [689, 342] width 37 height 9
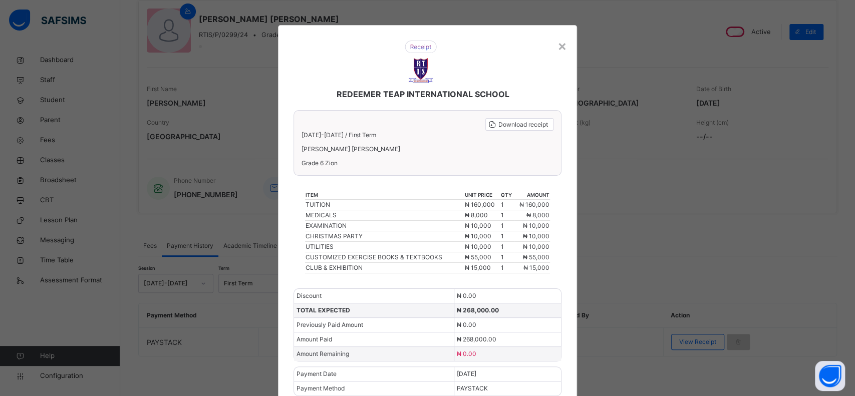
scroll to position [22, 0]
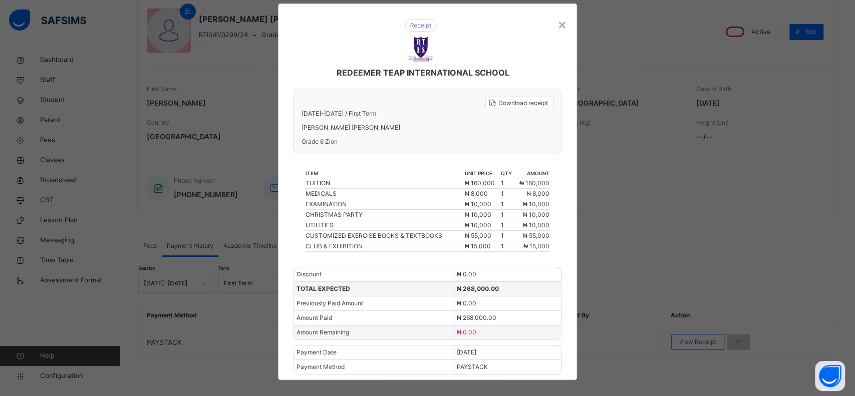
click at [514, 105] on span "Download receipt" at bounding box center [523, 103] width 50 height 9
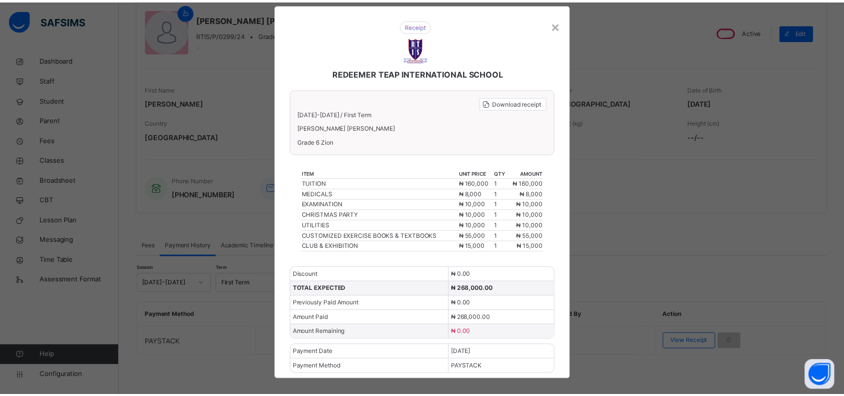
scroll to position [29, 0]
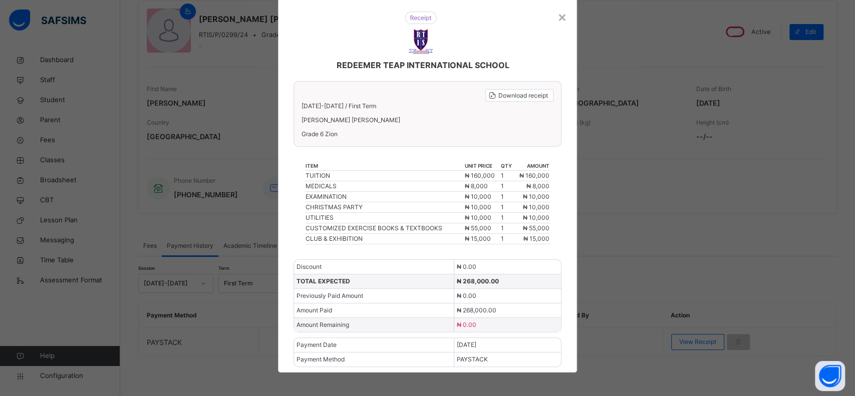
click at [561, 14] on div "×" at bounding box center [562, 16] width 10 height 21
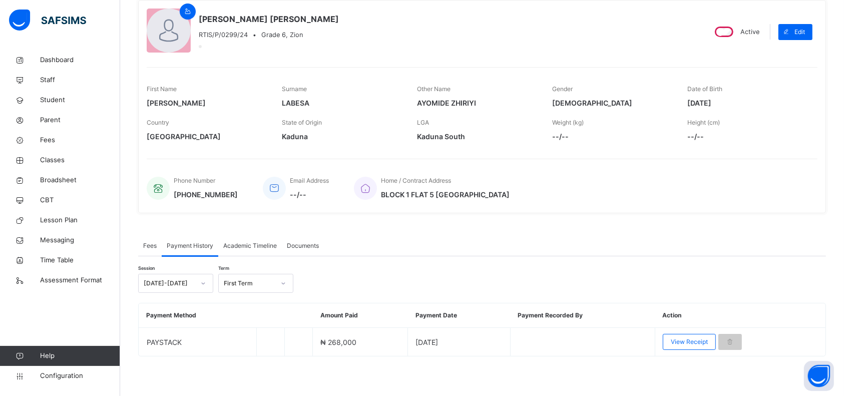
scroll to position [0, 0]
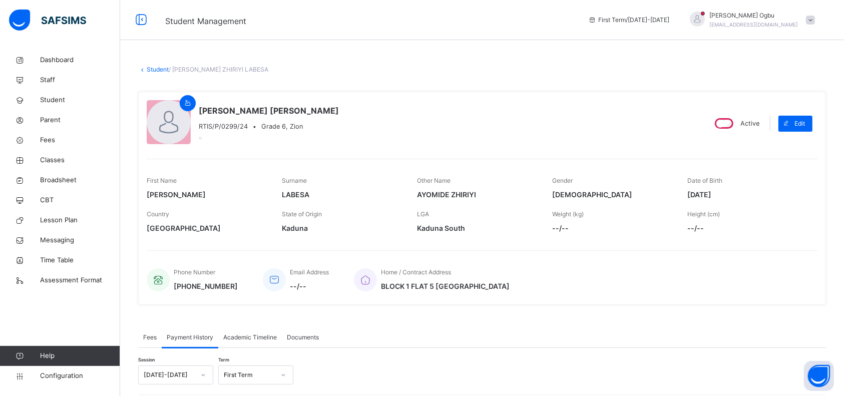
click at [151, 68] on link "Student" at bounding box center [158, 70] width 22 height 8
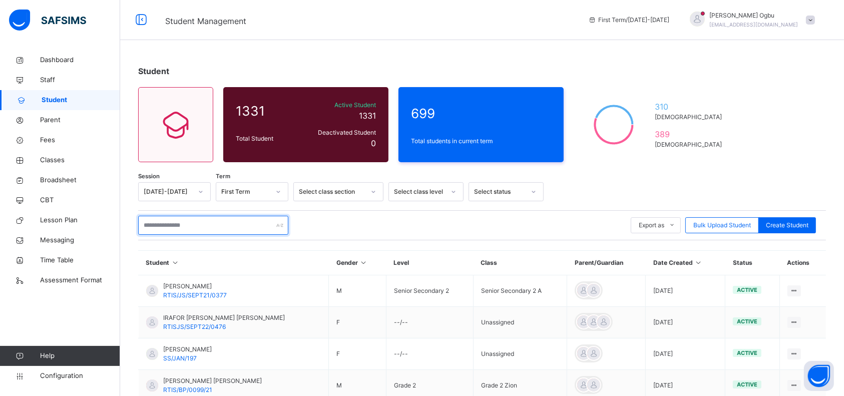
click at [235, 224] on input "text" at bounding box center [213, 225] width 150 height 19
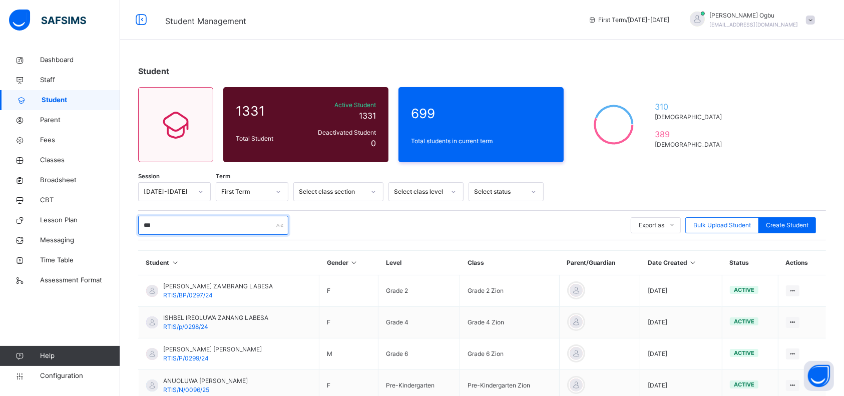
type input "******"
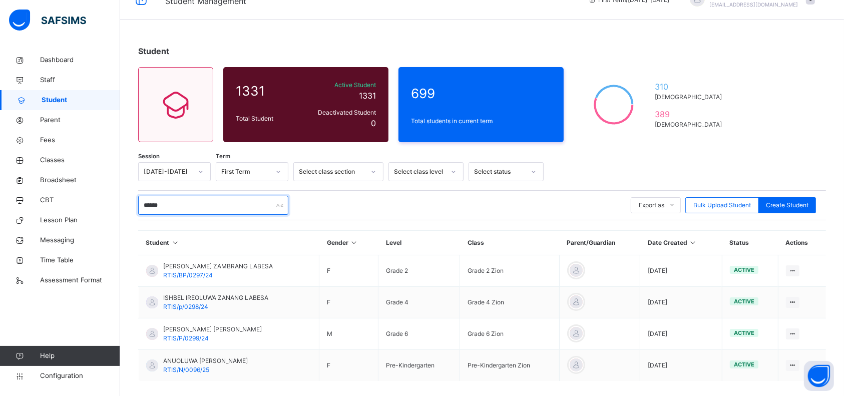
scroll to position [64, 0]
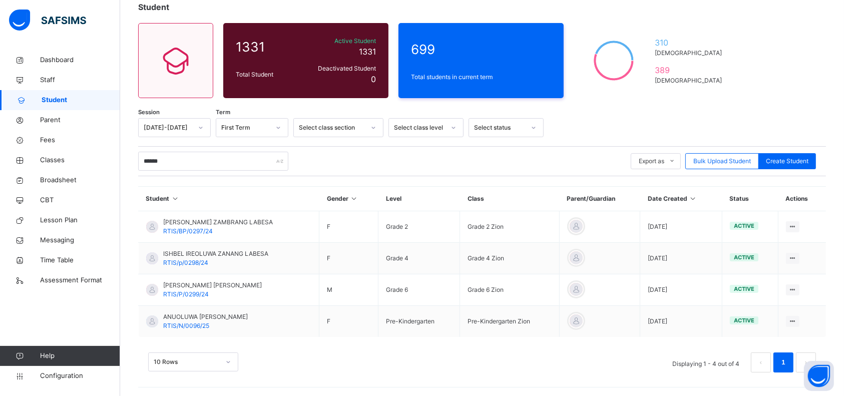
click at [225, 325] on div "ANUOLUWA IVANA ZACHANG LABESA RTIS/N/0096/25" at bounding box center [205, 321] width 85 height 18
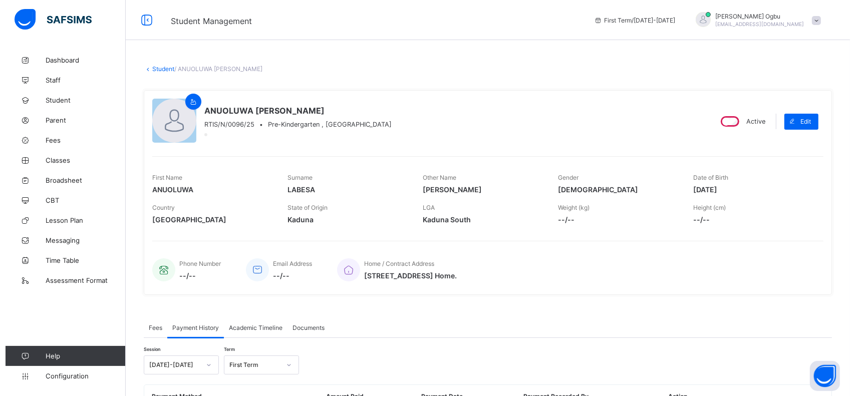
scroll to position [78, 0]
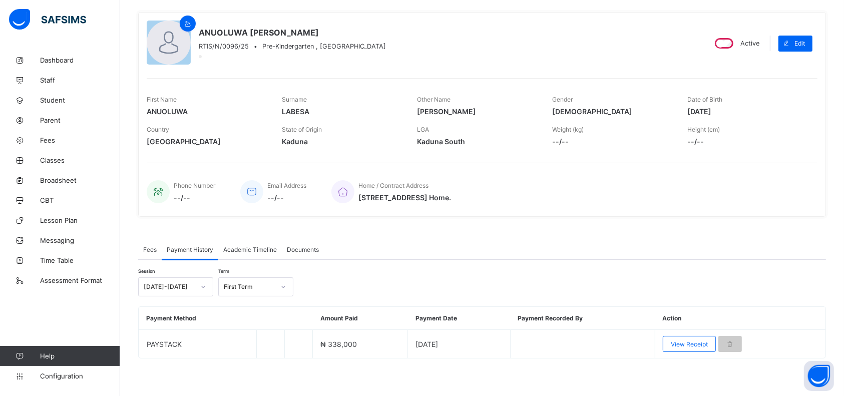
click at [690, 345] on div "View Receipt" at bounding box center [689, 344] width 53 height 16
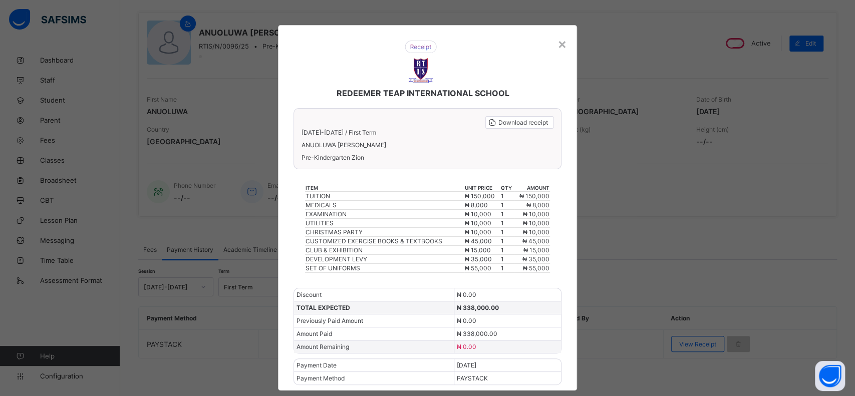
click at [512, 121] on span "Download receipt" at bounding box center [523, 123] width 50 height 8
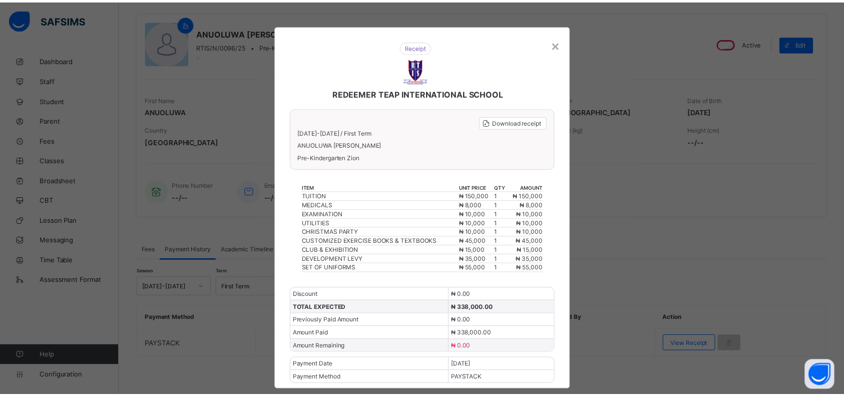
scroll to position [0, 0]
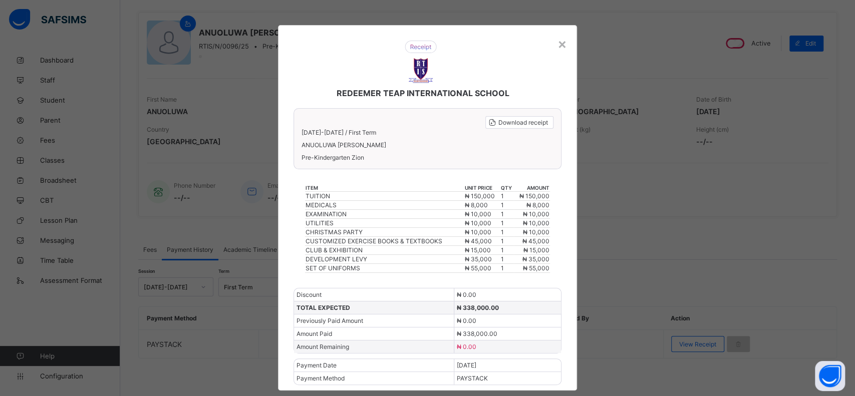
click at [557, 40] on div "×" at bounding box center [562, 43] width 10 height 17
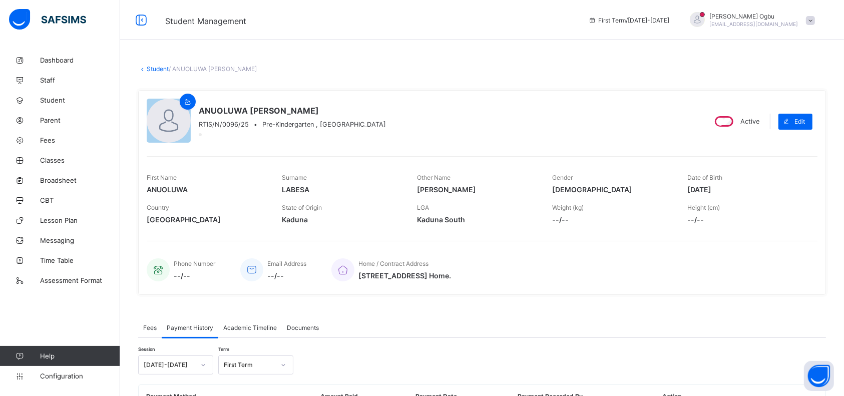
click at [149, 69] on link "Student" at bounding box center [158, 69] width 22 height 8
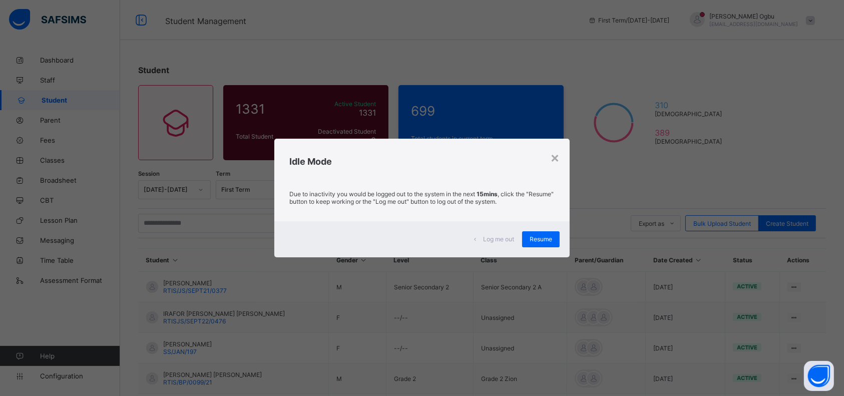
click at [542, 238] on span "Resume" at bounding box center [541, 239] width 23 height 8
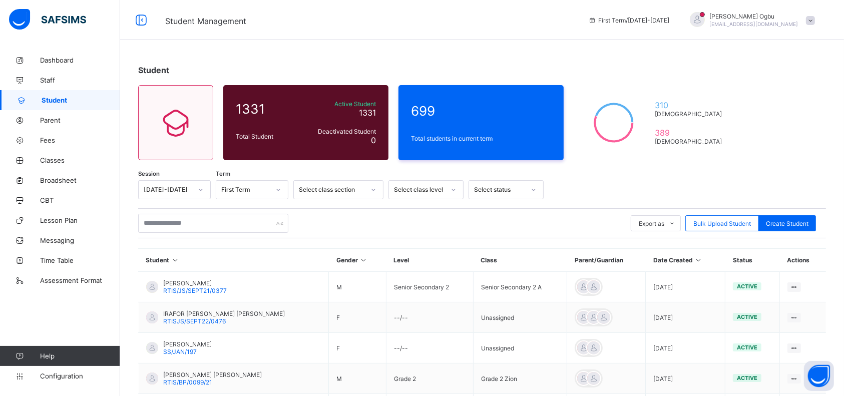
click at [57, 118] on span "Parent" at bounding box center [80, 120] width 80 height 8
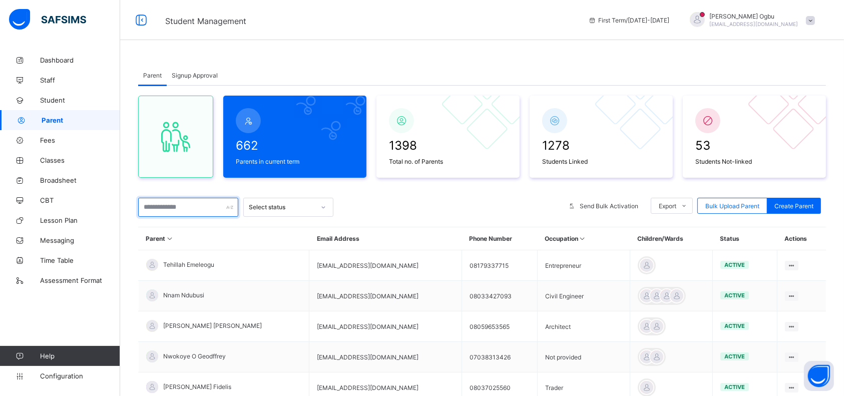
click at [180, 210] on input "text" at bounding box center [188, 207] width 100 height 19
type input "***"
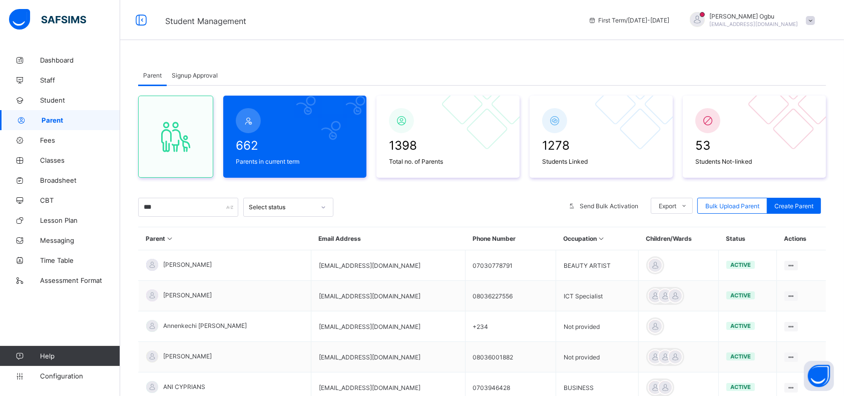
click at [191, 292] on span "[PERSON_NAME]" at bounding box center [187, 295] width 49 height 8
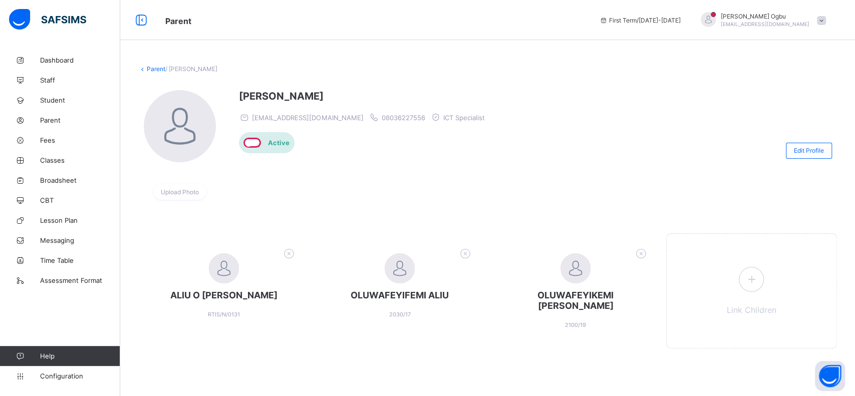
click at [49, 104] on link "Student" at bounding box center [60, 100] width 120 height 20
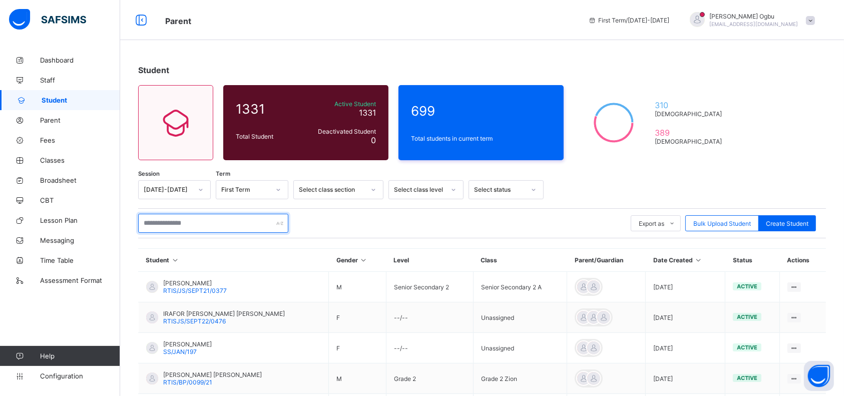
click at [164, 231] on input "text" at bounding box center [213, 223] width 150 height 19
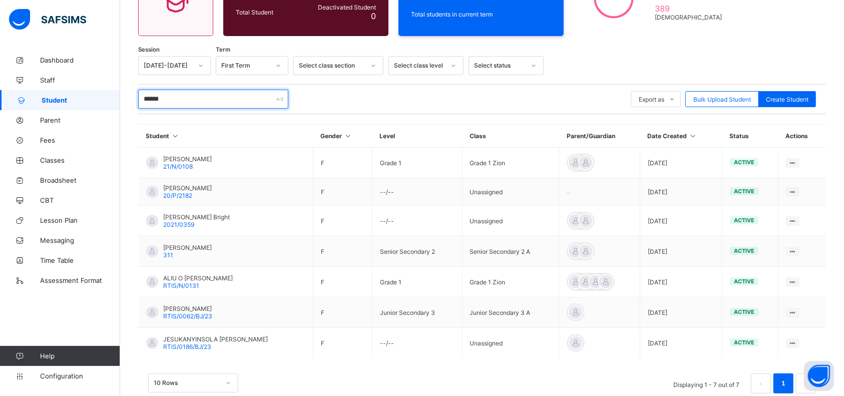
scroll to position [125, 0]
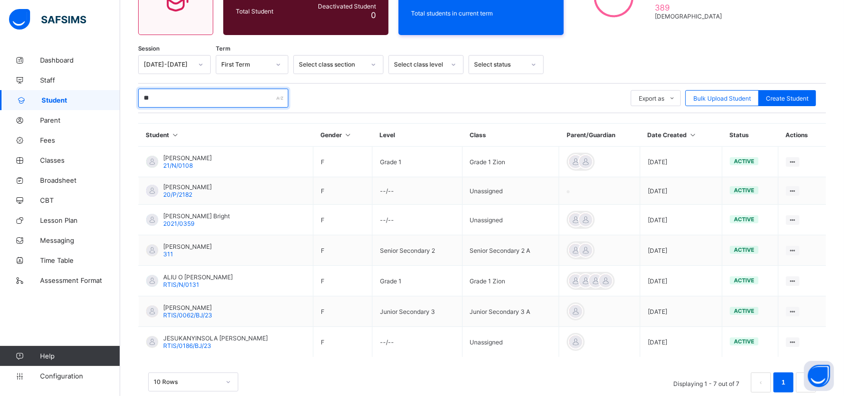
type input "*"
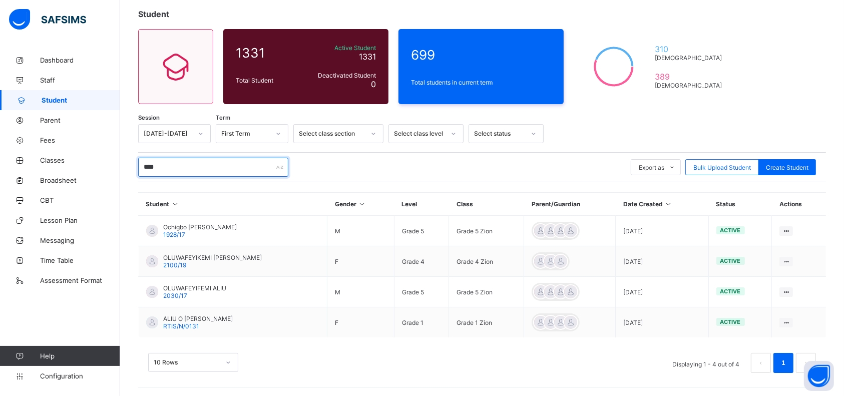
scroll to position [26, 0]
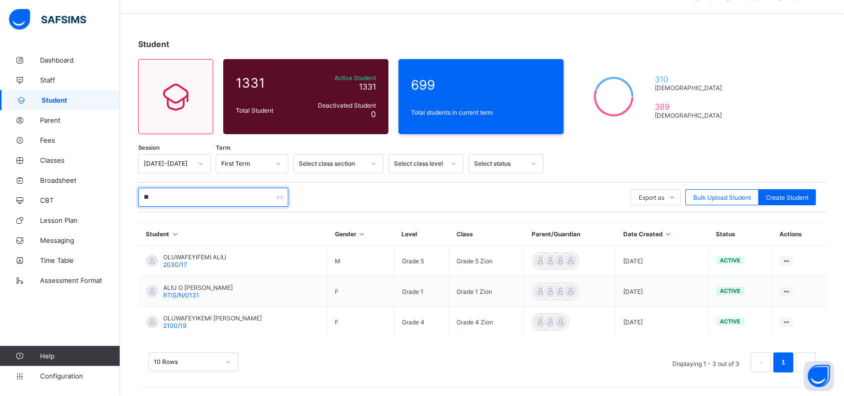
type input "*"
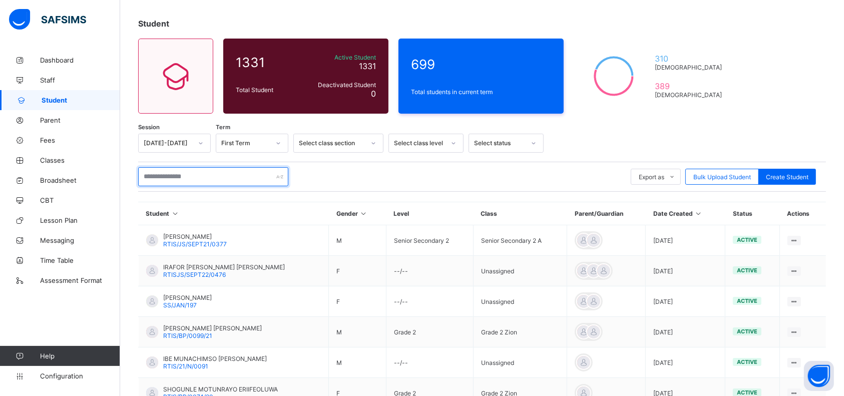
scroll to position [125, 0]
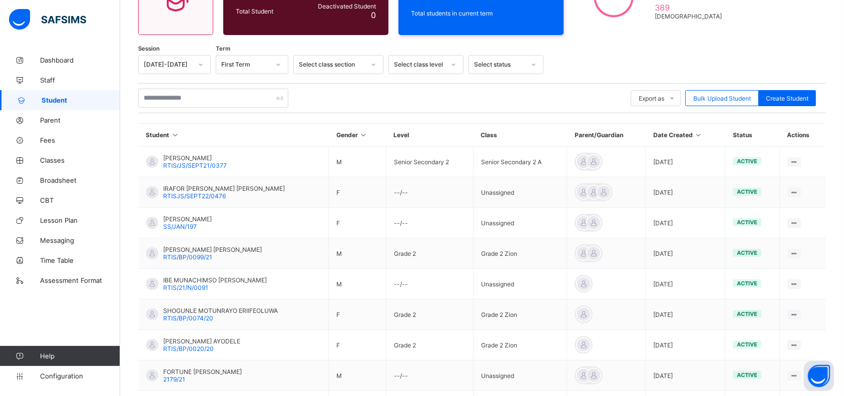
click at [57, 119] on span "Parent" at bounding box center [80, 120] width 80 height 8
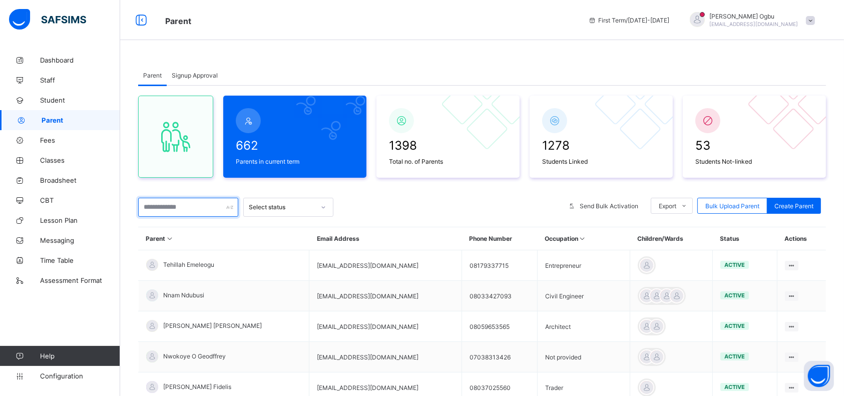
click at [171, 207] on input "text" at bounding box center [188, 207] width 100 height 19
type input "***"
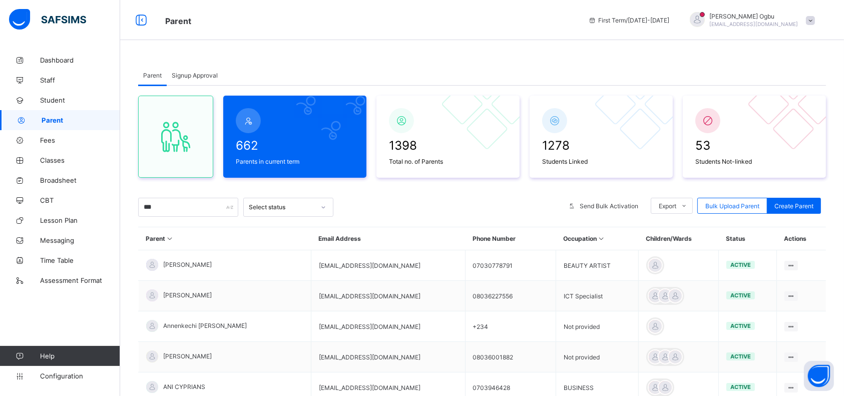
click at [195, 292] on td "[PERSON_NAME]" at bounding box center [225, 296] width 173 height 31
click at [180, 295] on span "[PERSON_NAME]" at bounding box center [187, 295] width 49 height 8
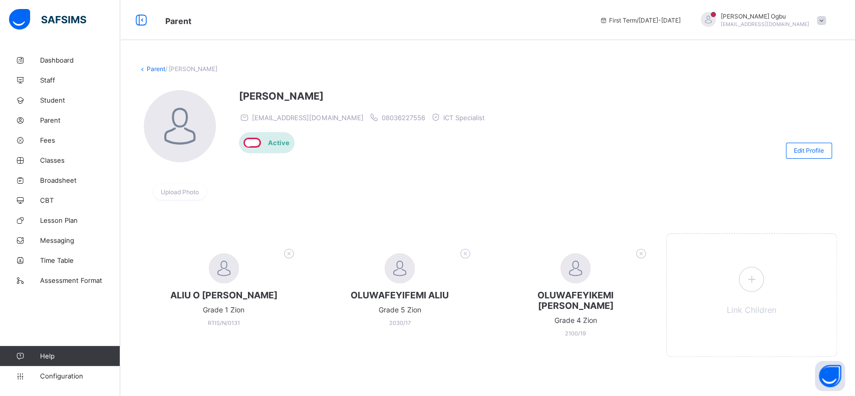
click at [288, 253] on icon at bounding box center [289, 253] width 16 height 13
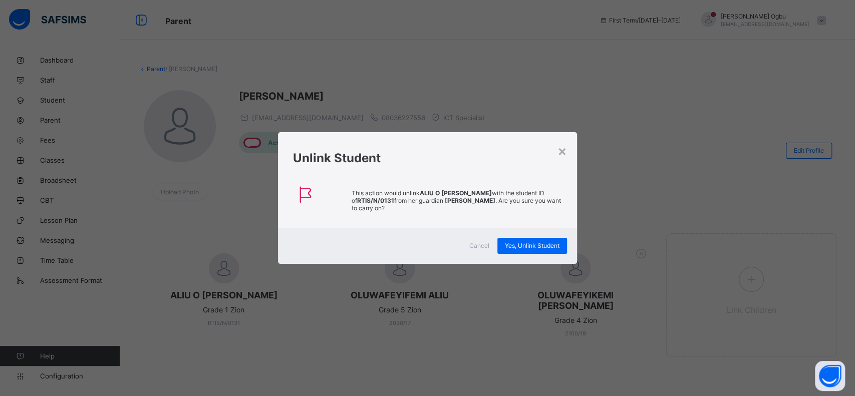
click at [537, 248] on span "Yes, Unlink Student" at bounding box center [532, 246] width 55 height 8
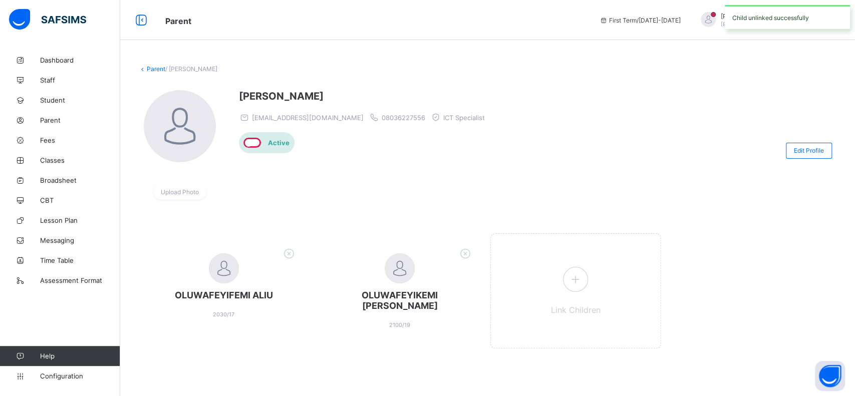
click at [291, 250] on icon at bounding box center [289, 253] width 16 height 13
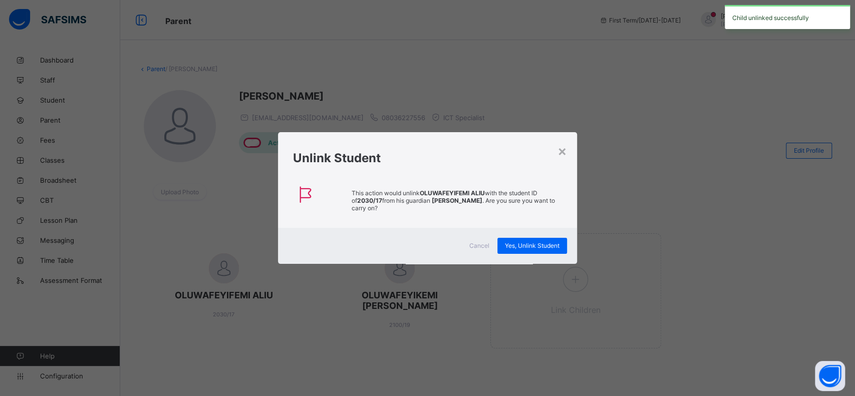
click at [553, 242] on span "Yes, Unlink Student" at bounding box center [532, 246] width 55 height 8
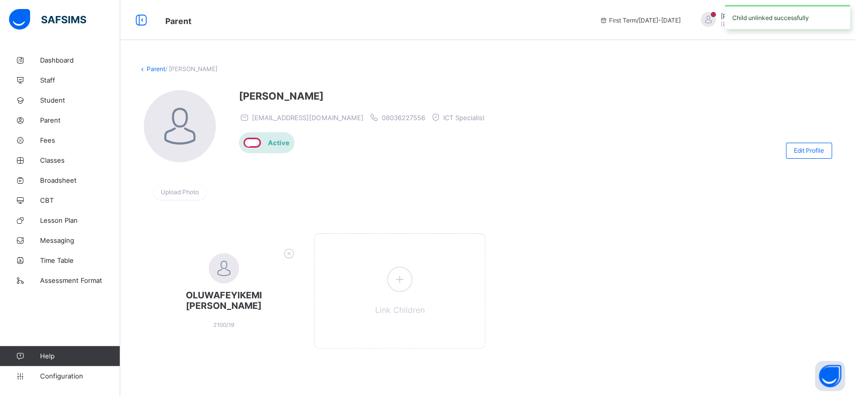
click at [292, 254] on icon at bounding box center [289, 253] width 16 height 13
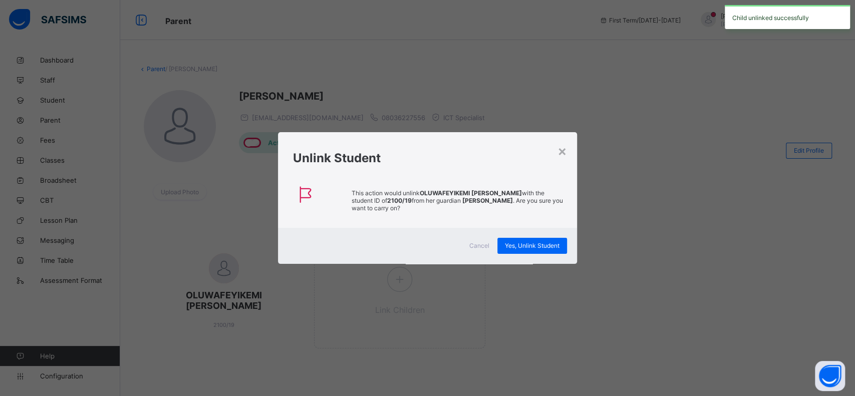
click at [507, 242] on span "Yes, Unlink Student" at bounding box center [532, 246] width 55 height 8
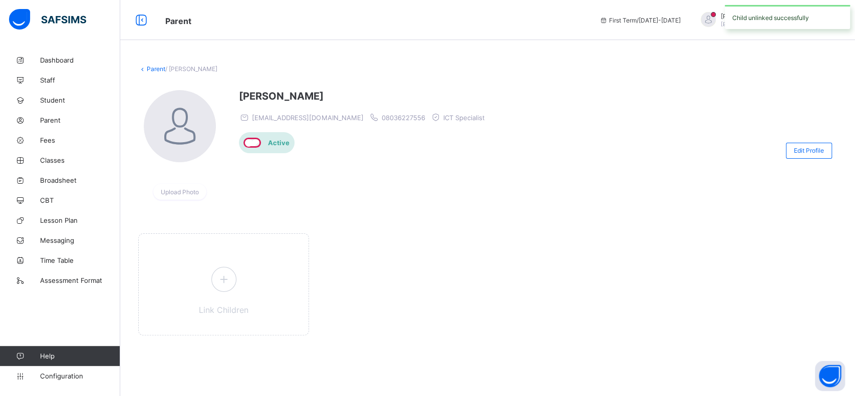
click at [228, 273] on icon at bounding box center [223, 279] width 18 height 16
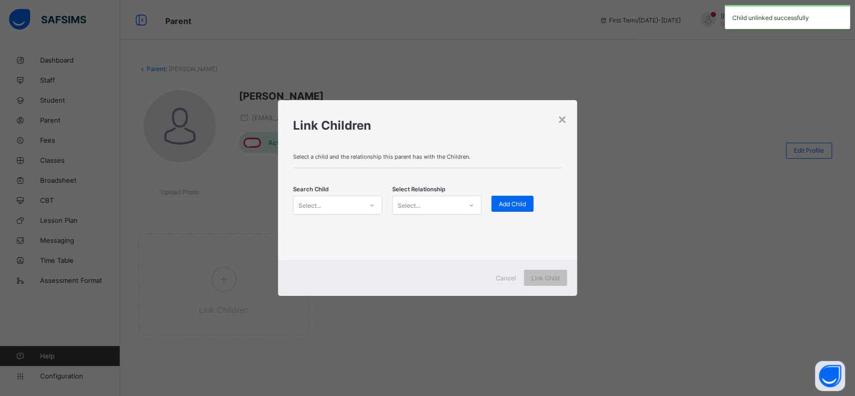
click at [325, 206] on div "Select..." at bounding box center [327, 205] width 69 height 14
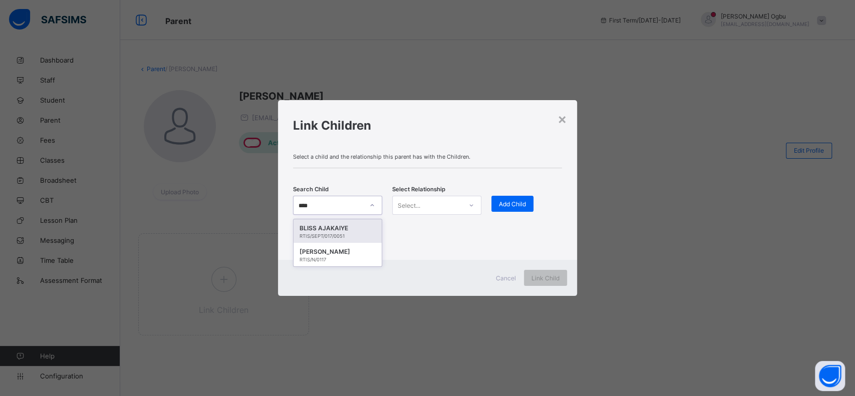
type input "*****"
click at [328, 255] on div "[PERSON_NAME]" at bounding box center [337, 252] width 76 height 10
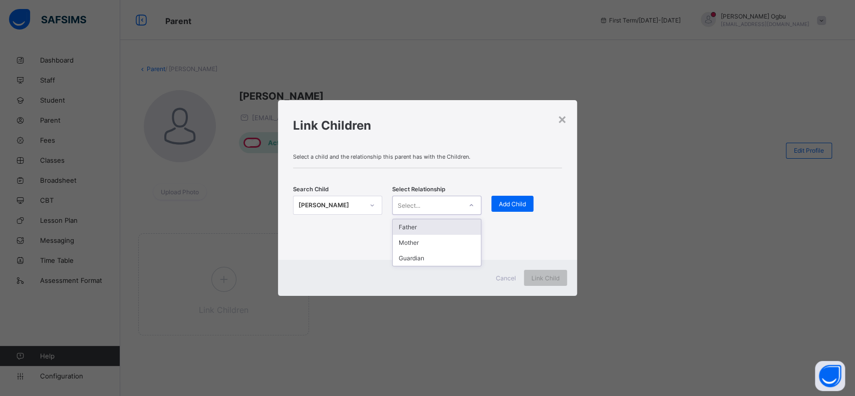
click at [433, 199] on div "Select..." at bounding box center [427, 205] width 69 height 14
click at [431, 243] on div "Mother" at bounding box center [437, 243] width 88 height 16
click at [512, 204] on span "Add Child" at bounding box center [512, 204] width 27 height 8
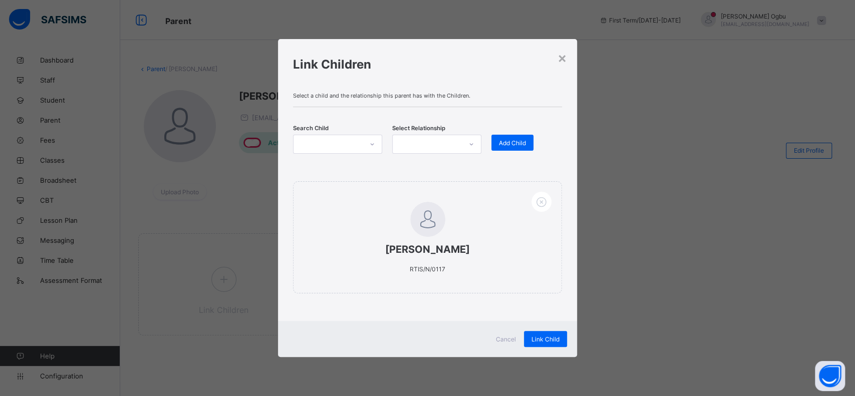
click at [331, 140] on div at bounding box center [327, 144] width 69 height 14
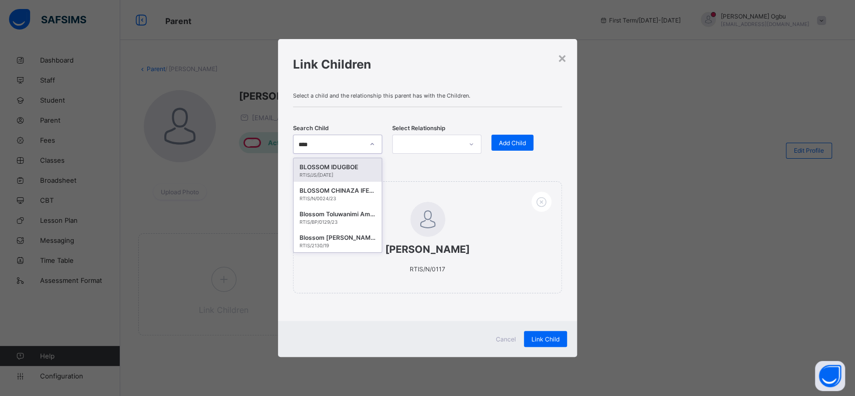
type input "*****"
click at [332, 197] on div "RTIS/N/0024/23" at bounding box center [337, 199] width 76 height 6
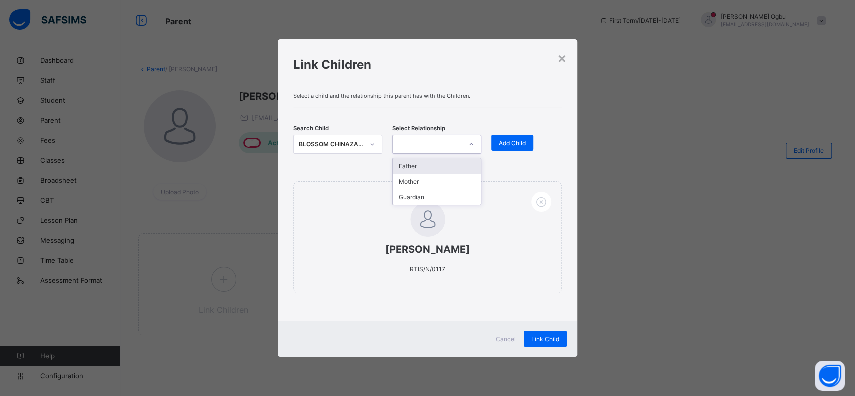
click at [439, 146] on div at bounding box center [427, 144] width 69 height 14
click at [425, 183] on div "Mother" at bounding box center [437, 182] width 88 height 16
click at [507, 142] on span "Add Child" at bounding box center [512, 143] width 27 height 8
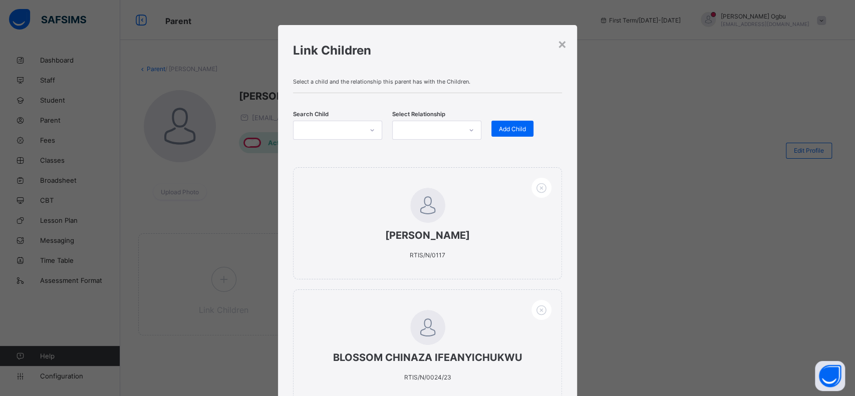
scroll to position [92, 0]
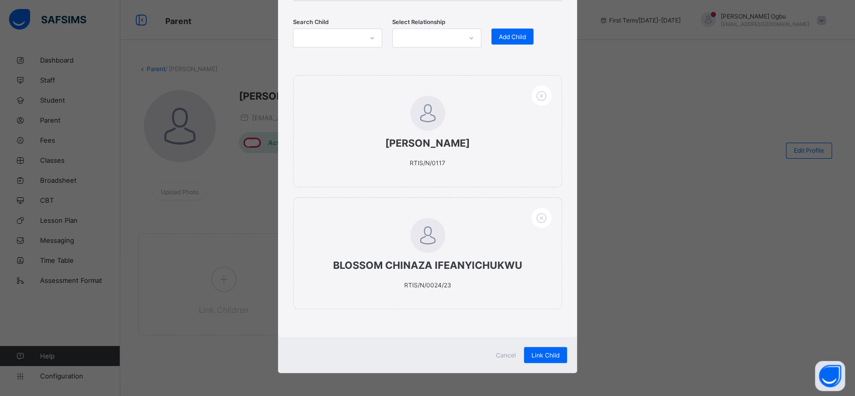
click at [538, 355] on span "Link Child" at bounding box center [545, 356] width 28 height 8
